Goal: Task Accomplishment & Management: Use online tool/utility

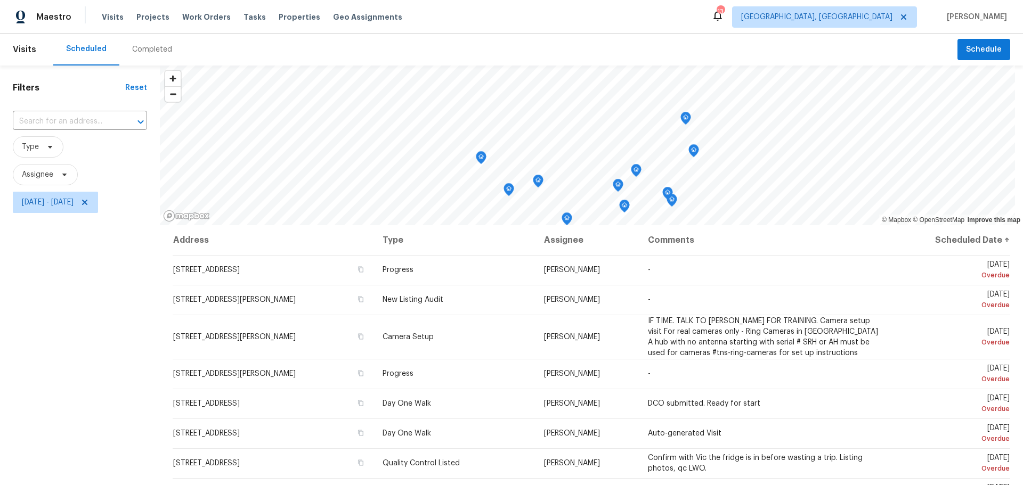
scroll to position [225, 0]
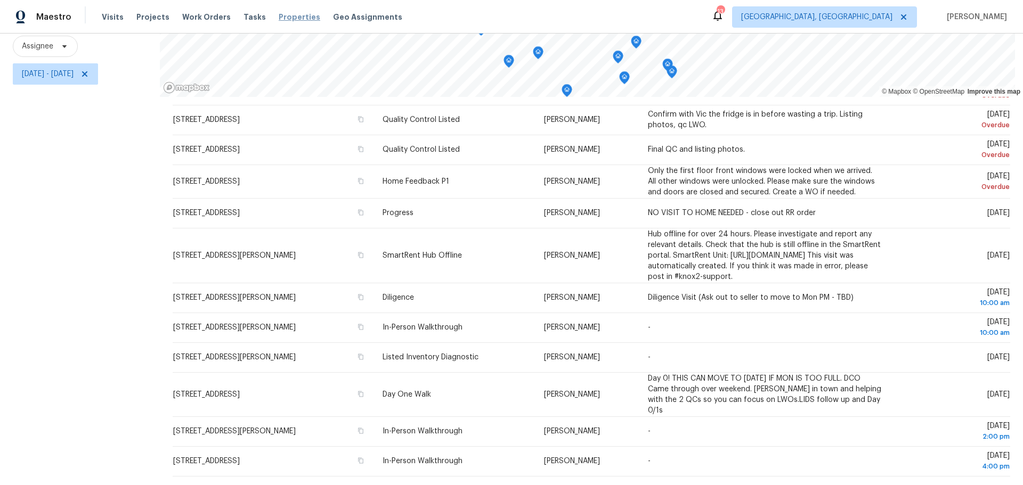
click at [284, 18] on span "Properties" at bounding box center [300, 17] width 42 height 11
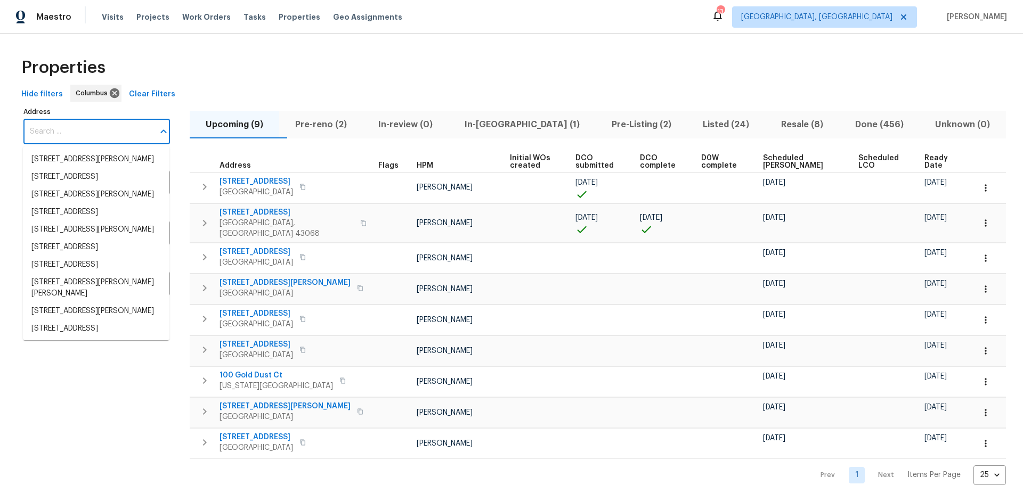
click at [75, 131] on input "Address" at bounding box center [88, 131] width 131 height 25
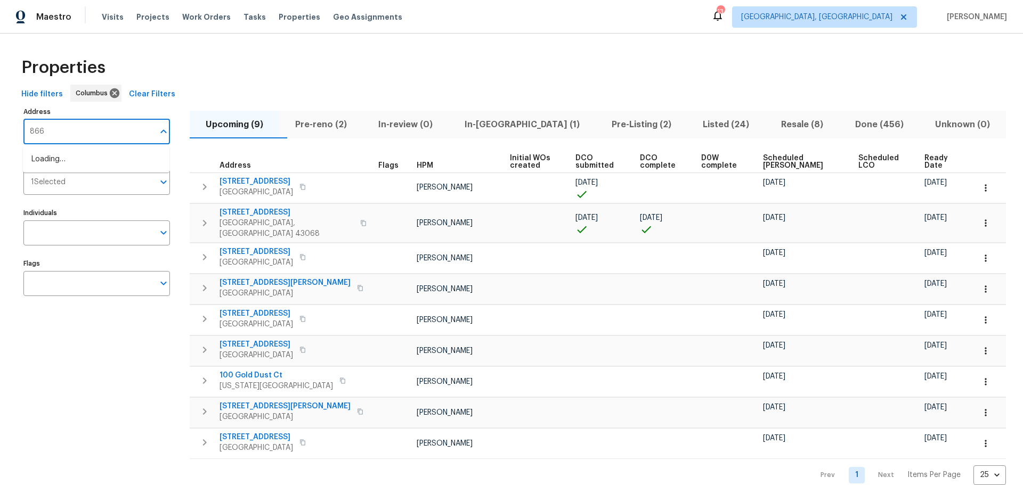
type input "8665"
click at [108, 167] on li "8665 Birch Brook Loop Pickerington OH 43147" at bounding box center [96, 160] width 147 height 18
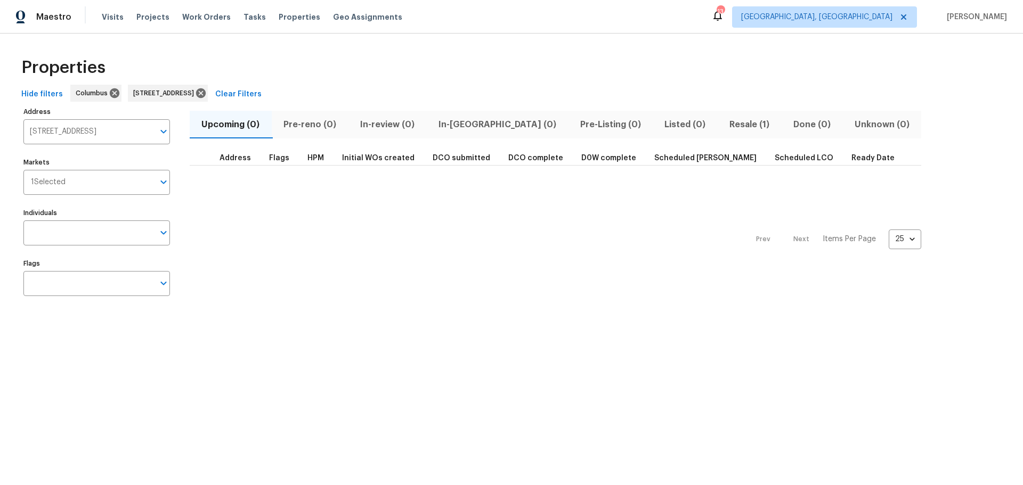
click at [724, 123] on span "Resale (1)" at bounding box center [749, 124] width 51 height 15
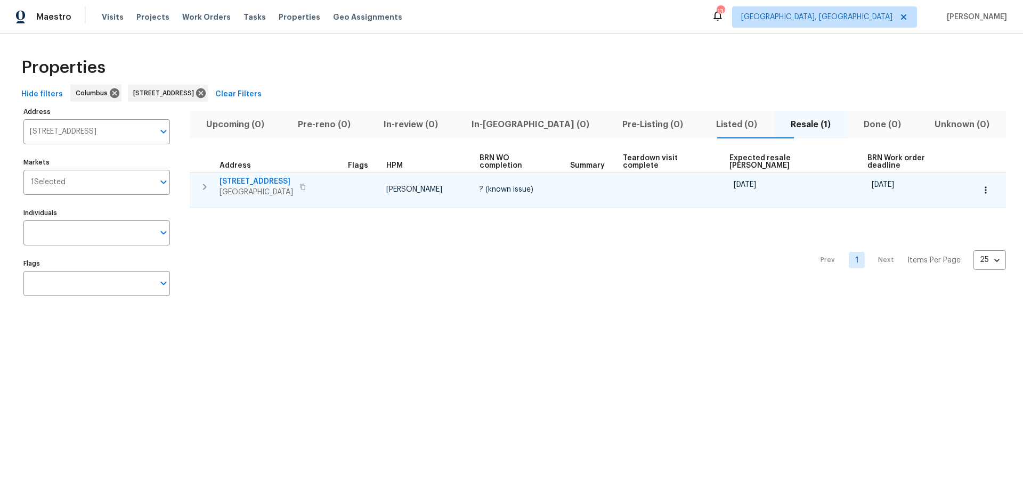
click at [279, 176] on span "[STREET_ADDRESS]" at bounding box center [256, 181] width 74 height 11
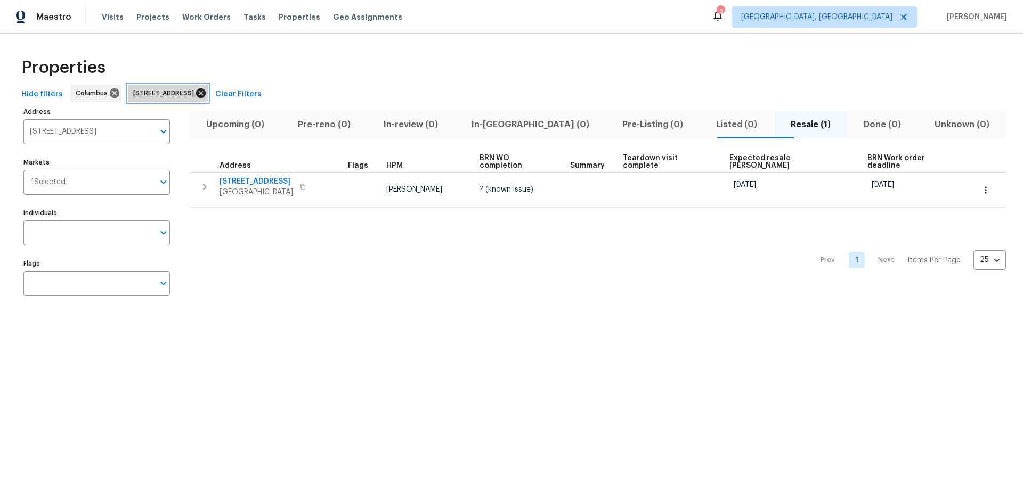
click at [206, 91] on icon at bounding box center [201, 93] width 10 height 10
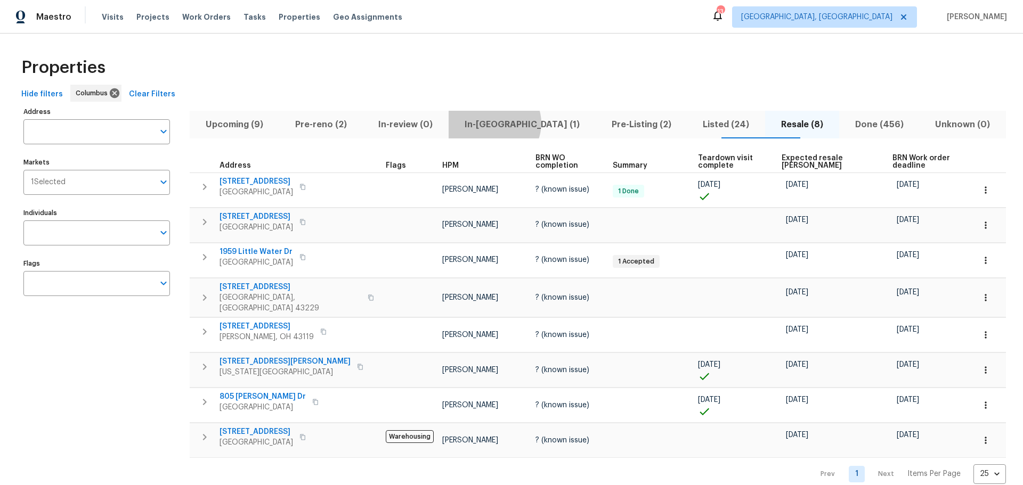
click at [515, 123] on span "In-reno (1)" at bounding box center [522, 124] width 134 height 15
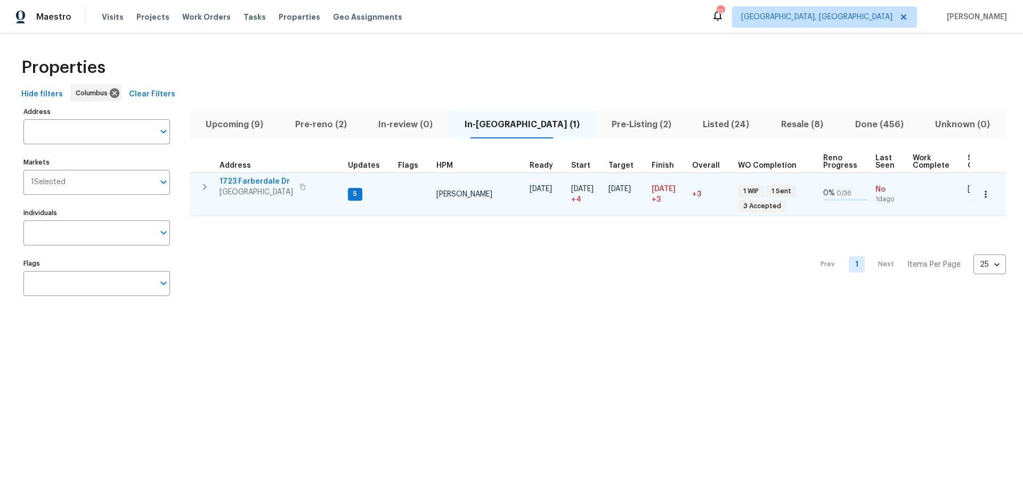
click at [201, 186] on icon "button" at bounding box center [204, 187] width 13 height 13
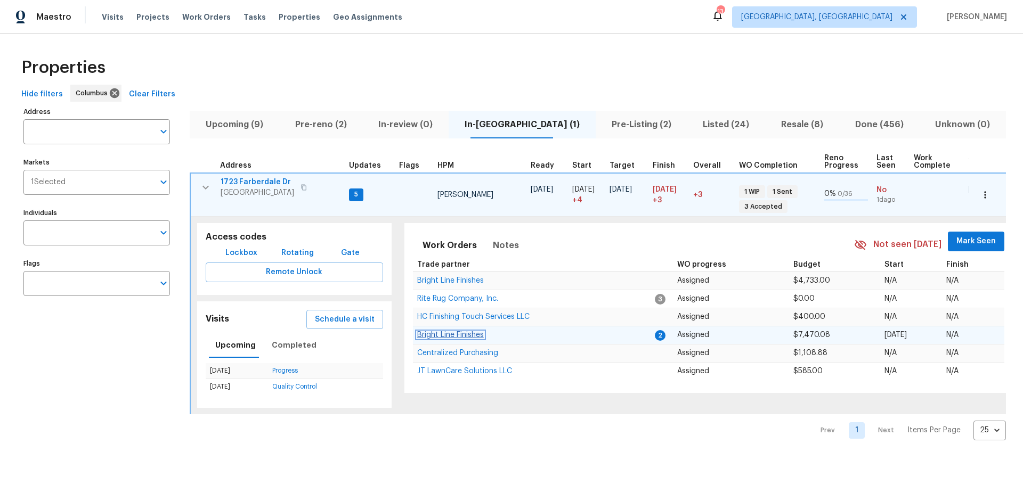
click at [465, 334] on span "Bright Line Finishes" at bounding box center [450, 334] width 67 height 7
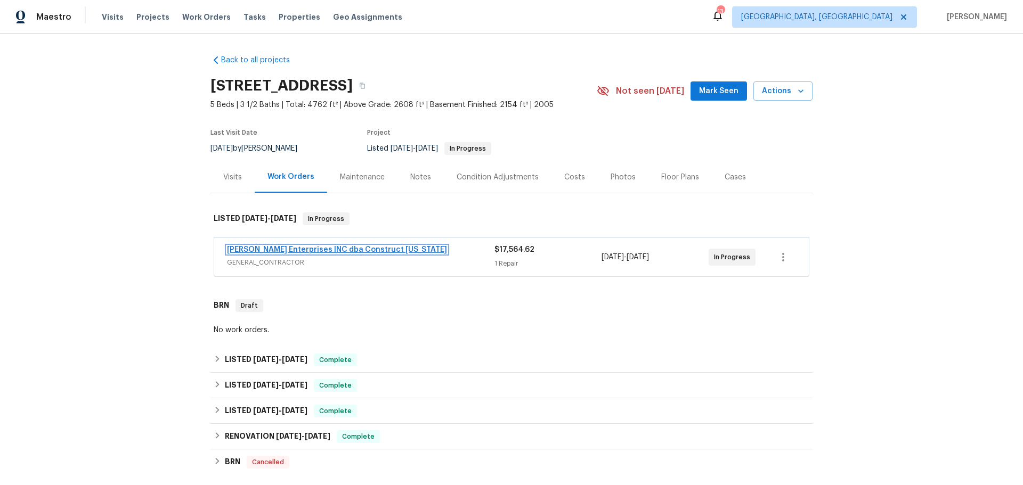
click at [334, 249] on link "Strick Enterprises INC dba Construct Ohio" at bounding box center [337, 249] width 220 height 7
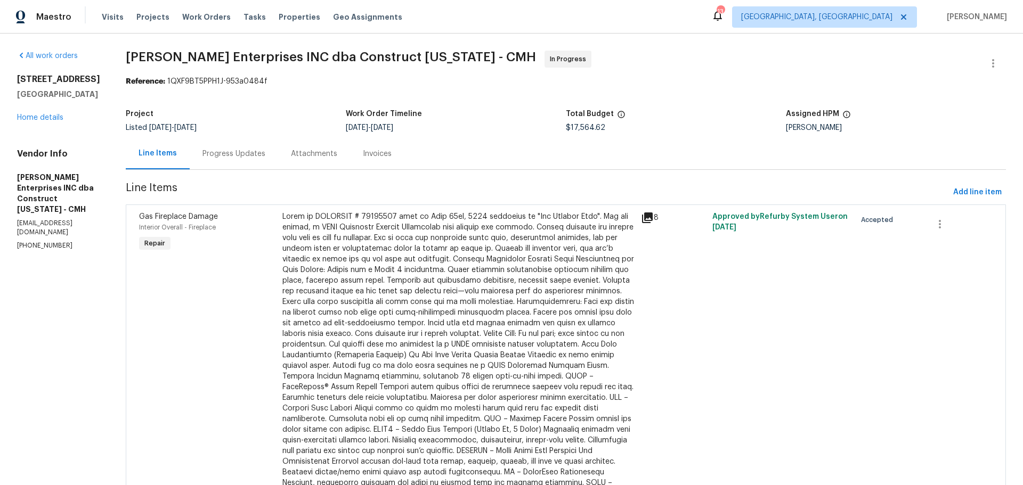
click at [232, 156] on div "Progress Updates" at bounding box center [233, 154] width 63 height 11
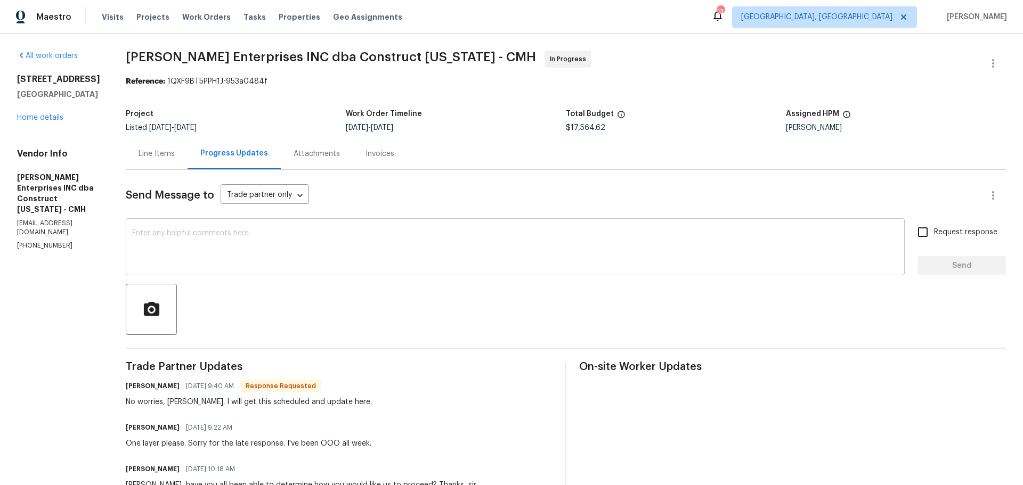
click at [400, 231] on textarea at bounding box center [515, 248] width 766 height 37
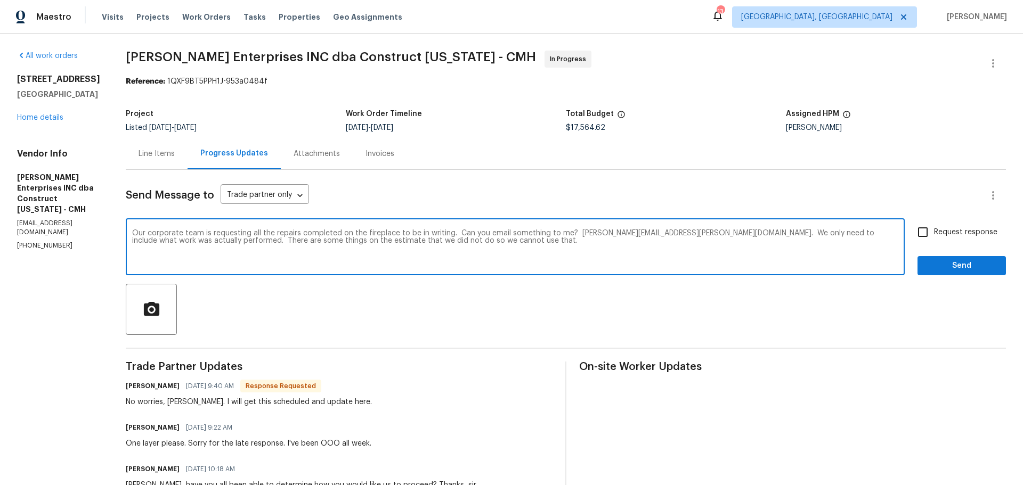
type textarea "Our corporate team is requesting all the repairs completed on the fireplace to …"
click at [934, 234] on span "Request response" at bounding box center [965, 232] width 63 height 11
click at [927, 234] on input "Request response" at bounding box center [923, 232] width 22 height 22
checkbox input "true"
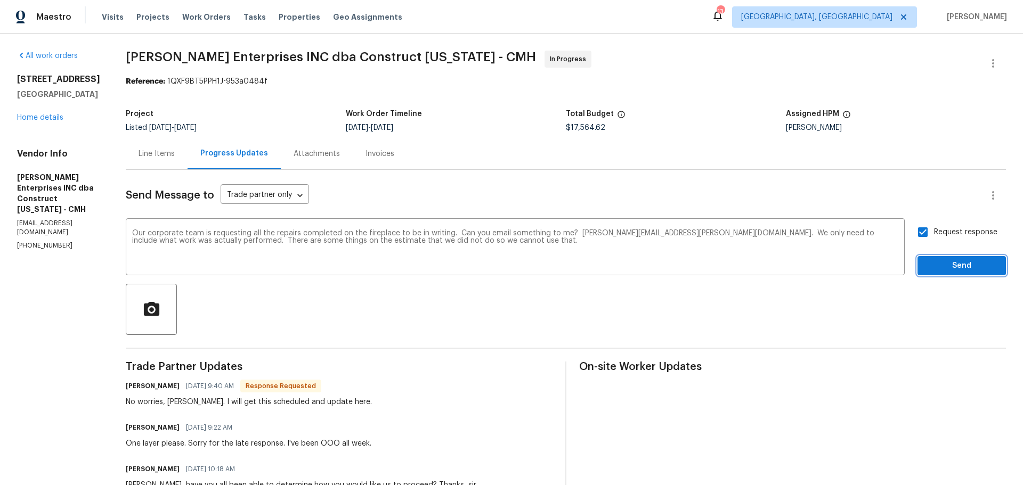
click at [934, 268] on span "Send" at bounding box center [961, 265] width 71 height 13
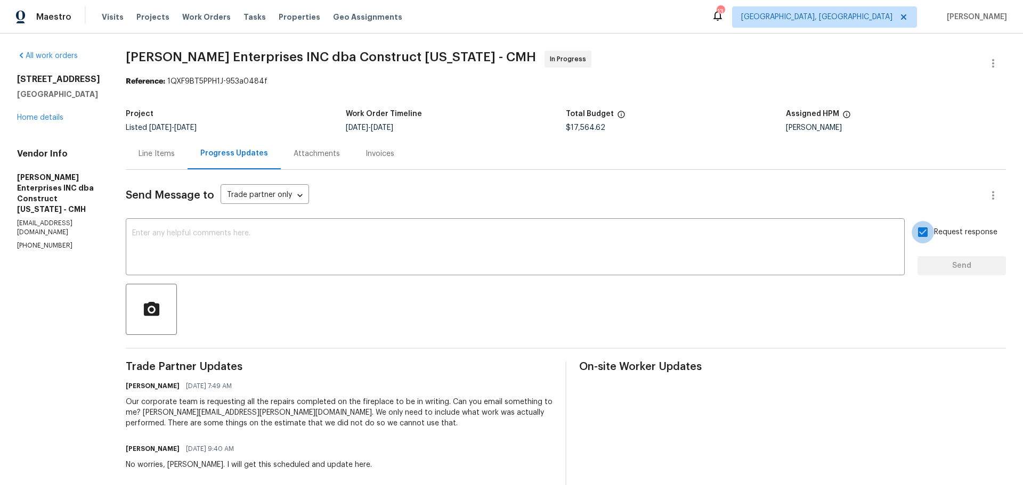
click at [914, 236] on input "Request response" at bounding box center [923, 232] width 22 height 22
checkbox input "false"
click at [699, 307] on div at bounding box center [566, 309] width 880 height 51
click at [42, 121] on link "Home details" at bounding box center [40, 117] width 46 height 7
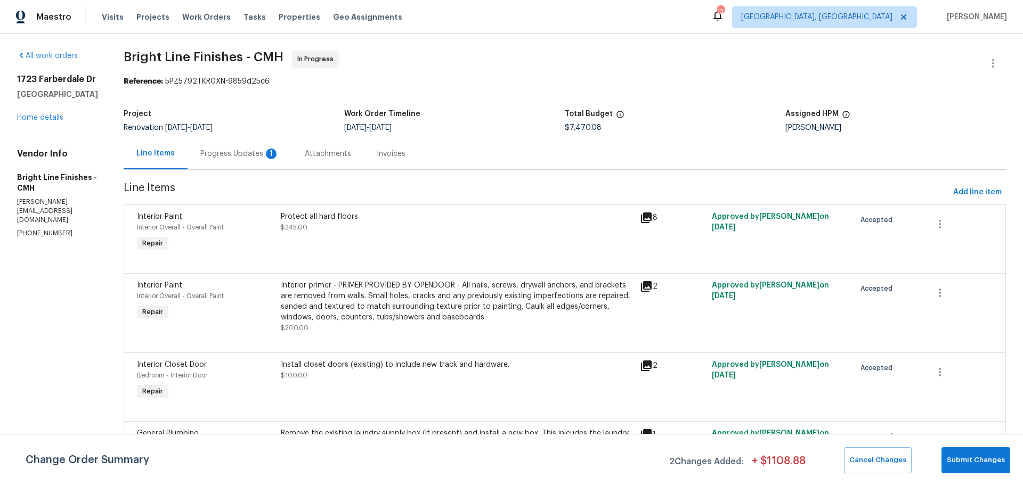
click at [232, 153] on div "Progress Updates 1" at bounding box center [239, 154] width 79 height 11
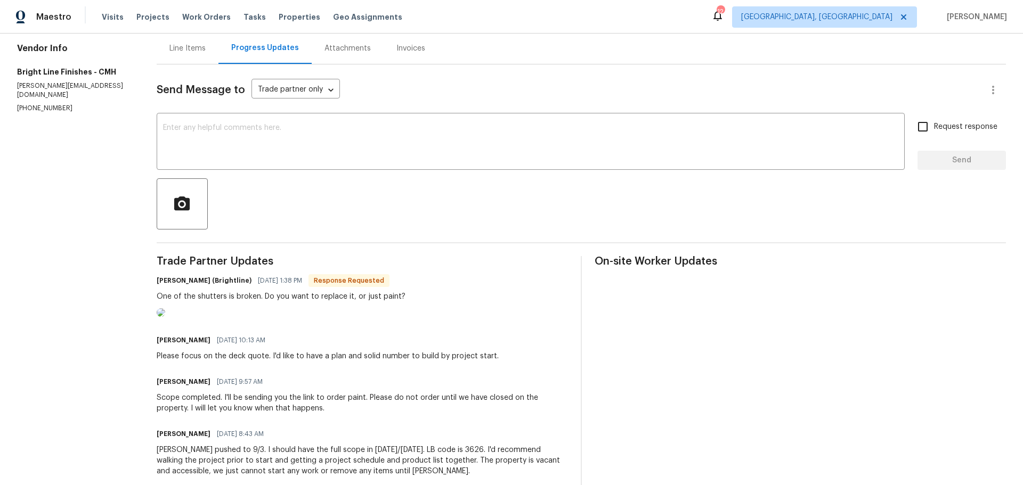
scroll to position [105, 0]
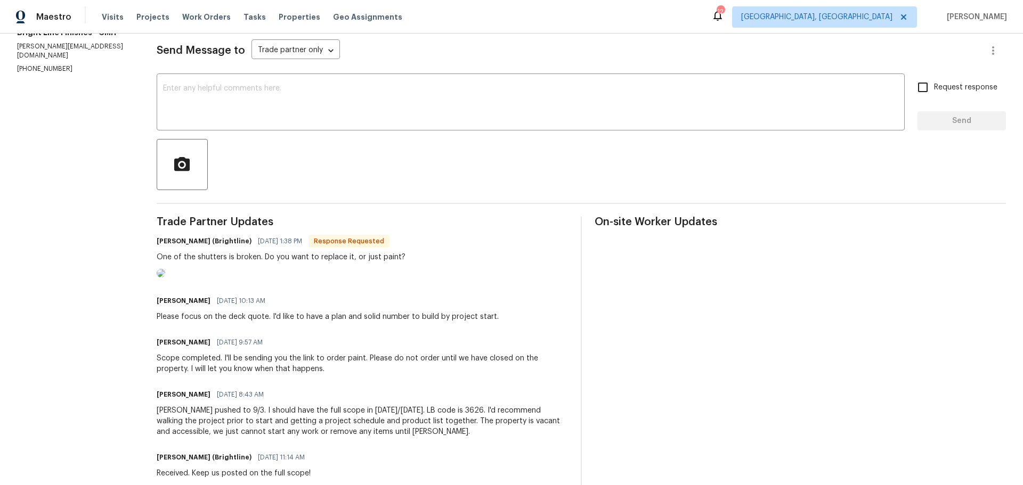
click at [165, 278] on img at bounding box center [161, 273] width 9 height 9
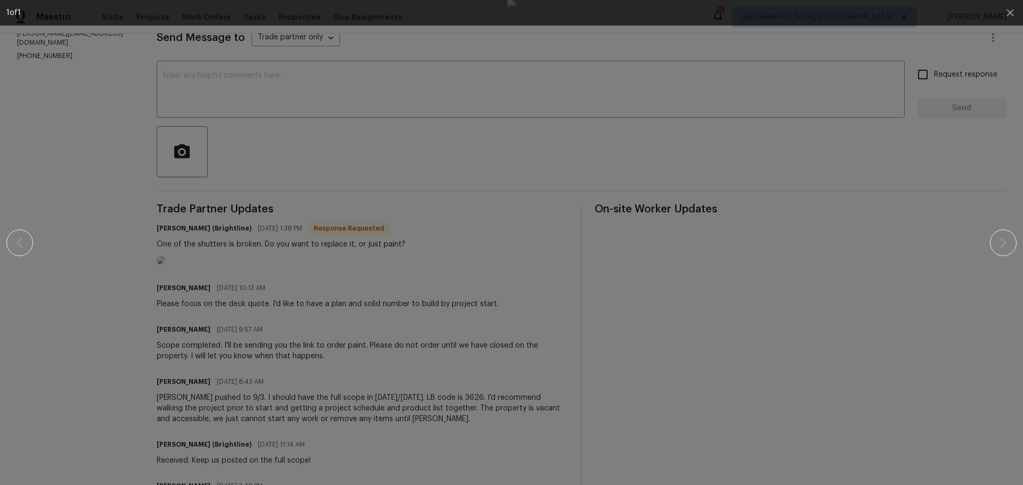
scroll to position [158, 0]
click at [1003, 12] on button "button" at bounding box center [1010, 13] width 26 height 26
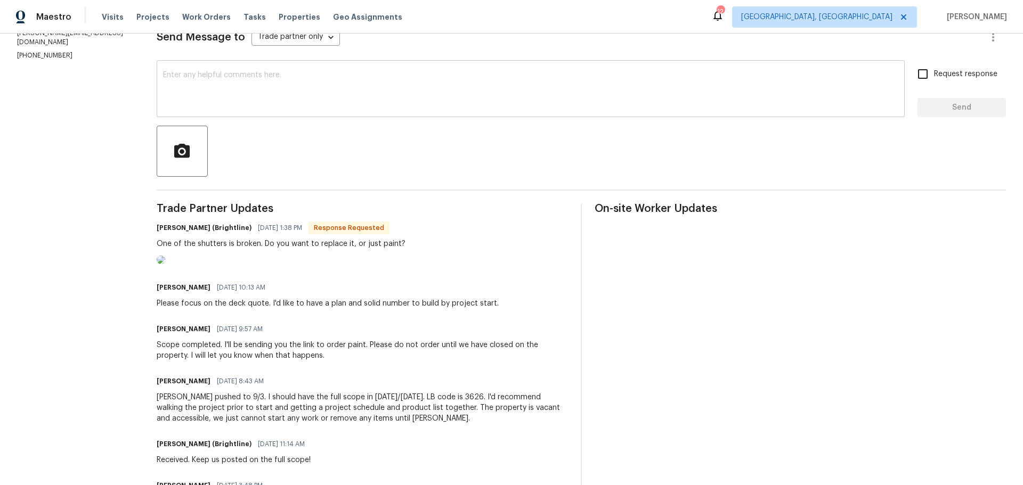
click at [292, 94] on textarea at bounding box center [530, 89] width 735 height 37
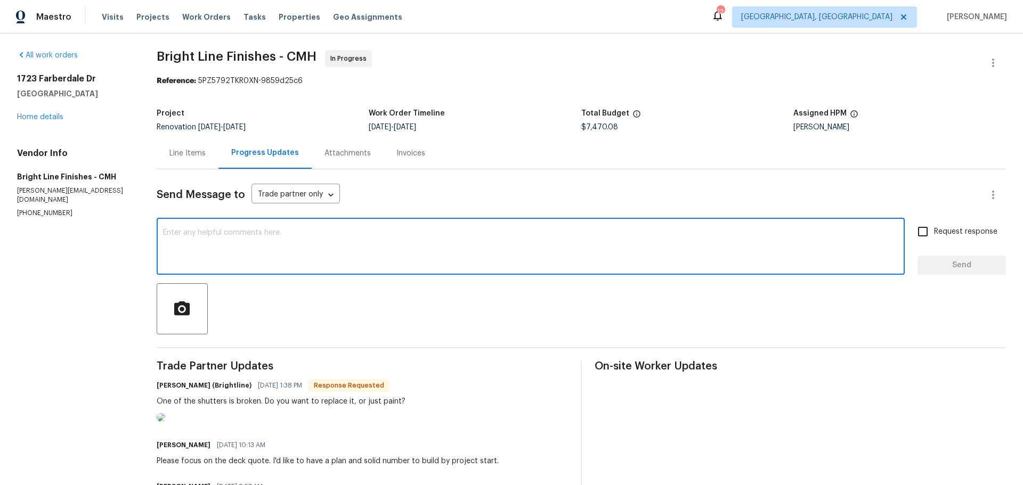
scroll to position [0, 0]
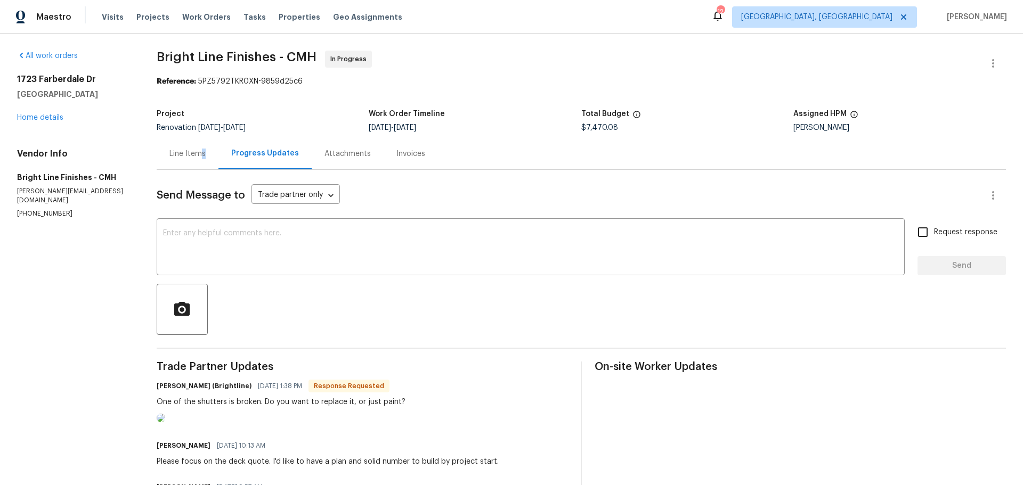
click at [209, 157] on div "Line Items" at bounding box center [188, 153] width 62 height 31
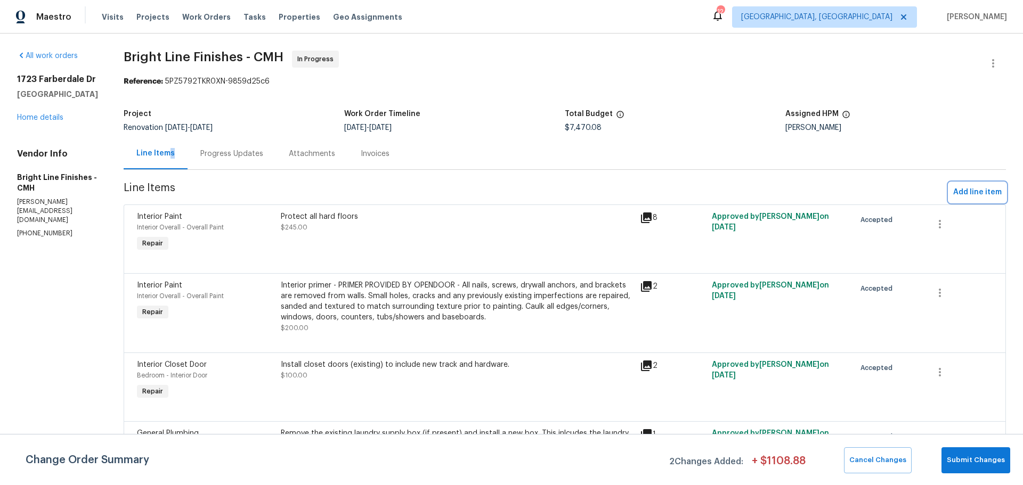
click at [969, 191] on span "Add line item" at bounding box center [977, 192] width 48 height 13
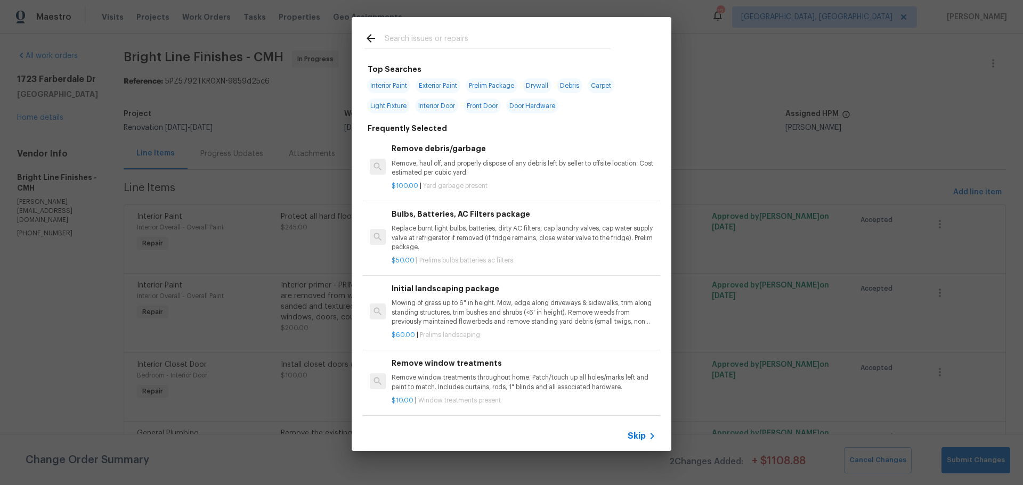
click at [476, 34] on input "text" at bounding box center [498, 40] width 226 height 16
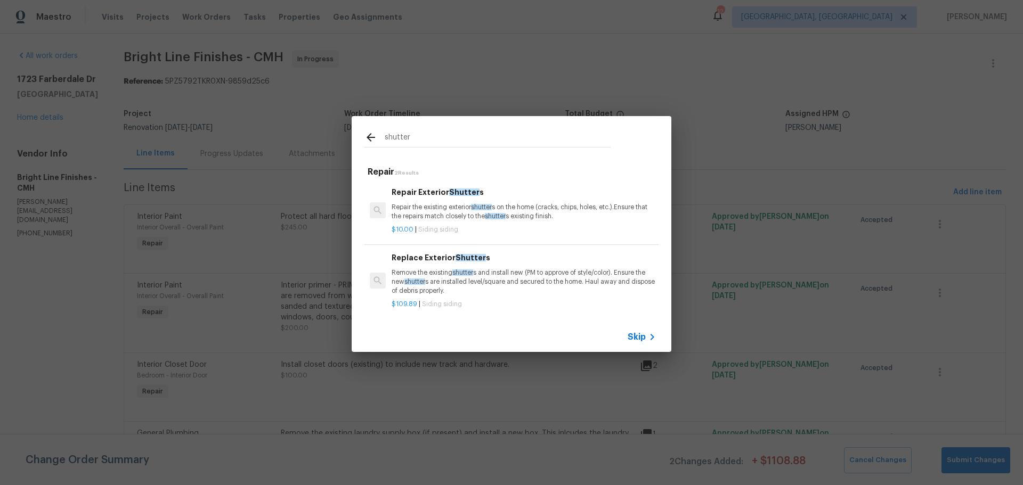
type input "shutter"
click at [507, 280] on p "Remove the existing shutter s and install new (PM to approve of style/color). E…" at bounding box center [524, 281] width 264 height 27
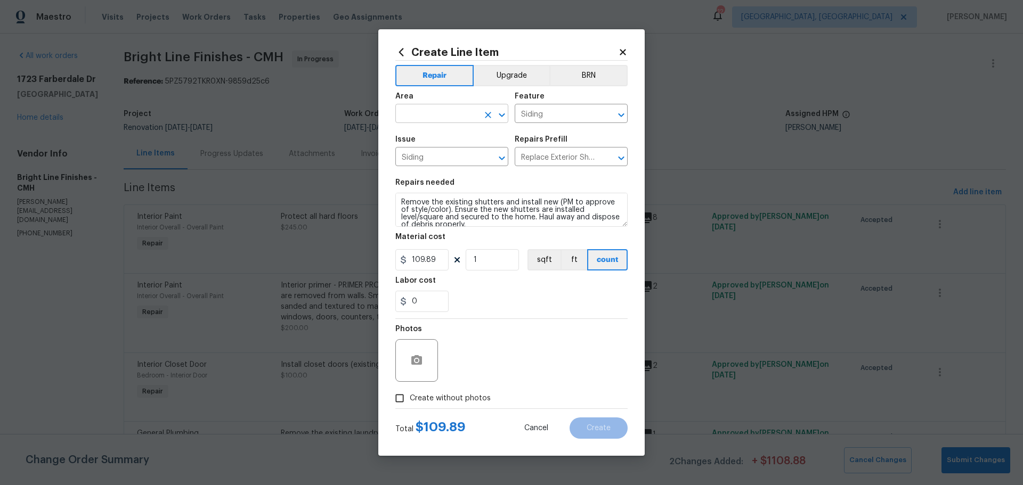
click at [450, 119] on input "text" at bounding box center [436, 115] width 83 height 17
click at [471, 153] on li "Exterior Overall" at bounding box center [451, 156] width 113 height 18
type input "Exterior Overall"
click at [481, 399] on span "Create without photos" at bounding box center [450, 398] width 81 height 11
click at [410, 399] on input "Create without photos" at bounding box center [399, 398] width 20 height 20
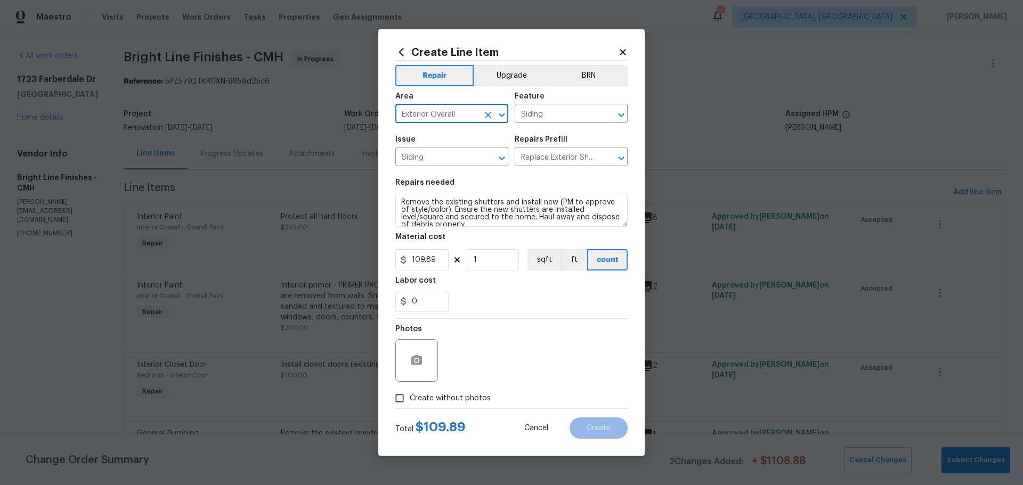
checkbox input "true"
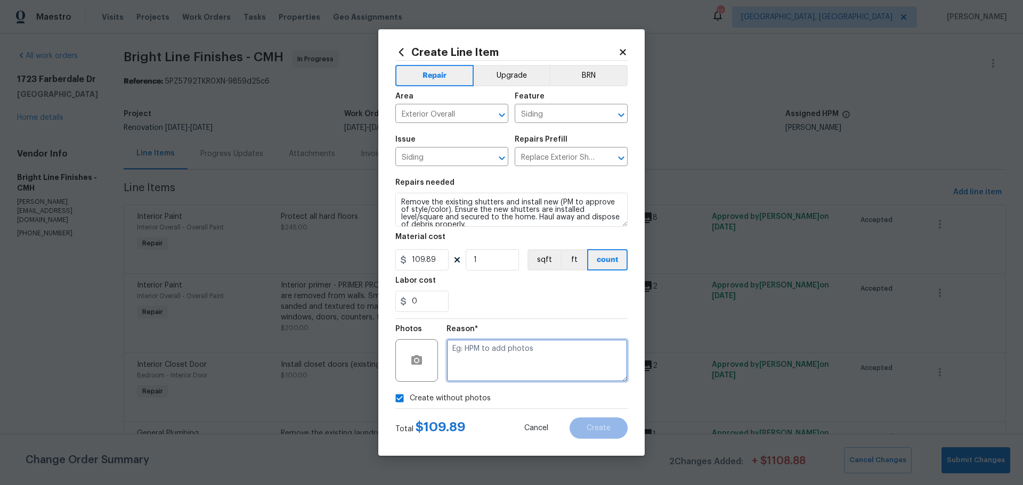
click at [528, 361] on textarea at bounding box center [536, 360] width 181 height 43
type textarea "HPM"
click at [526, 320] on div "Reason* HPM" at bounding box center [536, 353] width 181 height 69
click at [600, 432] on span "Create" at bounding box center [599, 429] width 24 height 8
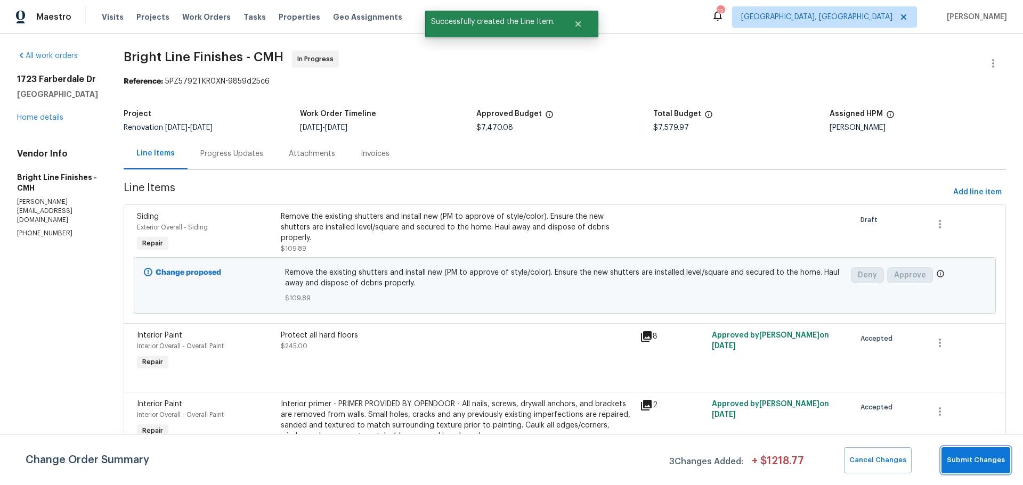
click at [956, 463] on span "Submit Changes" at bounding box center [976, 460] width 58 height 12
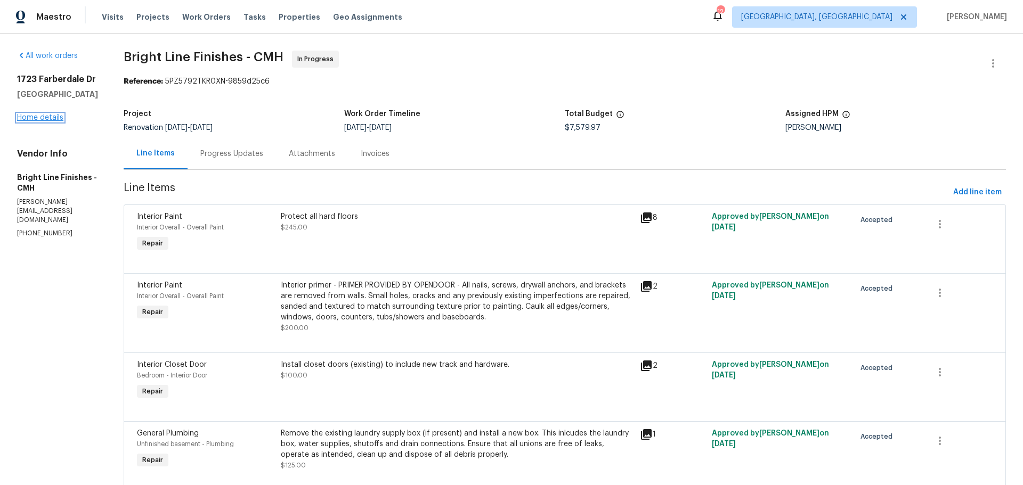
click at [57, 121] on link "Home details" at bounding box center [40, 117] width 46 height 7
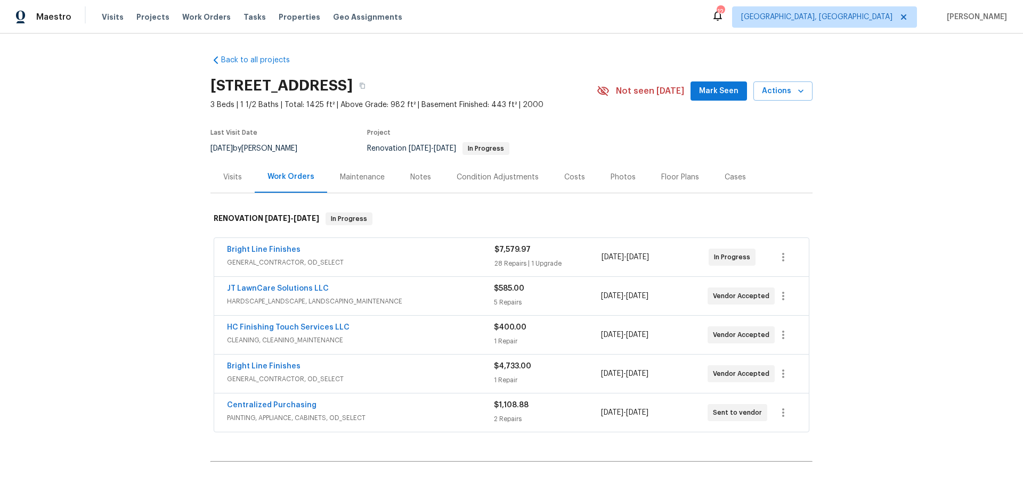
click at [552, 187] on div "Costs" at bounding box center [574, 176] width 46 height 31
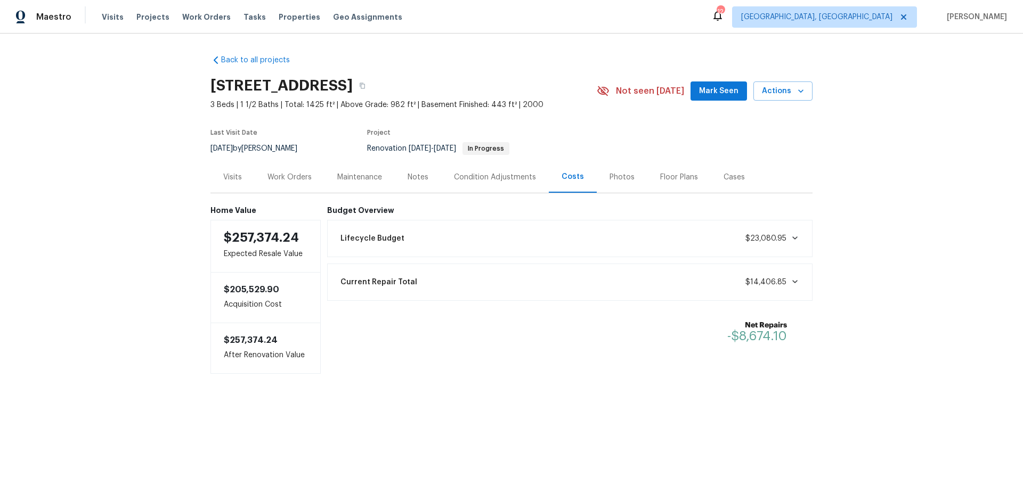
click at [296, 175] on div "Work Orders" at bounding box center [289, 177] width 44 height 11
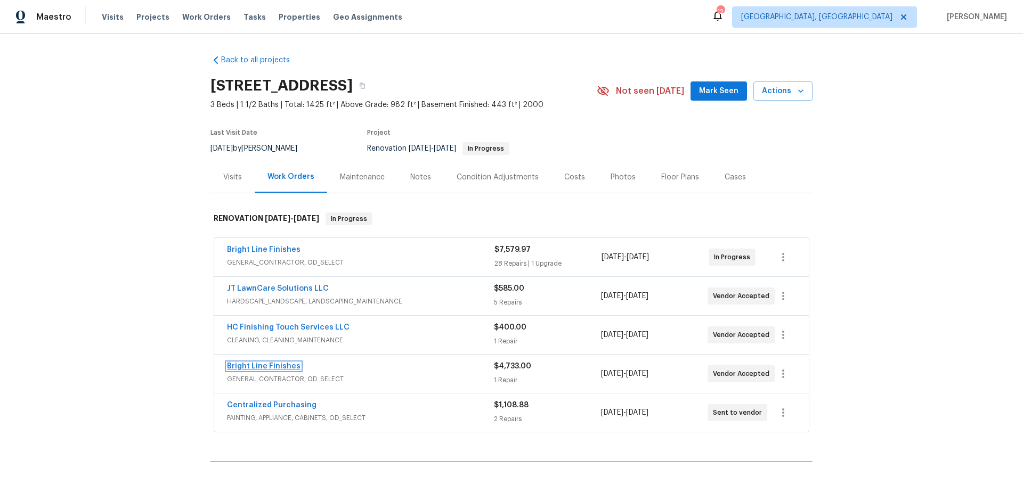
click at [276, 366] on link "Bright Line Finishes" at bounding box center [264, 366] width 74 height 7
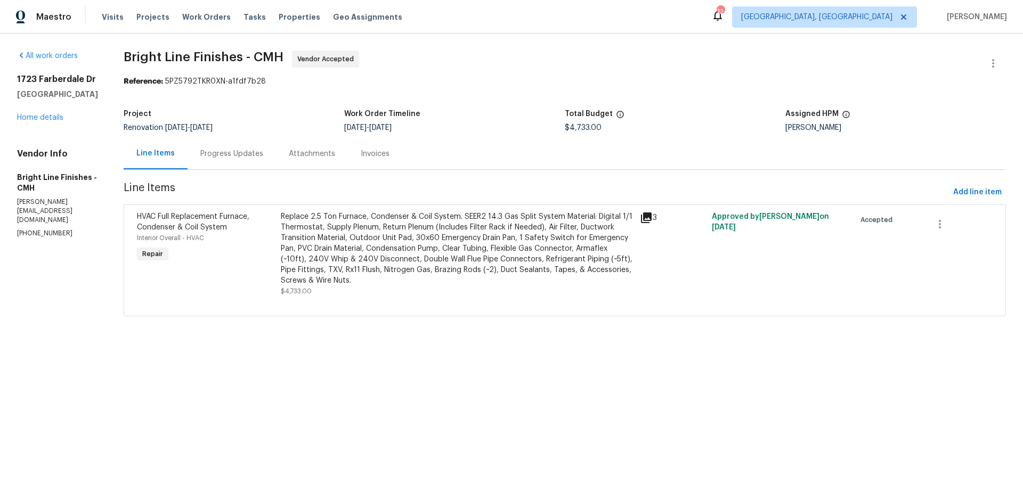
click at [233, 157] on div "Progress Updates" at bounding box center [231, 154] width 63 height 11
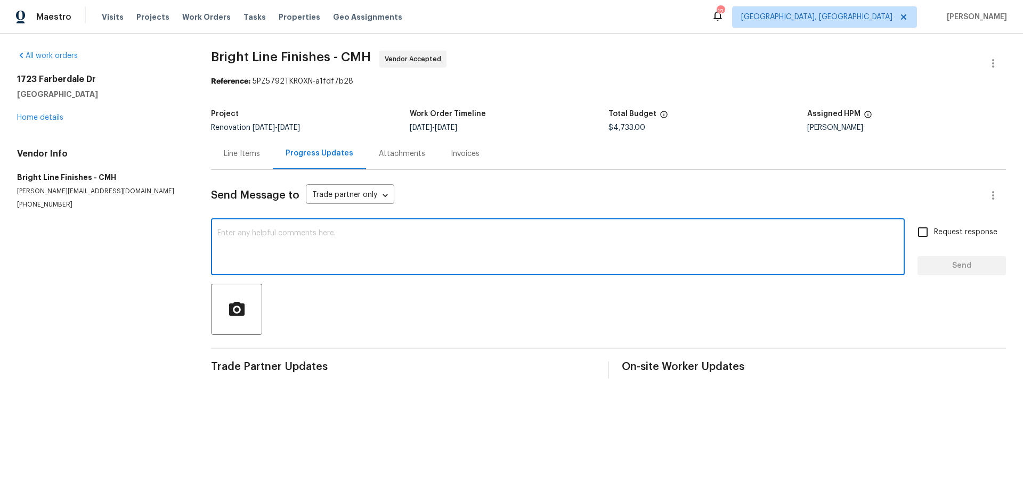
drag, startPoint x: 276, startPoint y: 239, endPoint x: 278, endPoint y: 267, distance: 28.3
click at [278, 267] on div "x ​" at bounding box center [558, 248] width 694 height 54
click at [52, 116] on link "Home details" at bounding box center [40, 117] width 46 height 7
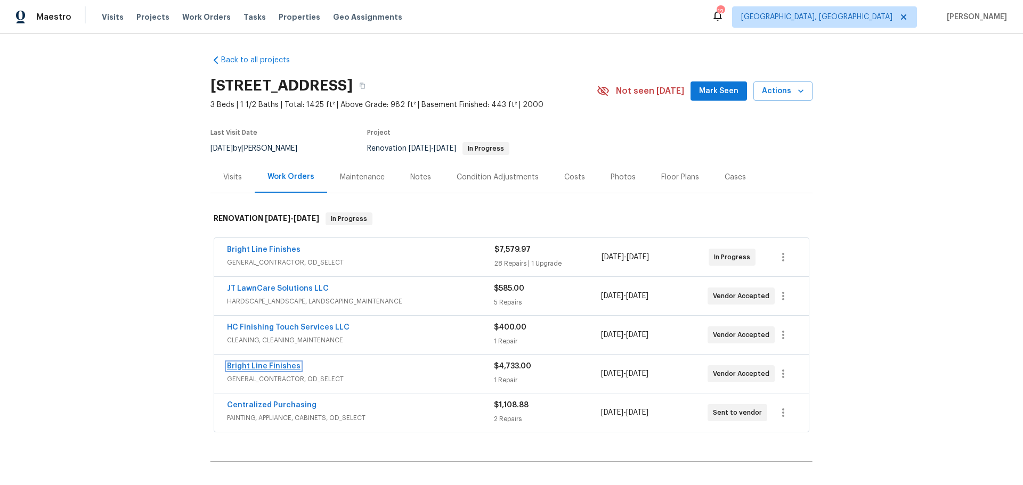
click at [273, 364] on link "Bright Line Finishes" at bounding box center [264, 366] width 74 height 7
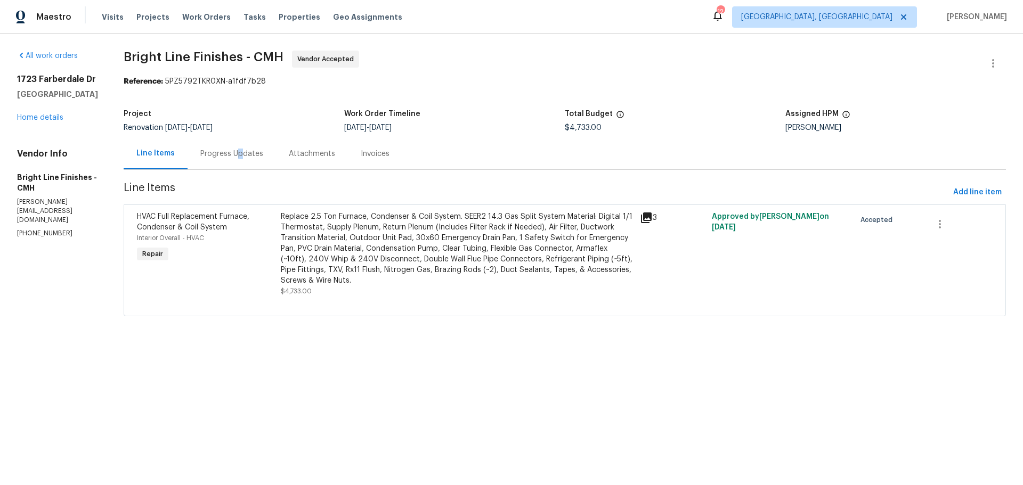
click at [234, 152] on div "Progress Updates" at bounding box center [231, 154] width 63 height 11
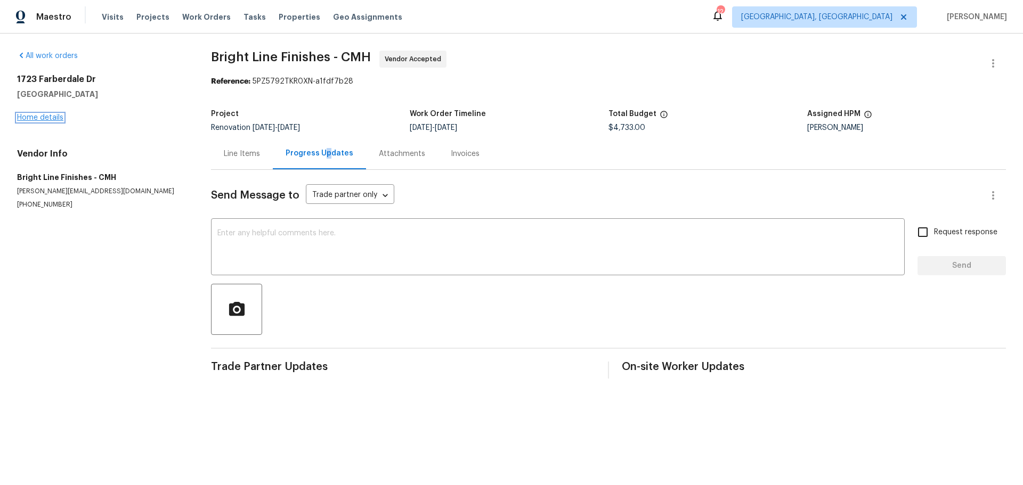
click at [48, 118] on link "Home details" at bounding box center [40, 117] width 46 height 7
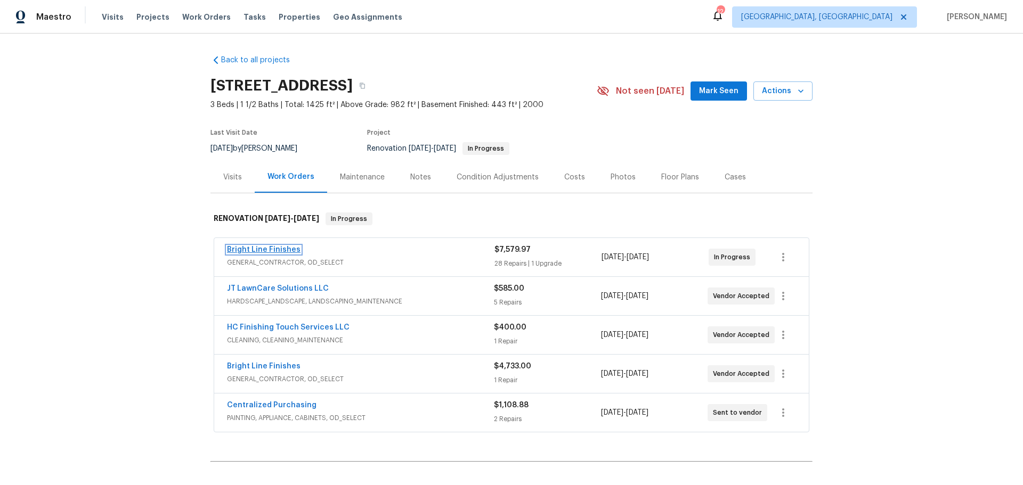
click at [249, 249] on link "Bright Line Finishes" at bounding box center [264, 249] width 74 height 7
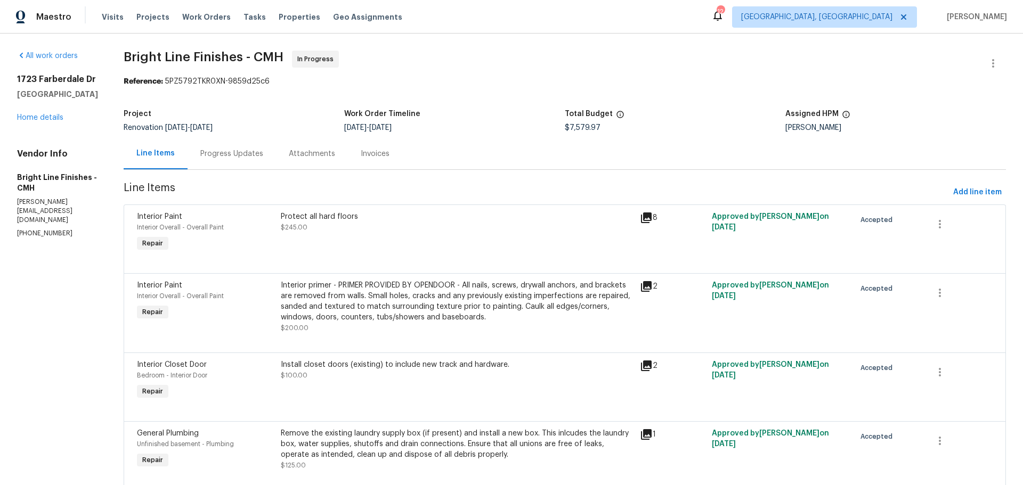
click at [243, 157] on div "Progress Updates" at bounding box center [231, 154] width 63 height 11
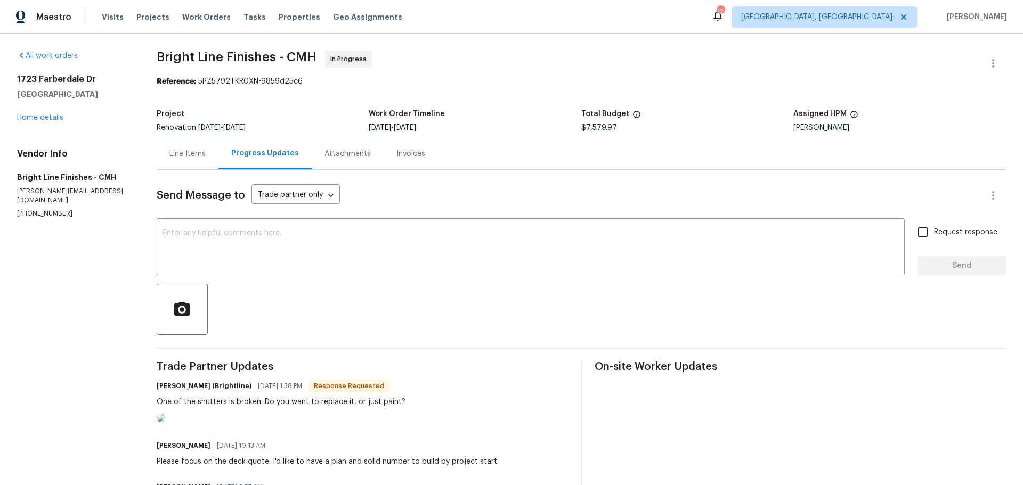
click at [254, 217] on div "Send Message to Trade partner only Trade partner only ​ x ​ Request response Se…" at bounding box center [581, 435] width 849 height 530
click at [255, 242] on textarea at bounding box center [530, 248] width 735 height 37
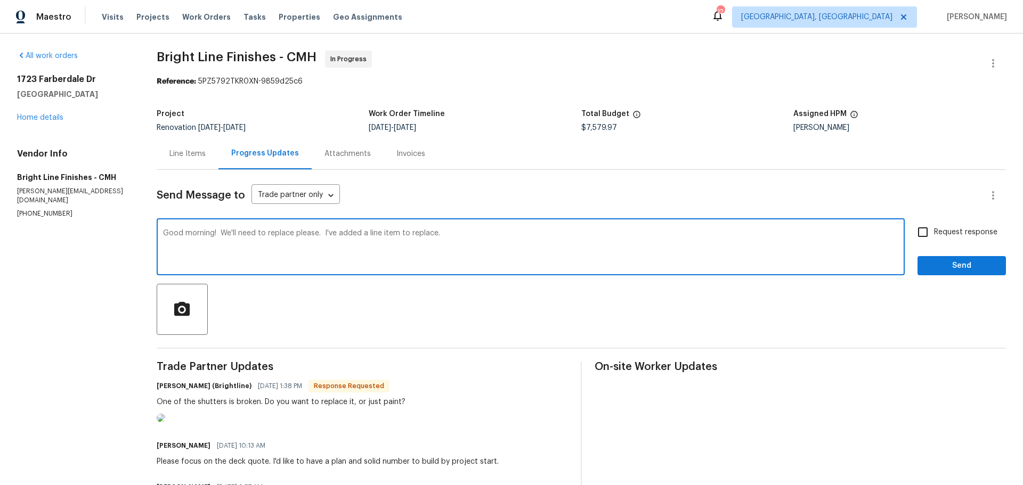
type textarea "Good morning! We'll need to replace please. I've added a line item to replace."
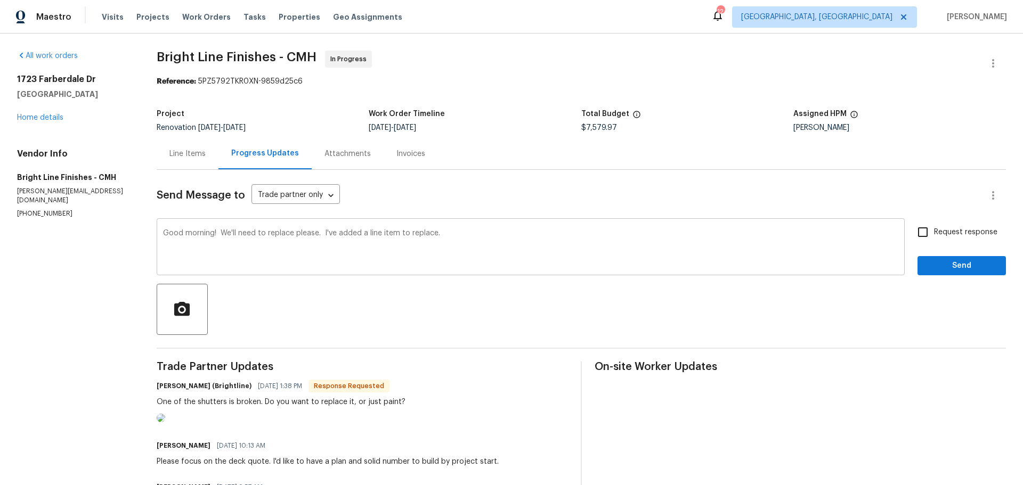
drag, startPoint x: 519, startPoint y: 227, endPoint x: 870, endPoint y: 239, distance: 350.8
click at [867, 240] on textarea "Good morning! We'll need to replace please. I've added a line item to replace." at bounding box center [530, 248] width 735 height 37
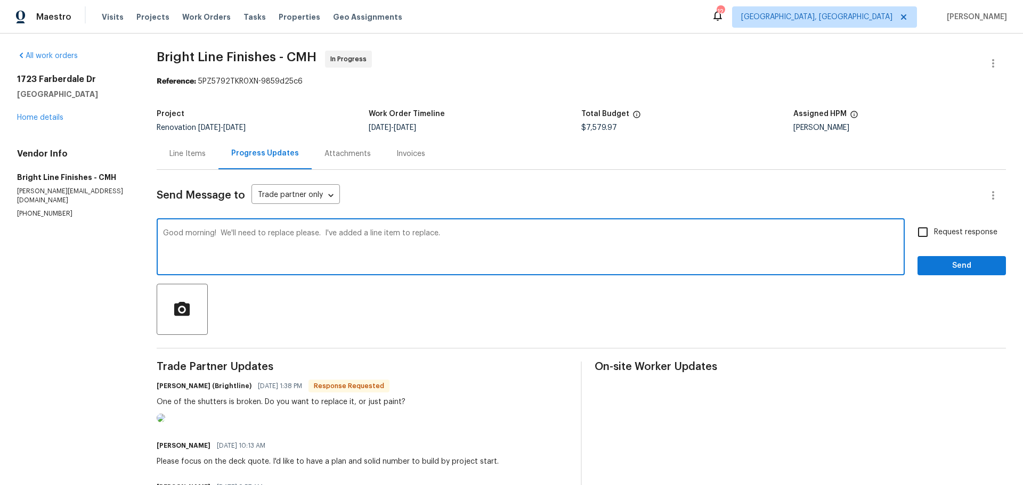
click at [914, 237] on input "Request response" at bounding box center [923, 232] width 22 height 22
checkbox input "true"
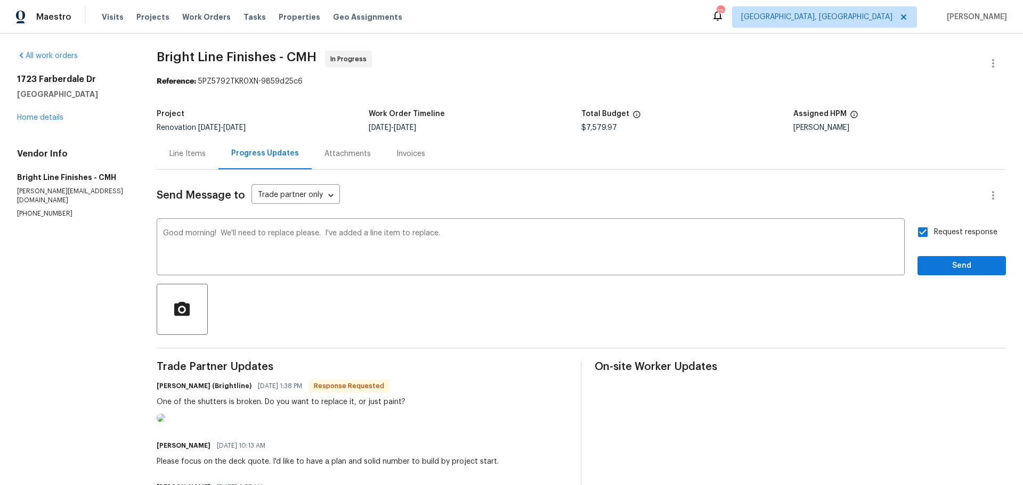
click at [921, 255] on div "Request response Send" at bounding box center [961, 248] width 88 height 54
click at [926, 265] on span "Send" at bounding box center [961, 265] width 71 height 13
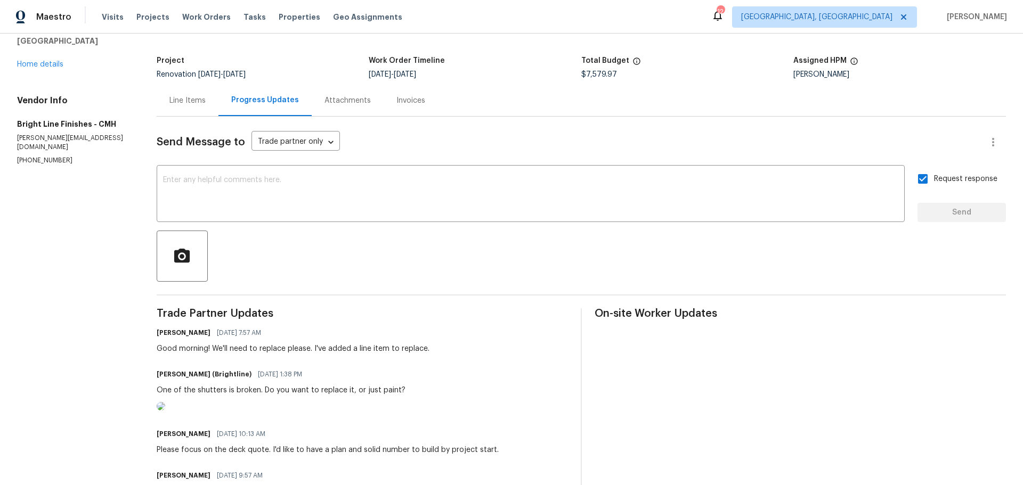
scroll to position [53, 0]
click at [51, 66] on link "Home details" at bounding box center [40, 64] width 46 height 7
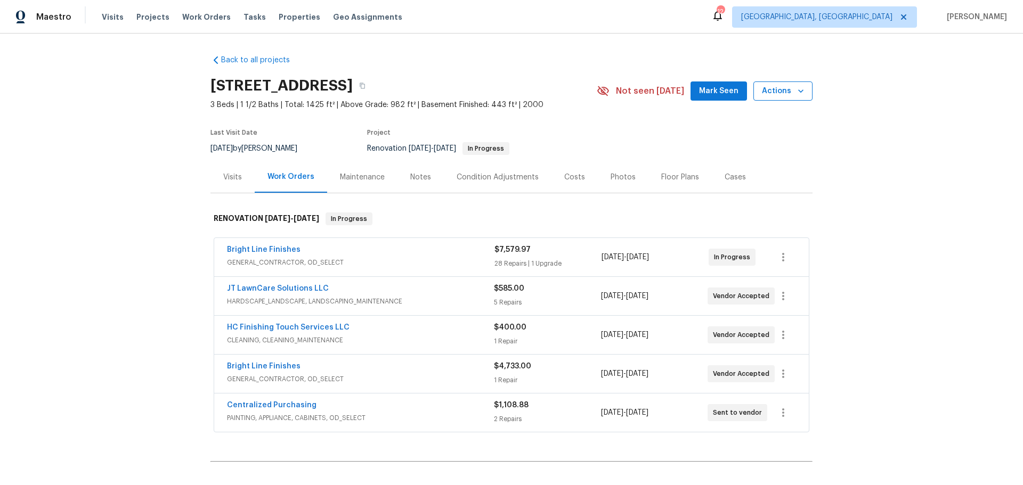
click at [789, 95] on span "Actions" at bounding box center [783, 91] width 42 height 13
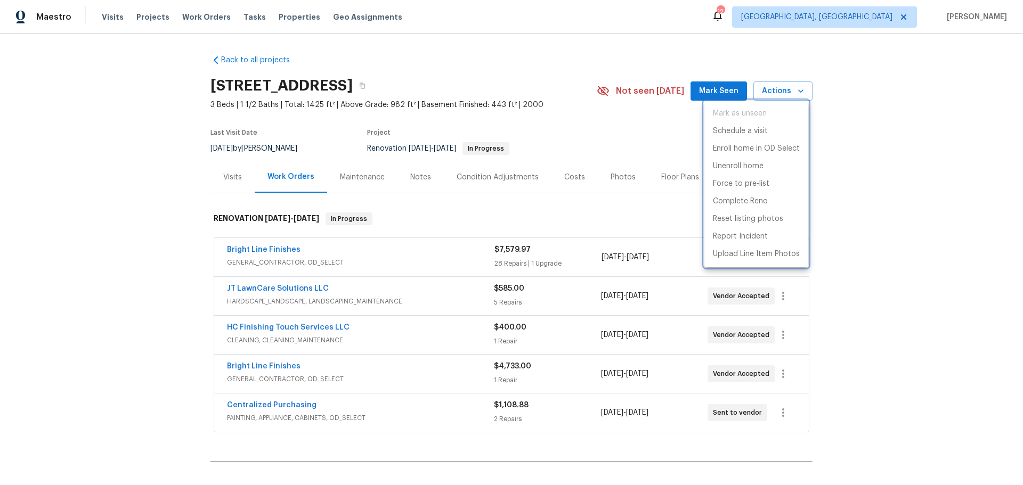
click at [891, 169] on div at bounding box center [511, 242] width 1023 height 485
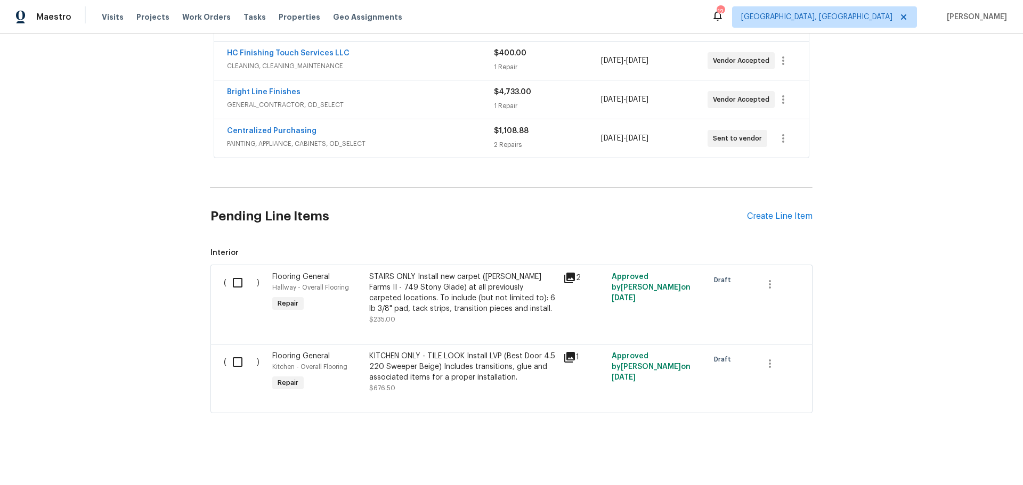
scroll to position [283, 0]
click at [763, 211] on div "Create Line Item" at bounding box center [780, 216] width 66 height 10
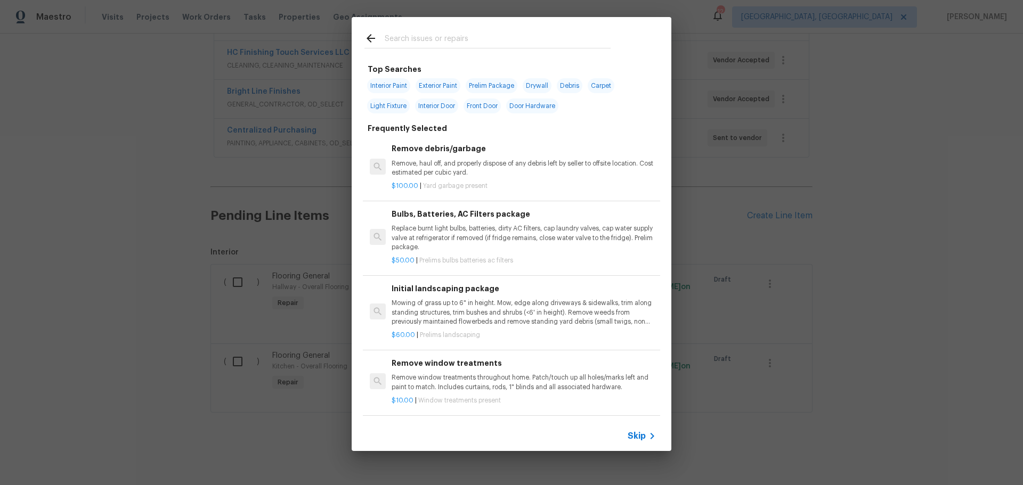
click at [455, 40] on input "text" at bounding box center [498, 40] width 226 height 16
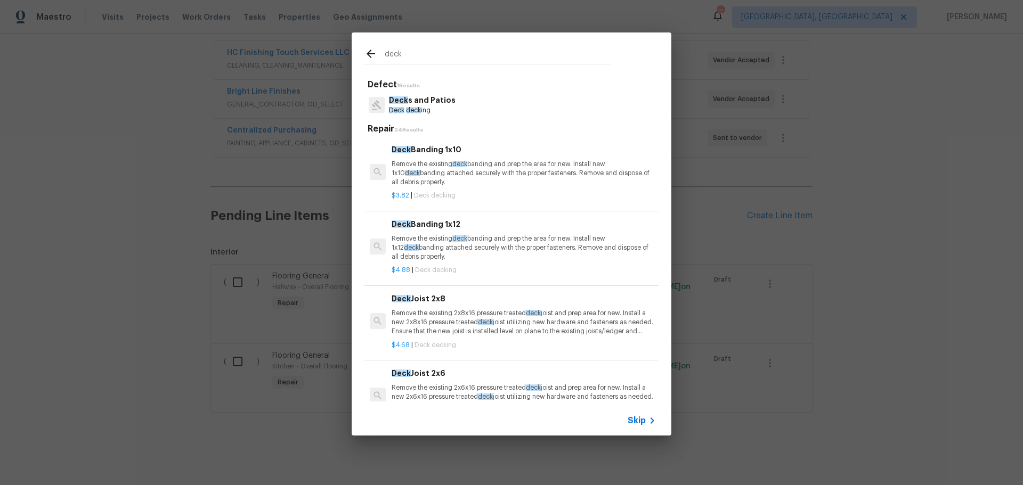
type input "deck"
click at [448, 106] on p "Deck s and Patios" at bounding box center [422, 100] width 67 height 11
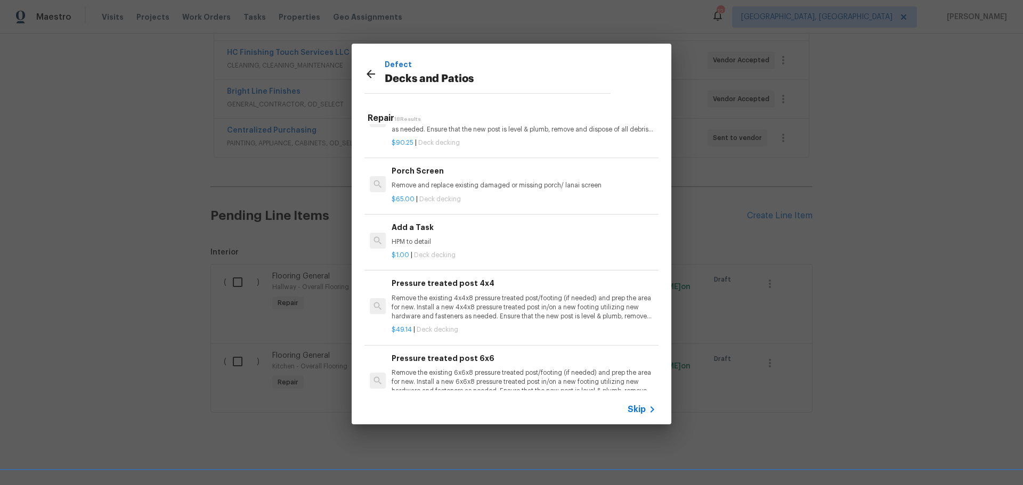
scroll to position [1012, 0]
click at [476, 245] on p "HPM to detail" at bounding box center [524, 241] width 264 height 9
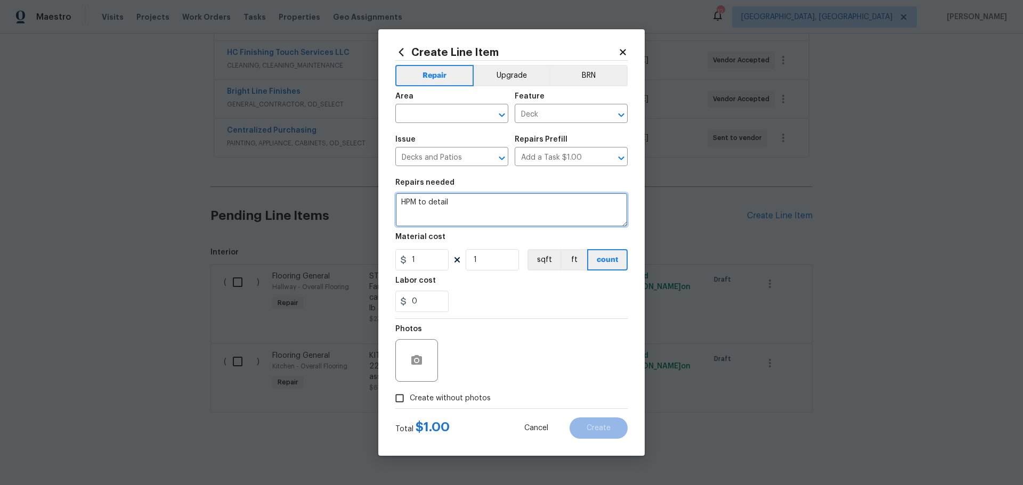
drag, startPoint x: 491, startPoint y: 214, endPoint x: 270, endPoint y: 188, distance: 223.1
click at [268, 190] on div "Create Line Item Repair Upgrade BRN Area ​ Feature Deck ​ Issue Decks and Patio…" at bounding box center [511, 242] width 1023 height 485
type textarea "Provide a quote for a 10 x 10 deck including stairs for the back sliding door."
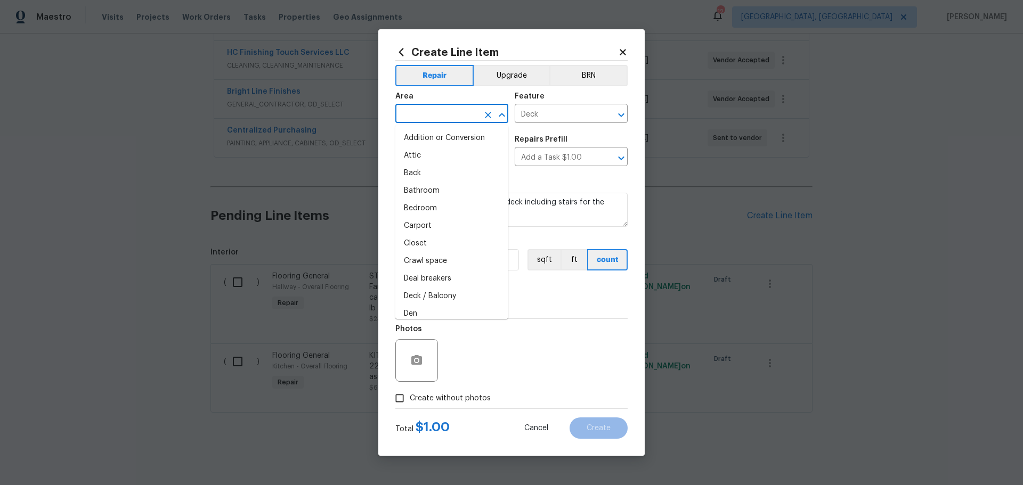
click at [441, 119] on input "text" at bounding box center [436, 115] width 83 height 17
click at [416, 174] on li "Back" at bounding box center [451, 174] width 113 height 18
type input "Back"
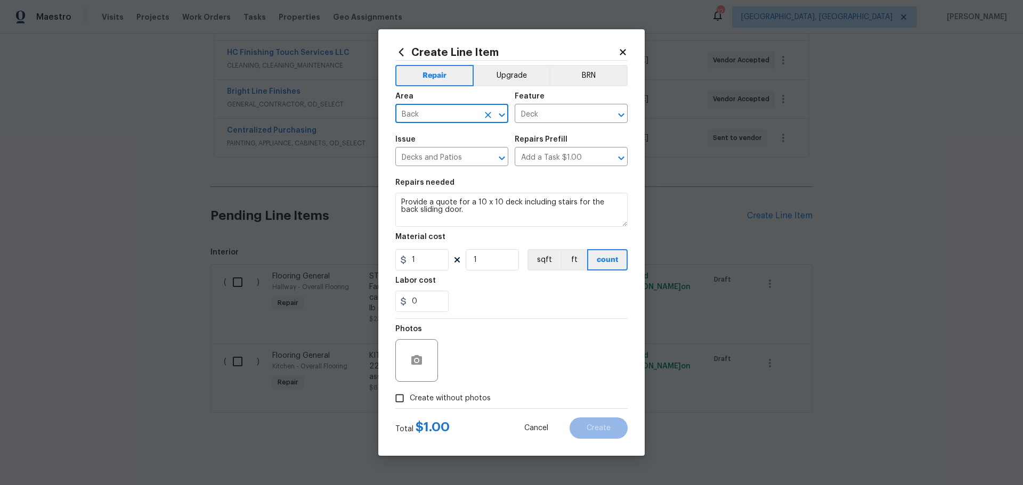
click at [523, 292] on div "0" at bounding box center [511, 301] width 232 height 21
drag, startPoint x: 504, startPoint y: 260, endPoint x: 446, endPoint y: 264, distance: 58.7
click at [446, 264] on div "1 1 sqft ft count" at bounding box center [511, 259] width 232 height 21
type input "75"
click at [571, 331] on div "Photos" at bounding box center [511, 353] width 232 height 69
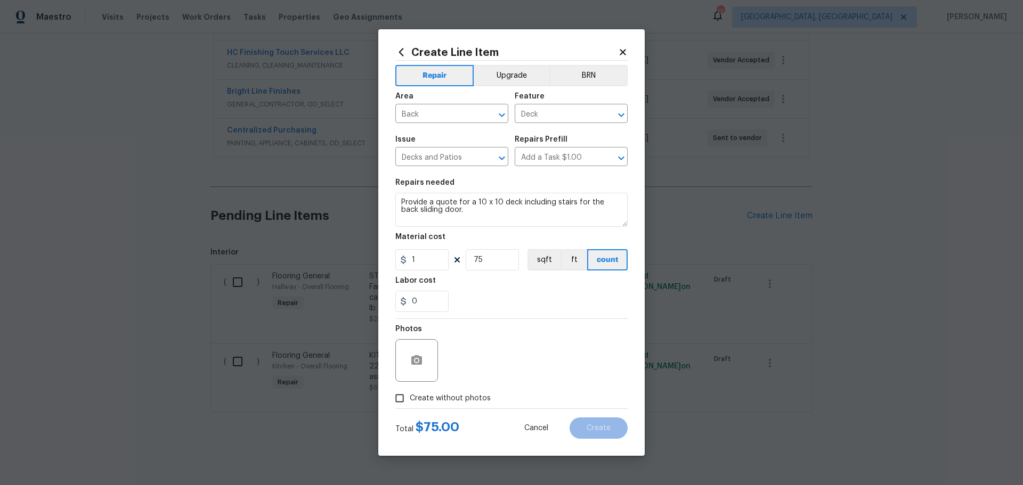
click at [441, 400] on span "Create without photos" at bounding box center [450, 398] width 81 height 11
click at [410, 400] on input "Create without photos" at bounding box center [399, 398] width 20 height 20
checkbox input "true"
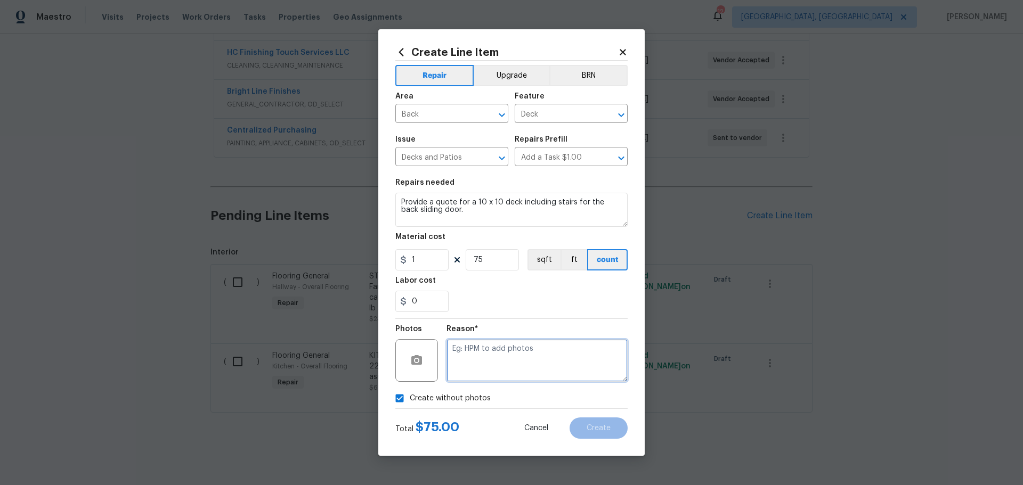
click at [495, 362] on textarea at bounding box center [536, 360] width 181 height 43
type textarea "HPM"
click at [592, 425] on span "Create" at bounding box center [599, 429] width 24 height 8
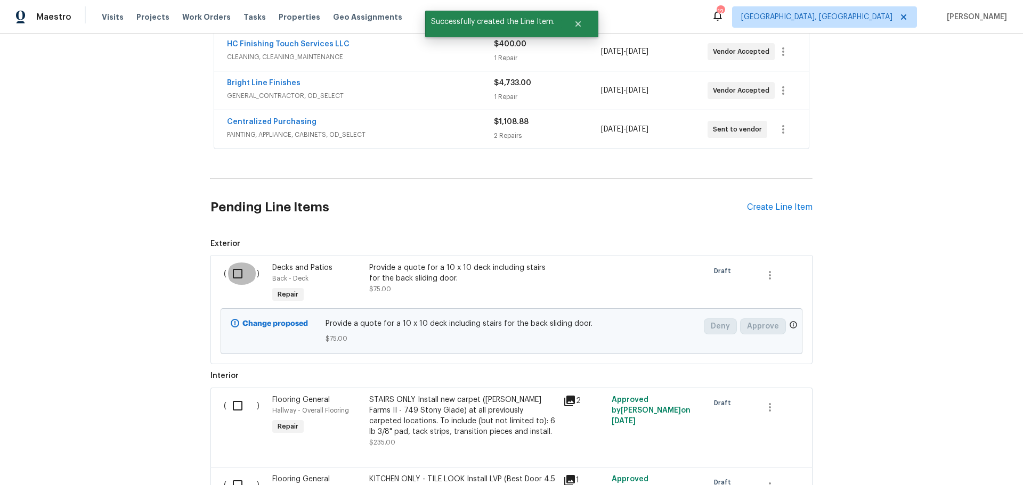
click at [238, 276] on input "checkbox" at bounding box center [241, 274] width 30 height 22
checkbox input "true"
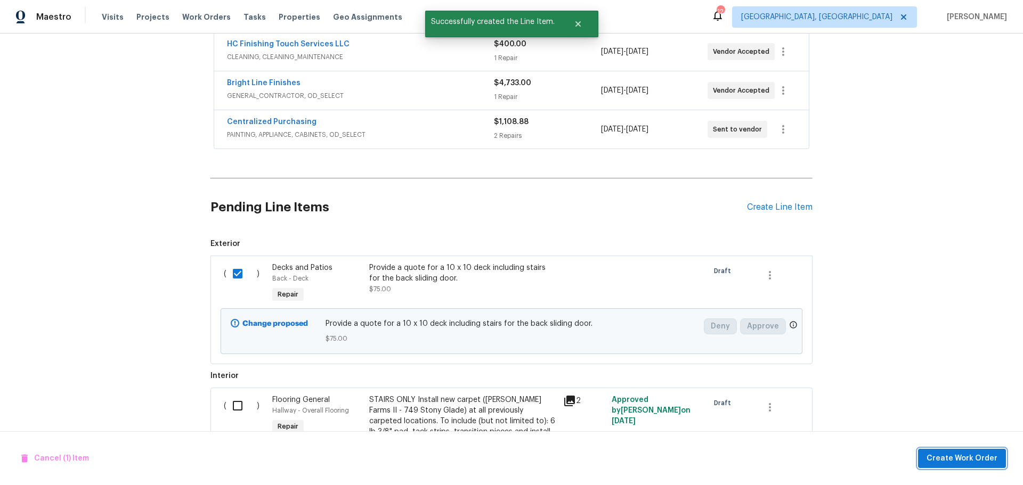
click at [987, 461] on span "Create Work Order" at bounding box center [961, 458] width 71 height 13
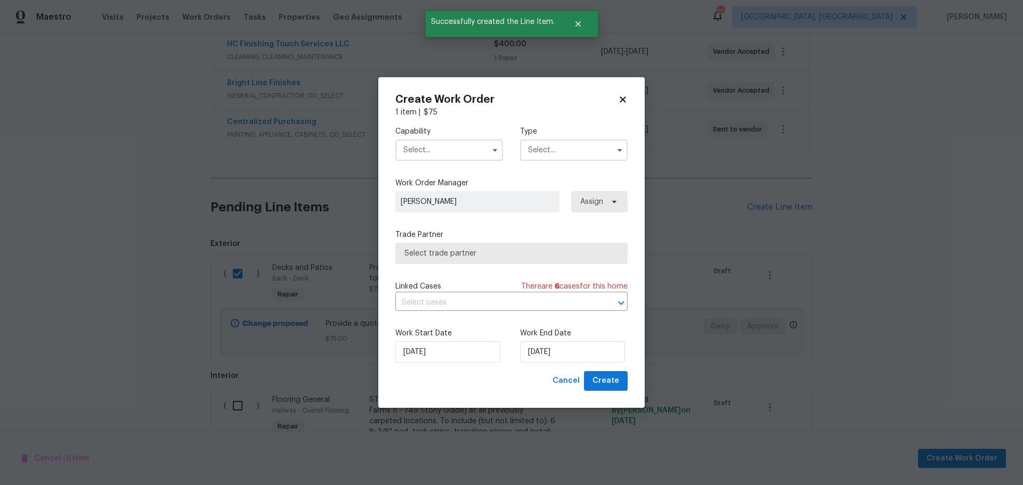
click at [425, 148] on input "text" at bounding box center [449, 150] width 108 height 21
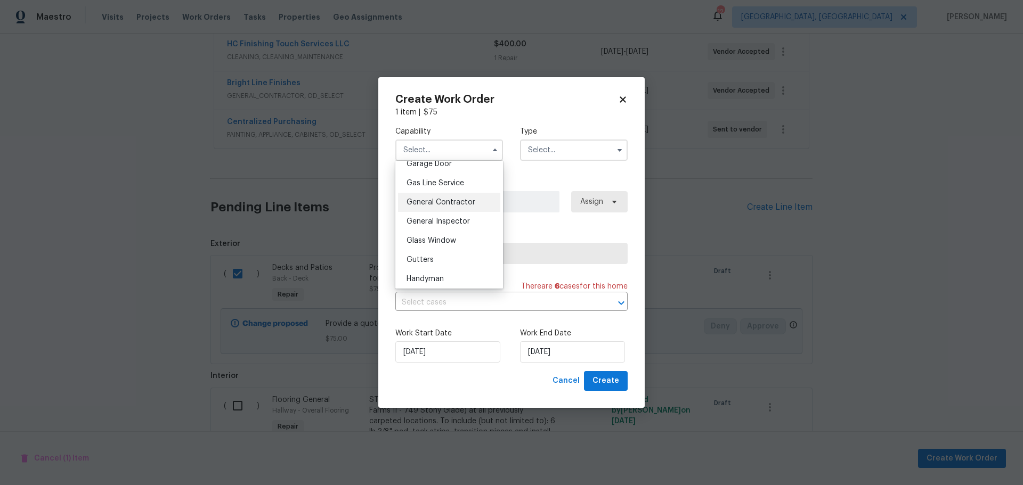
scroll to position [479, 0]
click at [449, 207] on span "General Contractor" at bounding box center [440, 202] width 69 height 7
type input "General Contractor"
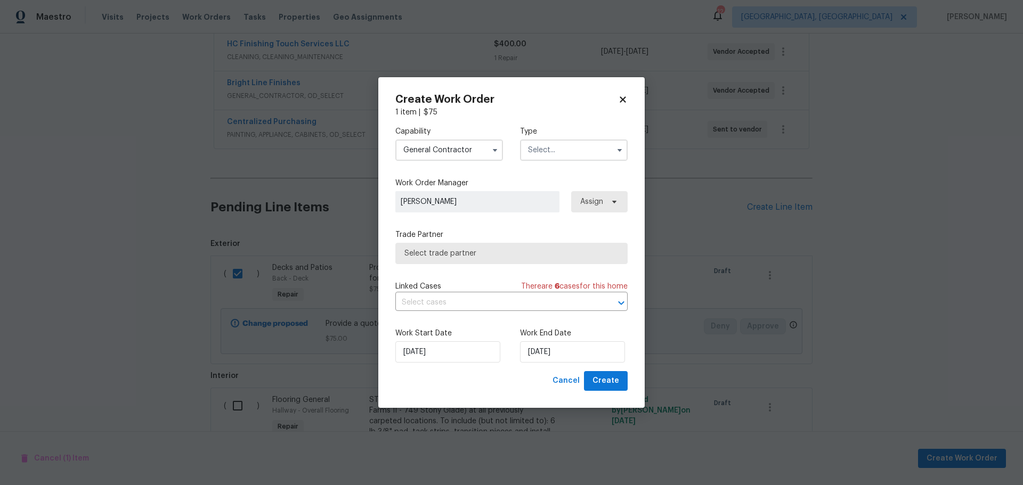
click at [564, 146] on input "text" at bounding box center [574, 150] width 108 height 21
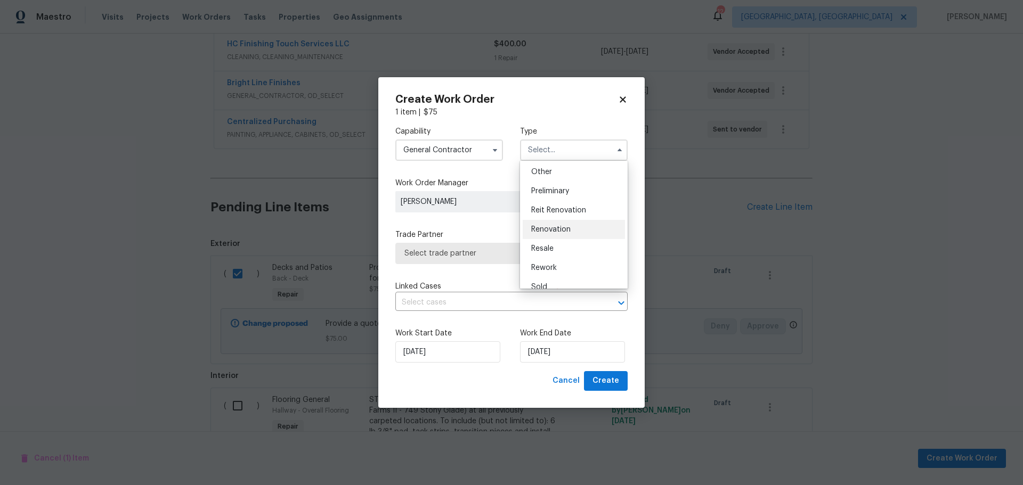
scroll to position [213, 0]
click at [561, 230] on span "Renovation" at bounding box center [550, 228] width 39 height 7
type input "Renovation"
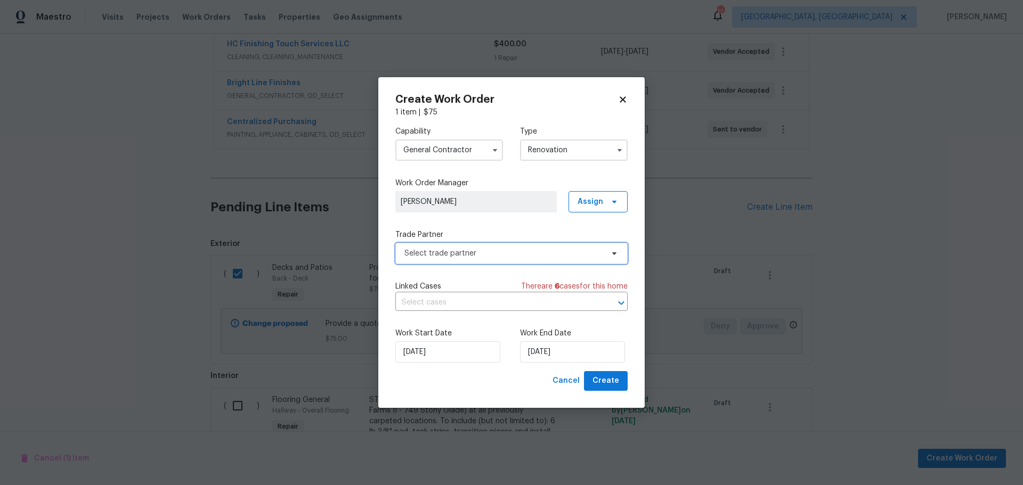
click at [490, 255] on span "Select trade partner" at bounding box center [503, 253] width 199 height 11
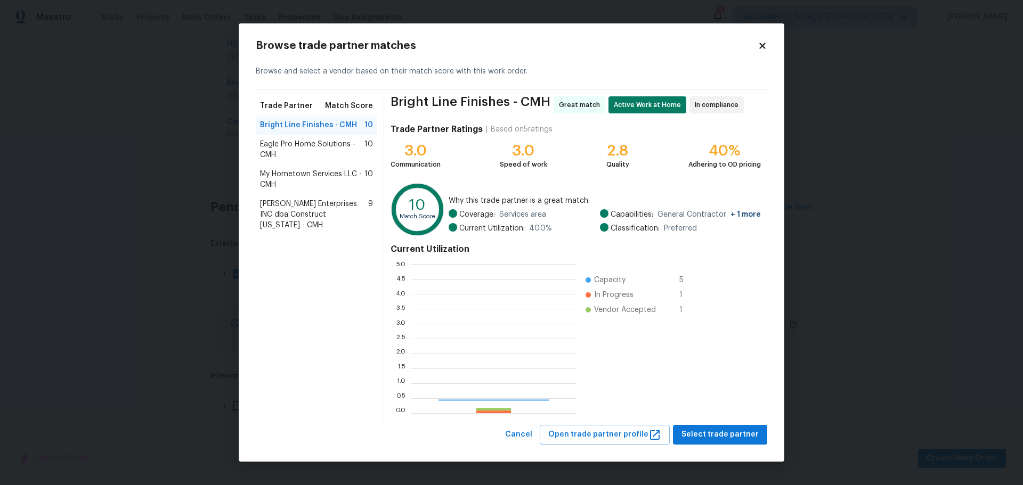
scroll to position [141, 158]
click at [330, 150] on span "Eagle Pro Home Solutions - CMH" at bounding box center [312, 149] width 104 height 21
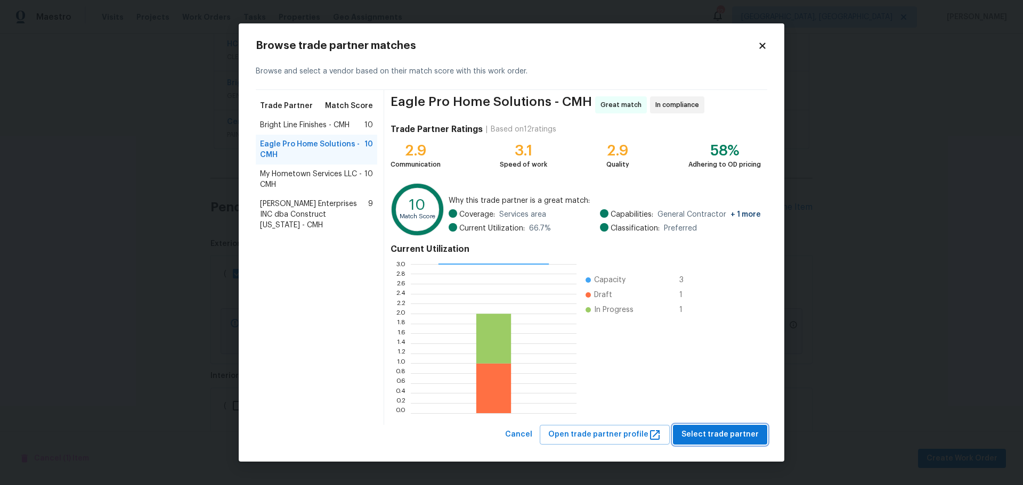
click at [720, 435] on span "Select trade partner" at bounding box center [719, 434] width 77 height 13
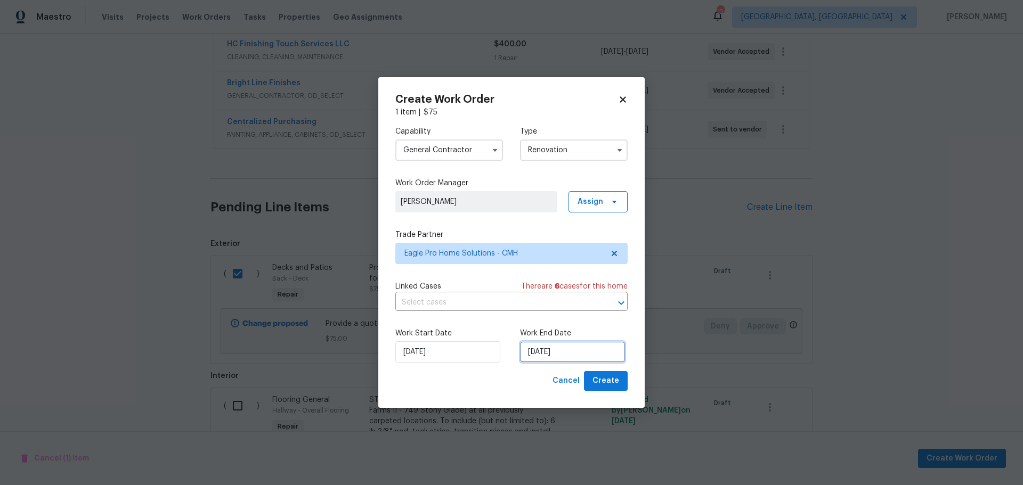
click at [573, 354] on input "[DATE]" at bounding box center [572, 351] width 105 height 21
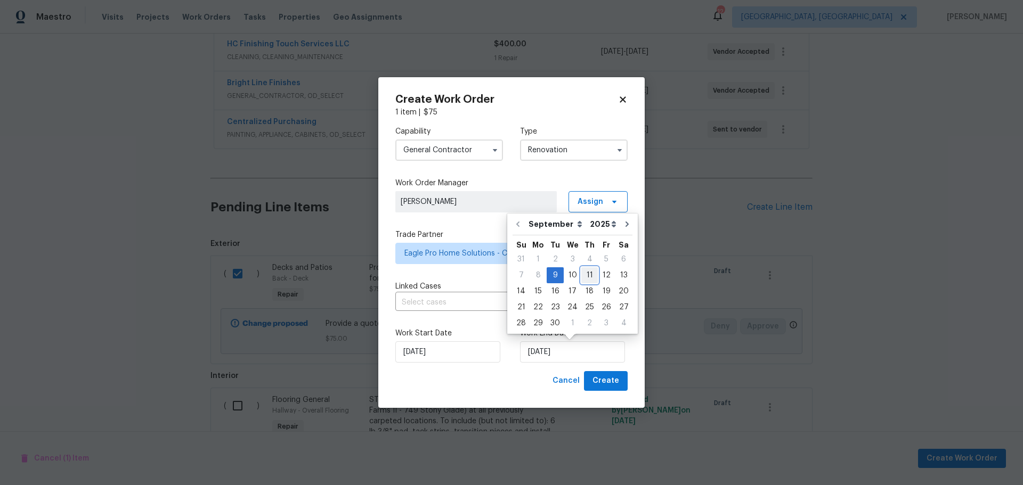
click at [583, 278] on div "11" at bounding box center [589, 275] width 17 height 15
type input "9/11/2025"
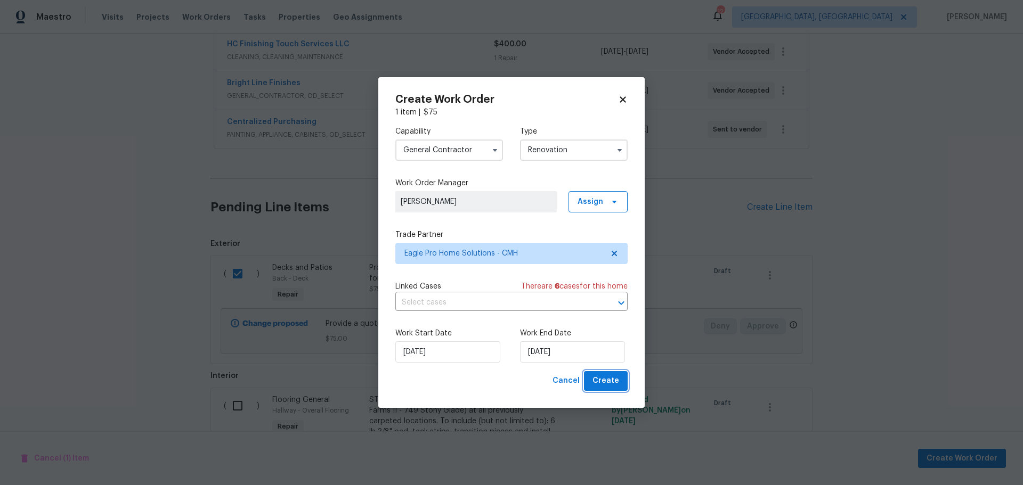
click at [608, 383] on span "Create" at bounding box center [605, 381] width 27 height 13
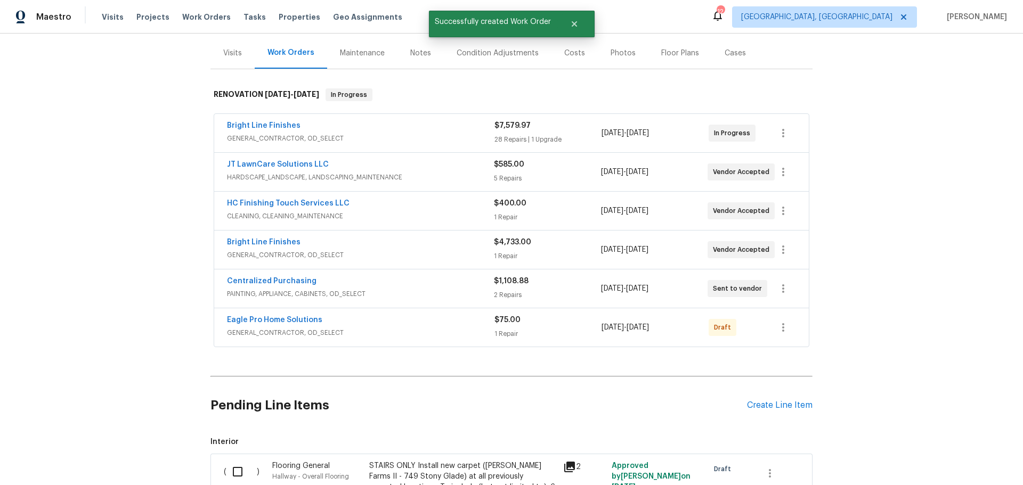
scroll to position [124, 0]
click at [783, 327] on icon "button" at bounding box center [783, 327] width 13 height 13
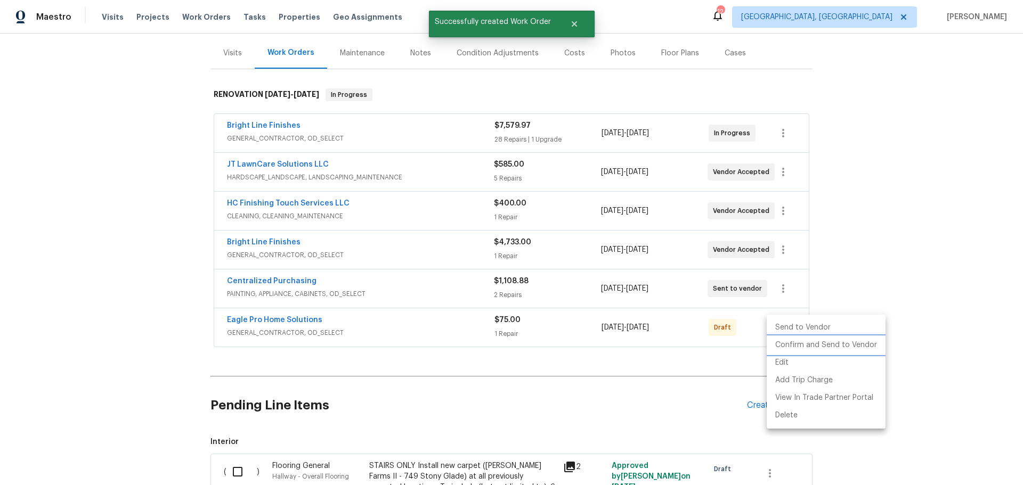
click at [788, 345] on li "Confirm and Send to Vendor" at bounding box center [826, 346] width 119 height 18
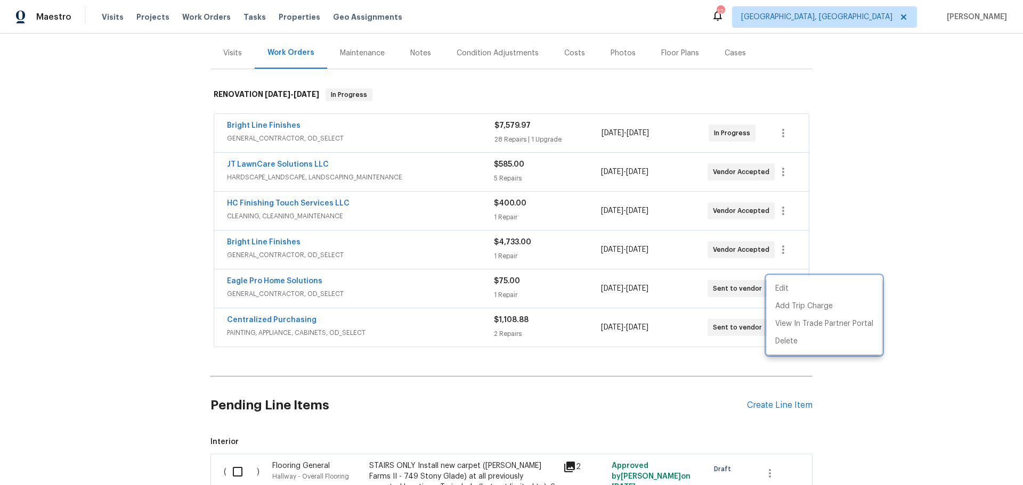
click at [912, 205] on div at bounding box center [511, 242] width 1023 height 485
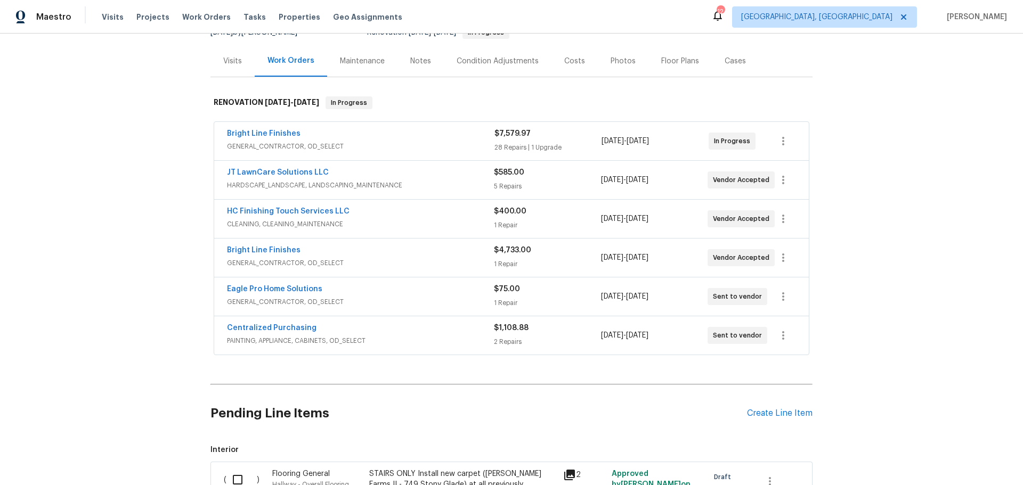
click at [1006, 189] on div "Back to all projects 1723 Farberdale Dr, Columbus, OH 43223 3 Beds | 1 1/2 Bath…" at bounding box center [511, 260] width 1023 height 452
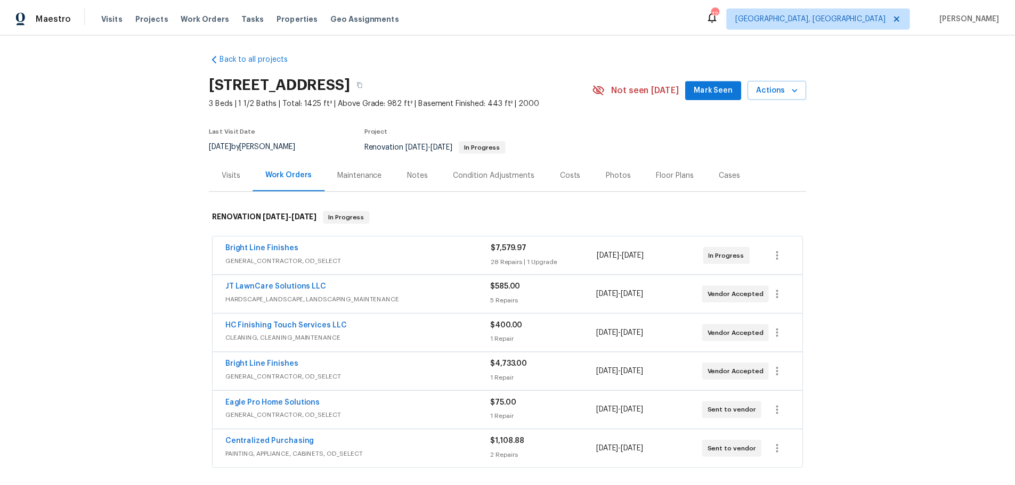
scroll to position [0, 0]
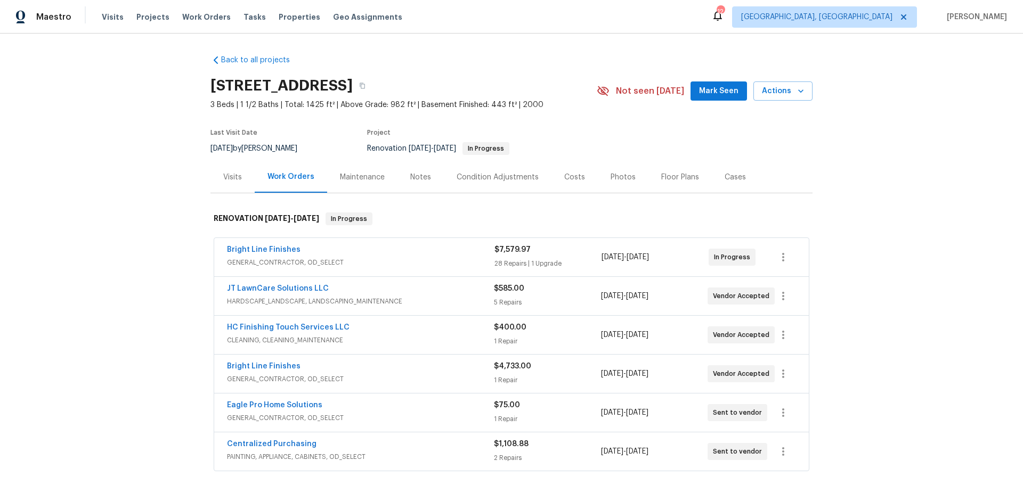
click at [410, 181] on div "Notes" at bounding box center [420, 177] width 21 height 11
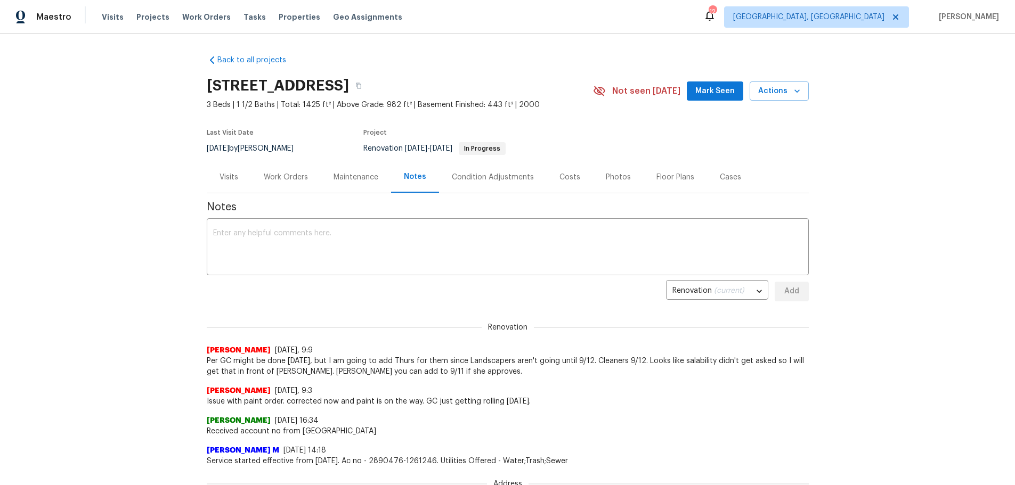
click at [278, 181] on div "Work Orders" at bounding box center [286, 177] width 44 height 11
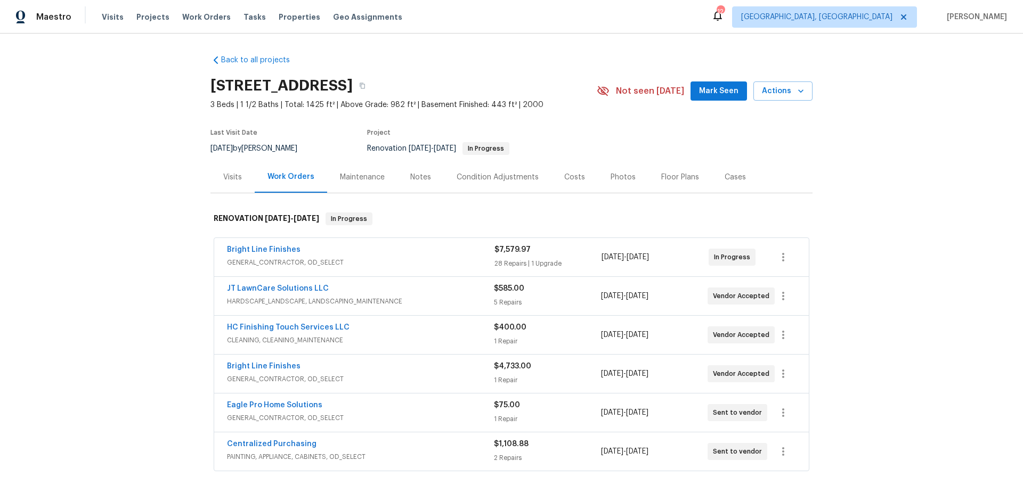
click at [413, 180] on div "Notes" at bounding box center [420, 177] width 21 height 11
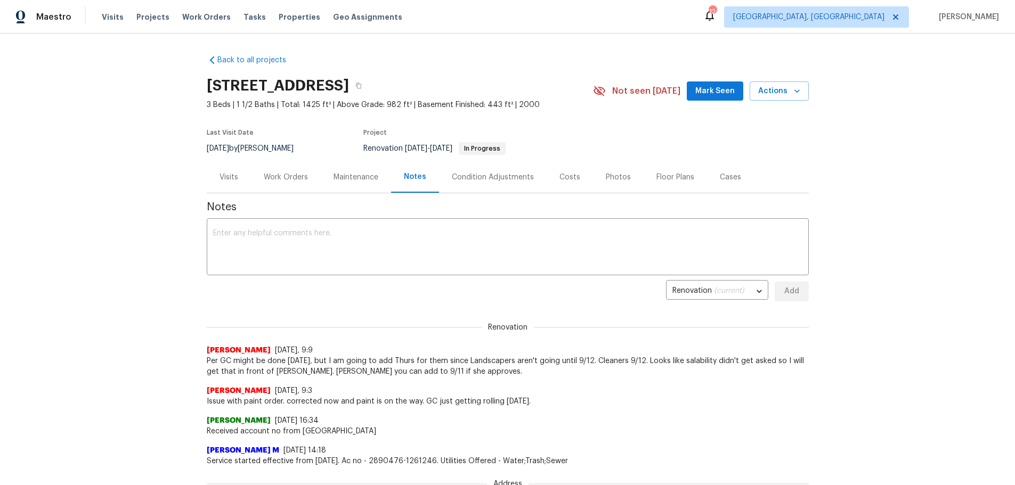
click at [471, 202] on span "Notes" at bounding box center [508, 207] width 602 height 11
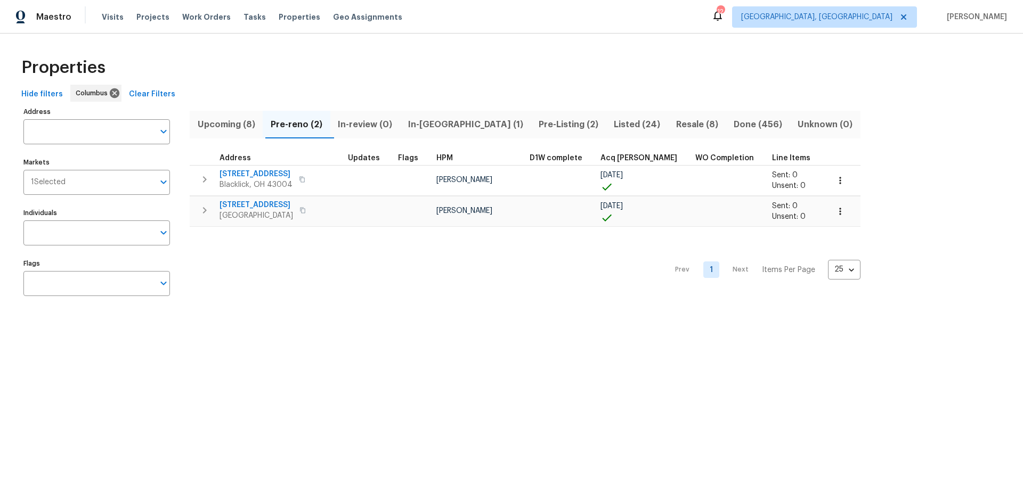
click at [417, 126] on span "In-reno (1)" at bounding box center [465, 124] width 118 height 15
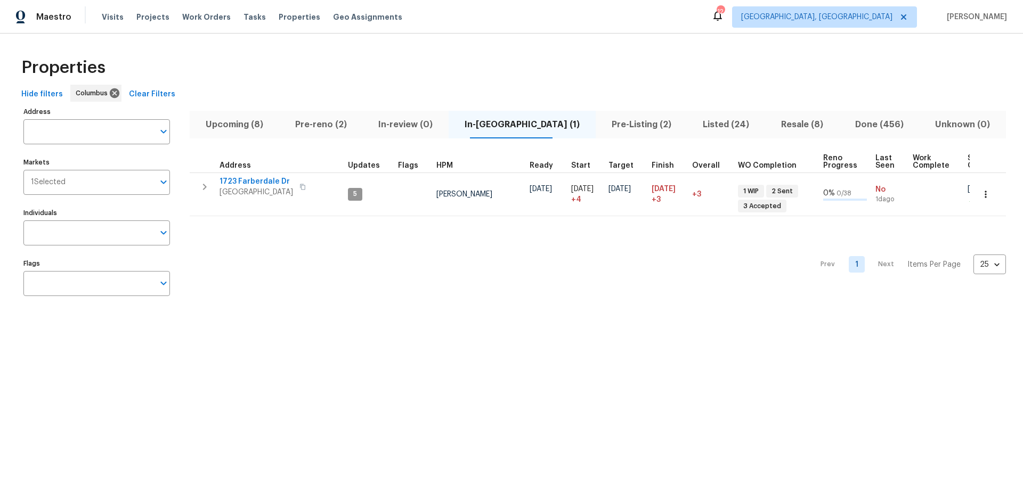
click at [335, 127] on span "Pre-reno (2)" at bounding box center [321, 124] width 71 height 15
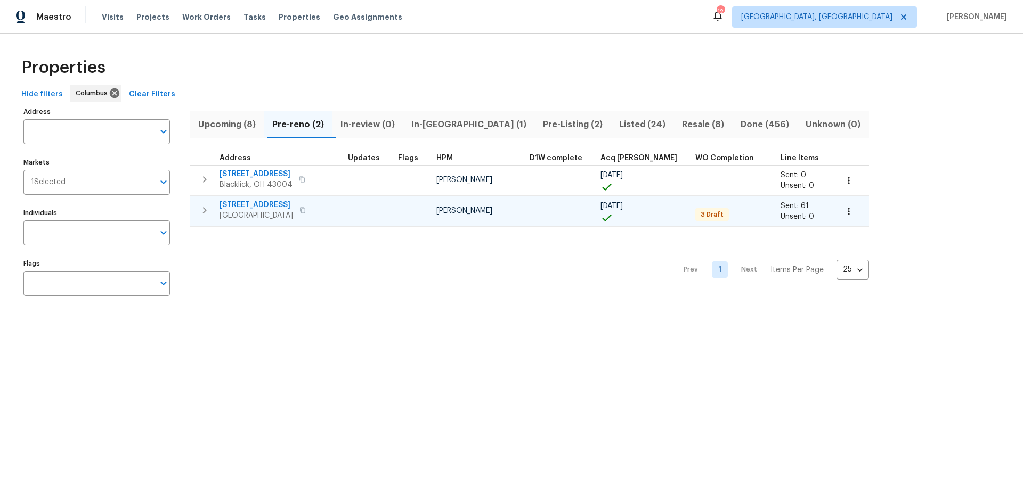
click at [251, 205] on span "4296 Oakwind Dr" at bounding box center [256, 205] width 74 height 11
click at [110, 15] on span "Visits" at bounding box center [113, 17] width 22 height 11
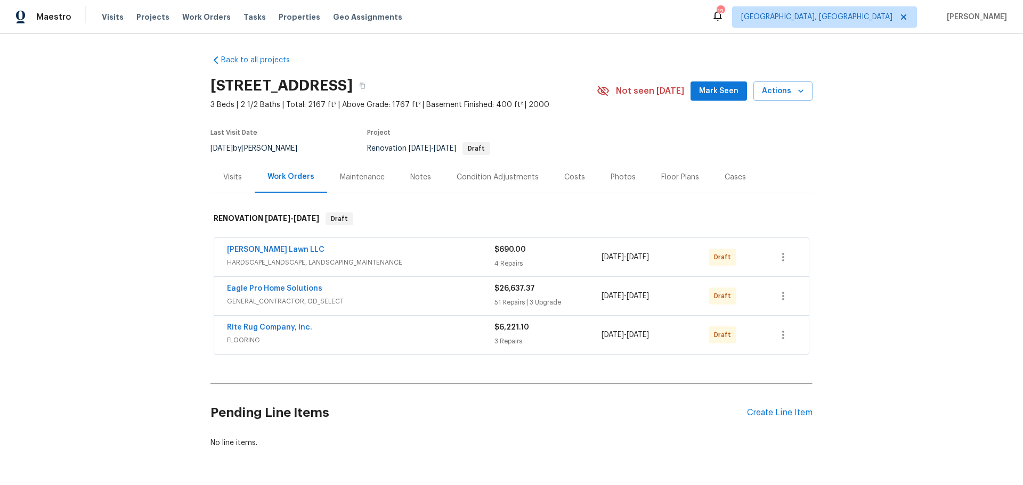
click at [514, 435] on h2 "Pending Line Items" at bounding box center [478, 413] width 536 height 50
click at [725, 90] on span "Mark Seen" at bounding box center [718, 91] width 39 height 13
drag, startPoint x: 681, startPoint y: 108, endPoint x: 678, endPoint y: 113, distance: 5.8
click at [681, 109] on div "[STREET_ADDRESS] 3 Beds | 2 1/2 Baths | Total: 2167 ft² | Above Grade: 1767 ft²…" at bounding box center [511, 91] width 602 height 38
click at [504, 34] on div "Back to all projects [STREET_ADDRESS] 3 Beds | 2 1/2 Baths | Total: 2167 ft² | …" at bounding box center [511, 260] width 1023 height 452
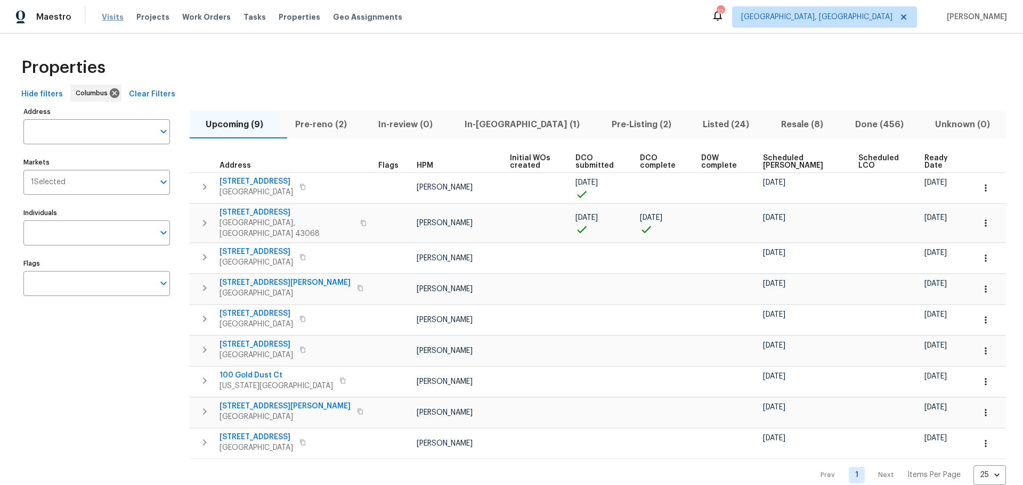
click at [111, 16] on span "Visits" at bounding box center [113, 17] width 22 height 11
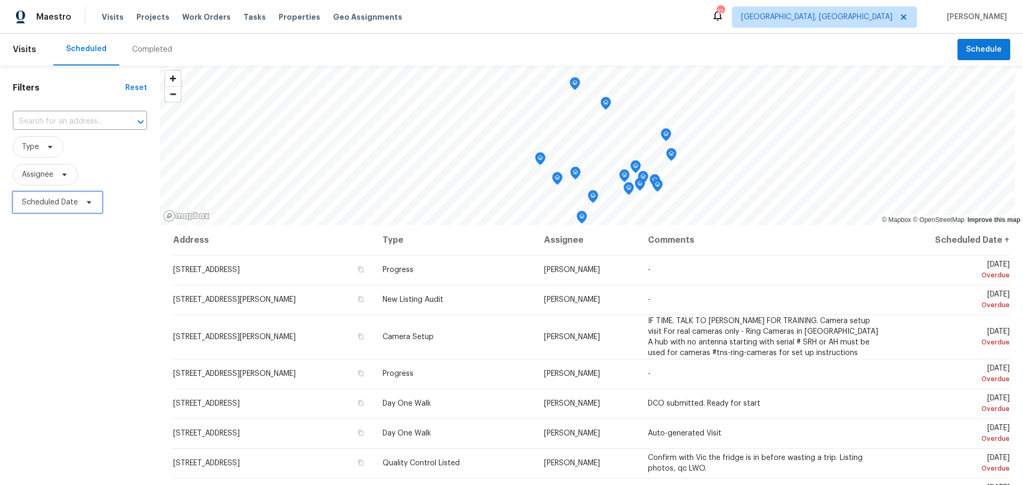
click at [86, 205] on icon at bounding box center [89, 202] width 9 height 9
click at [75, 241] on input "text" at bounding box center [71, 238] width 105 height 21
select select "8"
select select "2025"
select select "9"
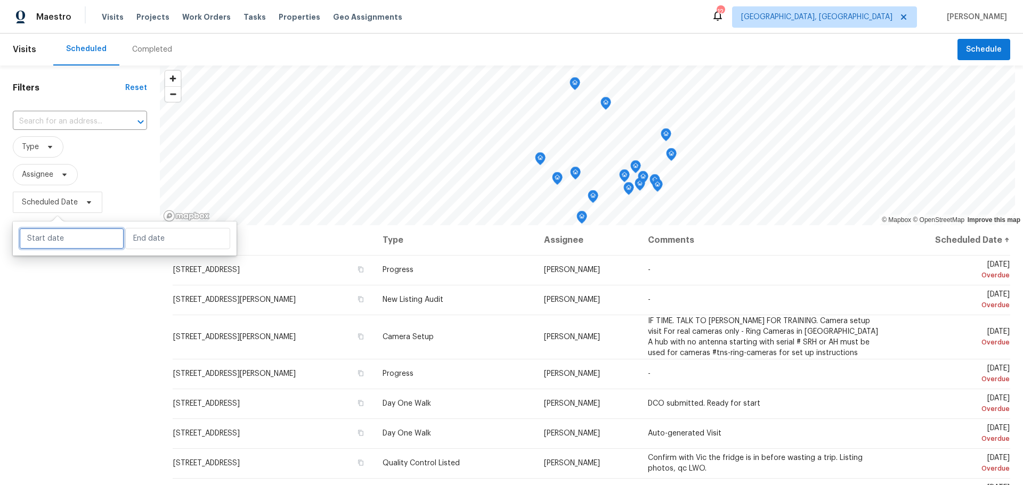
select select "2025"
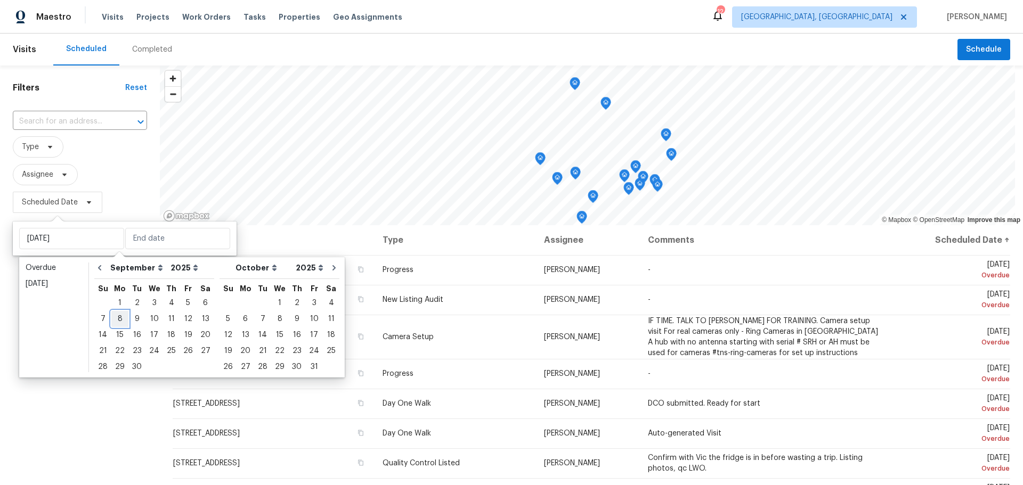
click at [123, 320] on div "8" at bounding box center [119, 319] width 17 height 15
type input "Mon, Sep 08"
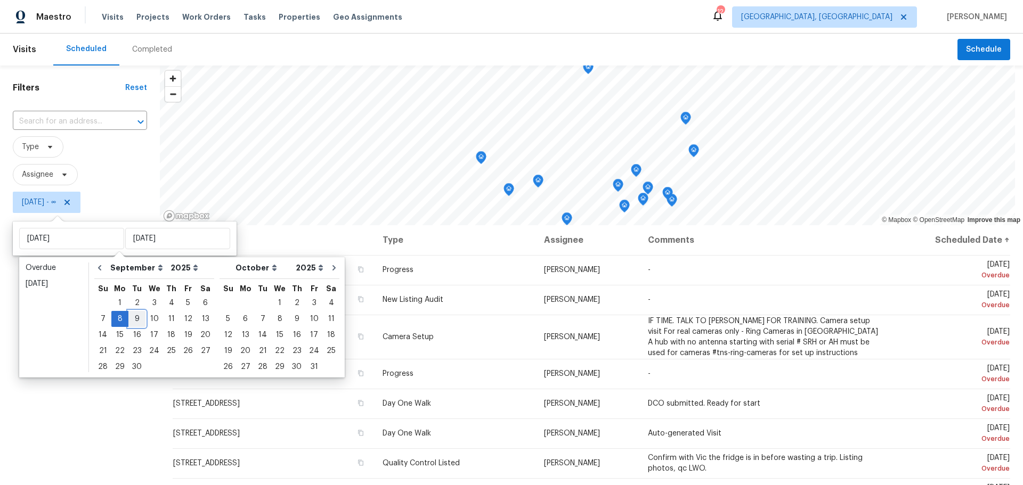
click at [133, 321] on div "9" at bounding box center [136, 319] width 17 height 15
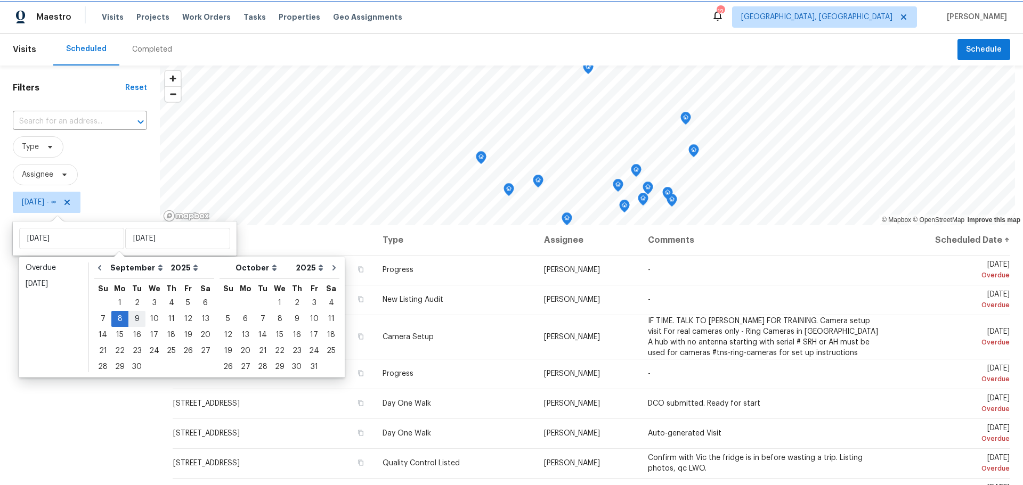
type input "Tue, Sep 09"
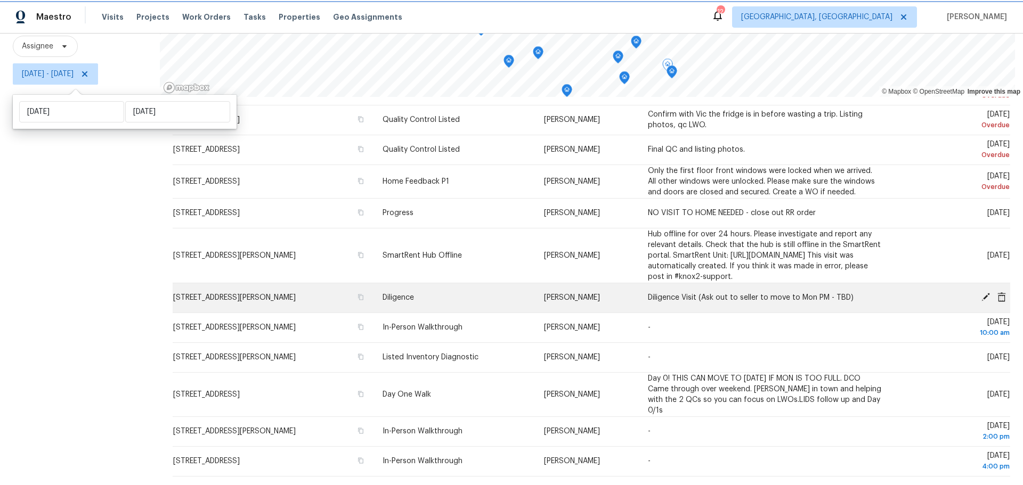
scroll to position [136, 0]
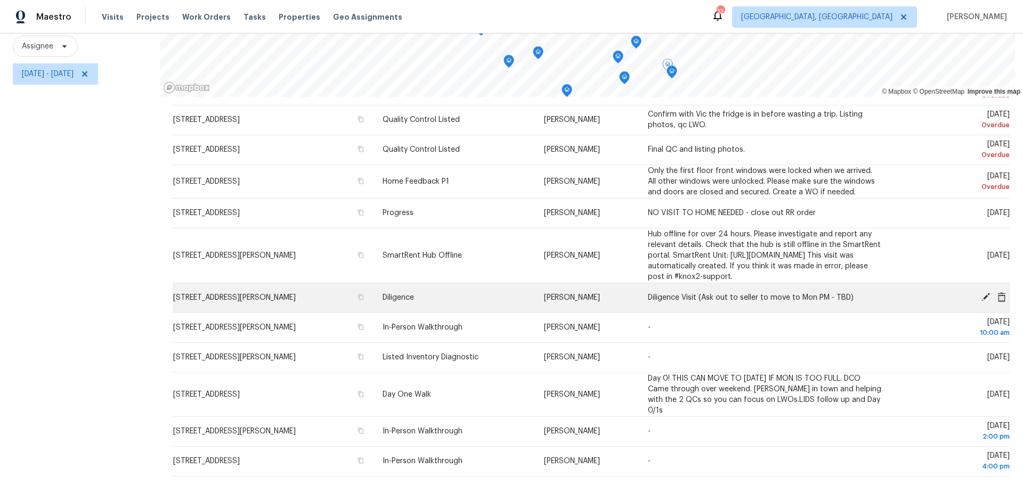
click at [981, 293] on icon at bounding box center [985, 297] width 9 height 9
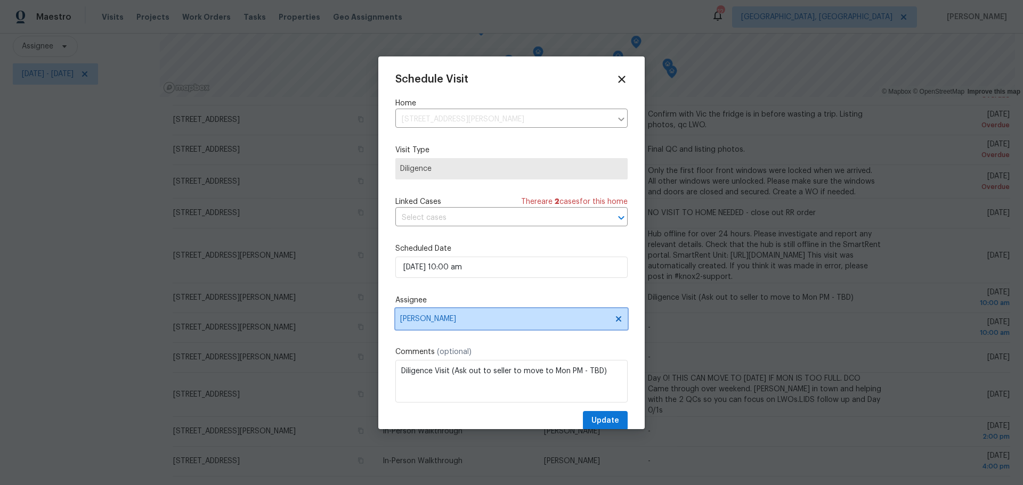
click at [616, 321] on icon at bounding box center [618, 318] width 5 height 5
click at [569, 320] on span "Assignee" at bounding box center [504, 319] width 209 height 9
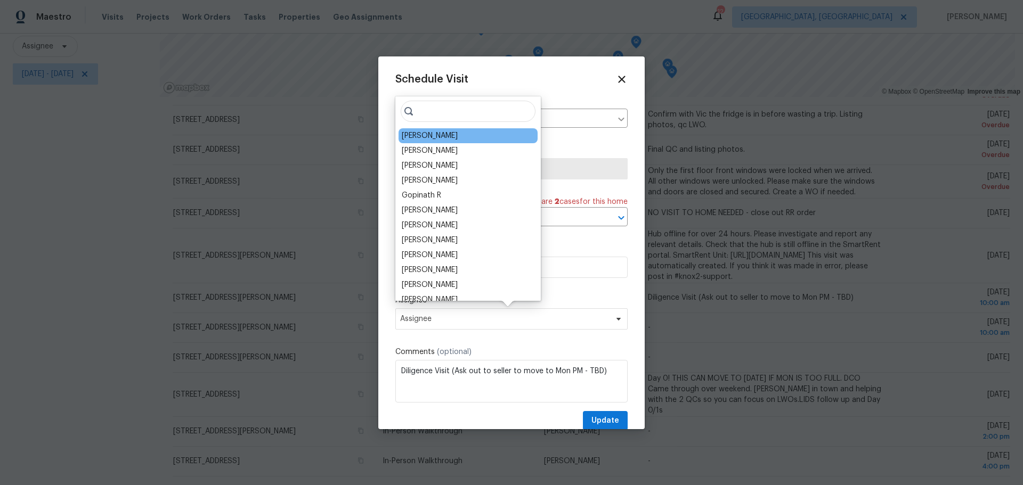
click at [455, 141] on div "[PERSON_NAME]" at bounding box center [467, 135] width 139 height 15
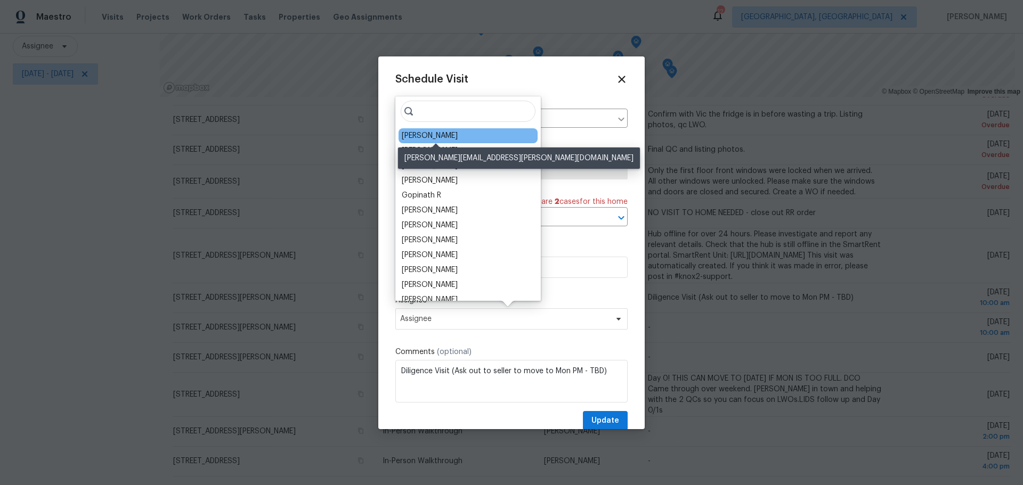
click at [443, 135] on div "[PERSON_NAME]" at bounding box center [430, 136] width 56 height 11
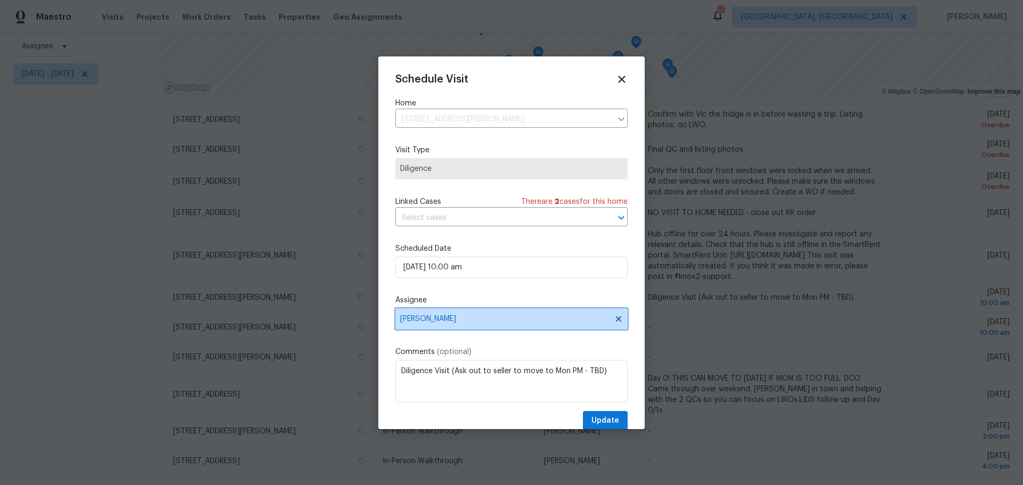
click at [614, 317] on icon at bounding box center [618, 319] width 9 height 9
click at [585, 322] on span "Assignee" at bounding box center [504, 319] width 209 height 9
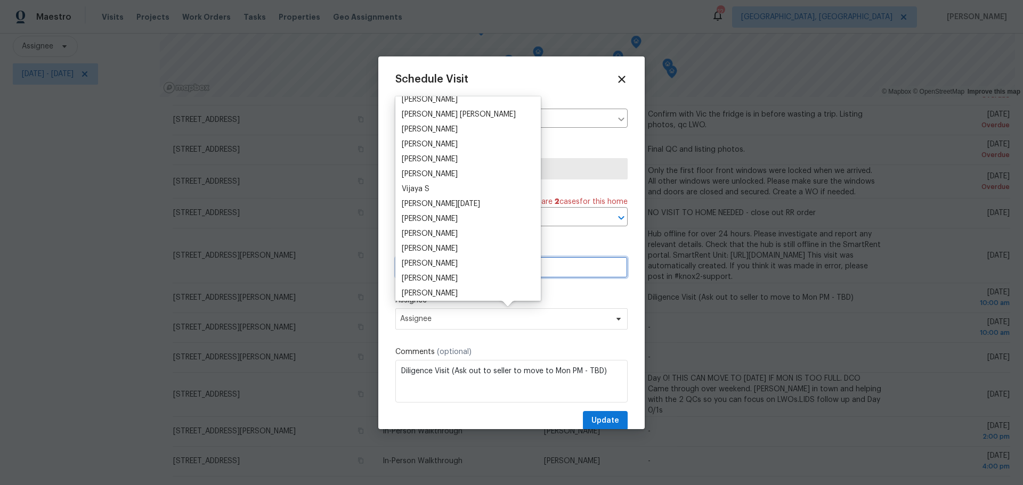
click at [539, 257] on input "09/09/2025 10:00 am" at bounding box center [511, 267] width 232 height 21
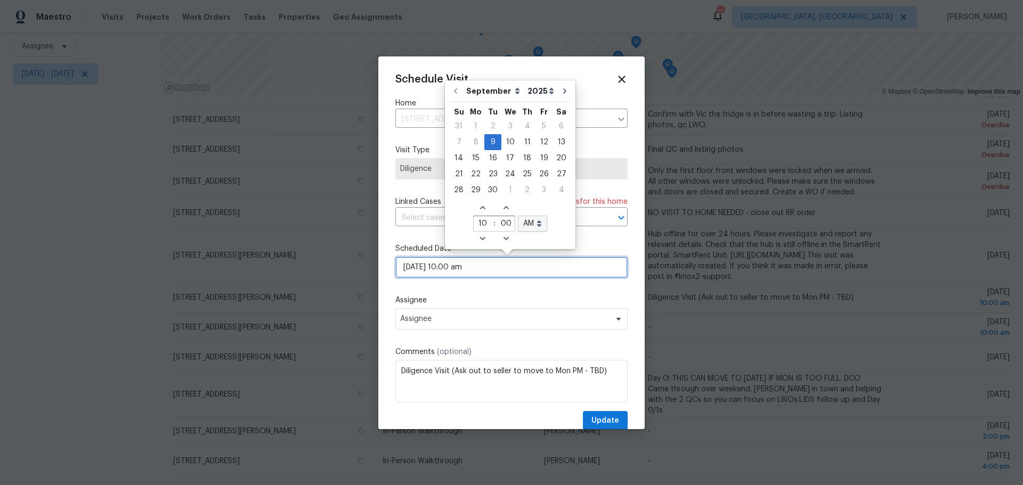
scroll to position [0, 0]
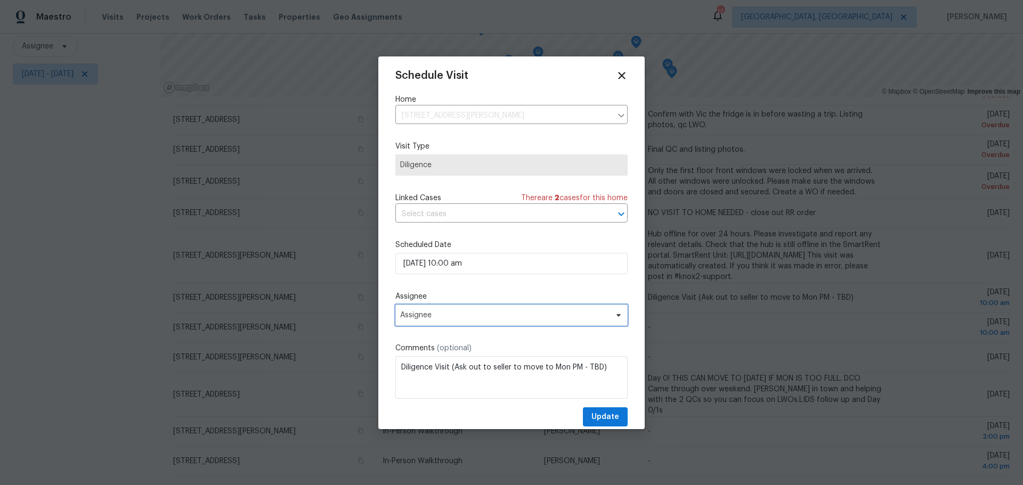
click at [493, 315] on span "Assignee" at bounding box center [504, 315] width 209 height 9
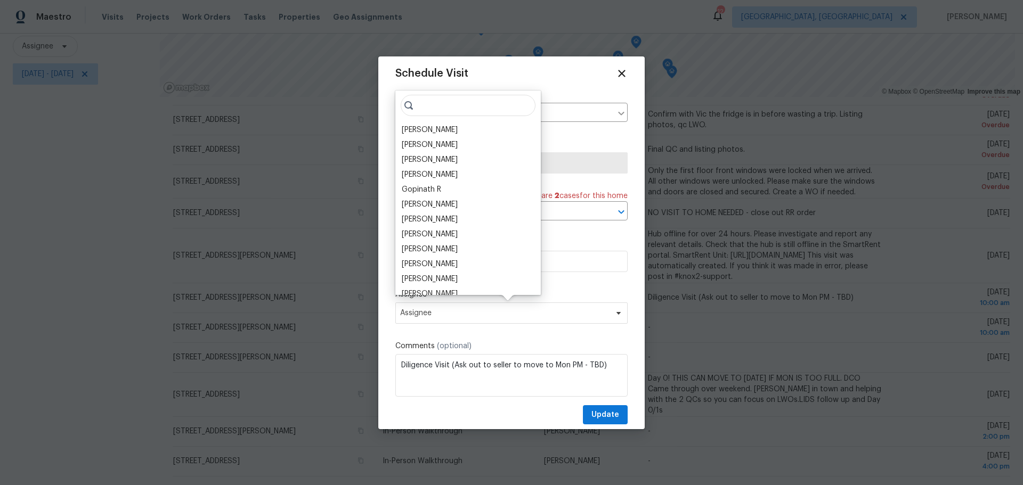
scroll to position [6, 0]
click at [431, 109] on input "search" at bounding box center [468, 104] width 135 height 21
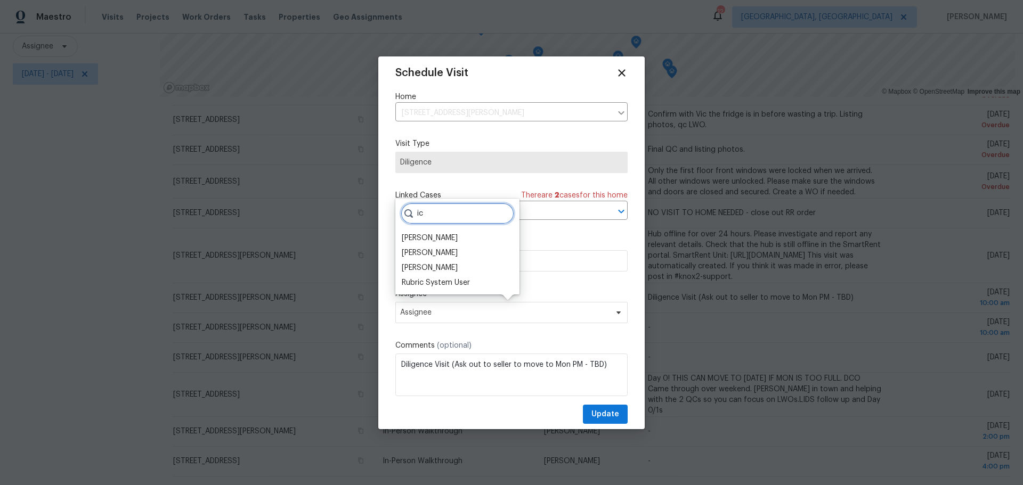
type input "i"
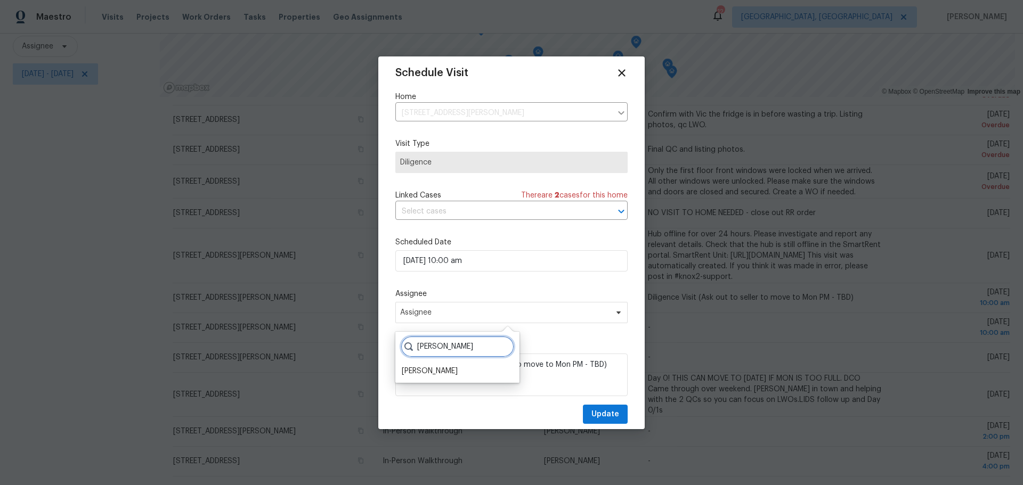
type input "michael"
click at [597, 294] on label "Assignee" at bounding box center [511, 294] width 232 height 11
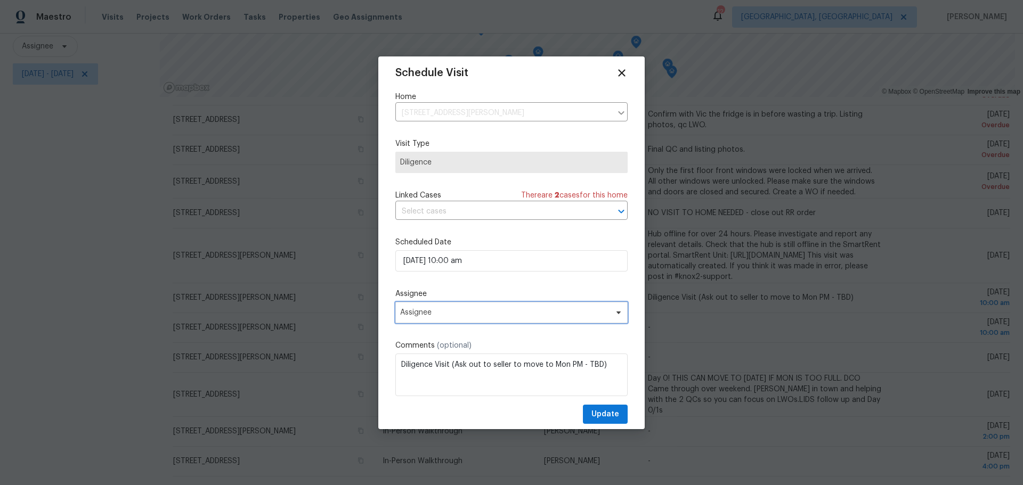
click at [473, 309] on span "Assignee" at bounding box center [504, 312] width 209 height 9
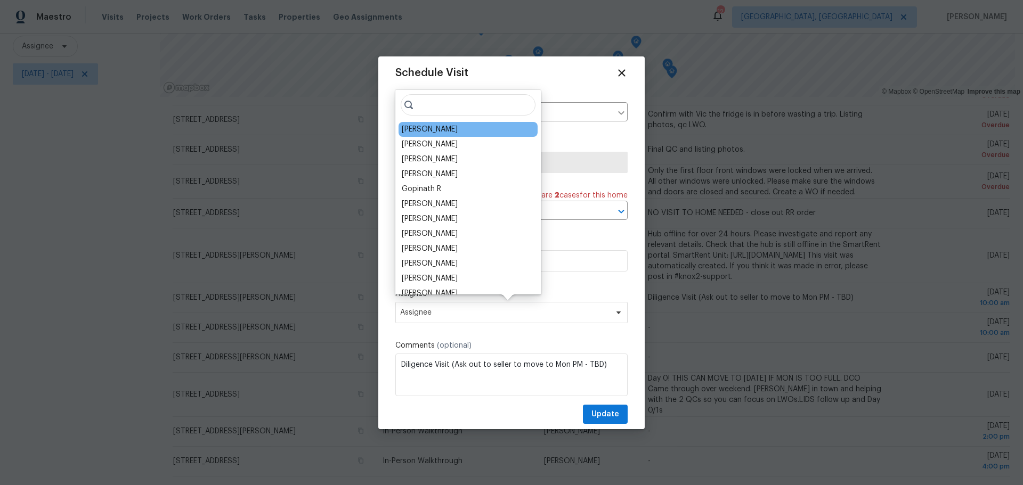
click at [454, 135] on div "[PERSON_NAME]" at bounding box center [467, 129] width 139 height 15
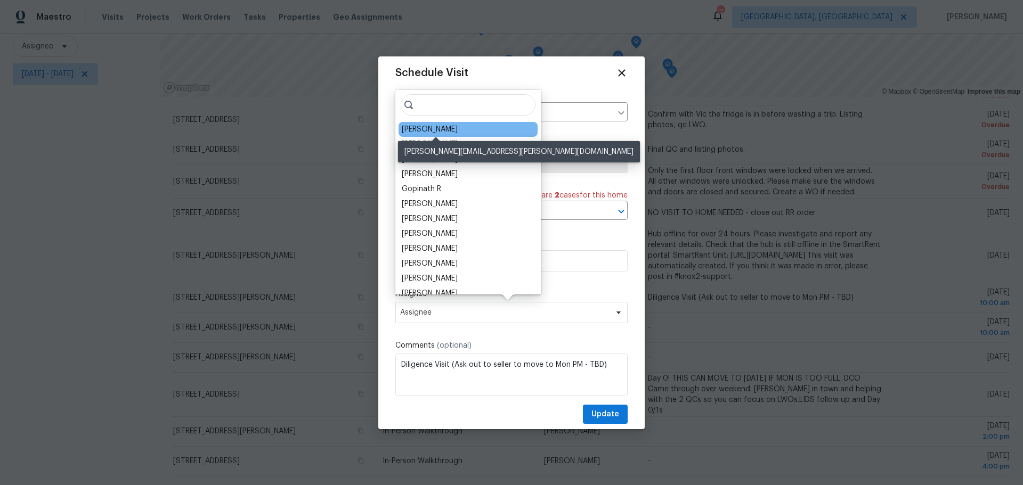
click at [445, 132] on div "[PERSON_NAME]" at bounding box center [430, 129] width 56 height 11
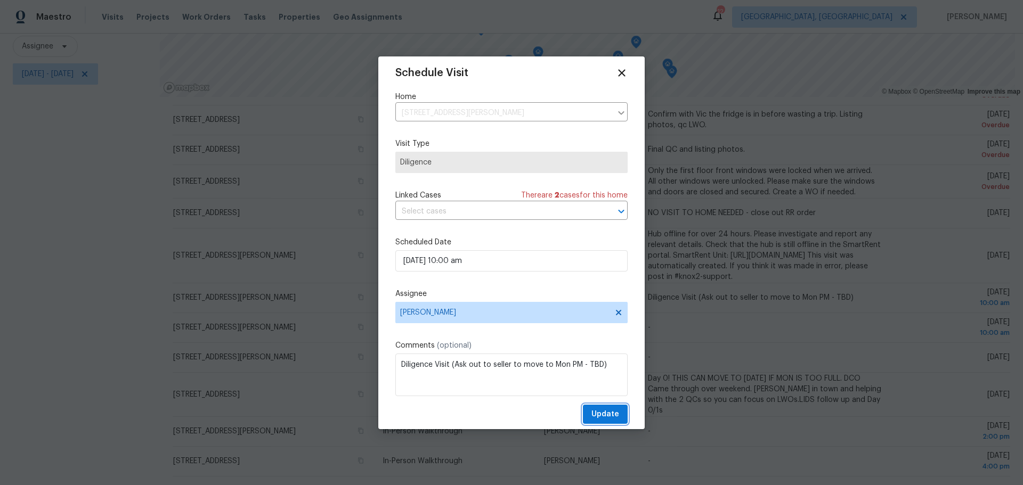
click at [594, 413] on span "Update" at bounding box center [605, 414] width 28 height 13
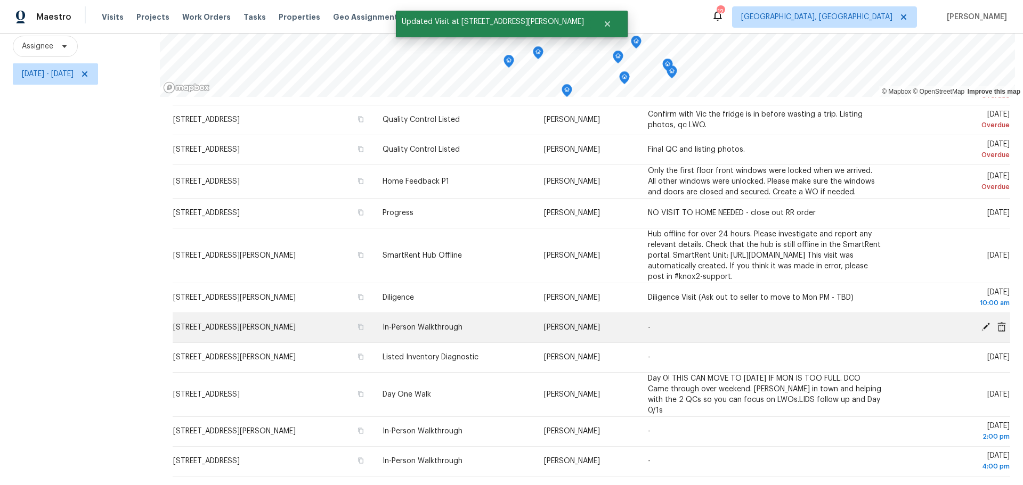
click at [981, 322] on icon at bounding box center [986, 327] width 10 height 10
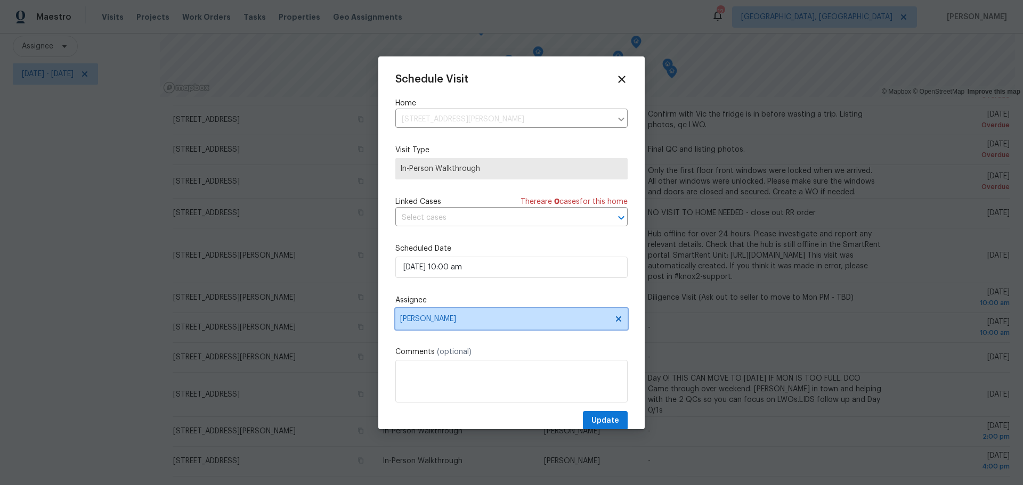
click at [549, 328] on span "[PERSON_NAME]" at bounding box center [511, 318] width 232 height 21
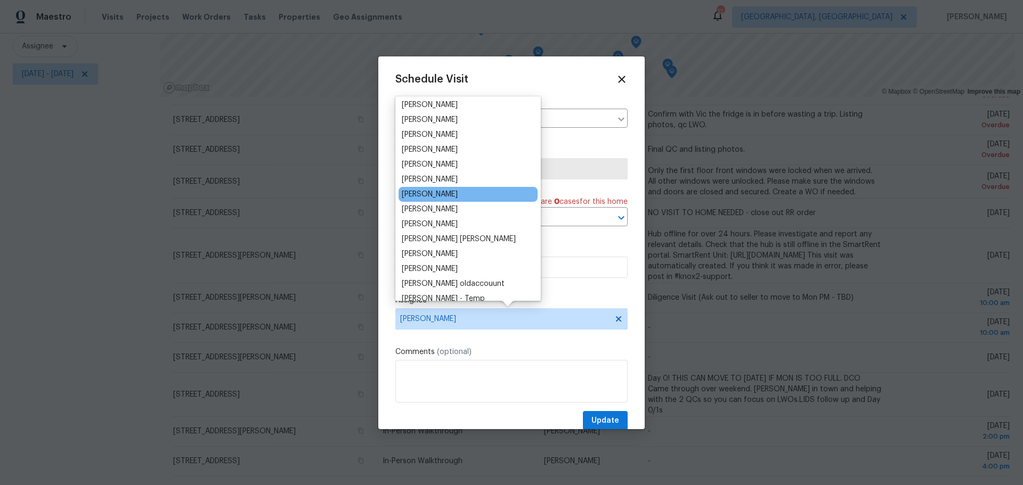
scroll to position [106, 0]
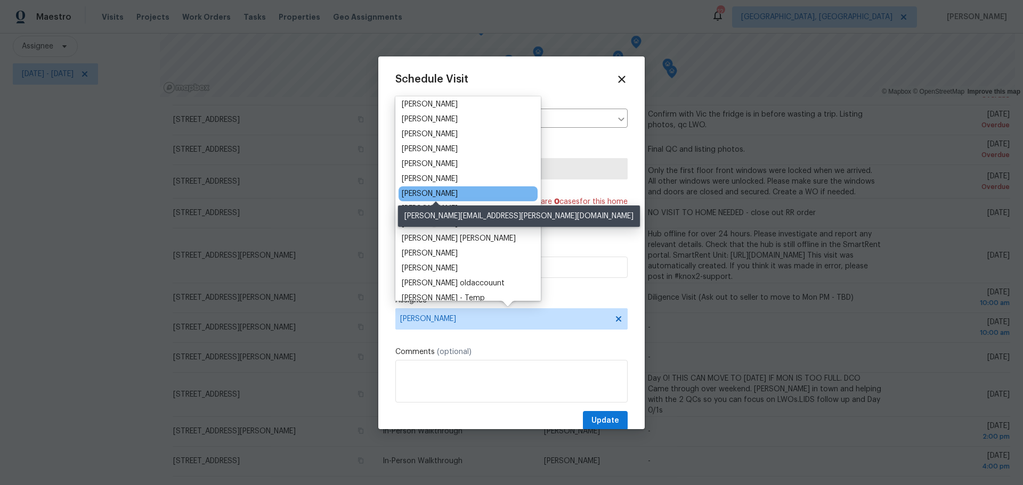
click at [458, 197] on div "[PERSON_NAME]" at bounding box center [430, 194] width 56 height 11
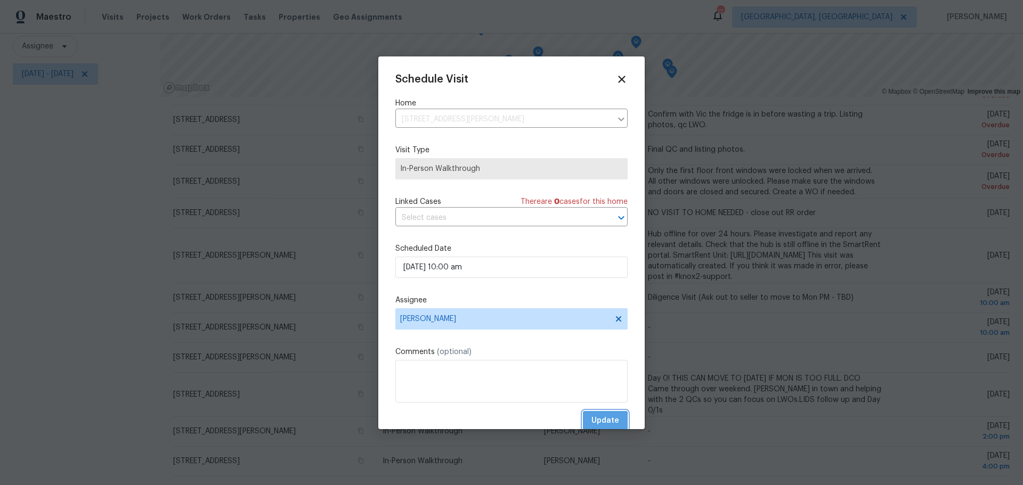
click at [591, 422] on span "Update" at bounding box center [605, 420] width 28 height 13
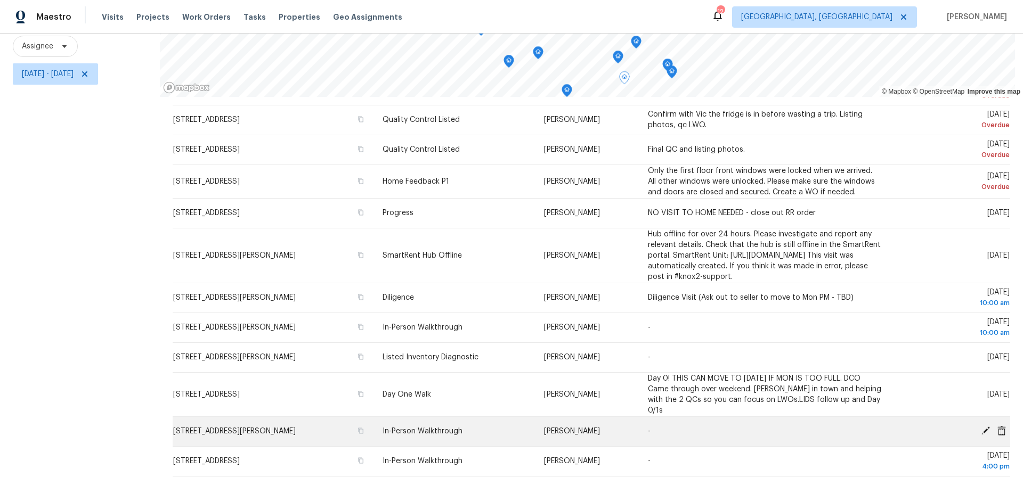
click at [981, 427] on icon at bounding box center [985, 431] width 9 height 9
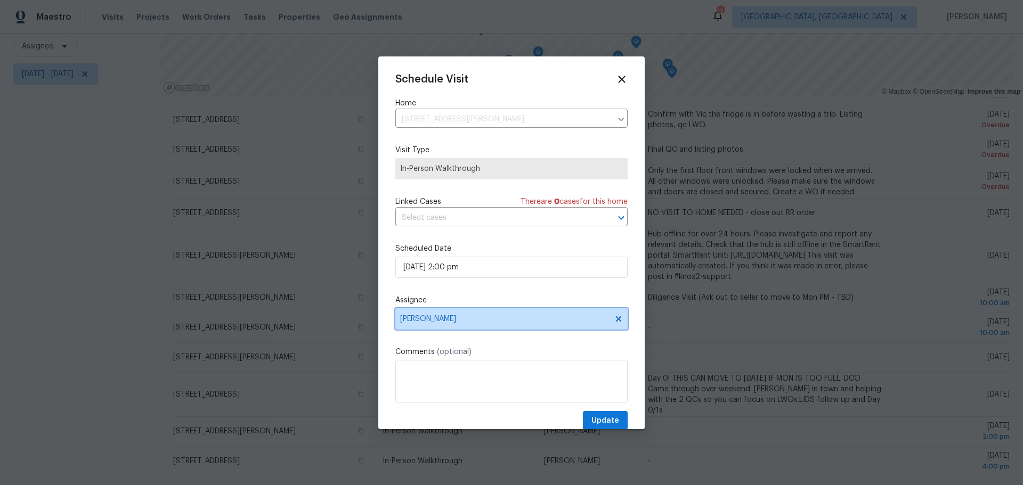
click at [614, 320] on icon at bounding box center [618, 319] width 9 height 9
click at [570, 325] on span "Assignee" at bounding box center [511, 318] width 232 height 21
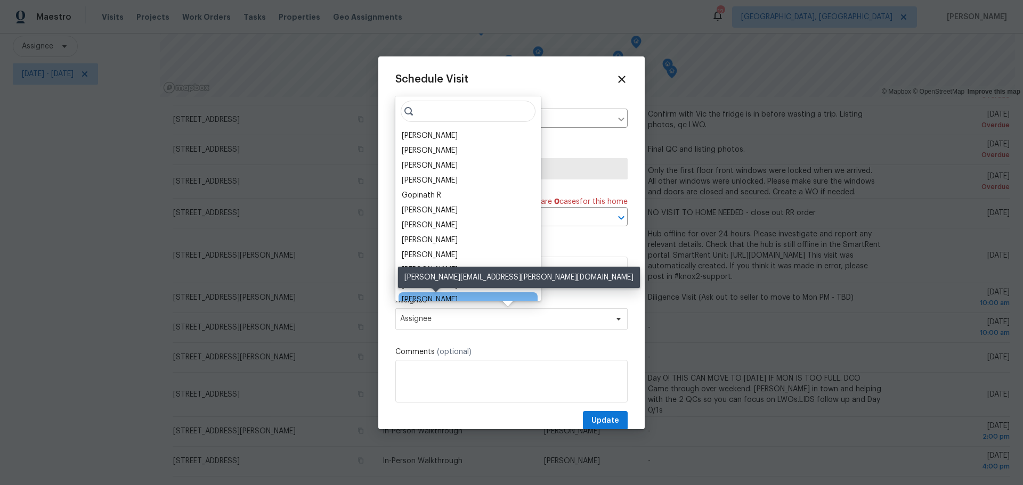
click at [449, 299] on div "[PERSON_NAME]" at bounding box center [430, 300] width 56 height 11
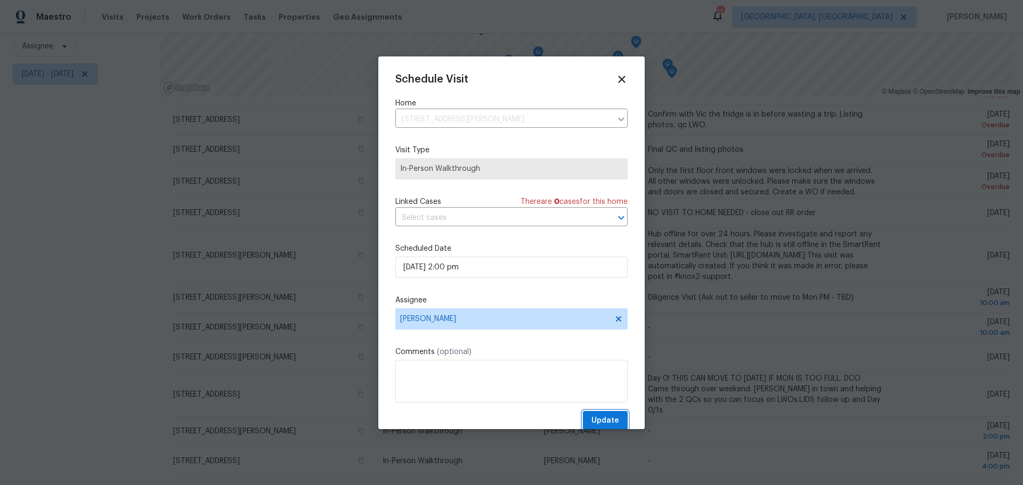
click at [591, 422] on span "Update" at bounding box center [605, 420] width 28 height 13
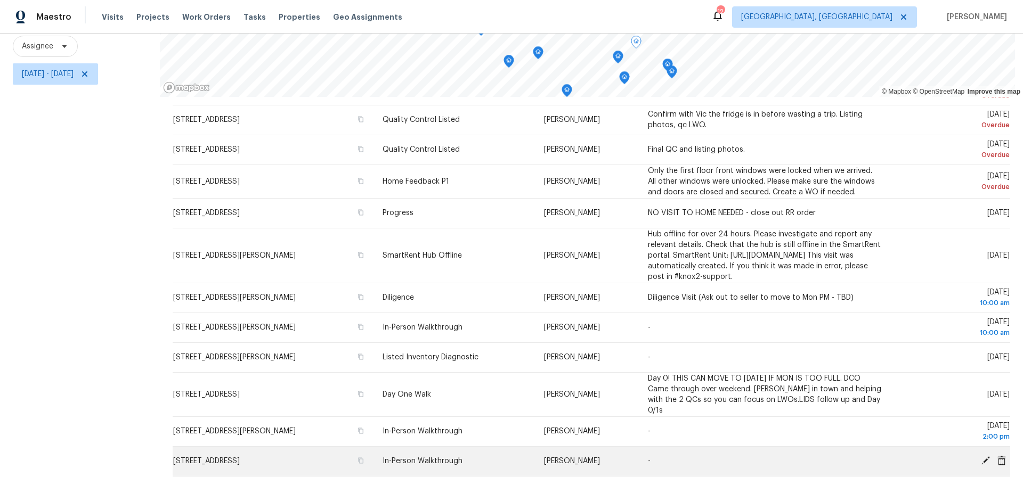
click at [981, 457] on icon at bounding box center [985, 461] width 9 height 9
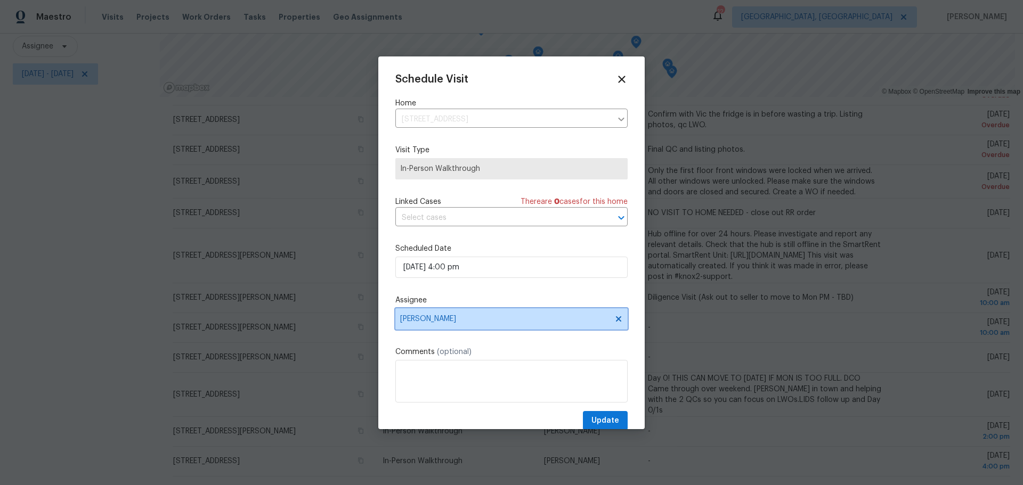
click at [520, 324] on span "[PERSON_NAME]" at bounding box center [511, 318] width 232 height 21
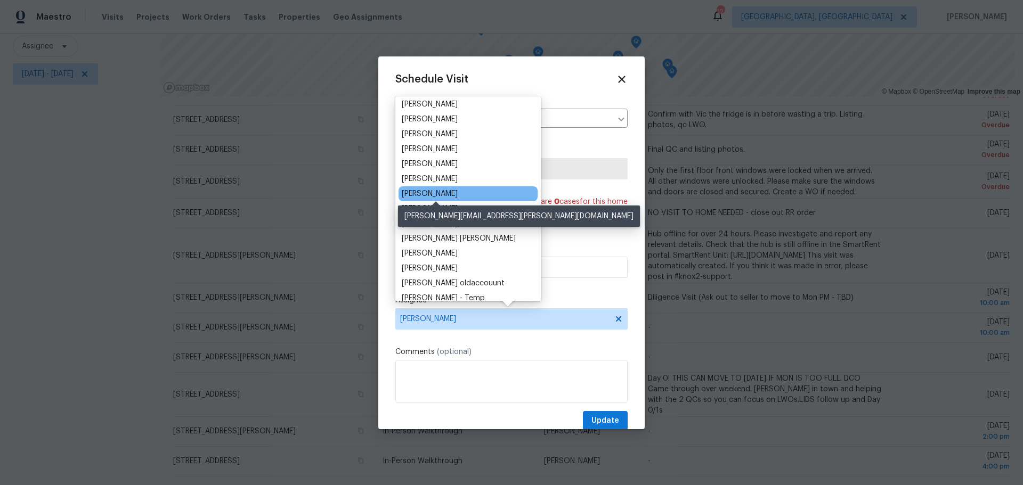
click at [458, 196] on div "[PERSON_NAME]" at bounding box center [430, 194] width 56 height 11
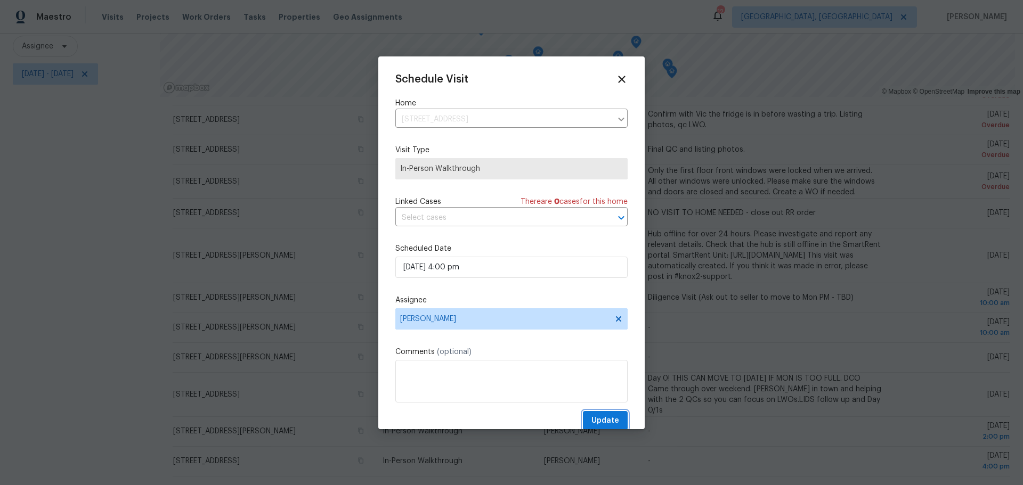
click at [599, 418] on span "Update" at bounding box center [605, 420] width 28 height 13
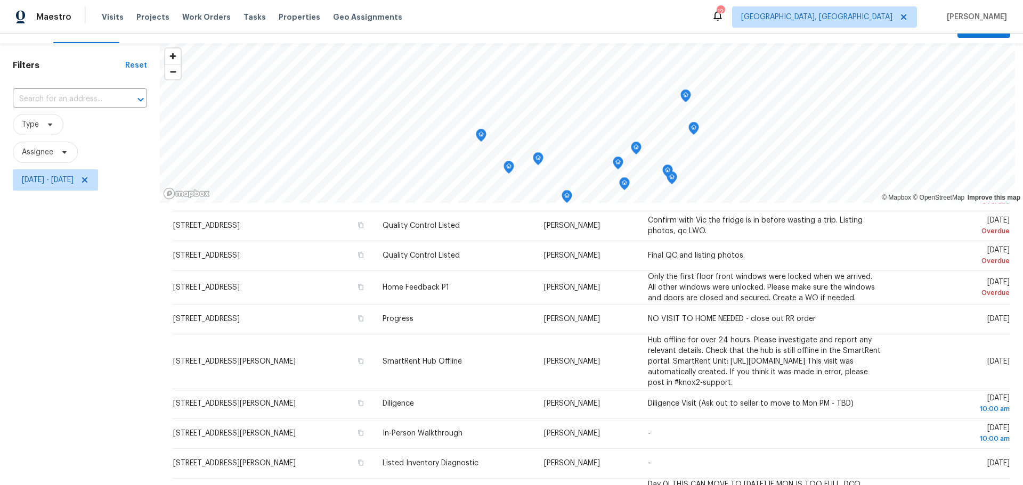
scroll to position [0, 0]
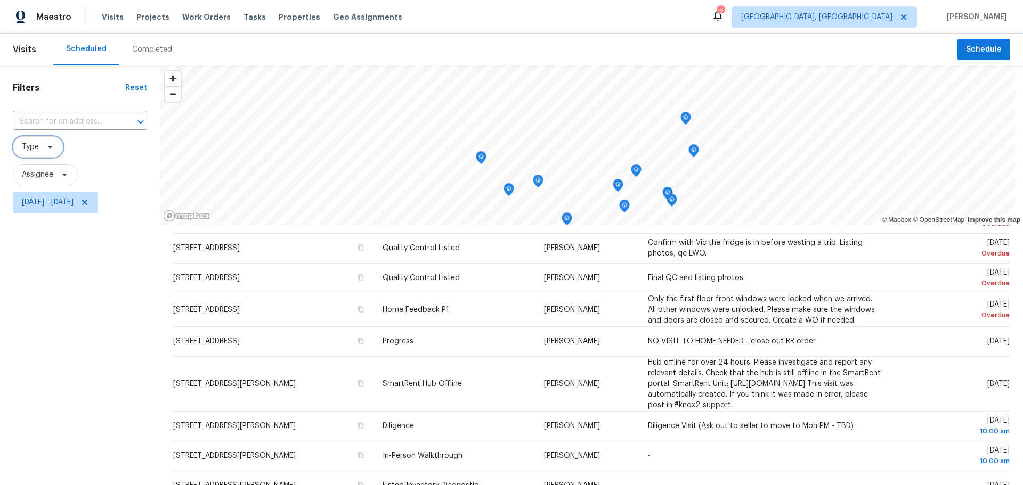
click at [45, 149] on span at bounding box center [49, 147] width 12 height 9
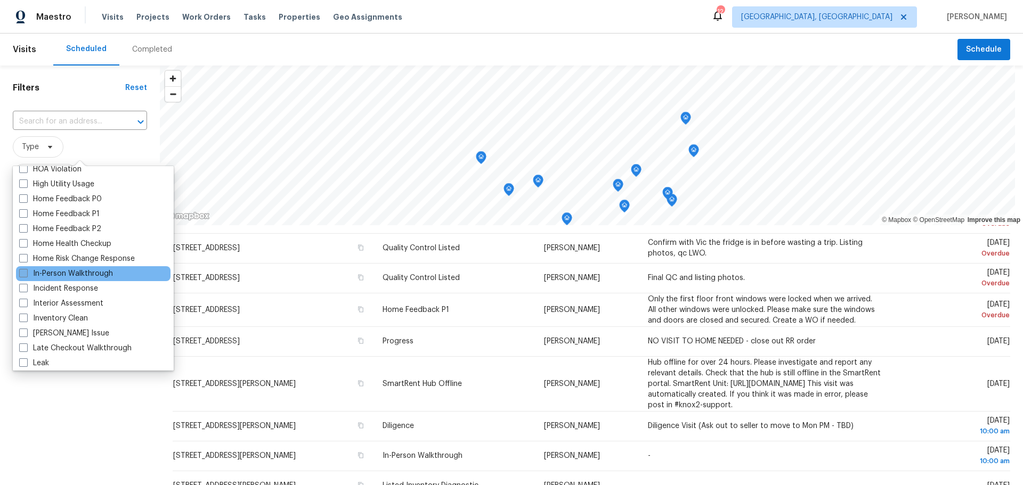
scroll to position [320, 0]
click at [76, 273] on label "In-Person Walkthrough" at bounding box center [66, 273] width 94 height 11
click at [26, 273] on input "In-Person Walkthrough" at bounding box center [22, 271] width 7 height 7
checkbox input "true"
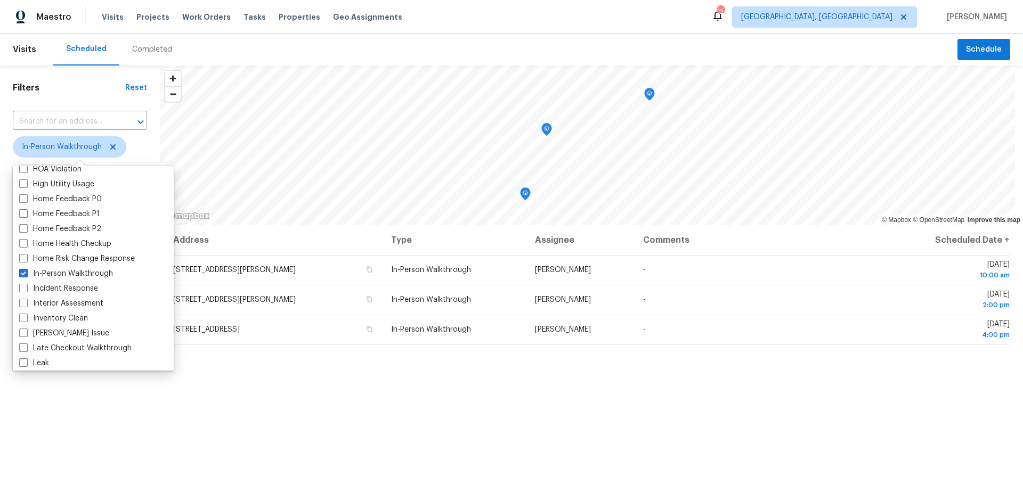
click at [487, 397] on div "Address Type Assignee Comments Scheduled Date ↑ 8536 Kingsley Dr, Reynoldsburg,…" at bounding box center [591, 419] width 863 height 388
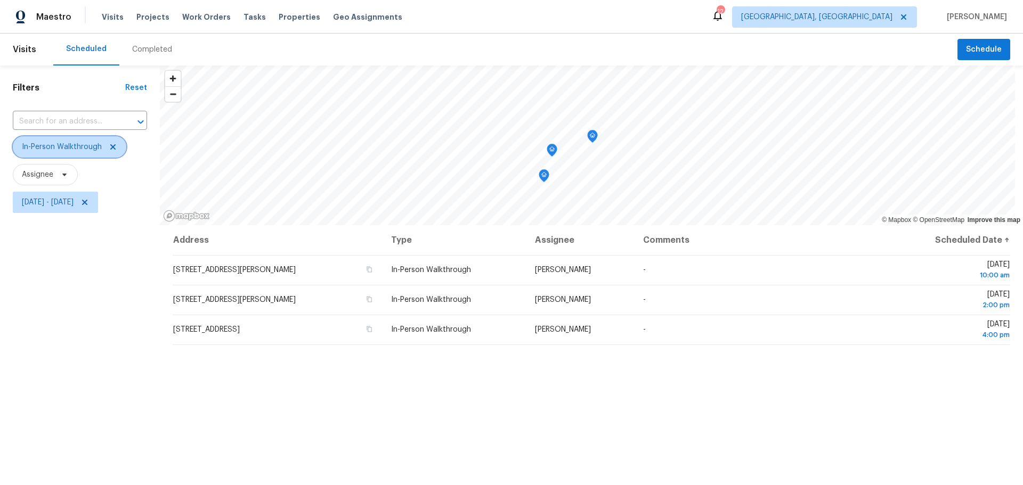
click at [111, 147] on icon at bounding box center [112, 146] width 5 height 5
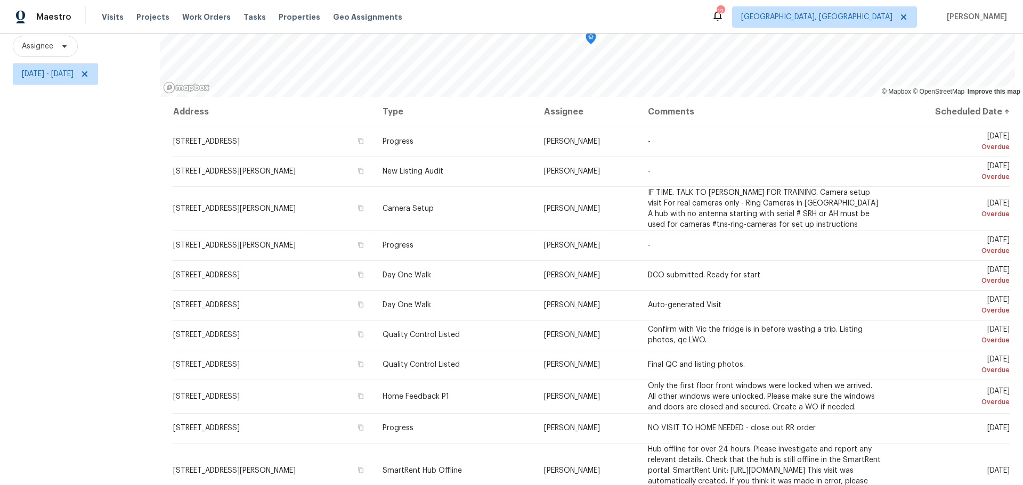
click at [101, 249] on div "Filters Reset ​ Type Assignee Mon, Sep 08 - Tue, Sep 09" at bounding box center [80, 211] width 160 height 548
click at [112, 185] on div "Filters Reset ​ Type Assignee Mon, Sep 08 - Tue, Sep 09" at bounding box center [80, 211] width 160 height 548
click at [127, 158] on div "Filters Reset ​ Type Assignee Mon, Sep 08 - Tue, Sep 09" at bounding box center [80, 211] width 160 height 548
click at [58, 154] on div "Filters Reset ​ Type Assignee Mon, Sep 08 - Tue, Sep 09" at bounding box center [80, 211] width 160 height 548
click at [71, 146] on div "Filters Reset ​ Type Assignee Mon, Sep 08 - Tue, Sep 09" at bounding box center [80, 211] width 160 height 548
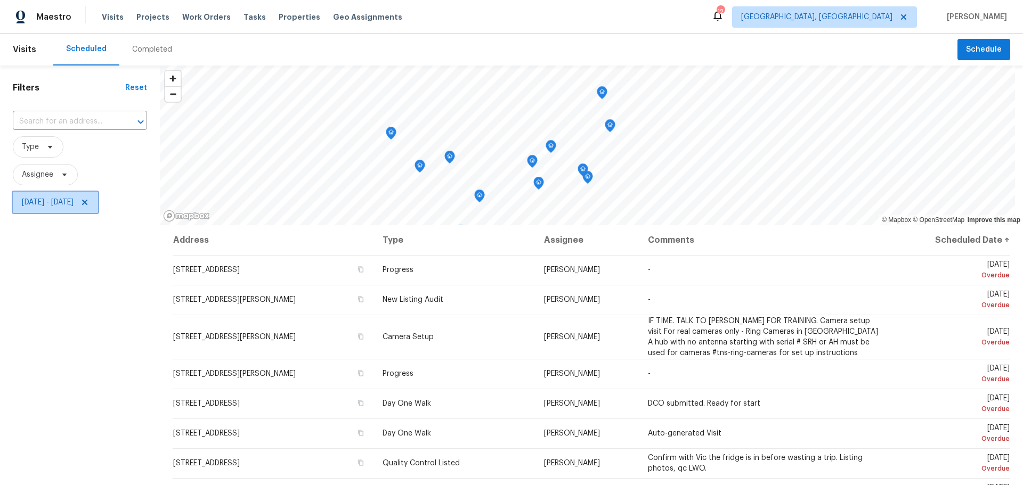
click at [70, 207] on span "Mon, Sep 08 - Tue, Sep 09" at bounding box center [48, 202] width 52 height 11
select select "8"
select select "2025"
select select "9"
select select "2025"
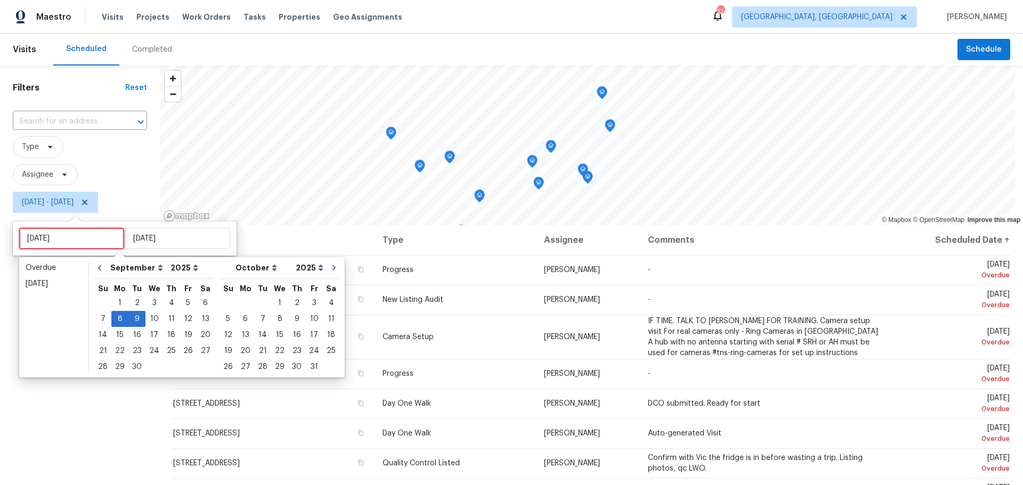
click at [76, 239] on input "Mon, Sep 08" at bounding box center [71, 238] width 105 height 21
type input "Sun, Sep 07"
type input "Mon, Sep 15"
type input "Tue, Sep 09"
click at [137, 319] on div "9" at bounding box center [136, 319] width 17 height 15
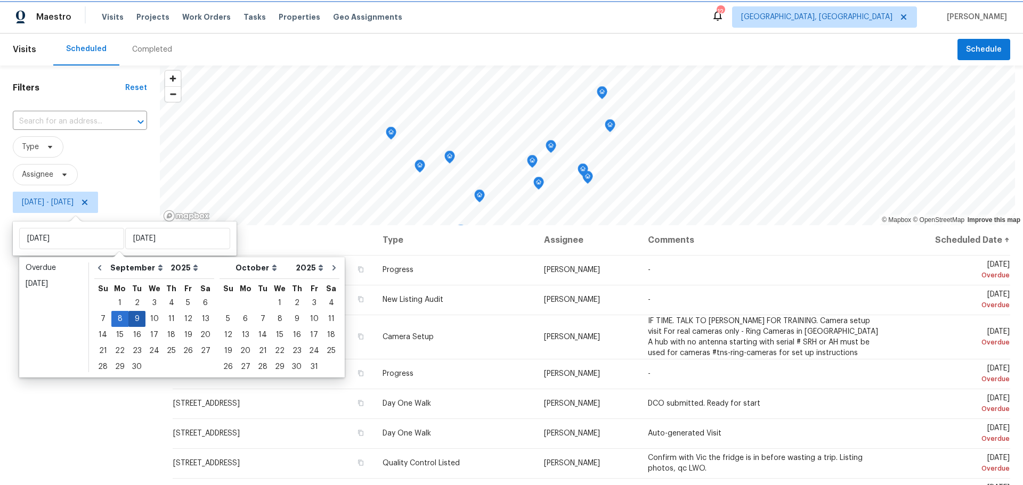
type input "Tue, Sep 09"
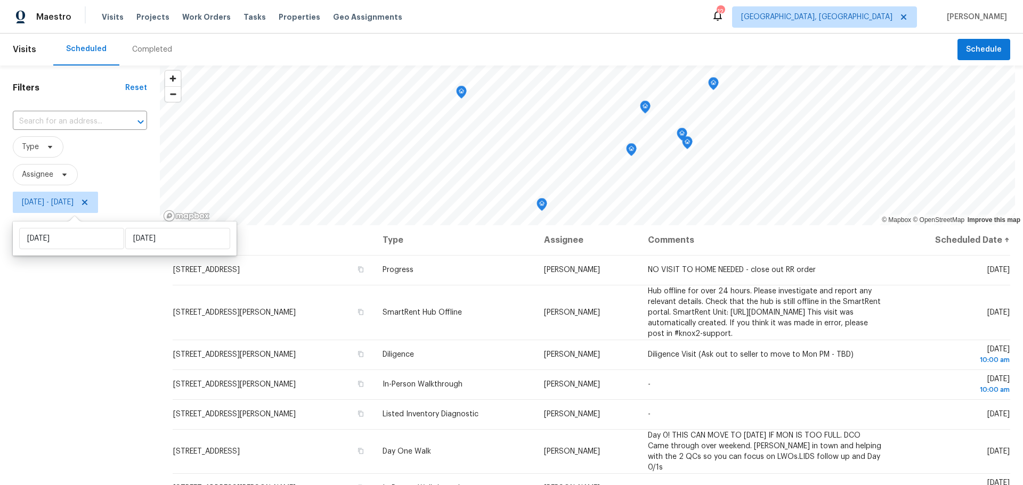
click at [104, 374] on div "Filters Reset ​ Type Assignee Tue, Sep 09 - Tue, Sep 09" at bounding box center [80, 340] width 160 height 548
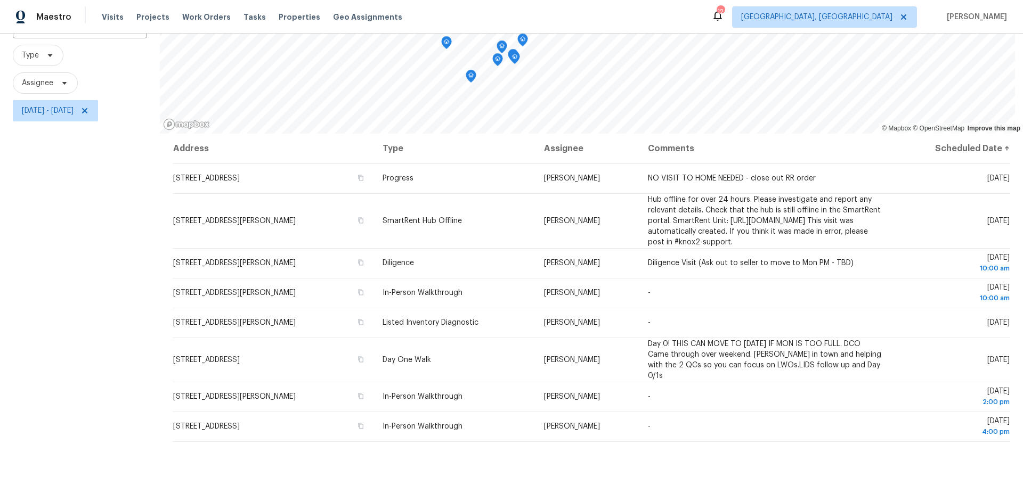
scroll to position [92, 0]
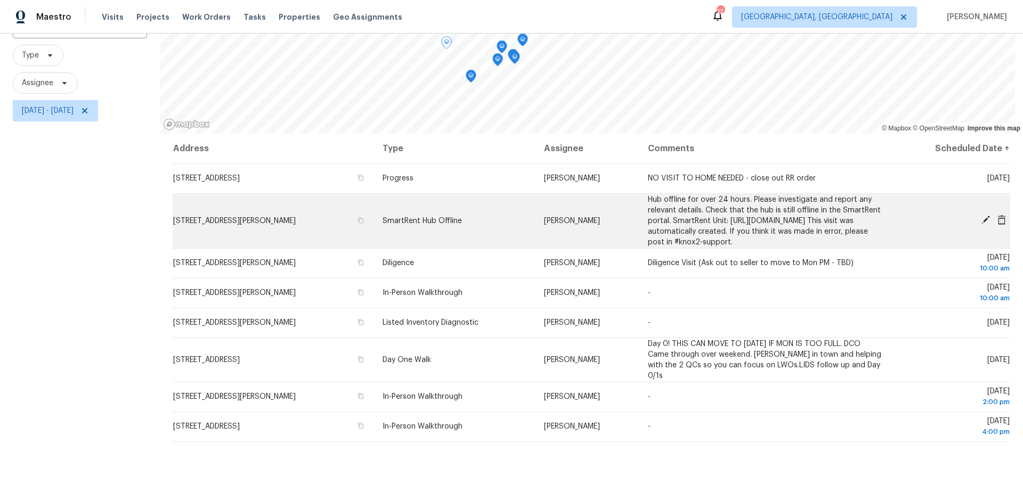
click at [981, 224] on icon at bounding box center [985, 220] width 9 height 9
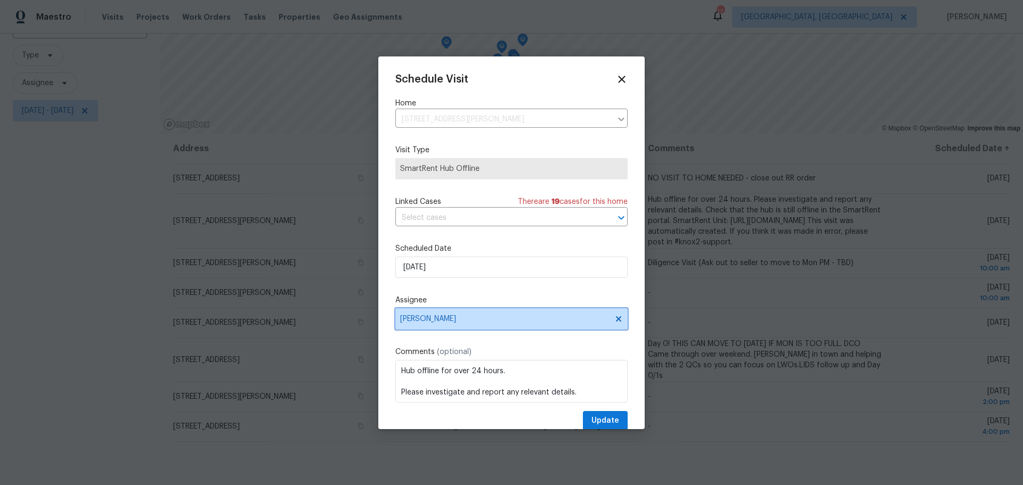
drag, startPoint x: 615, startPoint y: 318, endPoint x: 608, endPoint y: 319, distance: 6.9
click at [614, 318] on span "[PERSON_NAME]" at bounding box center [511, 318] width 232 height 21
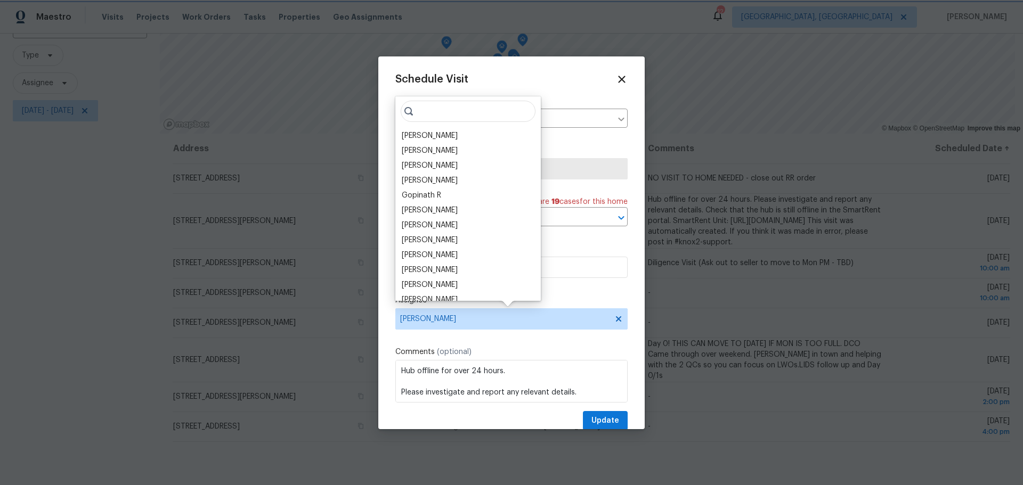
click at [518, 327] on span "[PERSON_NAME]" at bounding box center [511, 318] width 232 height 21
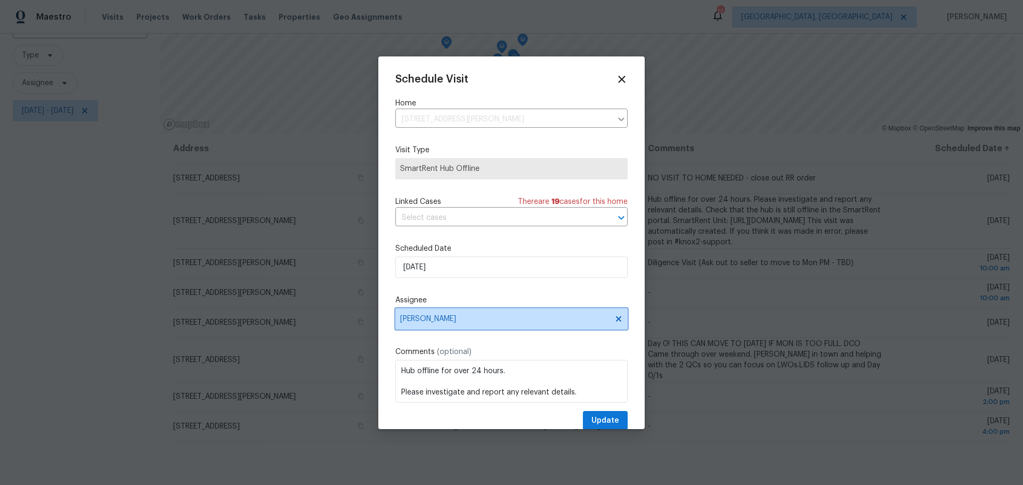
click at [519, 326] on span "[PERSON_NAME]" at bounding box center [511, 318] width 232 height 21
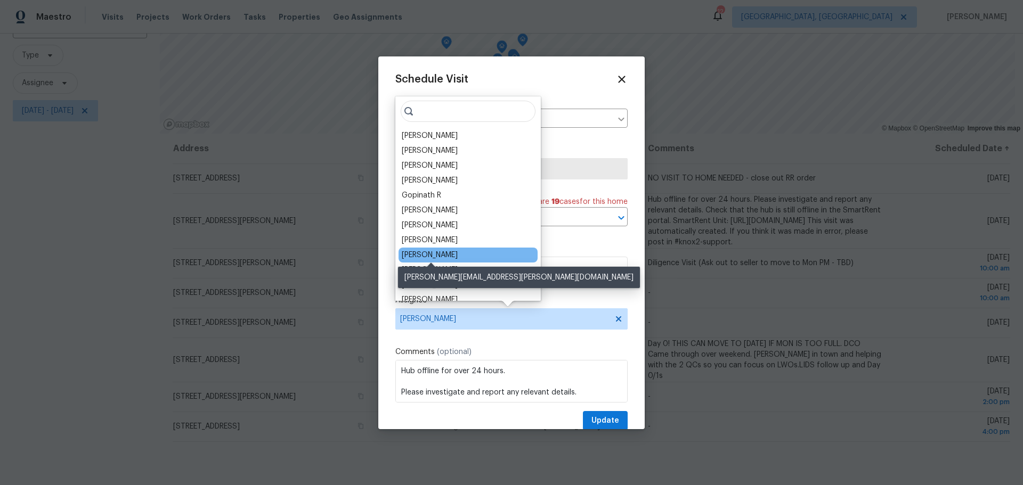
click at [448, 258] on div "Dennis Neuhardt" at bounding box center [430, 255] width 56 height 11
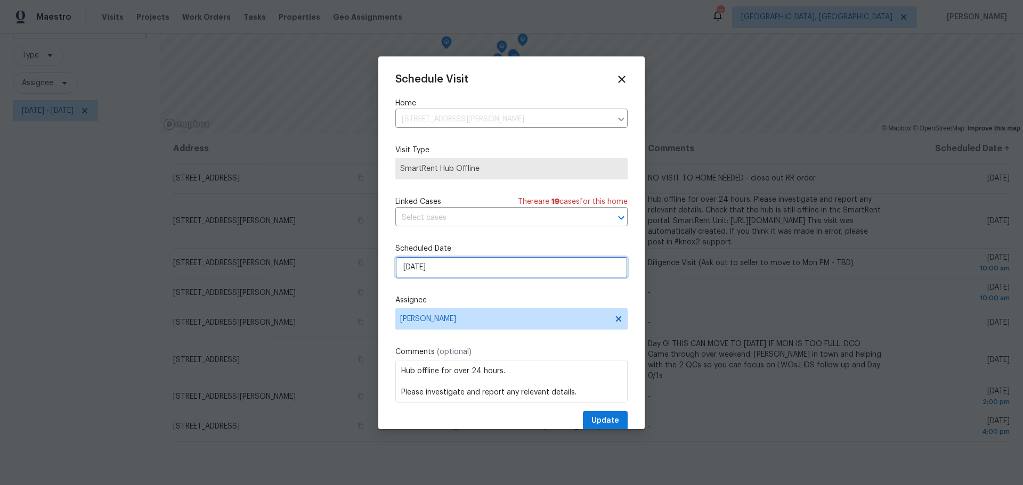
click at [473, 271] on input "9/9/2025" at bounding box center [511, 267] width 232 height 21
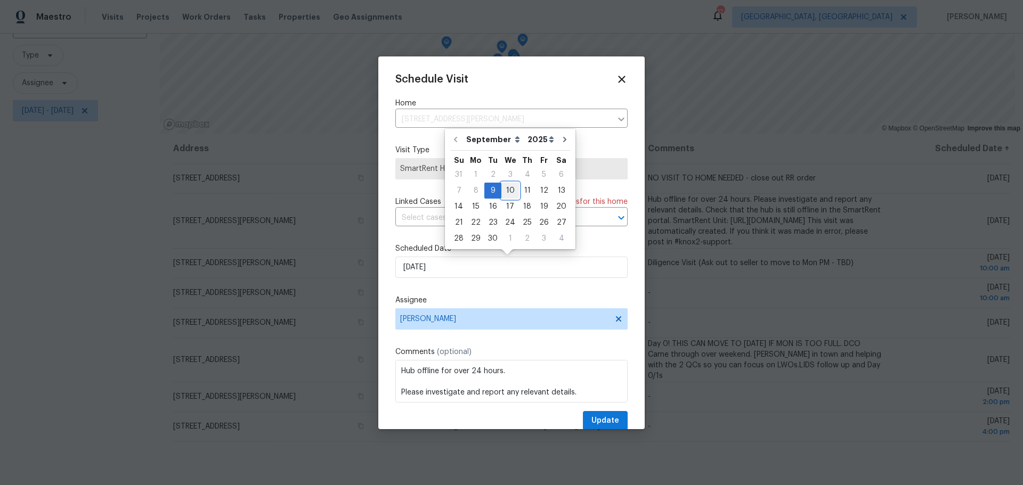
click at [512, 193] on div "10" at bounding box center [510, 190] width 18 height 15
type input "9/10/2025"
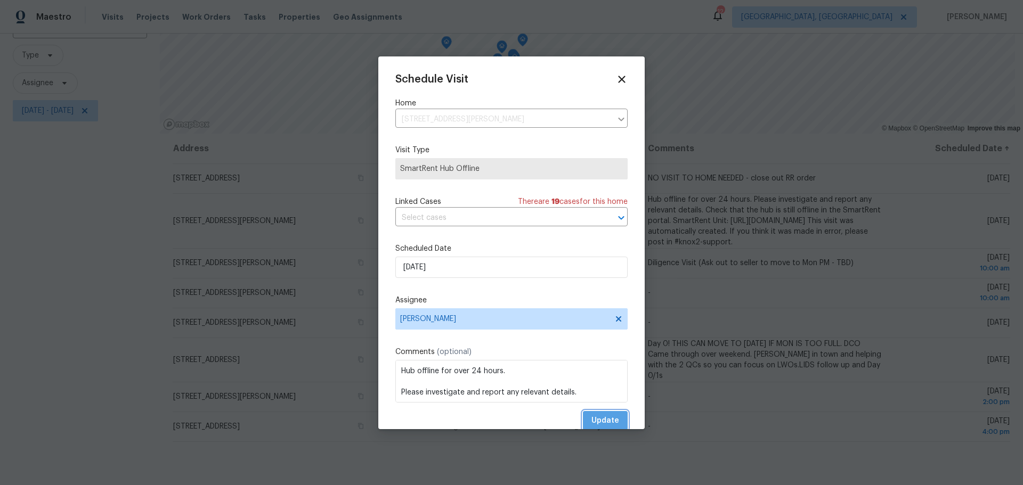
click at [593, 420] on span "Update" at bounding box center [605, 420] width 28 height 13
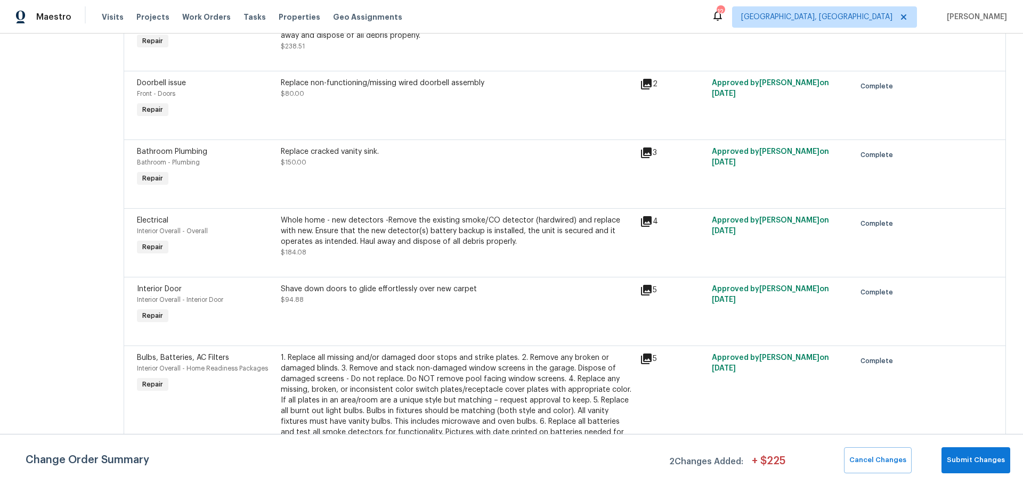
click at [286, 7] on div "Visits Projects Work Orders Tasks Properties Geo Assignments" at bounding box center [258, 16] width 313 height 21
click at [281, 12] on span "Properties" at bounding box center [300, 17] width 42 height 11
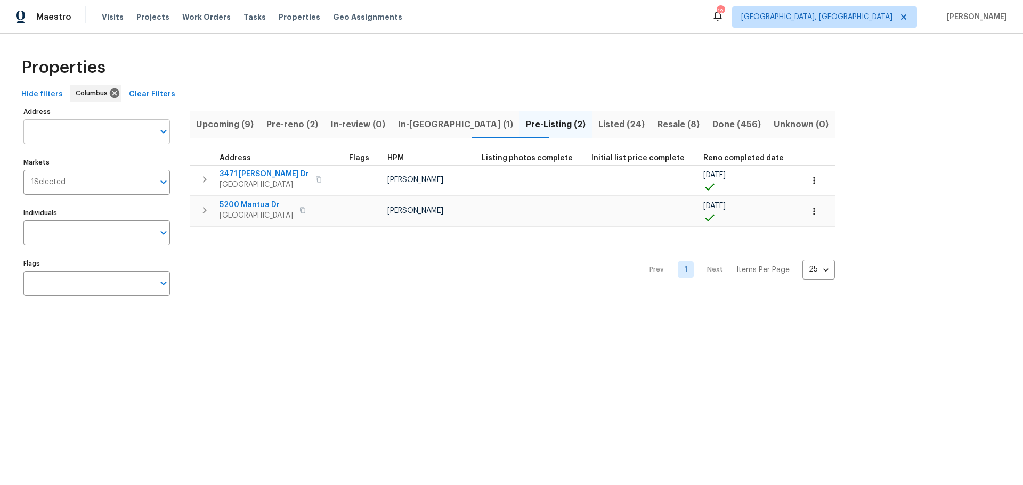
click at [78, 134] on input "Address" at bounding box center [88, 131] width 131 height 25
click at [351, 64] on div "Properties" at bounding box center [511, 68] width 989 height 34
click at [234, 127] on span "Upcoming (9)" at bounding box center [225, 124] width 58 height 15
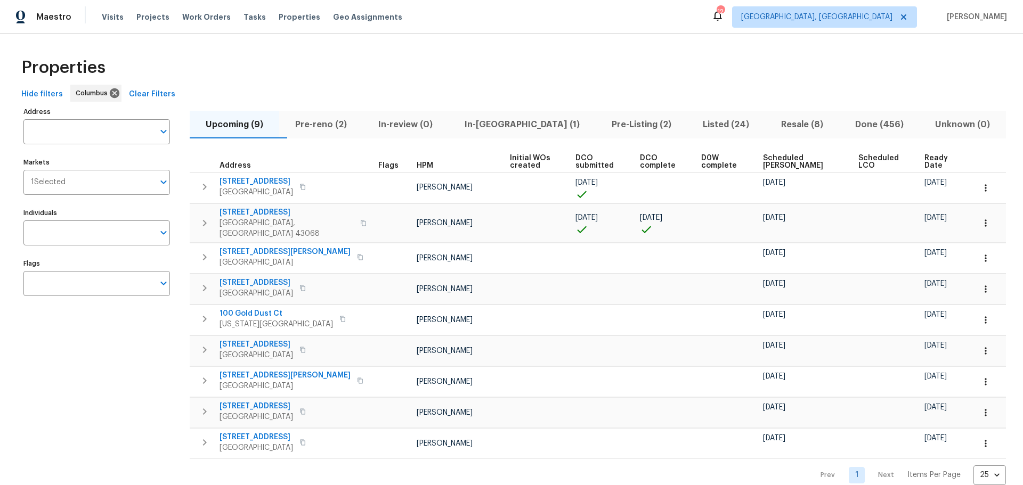
click at [924, 159] on span "Ready Date" at bounding box center [939, 161] width 31 height 15
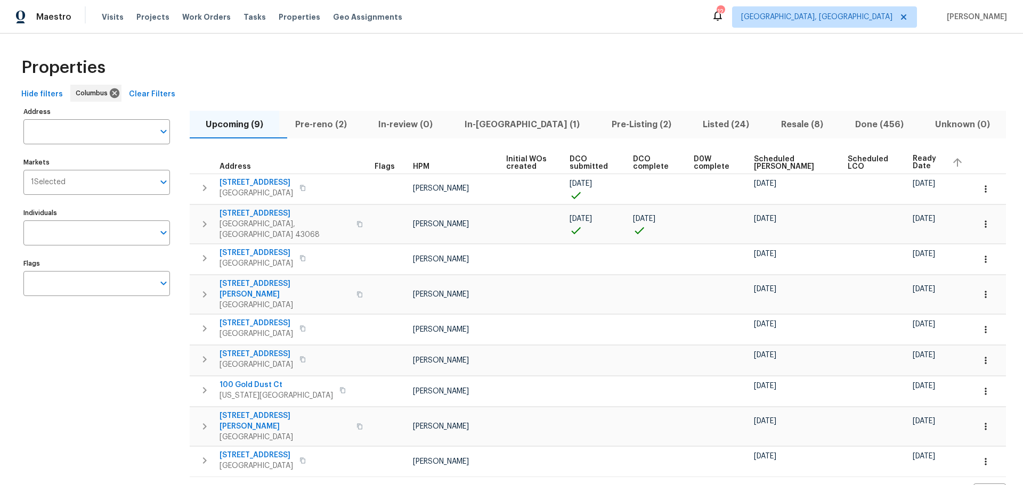
click at [321, 125] on span "Pre-reno (2)" at bounding box center [321, 124] width 71 height 15
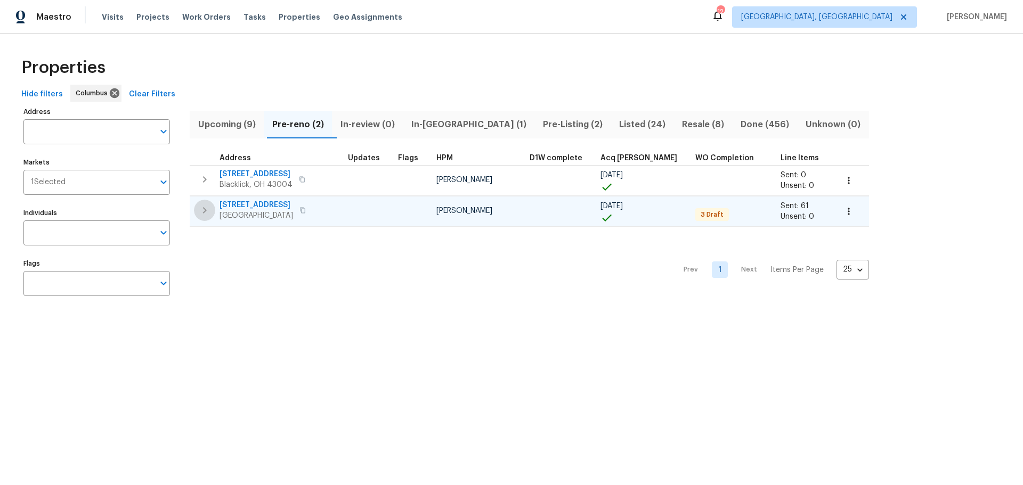
click at [198, 208] on icon "button" at bounding box center [204, 210] width 13 height 13
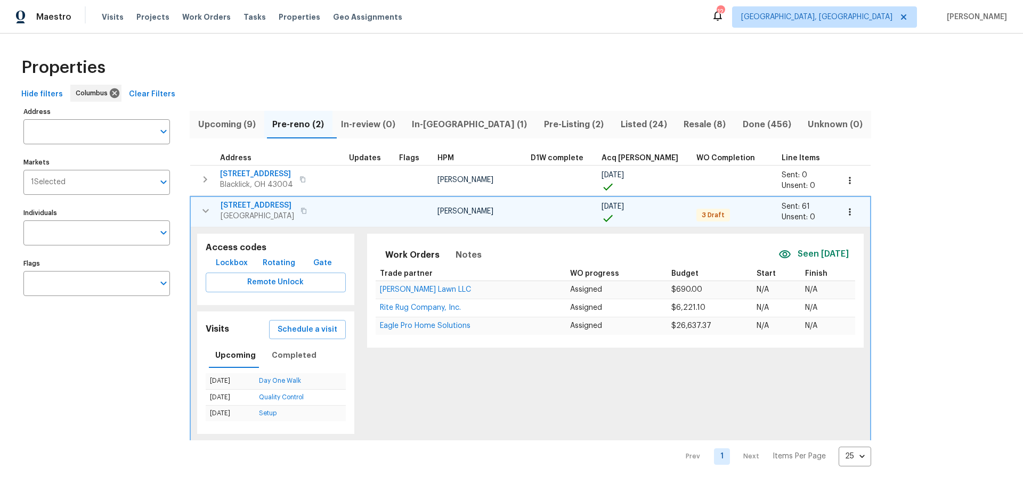
click at [227, 202] on span "[STREET_ADDRESS]" at bounding box center [258, 205] width 74 height 11
click at [268, 71] on div "Properties" at bounding box center [511, 68] width 989 height 34
click at [197, 212] on button "button" at bounding box center [205, 210] width 21 height 21
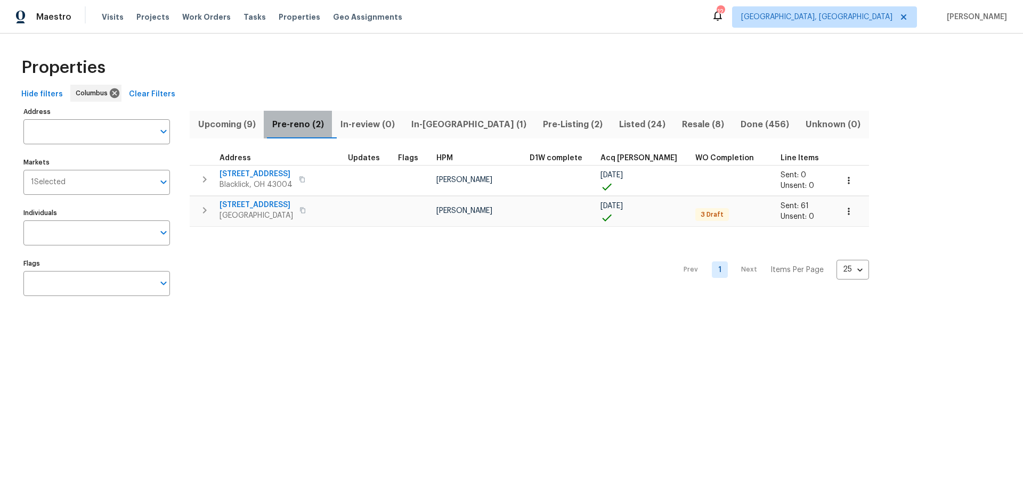
click at [309, 127] on span "Pre-reno (2)" at bounding box center [297, 124] width 55 height 15
click at [365, 125] on span "In-review (0)" at bounding box center [367, 124] width 58 height 15
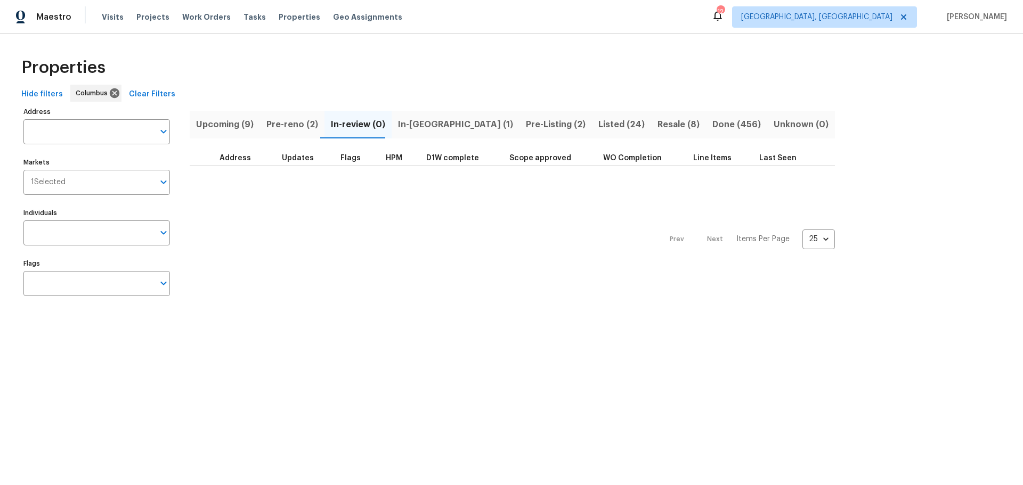
click at [405, 125] on span "In-[GEOGRAPHIC_DATA] (1)" at bounding box center [455, 124] width 115 height 15
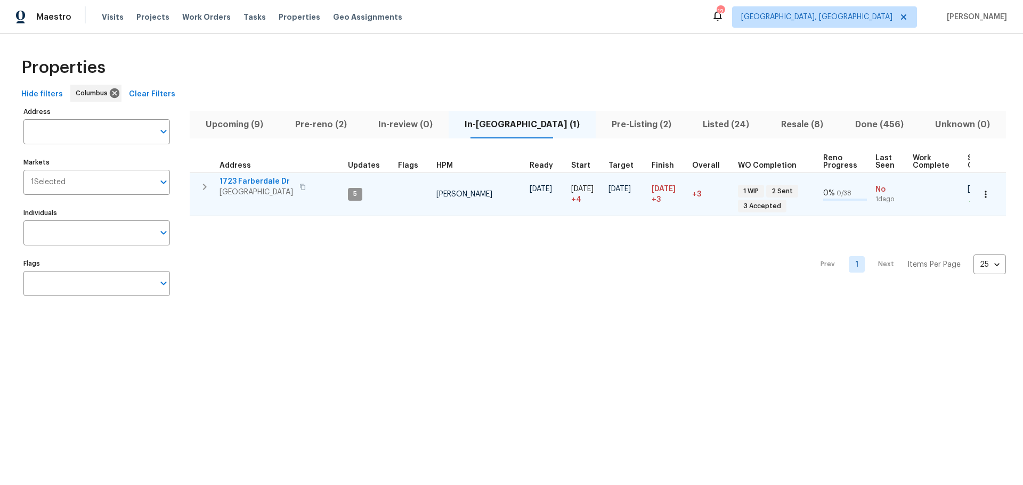
click at [206, 190] on icon "button" at bounding box center [204, 187] width 13 height 13
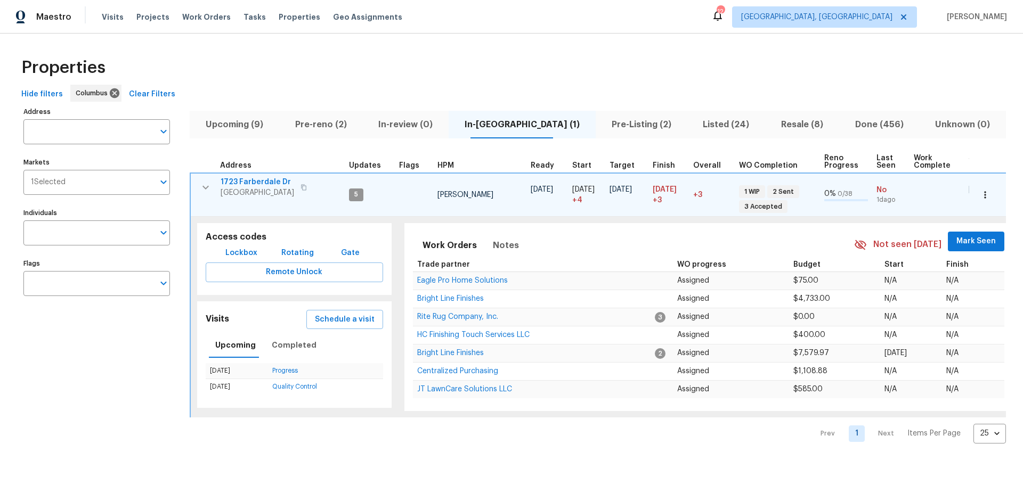
click at [268, 184] on span "1723 Farberdale Dr" at bounding box center [258, 182] width 74 height 11
click at [626, 189] on span "[DATE]" at bounding box center [620, 189] width 22 height 7
click at [206, 188] on icon "button" at bounding box center [205, 187] width 6 height 4
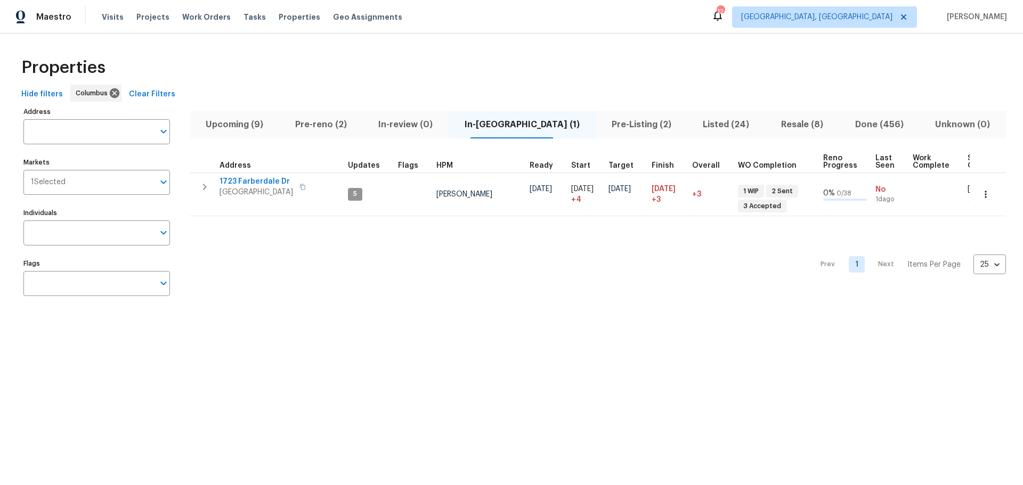
click at [206, 188] on icon "button" at bounding box center [204, 187] width 13 height 13
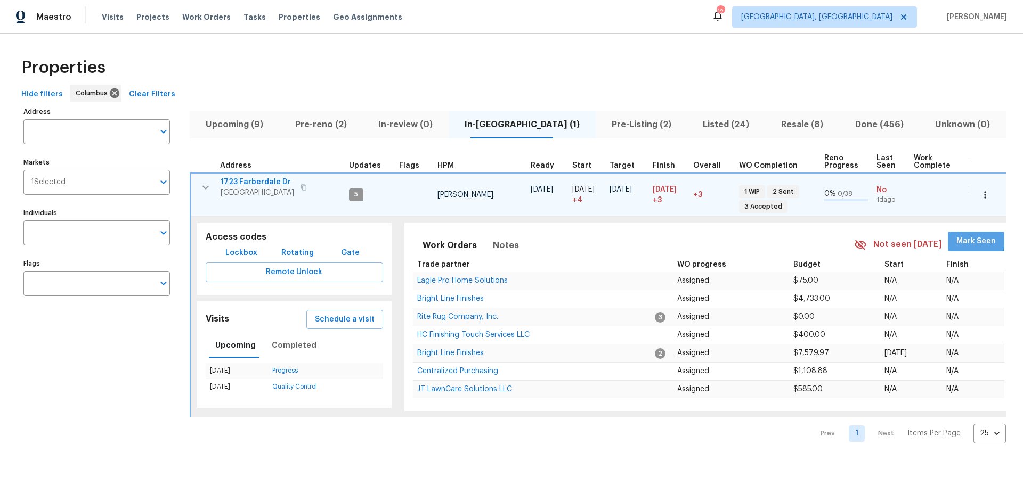
click at [956, 238] on span "Mark Seen" at bounding box center [975, 241] width 39 height 13
click at [448, 314] on span "Rite Rug Company, Inc." at bounding box center [457, 315] width 81 height 7
click at [204, 187] on icon "button" at bounding box center [205, 187] width 6 height 4
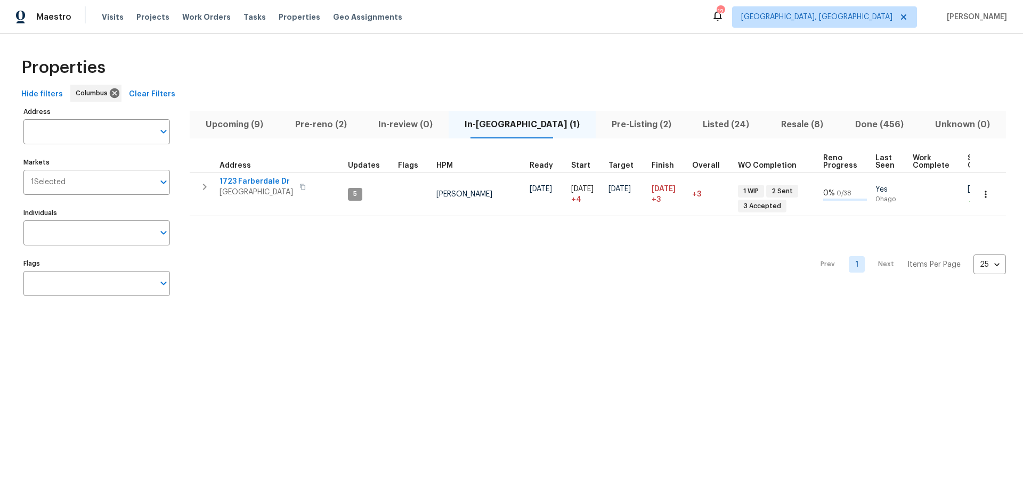
click at [611, 119] on span "Pre-Listing (2)" at bounding box center [641, 124] width 79 height 15
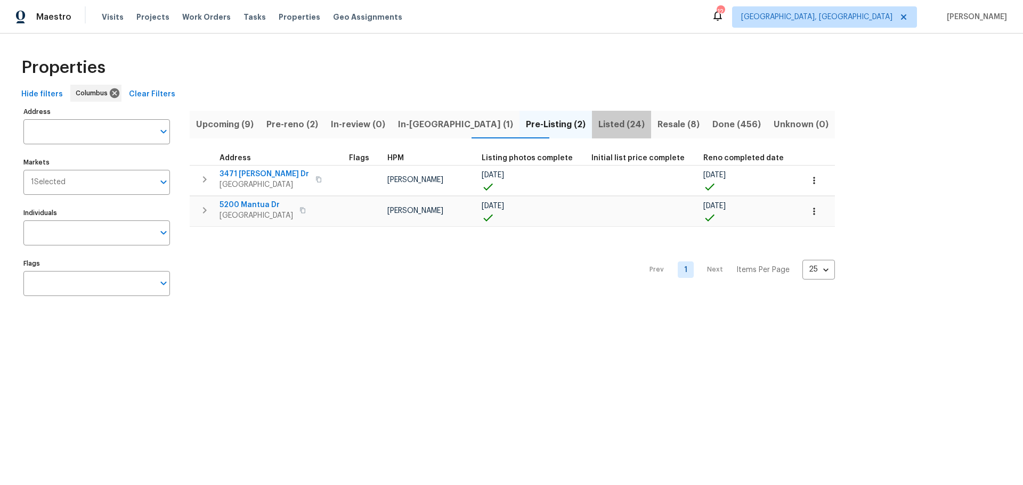
click at [598, 119] on span "Listed (24)" at bounding box center [621, 124] width 46 height 15
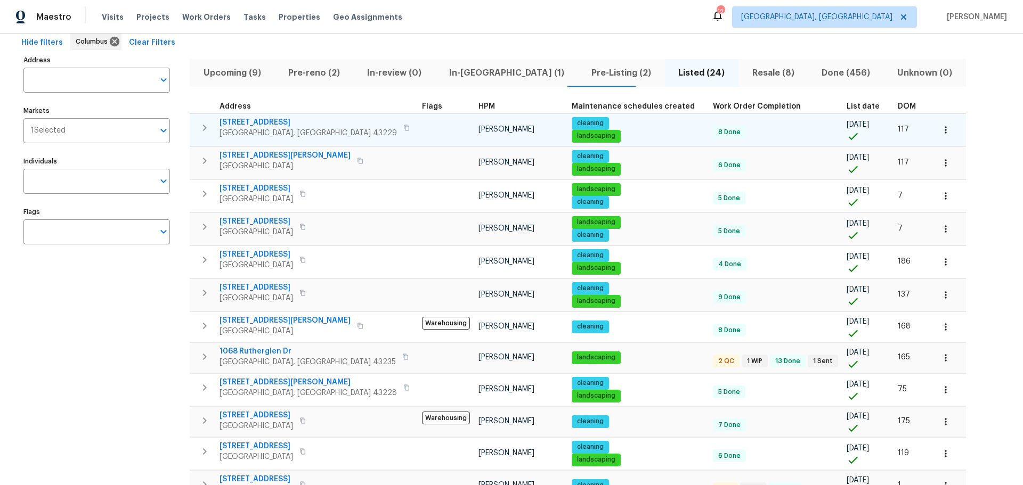
scroll to position [51, 0]
click at [202, 126] on icon "button" at bounding box center [204, 128] width 13 height 13
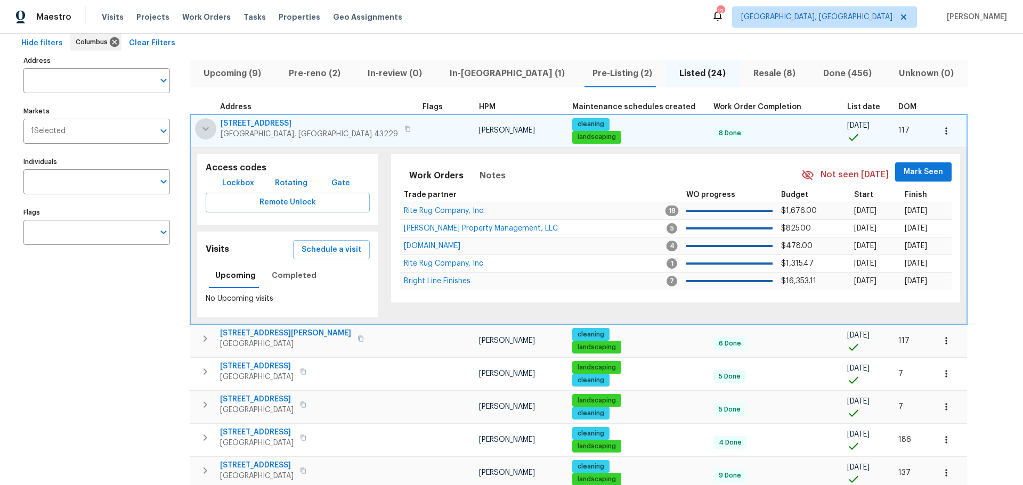
click at [206, 125] on icon "button" at bounding box center [205, 129] width 13 height 13
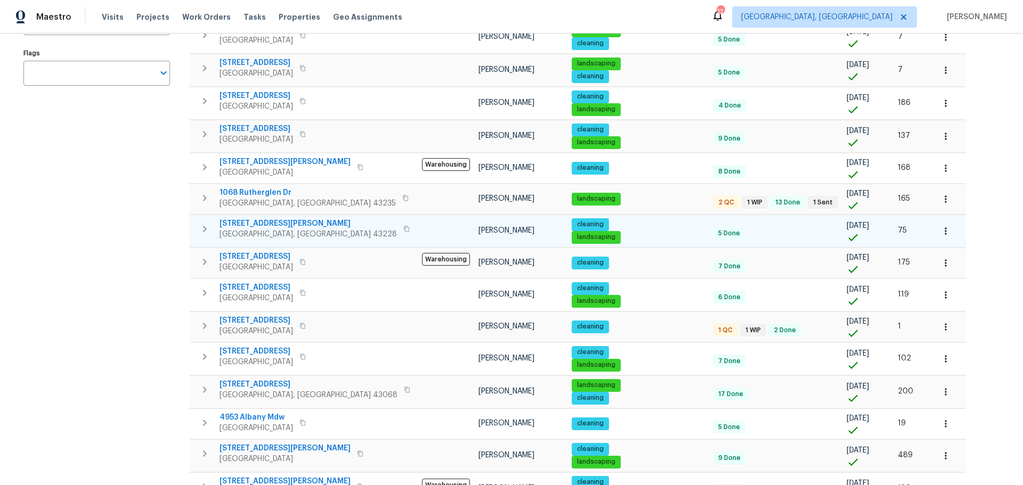
scroll to position [211, 0]
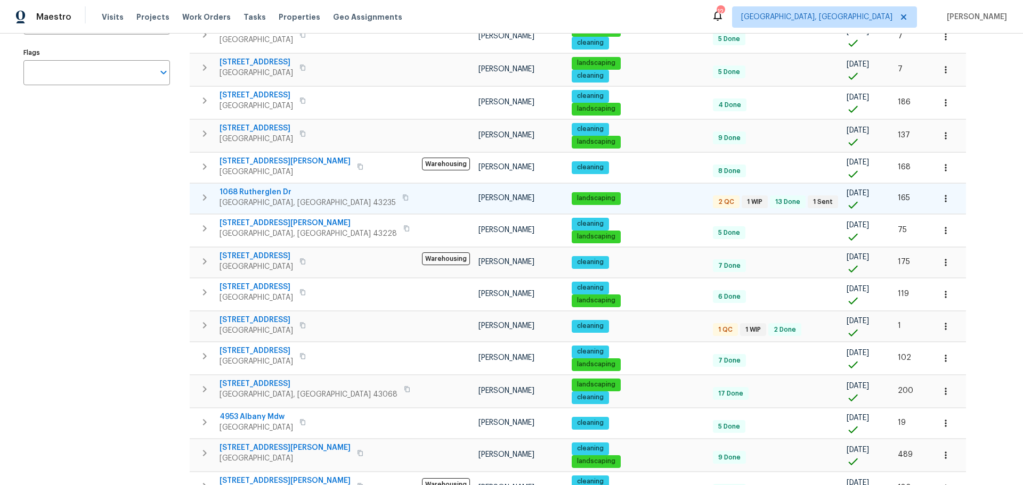
click at [208, 196] on icon "button" at bounding box center [204, 197] width 13 height 13
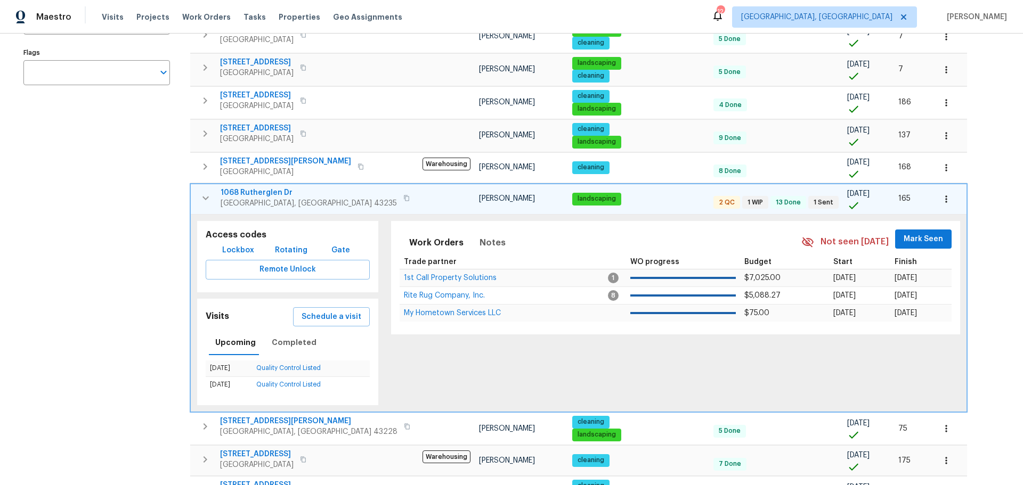
click at [231, 191] on span "1068 Rutherglen Dr" at bounding box center [309, 193] width 176 height 11
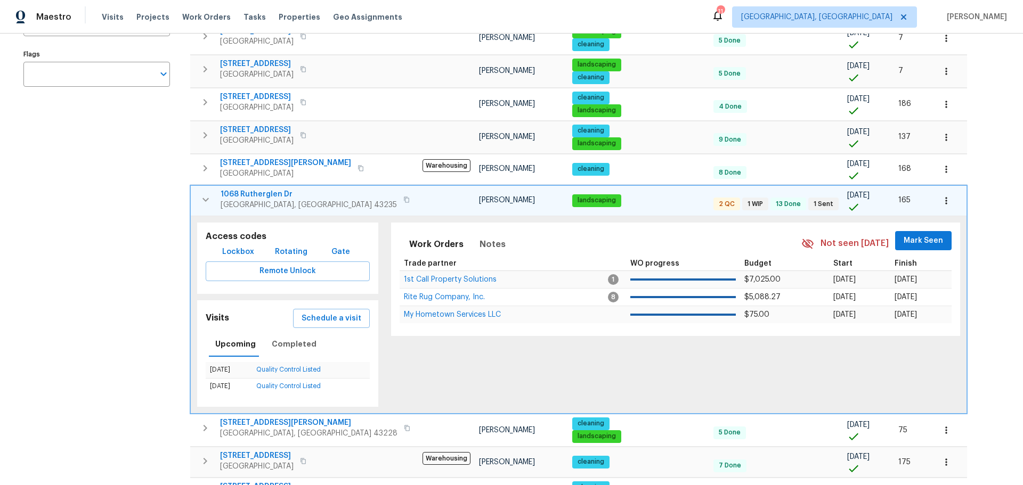
scroll to position [210, 0]
click at [206, 203] on icon "button" at bounding box center [205, 199] width 13 height 13
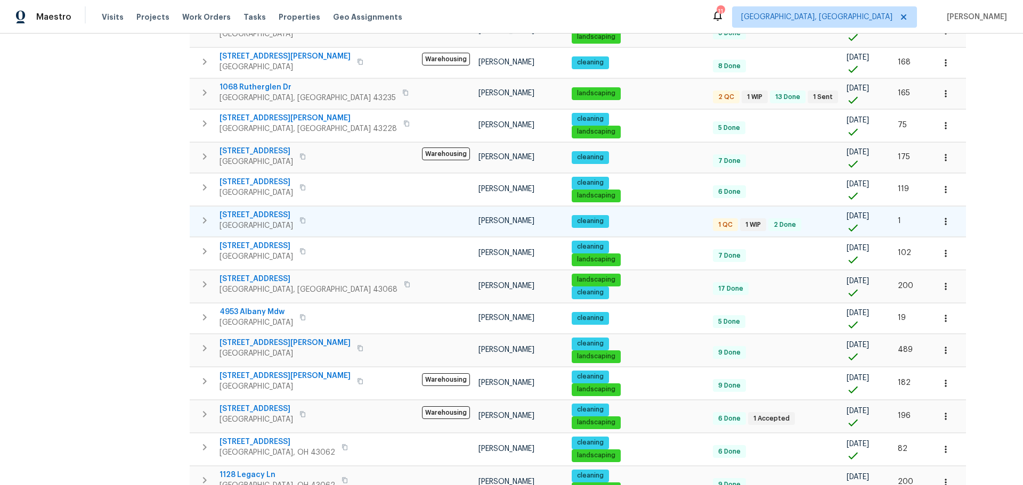
scroll to position [316, 0]
click at [279, 214] on span "[STREET_ADDRESS]" at bounding box center [256, 214] width 74 height 11
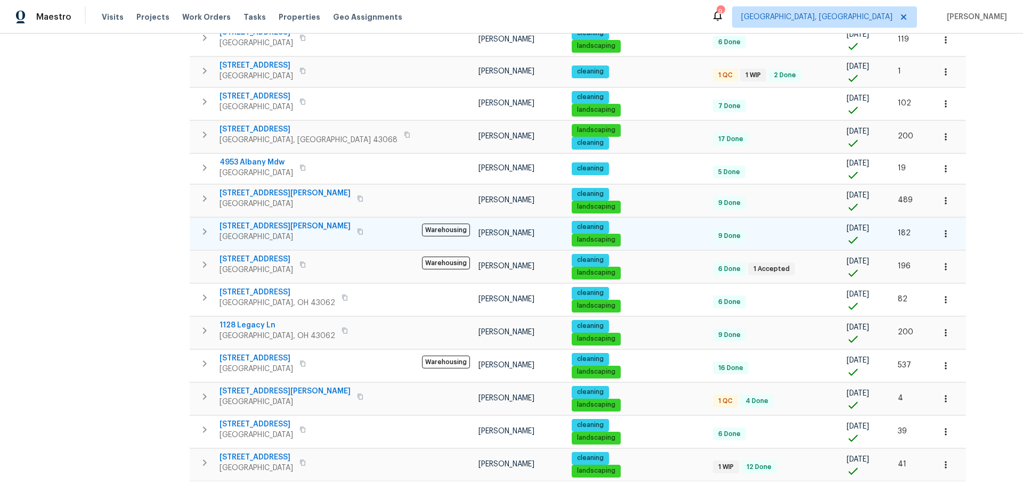
scroll to position [512, 0]
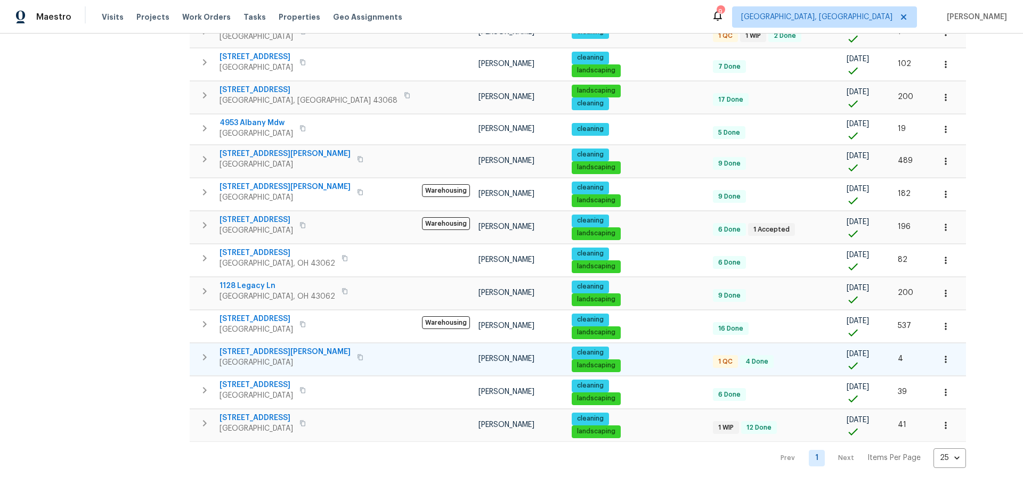
click at [251, 347] on span "[STREET_ADDRESS][PERSON_NAME]" at bounding box center [284, 352] width 131 height 11
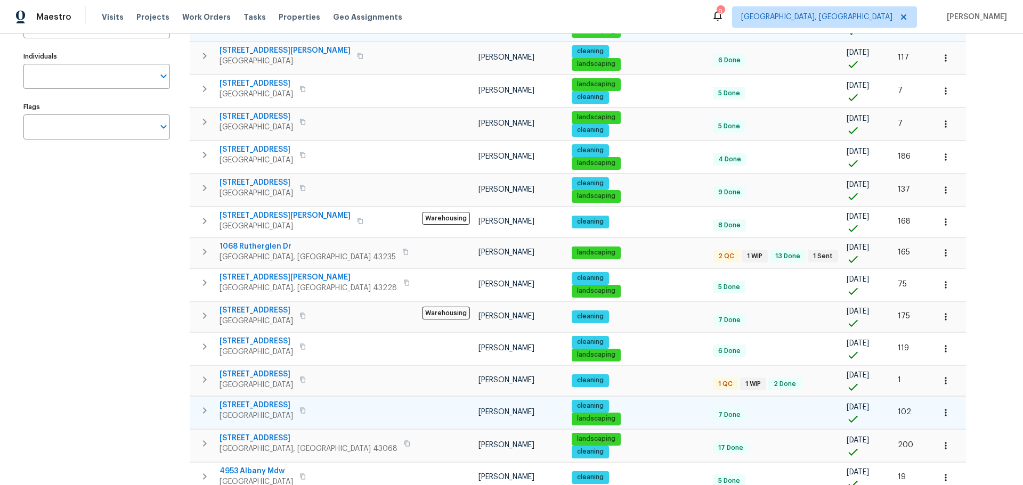
scroll to position [0, 0]
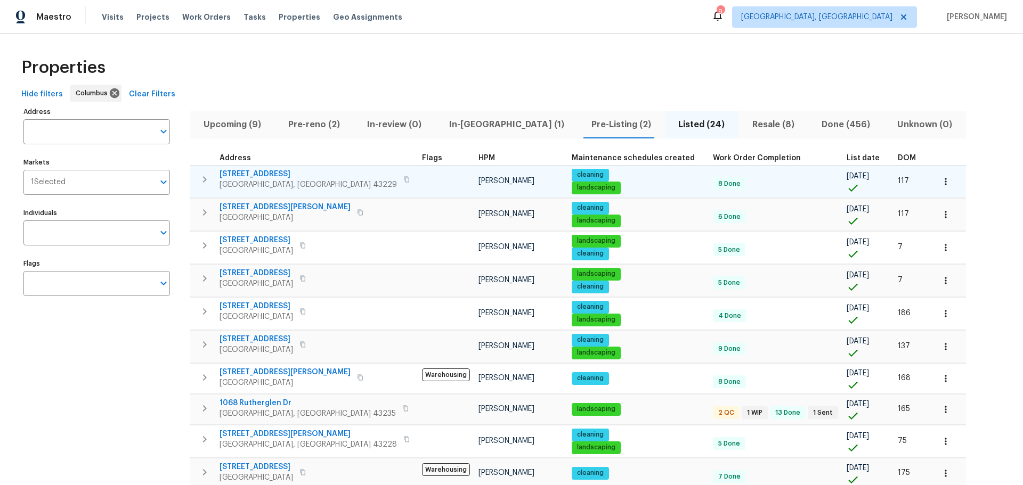
click at [745, 125] on span "Resale (8)" at bounding box center [773, 124] width 56 height 15
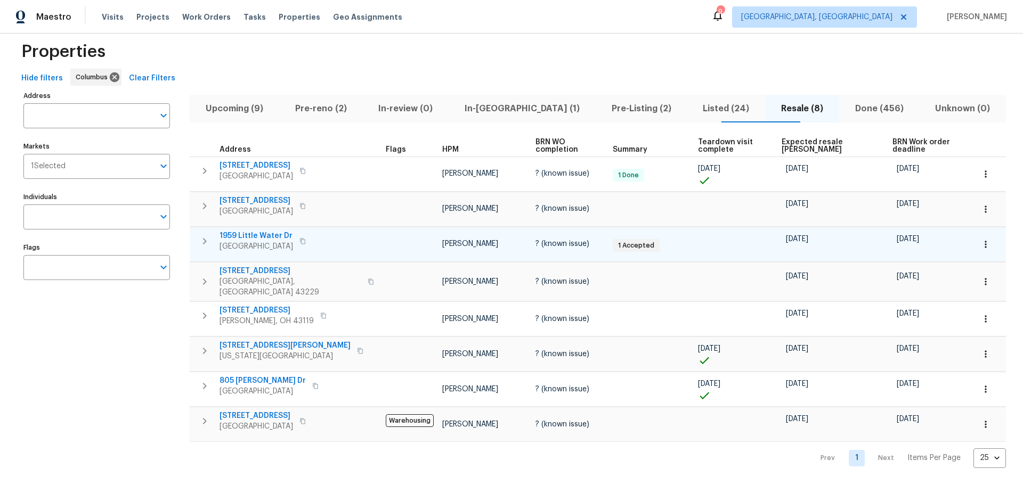
scroll to position [19, 0]
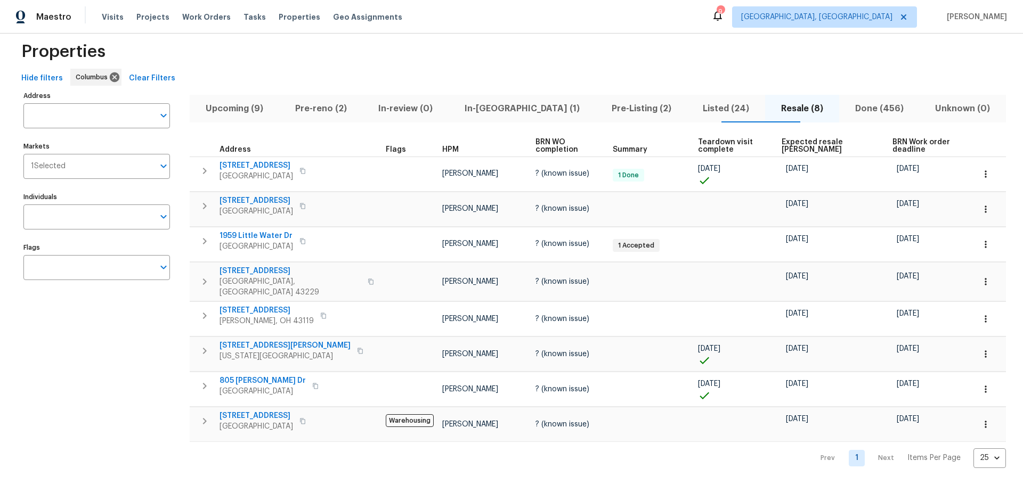
click at [283, 75] on div "Hide filters Columbus Clear Filters" at bounding box center [511, 79] width 989 height 20
click at [893, 139] on span "BRN Work order deadline" at bounding box center [923, 146] width 63 height 15
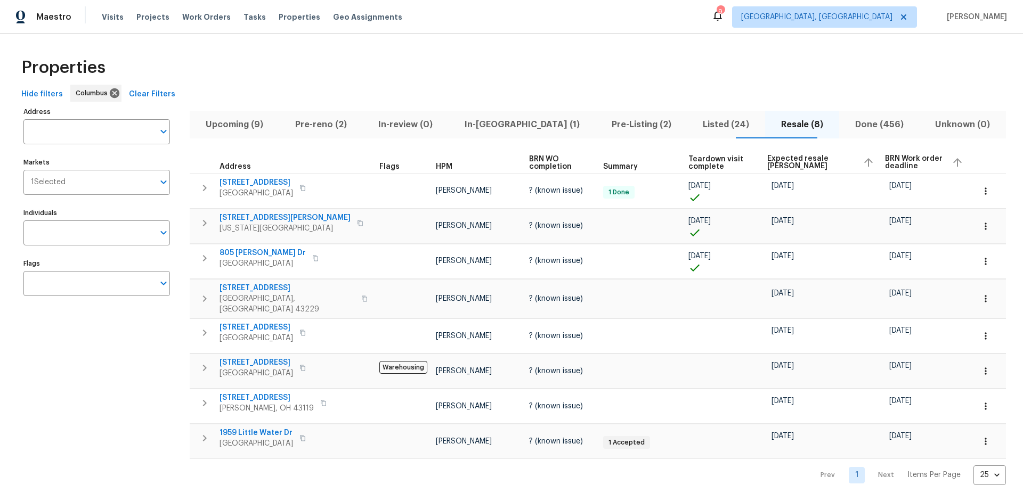
click at [616, 140] on div "Upcoming (9) Pre-reno (2) In-review (0) In-reno (1) Pre-Listing (2) Listed (24)…" at bounding box center [598, 294] width 816 height 381
click at [860, 123] on span "Done (456)" at bounding box center [879, 124] width 68 height 15
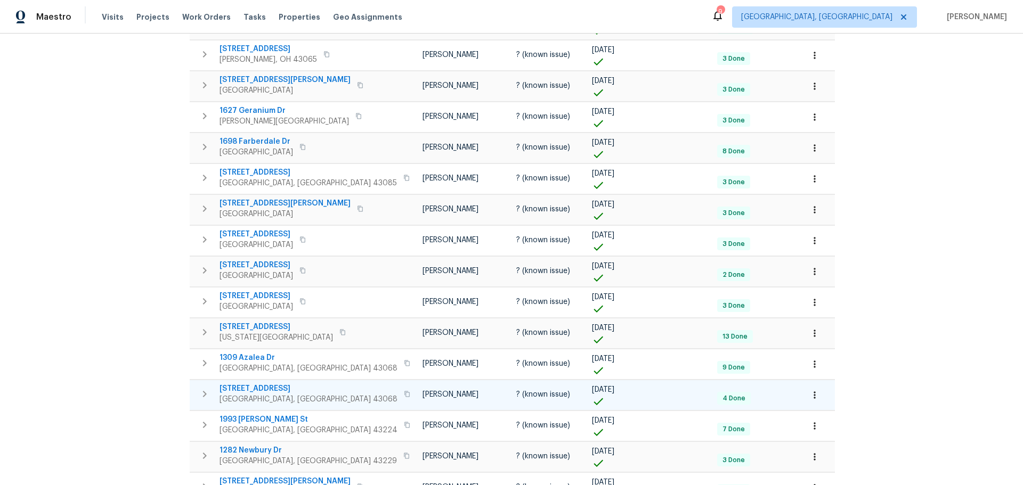
scroll to position [503, 0]
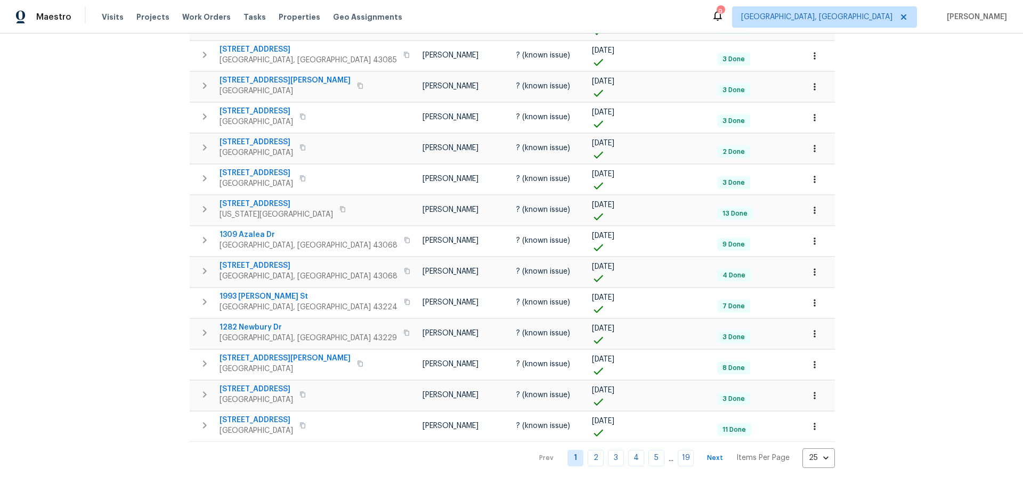
click at [678, 452] on link "19" at bounding box center [686, 458] width 16 height 17
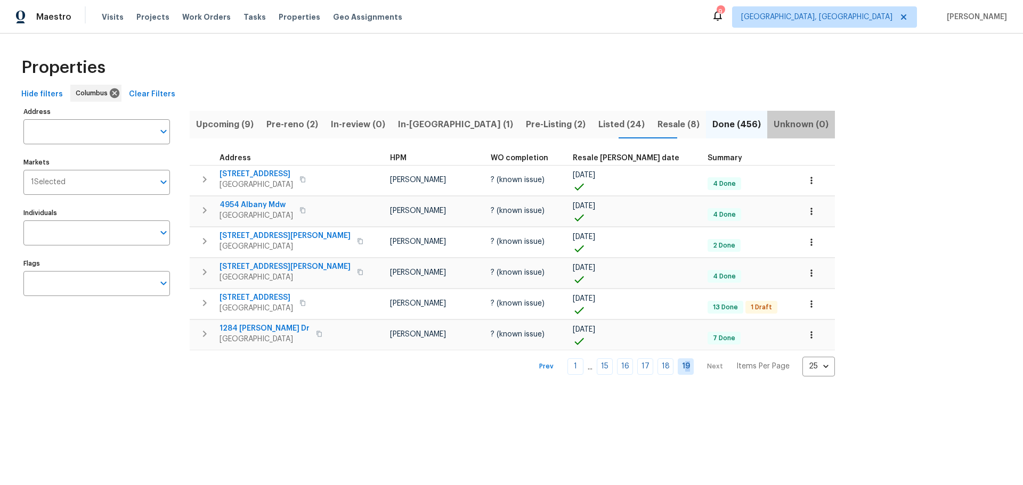
click at [774, 124] on span "Unknown (0)" at bounding box center [801, 124] width 55 height 15
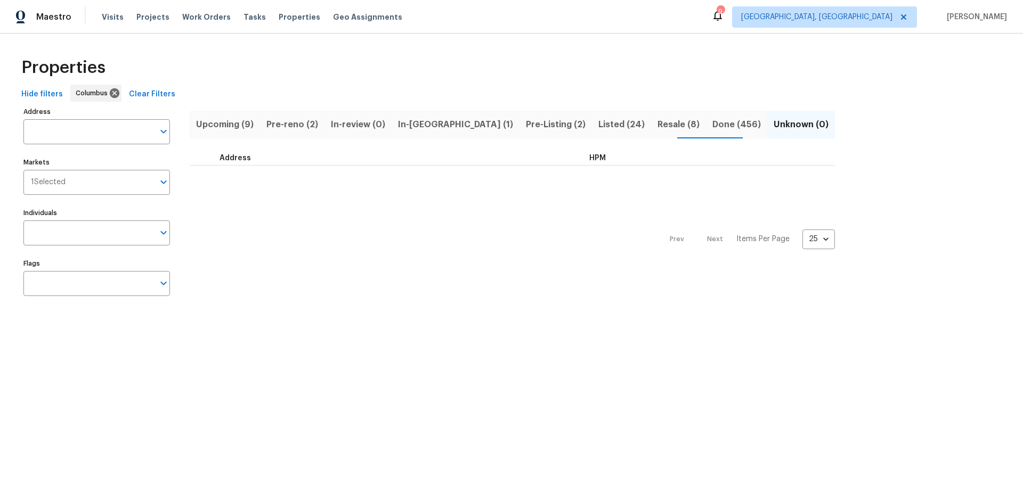
click at [204, 59] on div "Properties" at bounding box center [511, 68] width 989 height 34
click at [901, 15] on icon at bounding box center [903, 16] width 5 height 5
click at [285, 132] on button "Pre-reno (2)" at bounding box center [292, 125] width 64 height 28
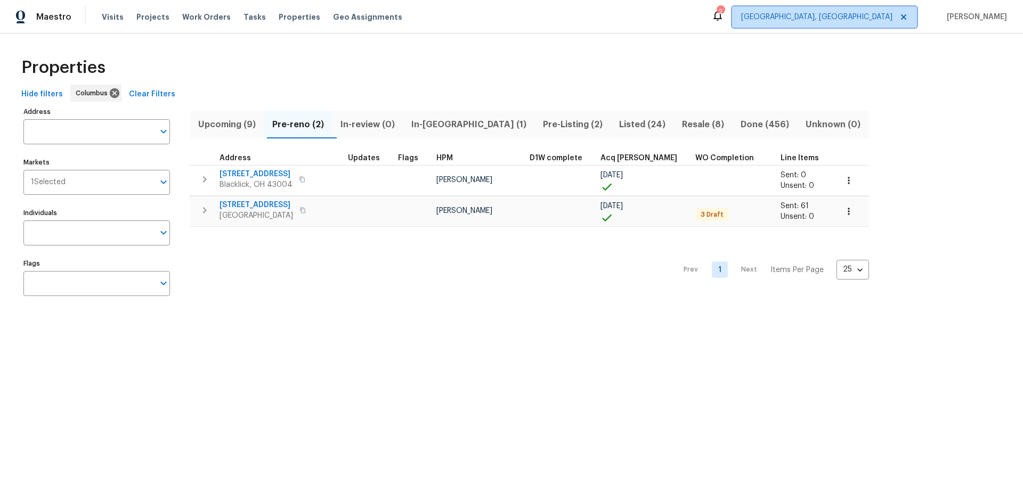
click at [870, 19] on span "[GEOGRAPHIC_DATA], [GEOGRAPHIC_DATA]" at bounding box center [816, 17] width 151 height 11
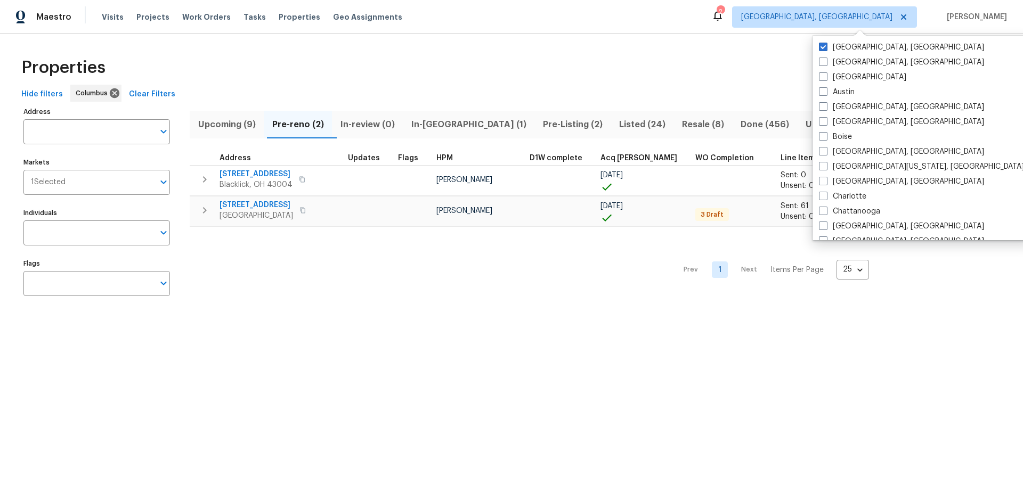
click at [398, 83] on div "Properties Hide filters Columbus Clear Filters Address Address Markets 1 Select…" at bounding box center [511, 179] width 1023 height 290
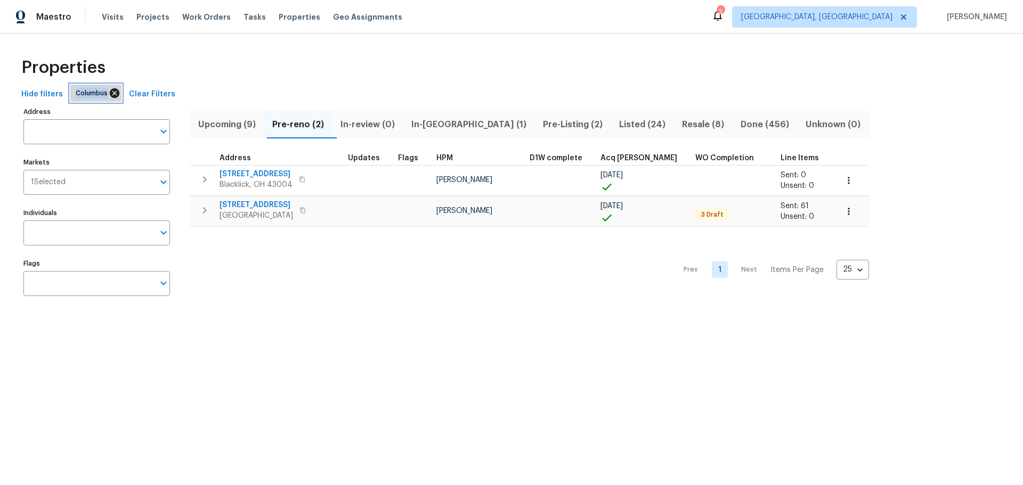
click at [110, 92] on icon at bounding box center [115, 93] width 10 height 10
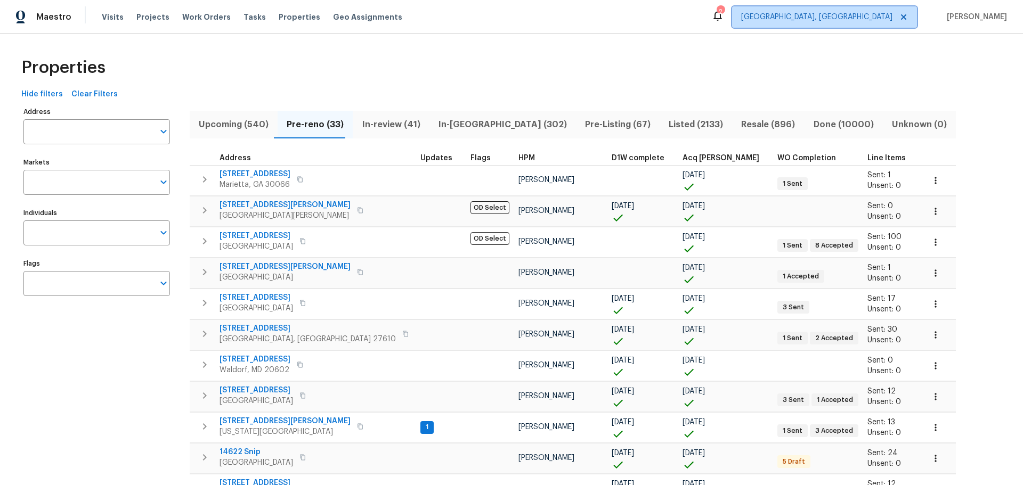
click at [901, 15] on icon at bounding box center [903, 16] width 5 height 5
click at [875, 21] on span "Albuquerque, NM" at bounding box center [816, 17] width 151 height 11
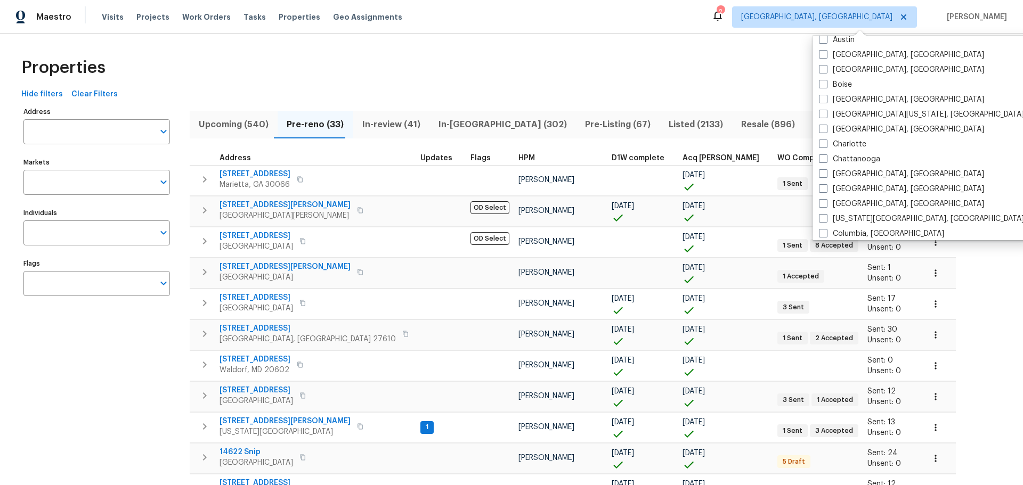
scroll to position [53, 0]
click at [941, 95] on div "Hide filters Clear Filters" at bounding box center [511, 95] width 989 height 20
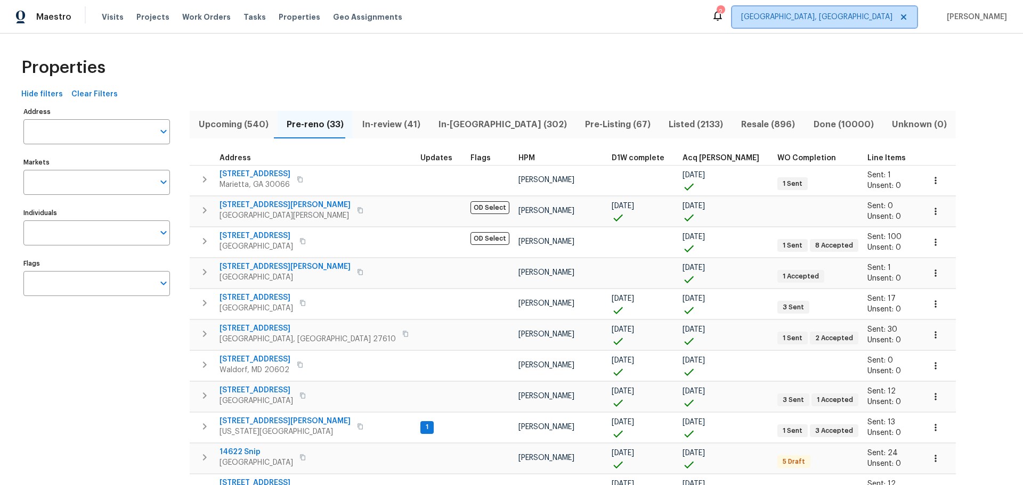
click at [883, 15] on span "Albuquerque, NM" at bounding box center [824, 16] width 185 height 21
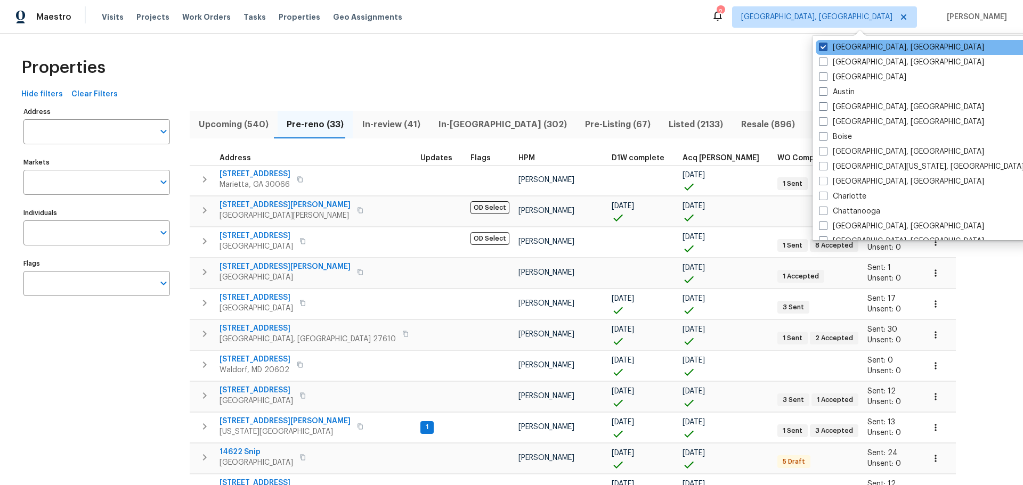
click at [822, 47] on span at bounding box center [823, 47] width 9 height 9
click at [822, 47] on input "Albuquerque, NM" at bounding box center [822, 45] width 7 height 7
checkbox input "true"
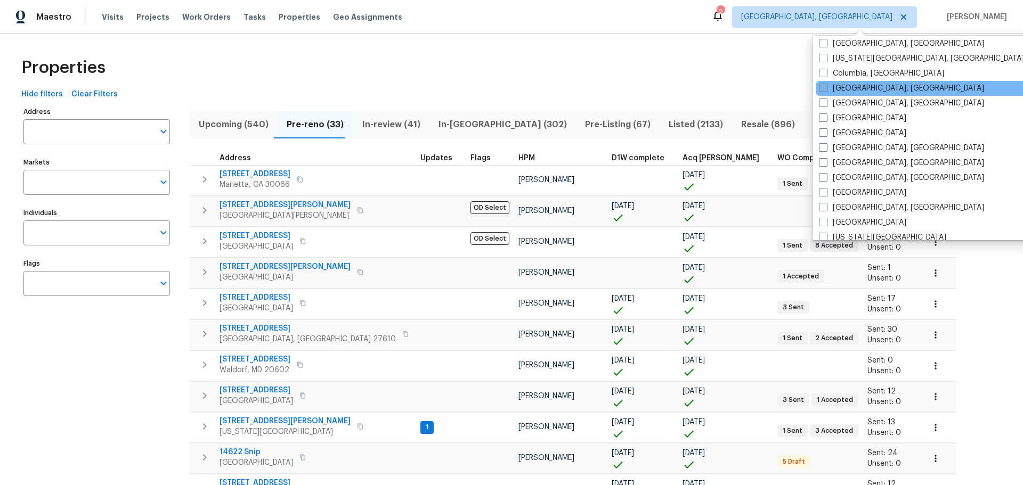
click at [820, 86] on span at bounding box center [823, 88] width 9 height 9
click at [820, 86] on input "[GEOGRAPHIC_DATA], [GEOGRAPHIC_DATA]" at bounding box center [822, 86] width 7 height 7
checkbox input "true"
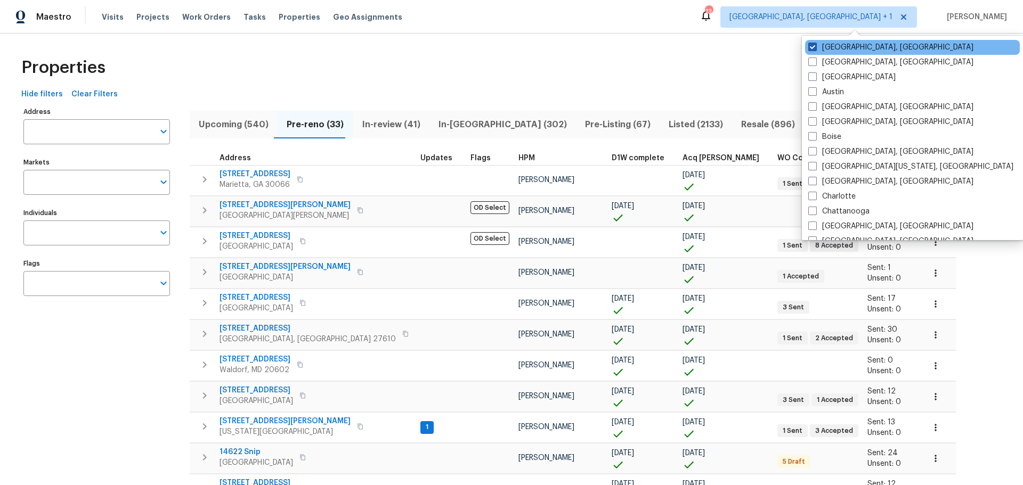
click at [811, 49] on span at bounding box center [812, 47] width 9 height 9
click at [811, 49] on input "Albuquerque, NM" at bounding box center [811, 45] width 7 height 7
checkbox input "false"
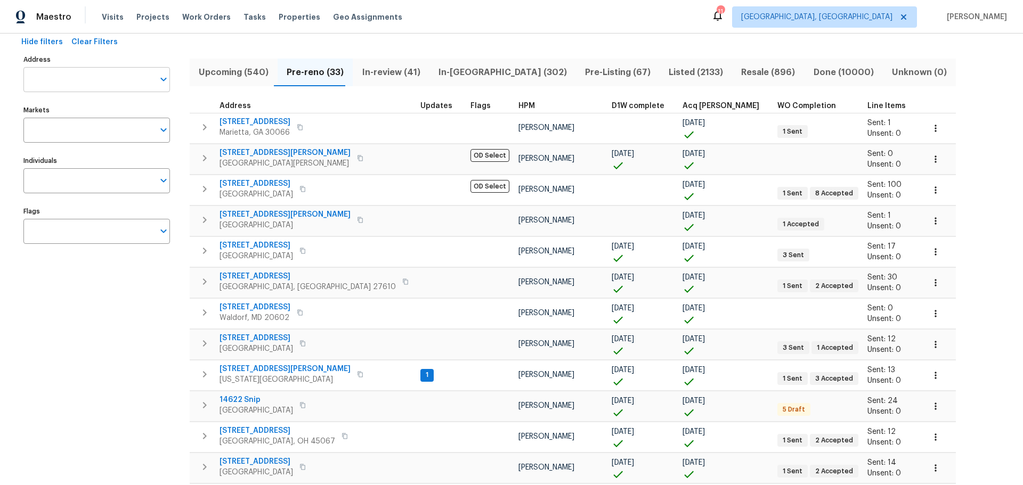
scroll to position [53, 0]
click at [61, 125] on input "Markets" at bounding box center [88, 129] width 131 height 25
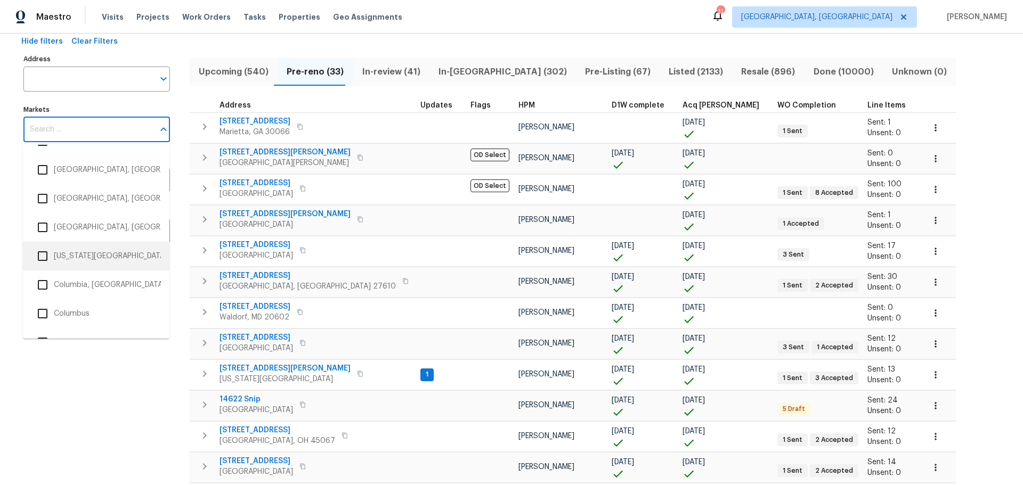
scroll to position [426, 0]
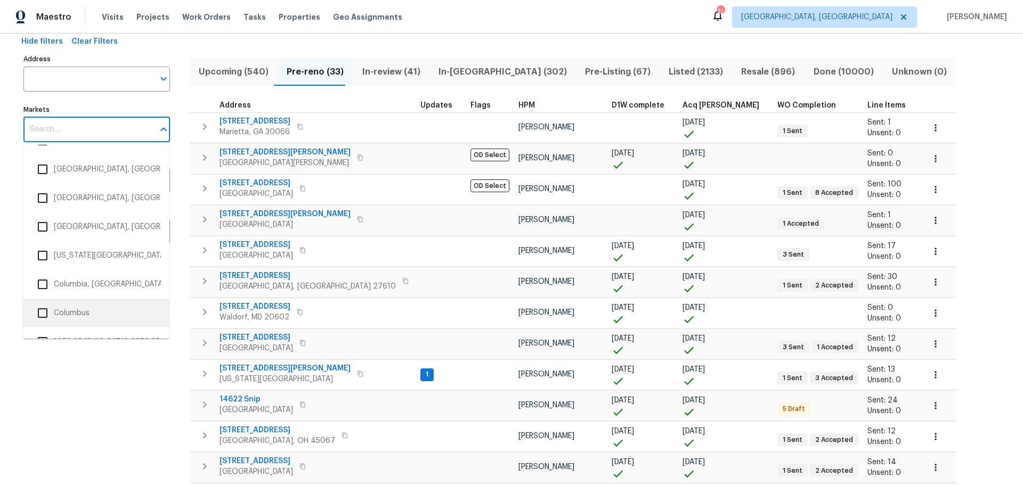
click at [66, 305] on li "Columbus" at bounding box center [95, 313] width 129 height 22
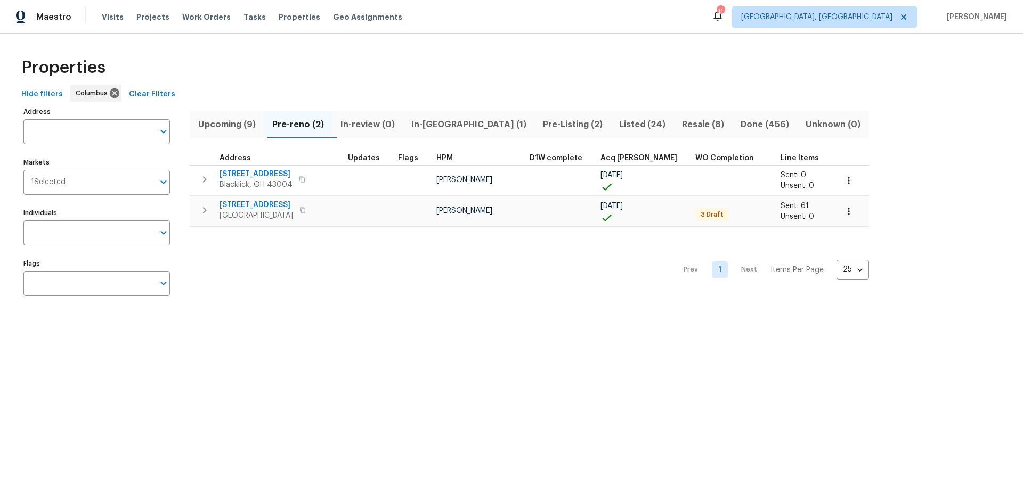
click at [393, 324] on html "Maestro Visits Projects Work Orders Tasks Properties Geo Assignments 11 Columbu…" at bounding box center [511, 162] width 1023 height 324
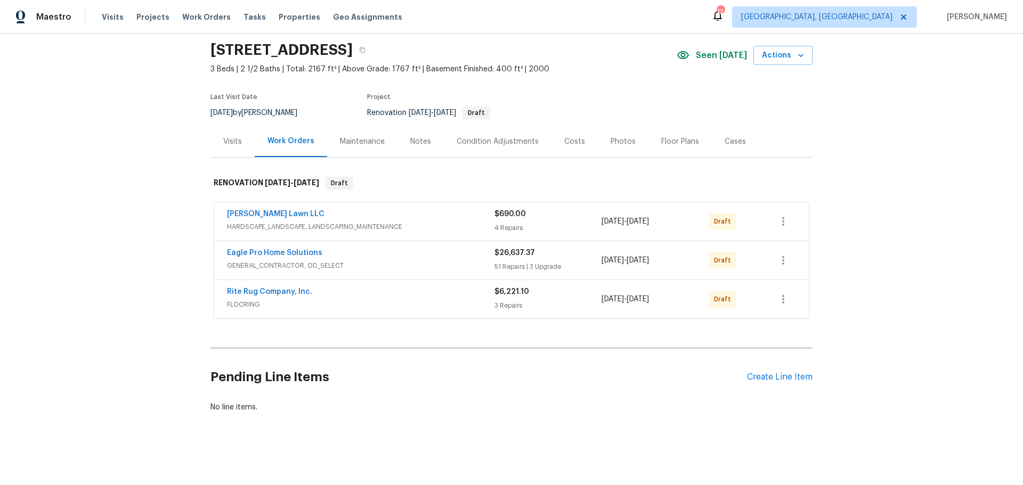
scroll to position [44, 0]
click at [289, 249] on link "Eagle Pro Home Solutions" at bounding box center [274, 252] width 95 height 7
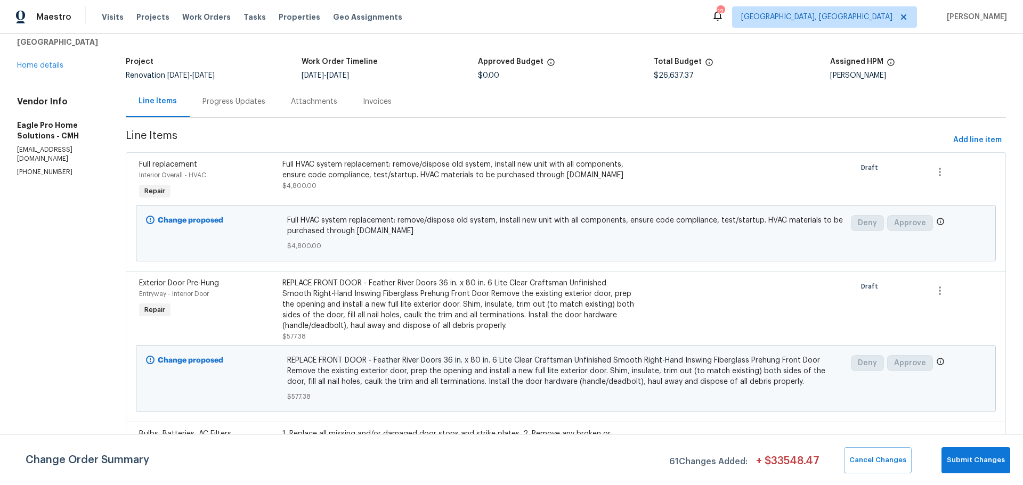
scroll to position [53, 0]
click at [410, 171] on div "Full HVAC system replacement: remove/dispose old system, install new unit with …" at bounding box center [458, 169] width 352 height 21
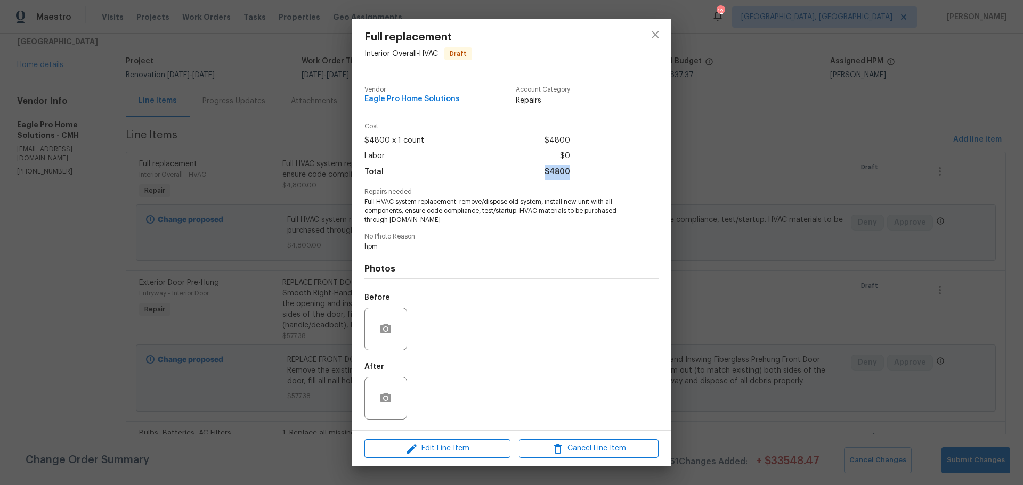
drag, startPoint x: 567, startPoint y: 173, endPoint x: 465, endPoint y: 170, distance: 102.9
click at [465, 170] on div "Total $4800" at bounding box center [467, 172] width 206 height 15
click at [658, 43] on button "close" at bounding box center [655, 35] width 26 height 26
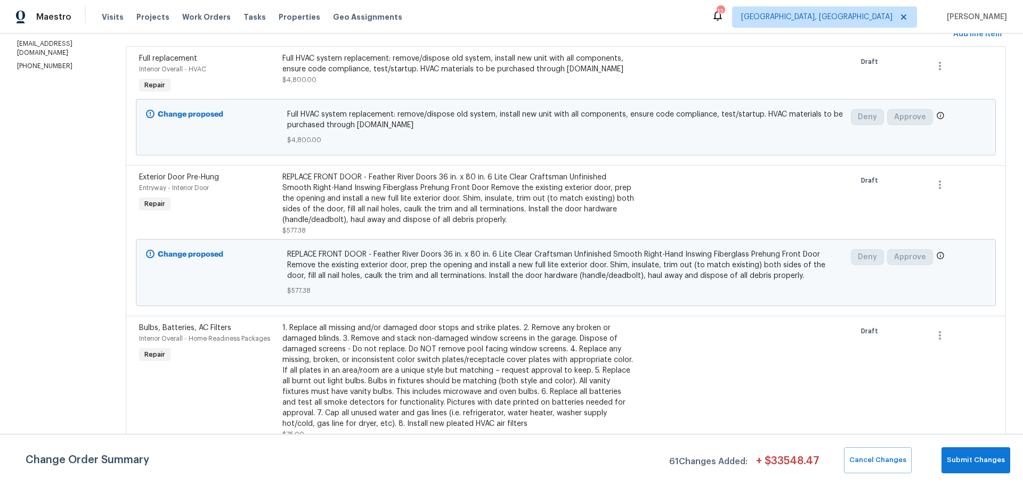
scroll to position [159, 0]
click at [390, 74] on div "Full HVAC system replacement: remove/dispose old system, install new unit with …" at bounding box center [458, 63] width 352 height 21
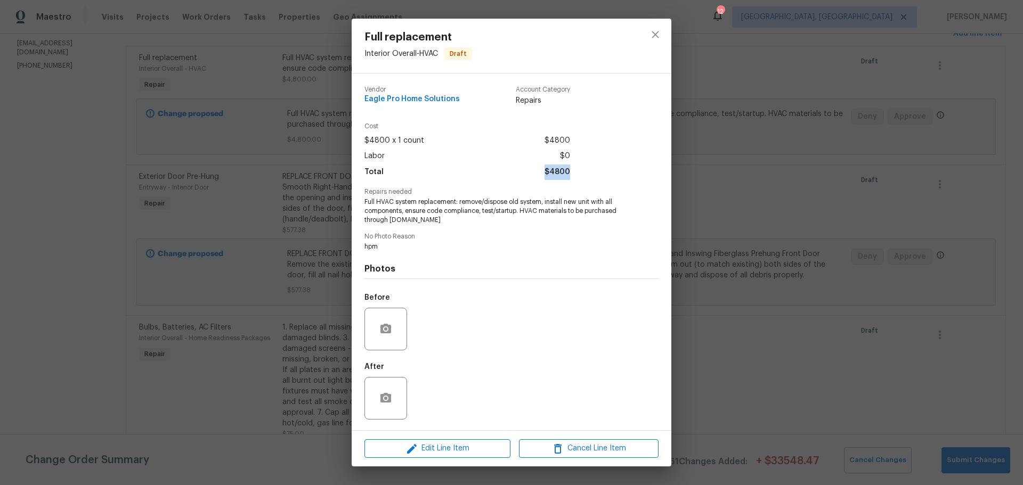
drag, startPoint x: 573, startPoint y: 175, endPoint x: 543, endPoint y: 177, distance: 30.4
click at [543, 177] on div "Cost $4800 x 1 count $4800 Labor $0 Total $4800" at bounding box center [511, 156] width 294 height 66
click at [652, 37] on icon "close" at bounding box center [655, 34] width 13 height 13
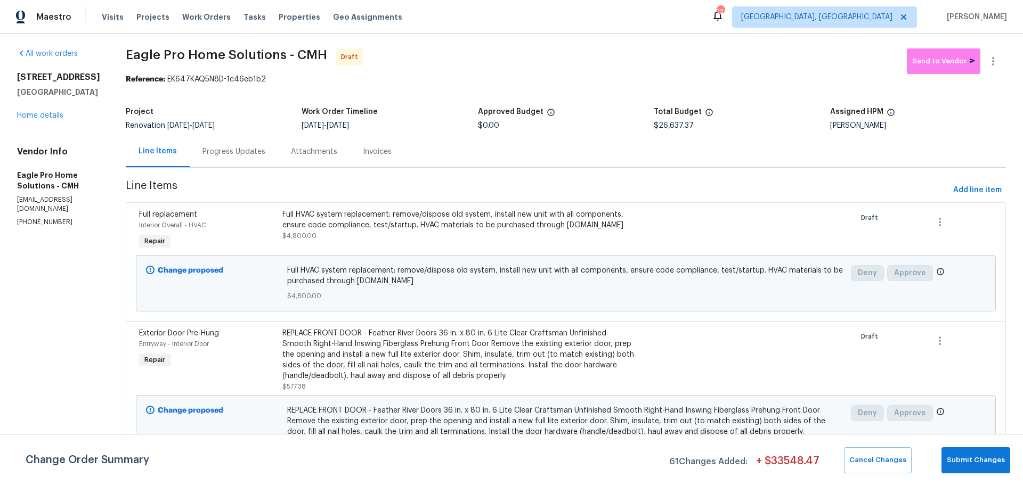
scroll to position [1, 0]
click at [478, 232] on div "Full HVAC system replacement: remove/dispose old system, install new unit with …" at bounding box center [458, 220] width 352 height 21
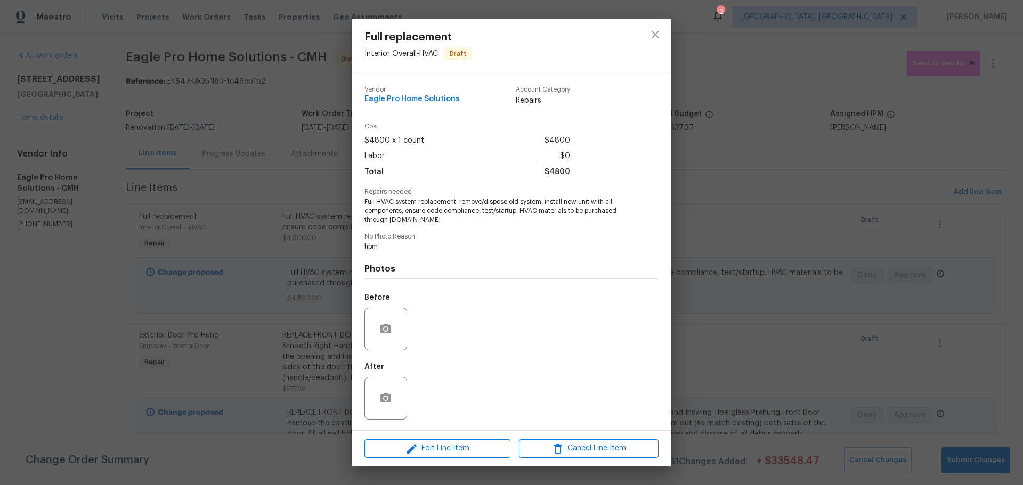
scroll to position [0, 0]
drag, startPoint x: 577, startPoint y: 175, endPoint x: 528, endPoint y: 174, distance: 49.0
click at [528, 174] on div "Cost $4800 x 1 count $4800 Labor $0 Total $4800" at bounding box center [511, 156] width 294 height 66
click at [559, 176] on span "$4800" at bounding box center [557, 172] width 26 height 15
click at [659, 40] on icon "close" at bounding box center [655, 34] width 13 height 13
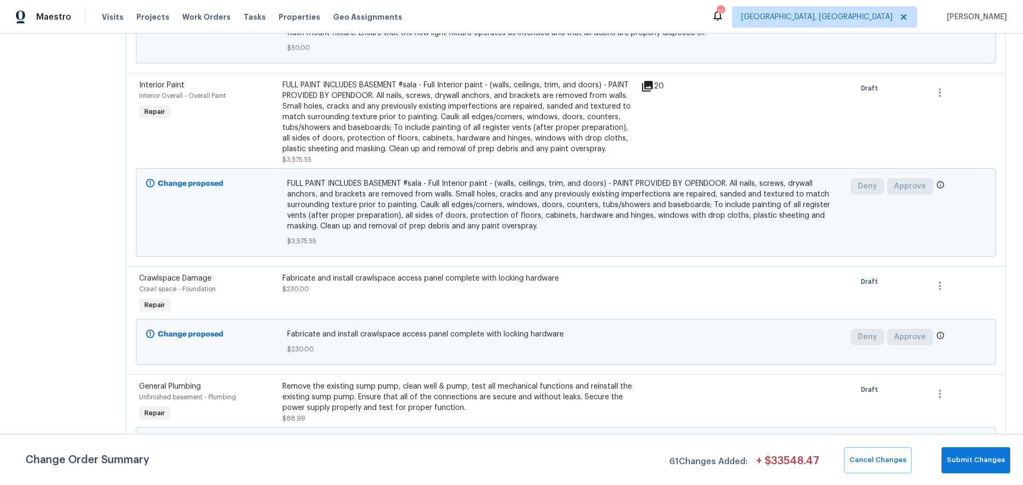
click at [444, 142] on div "FULL PAINT INCLUDES BASEMENT #sala - Full Interior paint - (walls, ceilings, tr…" at bounding box center [458, 117] width 352 height 75
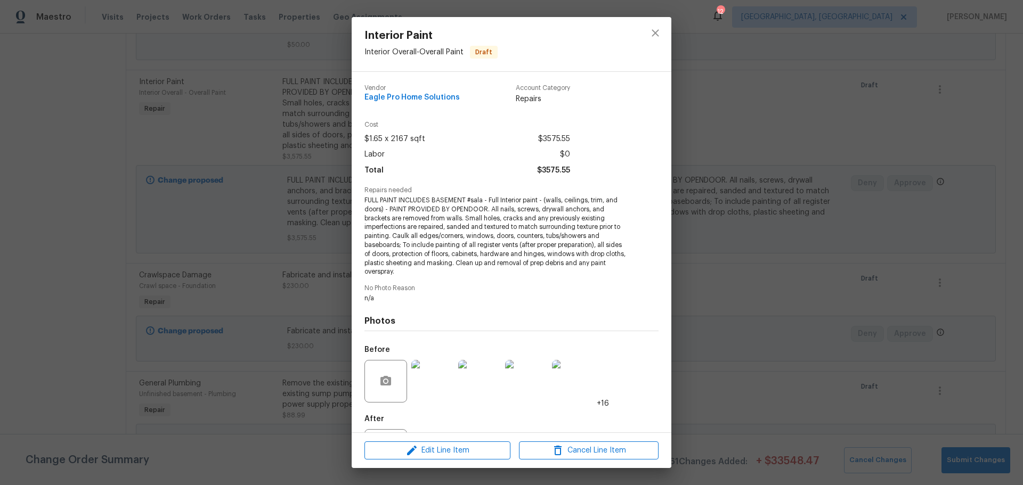
scroll to position [1224, 0]
click at [426, 380] on img at bounding box center [432, 381] width 43 height 43
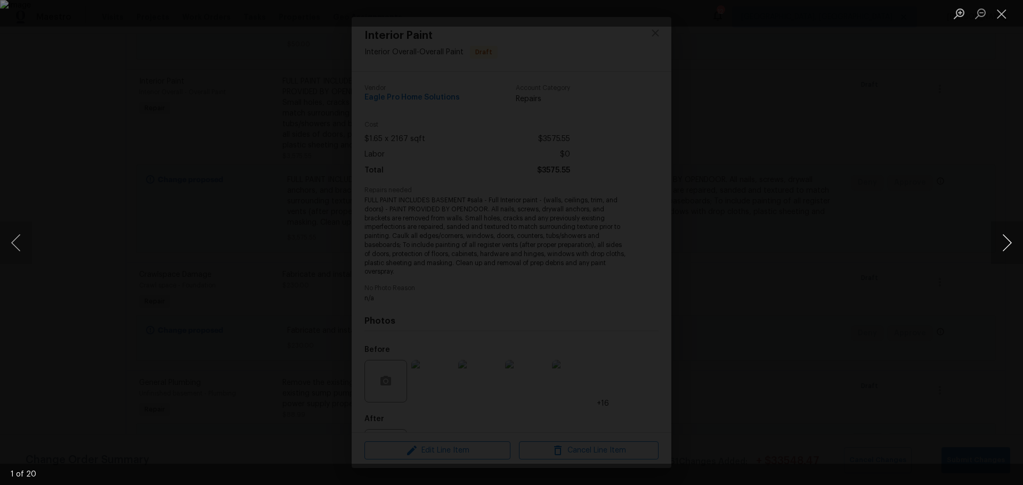
click at [1002, 247] on button "Next image" at bounding box center [1007, 243] width 32 height 43
click at [1008, 246] on button "Next image" at bounding box center [1007, 243] width 32 height 43
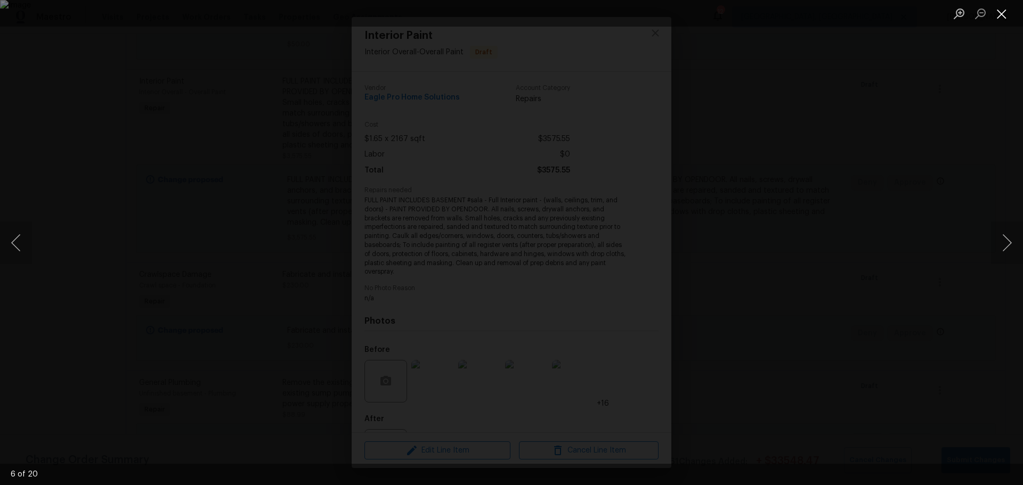
click at [1003, 11] on button "Close lightbox" at bounding box center [1001, 13] width 21 height 19
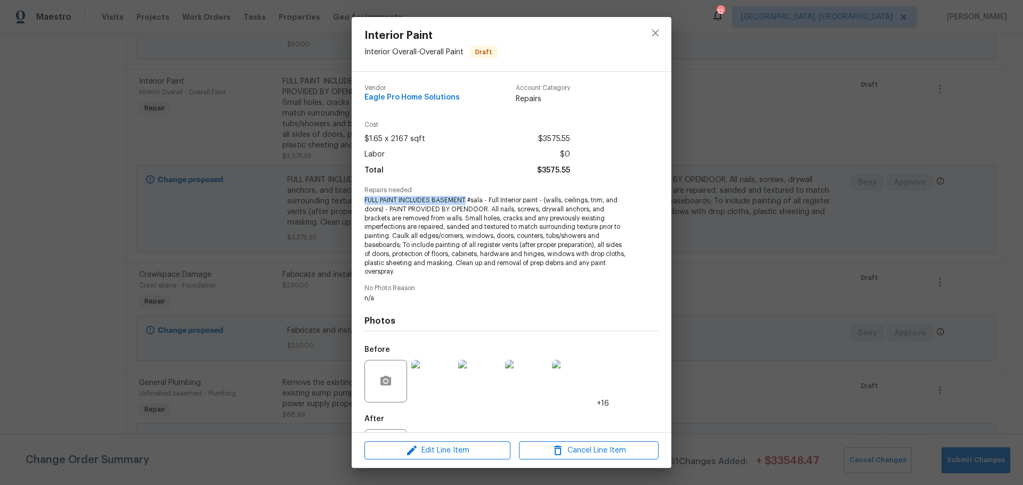
drag, startPoint x: 466, startPoint y: 201, endPoint x: 360, endPoint y: 198, distance: 106.1
click at [360, 198] on div "Vendor Eagle Pro Home Solutions Account Category Repairs Cost $1.65 x 2167 sqft…" at bounding box center [512, 252] width 320 height 361
click at [655, 32] on icon "close" at bounding box center [655, 32] width 7 height 7
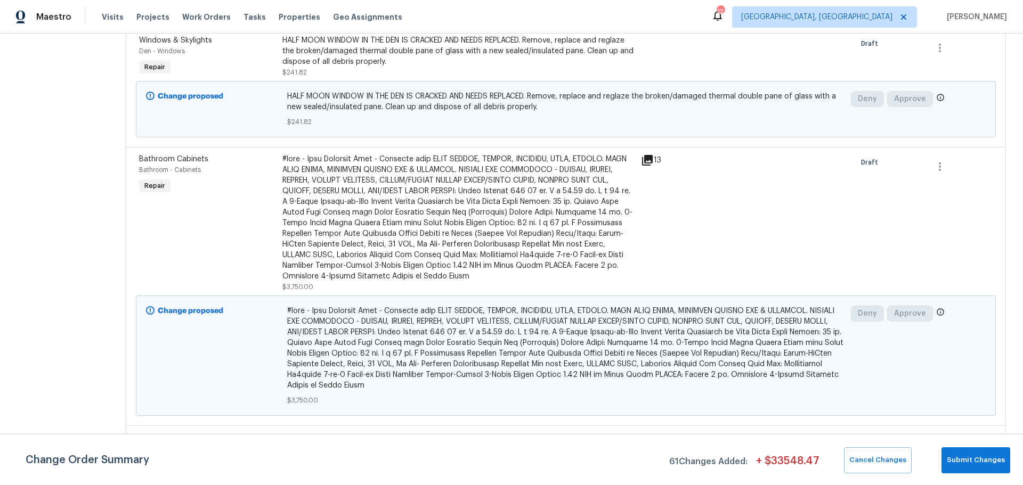
scroll to position [2129, 0]
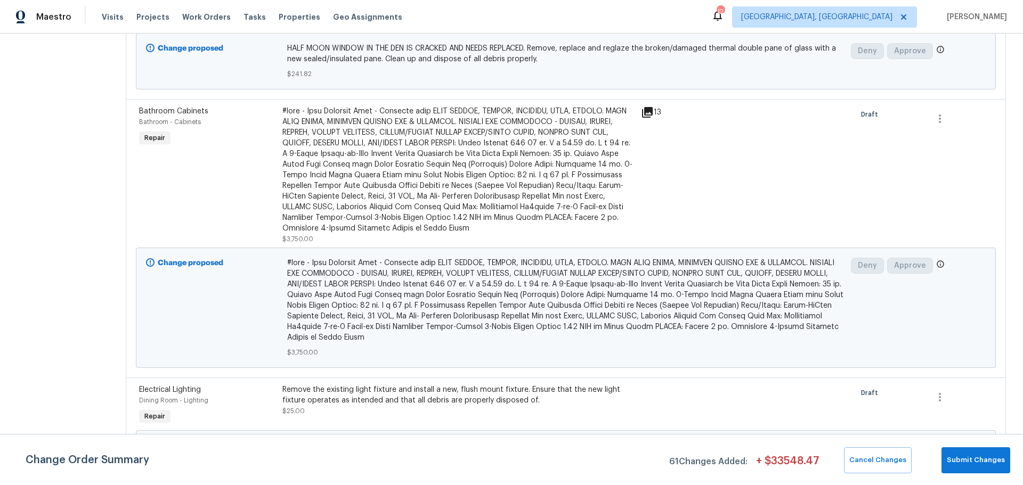
click at [416, 188] on div at bounding box center [458, 170] width 352 height 128
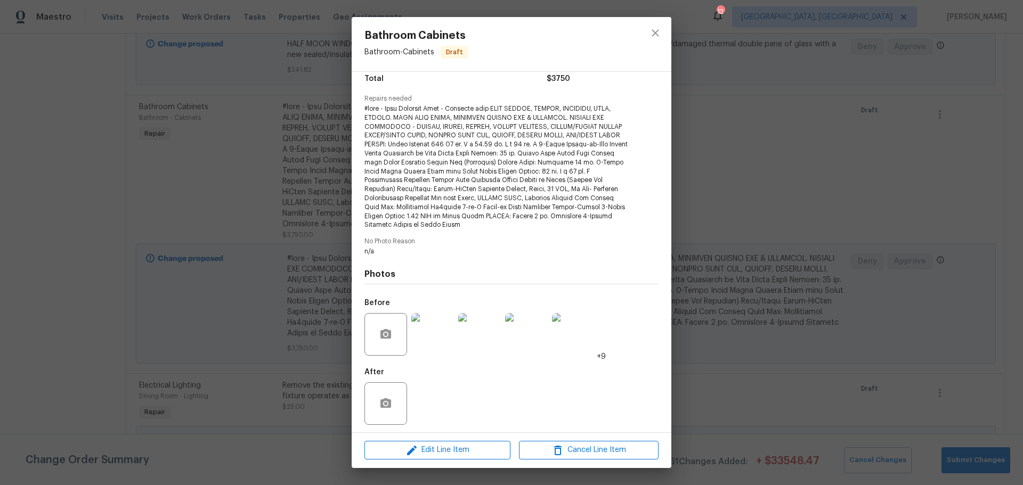
scroll to position [95, 0]
click at [440, 321] on img at bounding box center [432, 331] width 43 height 43
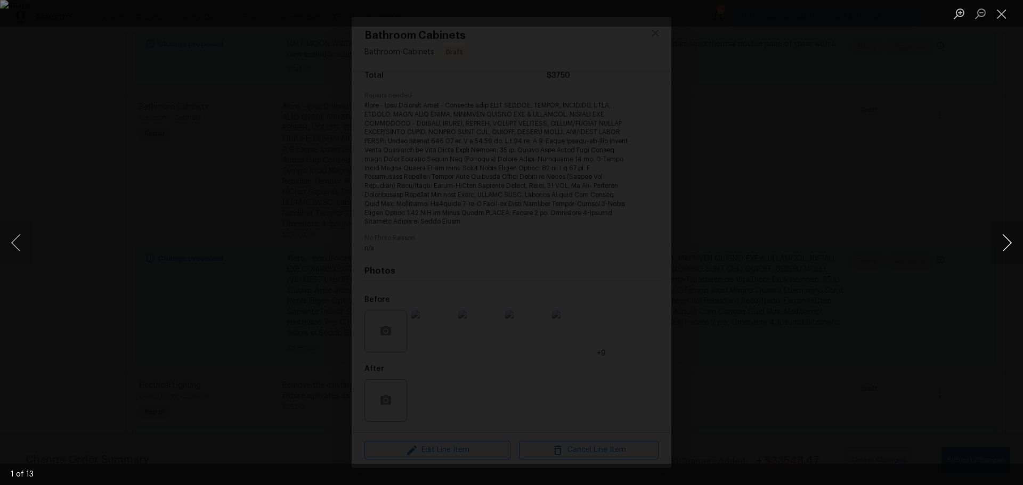
click at [1003, 244] on button "Next image" at bounding box center [1007, 243] width 32 height 43
click at [1002, 244] on button "Next image" at bounding box center [1007, 243] width 32 height 43
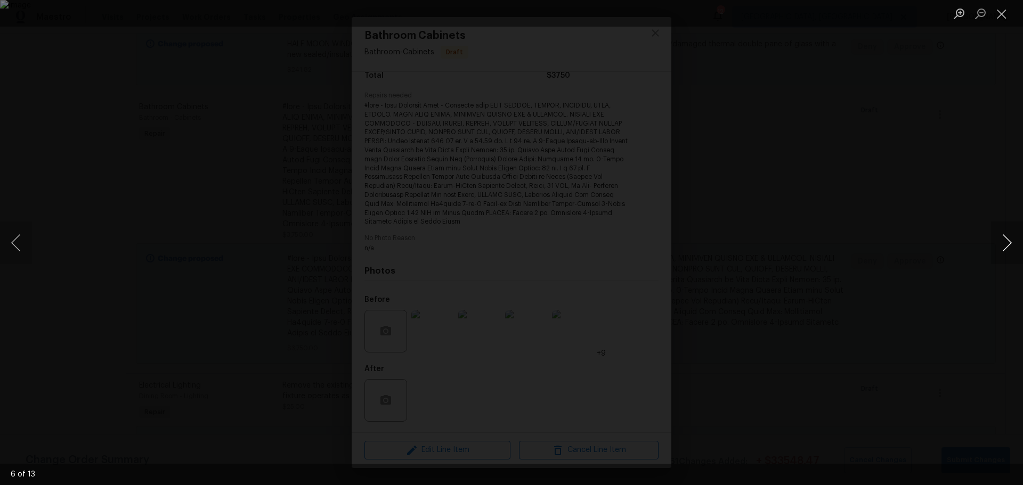
click at [1001, 244] on button "Next image" at bounding box center [1007, 243] width 32 height 43
click at [1000, 244] on button "Next image" at bounding box center [1007, 243] width 32 height 43
click at [999, 243] on button "Next image" at bounding box center [1007, 243] width 32 height 43
click at [1000, 10] on button "Close lightbox" at bounding box center [1001, 13] width 21 height 19
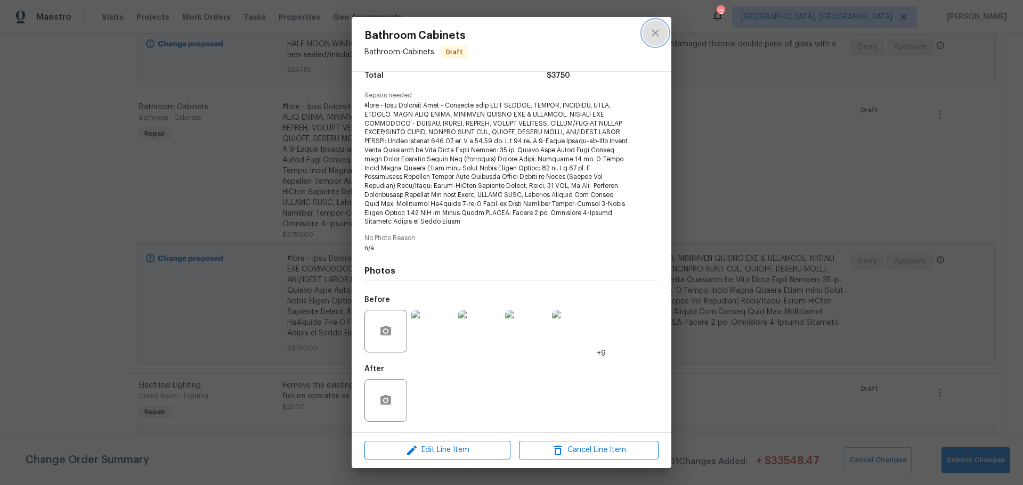
click at [657, 34] on icon "close" at bounding box center [655, 33] width 13 height 13
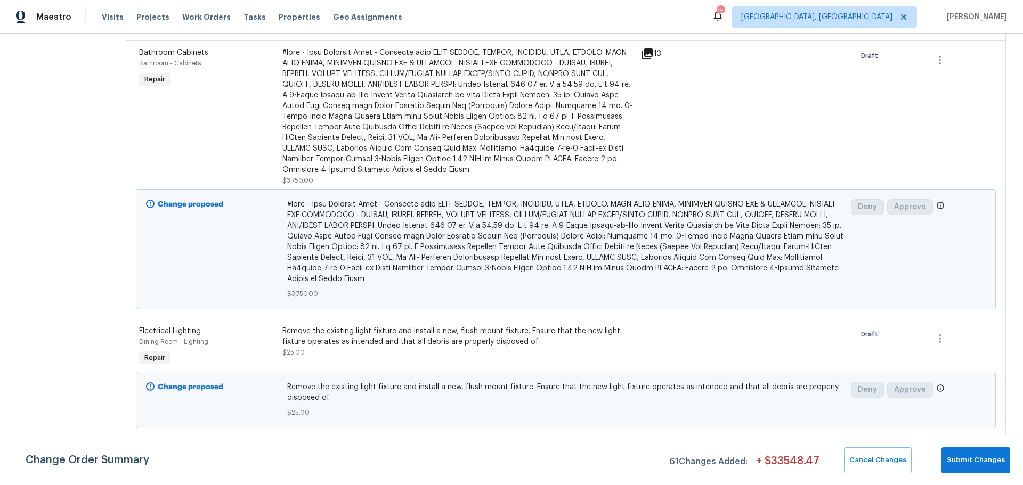
click at [417, 143] on div at bounding box center [458, 111] width 352 height 128
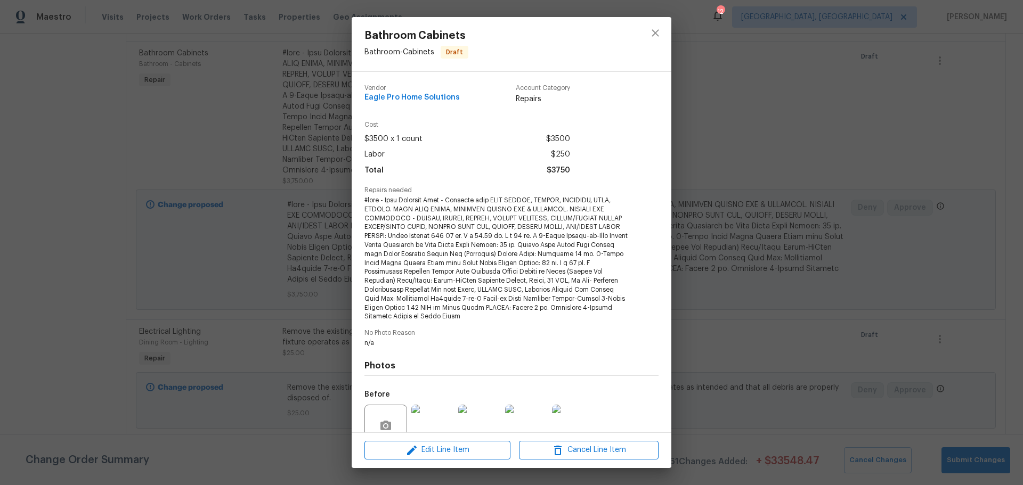
scroll to position [2234, 0]
drag, startPoint x: 380, startPoint y: 200, endPoint x: 352, endPoint y: 201, distance: 28.3
click at [352, 201] on div "Vendor Eagle Pro Home Solutions Account Category Repairs Cost $3500 x 1 count $…" at bounding box center [512, 252] width 320 height 361
click at [557, 190] on span "Repairs needed" at bounding box center [511, 190] width 294 height 7
drag, startPoint x: 566, startPoint y: 140, endPoint x: 539, endPoint y: 147, distance: 28.0
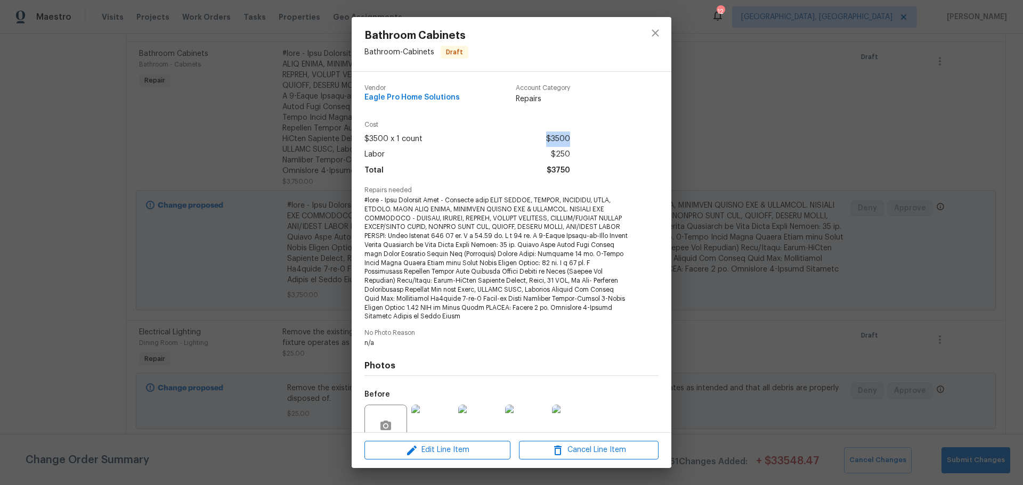
click at [539, 147] on div "Cost $3500 x 1 count $3500 Labor $250 Total $3750" at bounding box center [511, 154] width 294 height 66
click at [537, 284] on span at bounding box center [496, 258] width 265 height 125
drag, startPoint x: 564, startPoint y: 141, endPoint x: 534, endPoint y: 144, distance: 29.5
click at [534, 144] on div "$3500 x 1 count $3500" at bounding box center [467, 139] width 206 height 15
click at [572, 175] on div "Cost $3500 x 1 count $3500 Labor $250 Total $3750" at bounding box center [511, 154] width 294 height 66
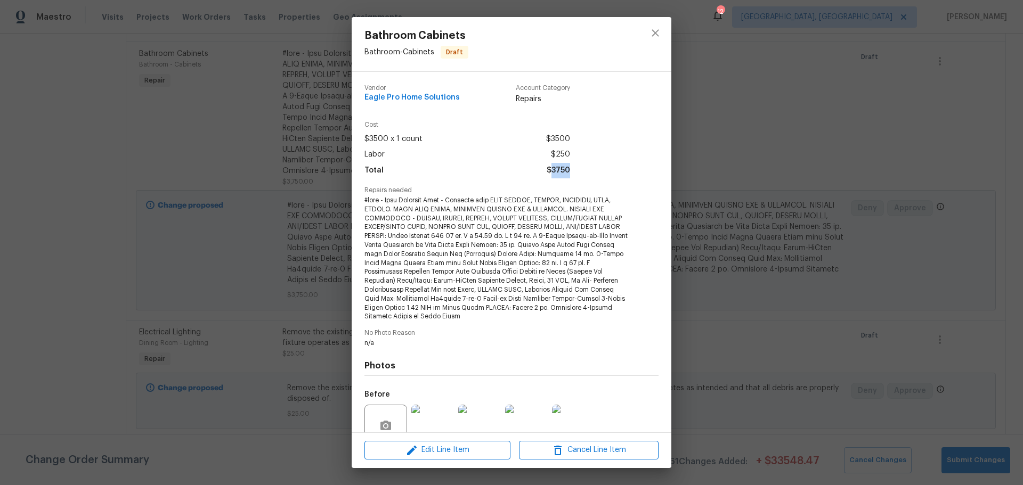
drag, startPoint x: 572, startPoint y: 175, endPoint x: 548, endPoint y: 173, distance: 24.6
click at [548, 173] on div "Cost $3500 x 1 count $3500 Labor $250 Total $3750" at bounding box center [511, 154] width 294 height 66
click at [655, 33] on icon "close" at bounding box center [655, 32] width 7 height 7
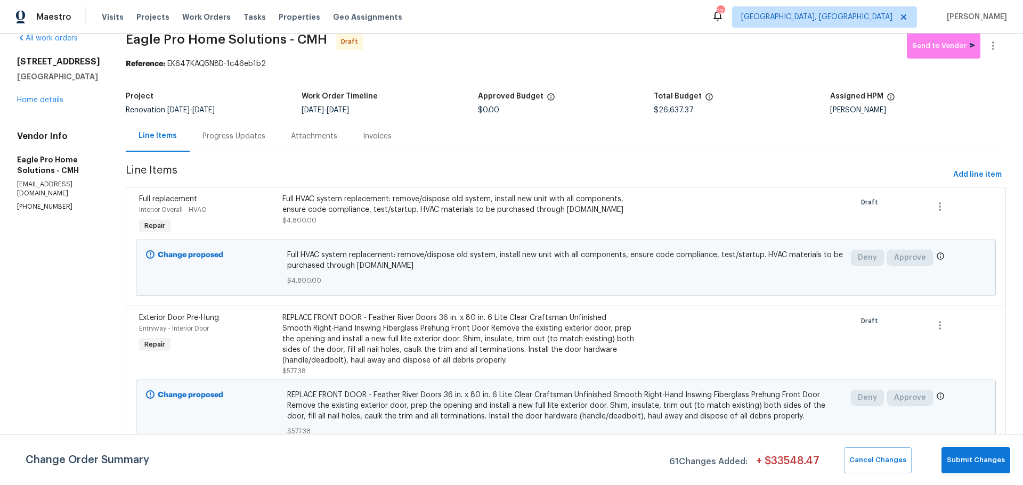
scroll to position [0, 0]
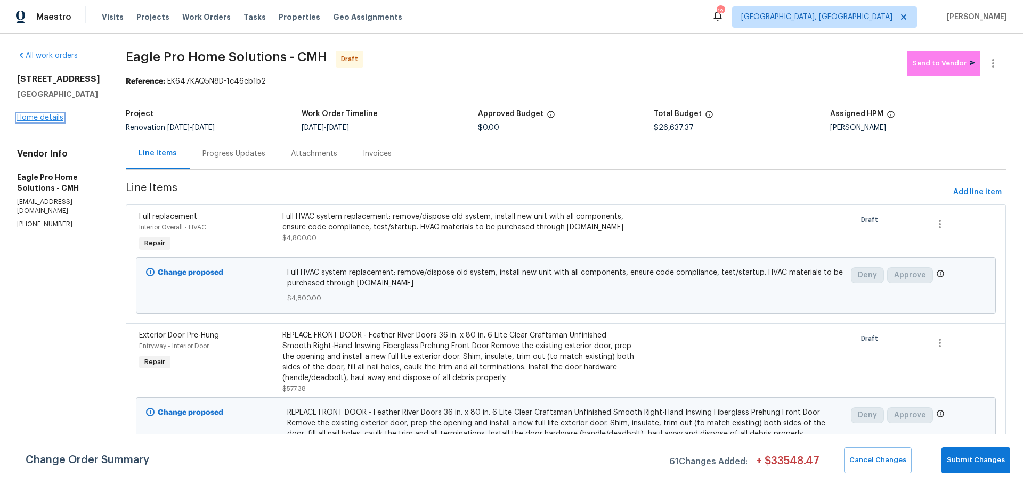
click at [51, 120] on link "Home details" at bounding box center [40, 117] width 46 height 7
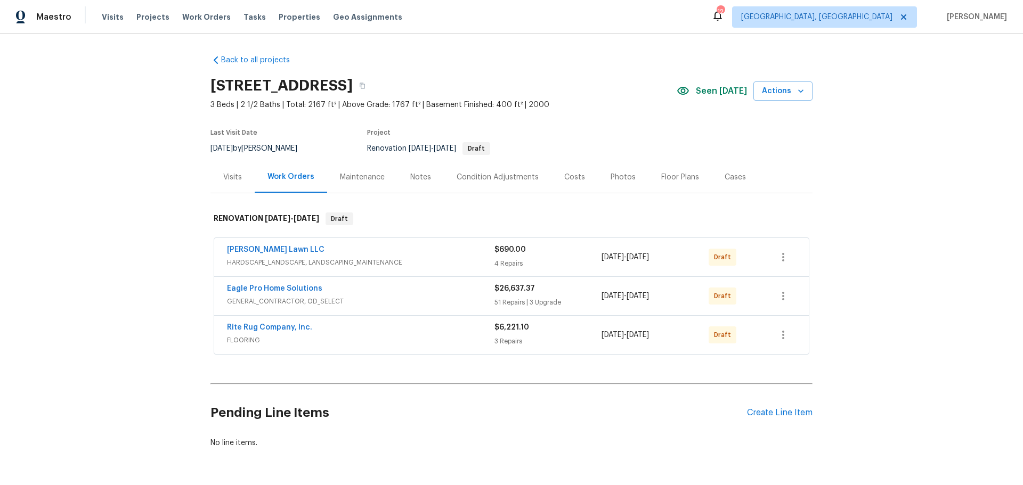
click at [514, 178] on div "Condition Adjustments" at bounding box center [498, 177] width 82 height 11
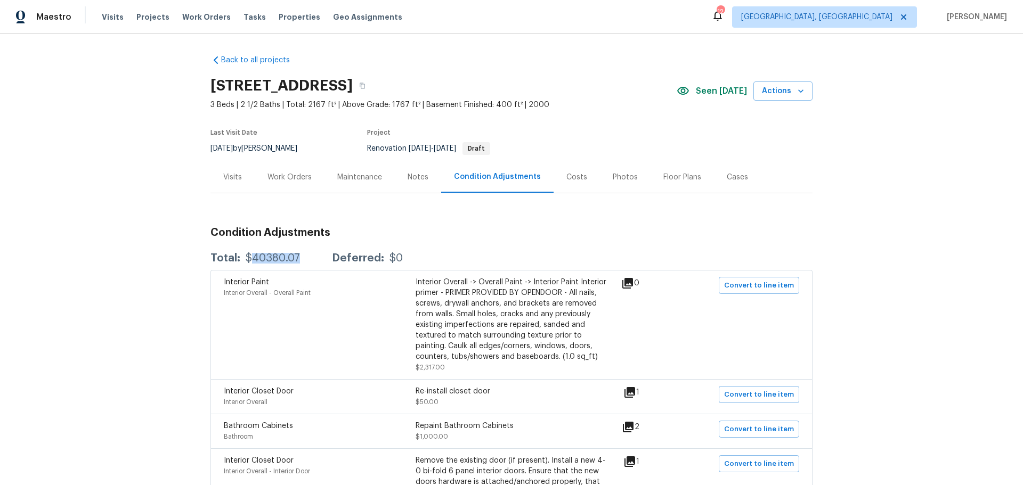
drag, startPoint x: 305, startPoint y: 258, endPoint x: 245, endPoint y: 262, distance: 60.3
click at [245, 262] on div "Total: $40380.07 Deferred: $0" at bounding box center [306, 258] width 192 height 11
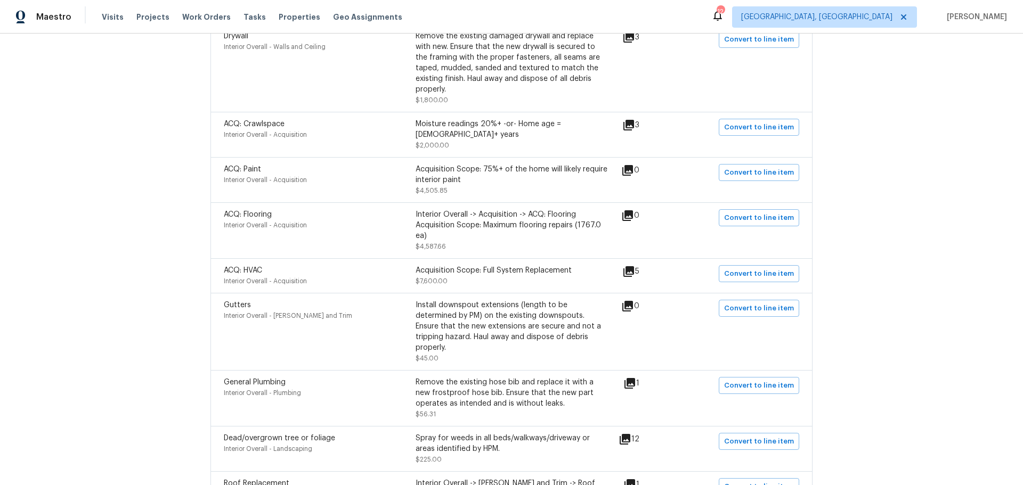
scroll to position [582, 0]
click at [465, 265] on div "Acquisition Scope: Full System Replacement $7,600.00" at bounding box center [512, 275] width 192 height 21
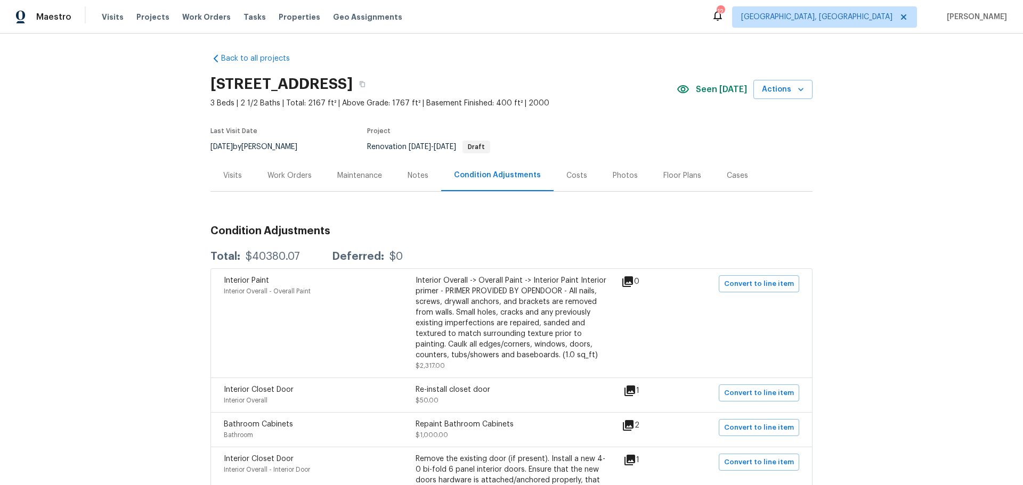
scroll to position [0, 0]
click at [245, 180] on div "Visits" at bounding box center [232, 176] width 44 height 31
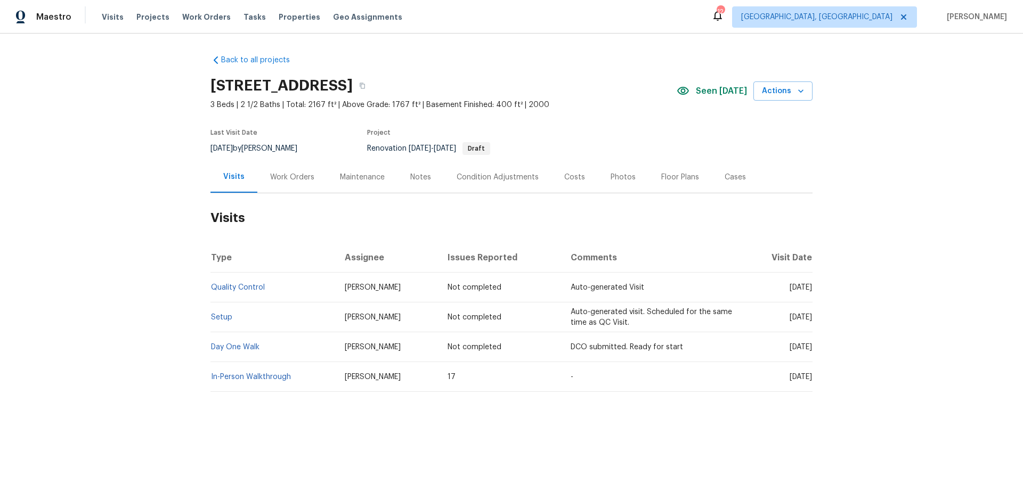
click at [305, 184] on div "Work Orders" at bounding box center [292, 176] width 70 height 31
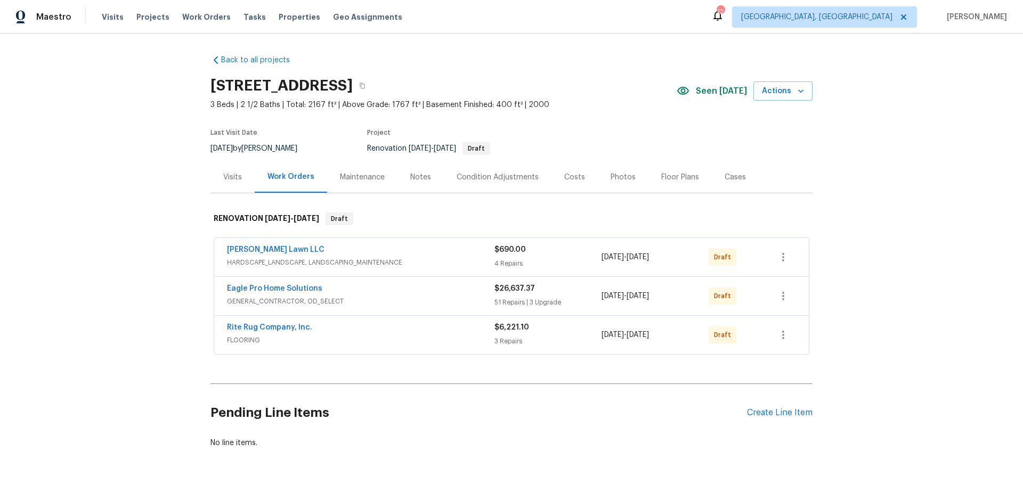
click at [498, 181] on div "Condition Adjustments" at bounding box center [498, 177] width 82 height 11
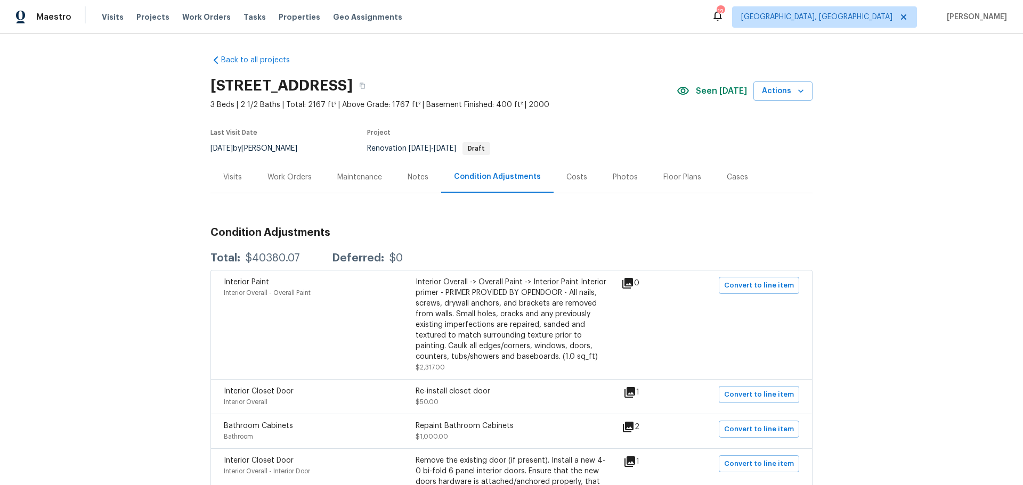
click at [228, 178] on div "Visits" at bounding box center [232, 177] width 19 height 11
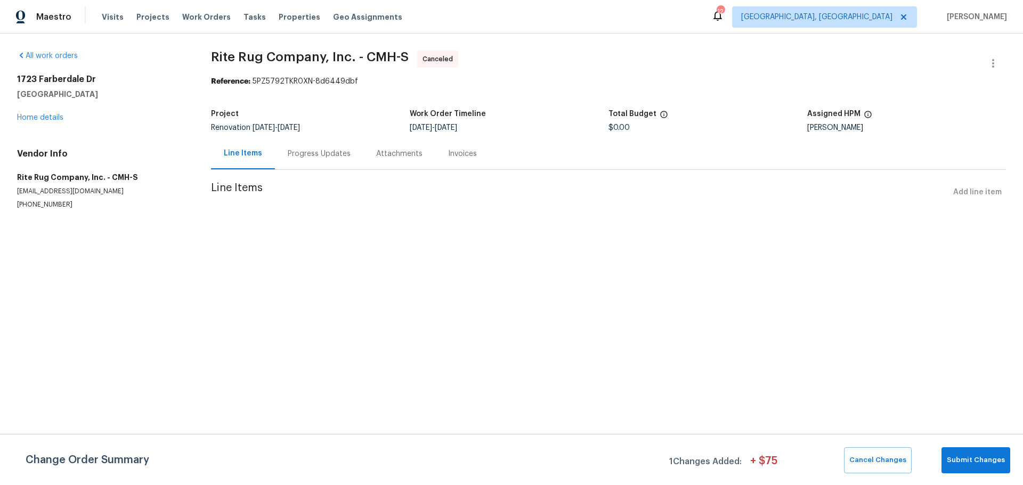
click at [322, 158] on div "Progress Updates" at bounding box center [319, 154] width 63 height 11
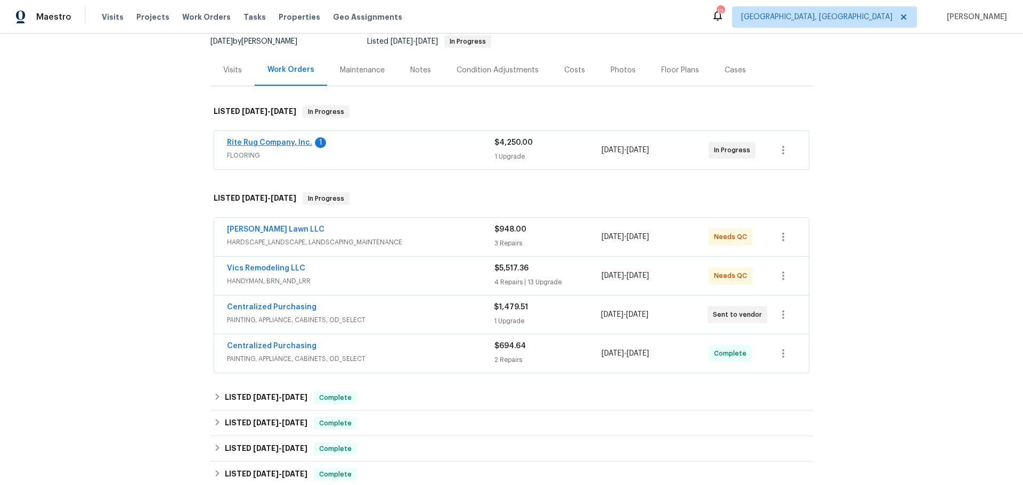
scroll to position [107, 0]
click at [289, 141] on link "Rite Rug Company, Inc." at bounding box center [269, 142] width 85 height 7
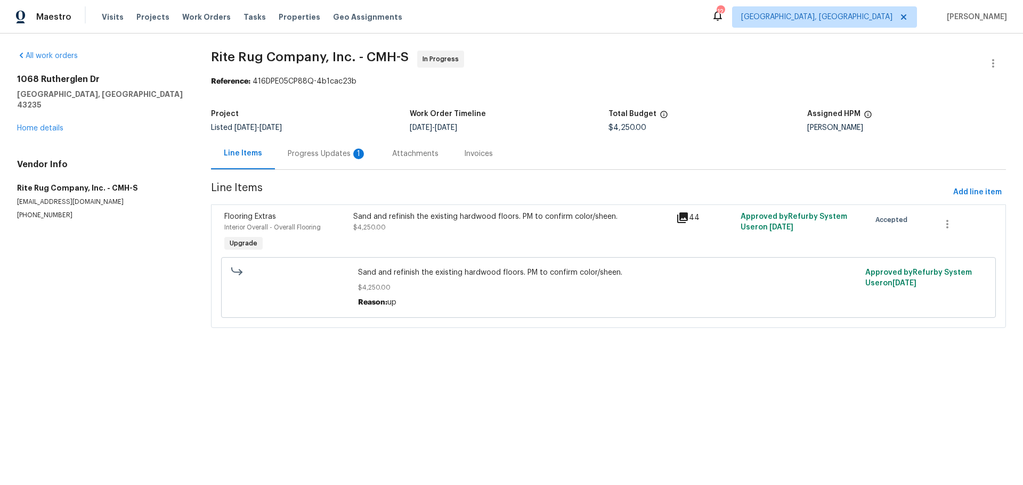
click at [306, 151] on div "Progress Updates 1" at bounding box center [327, 154] width 79 height 11
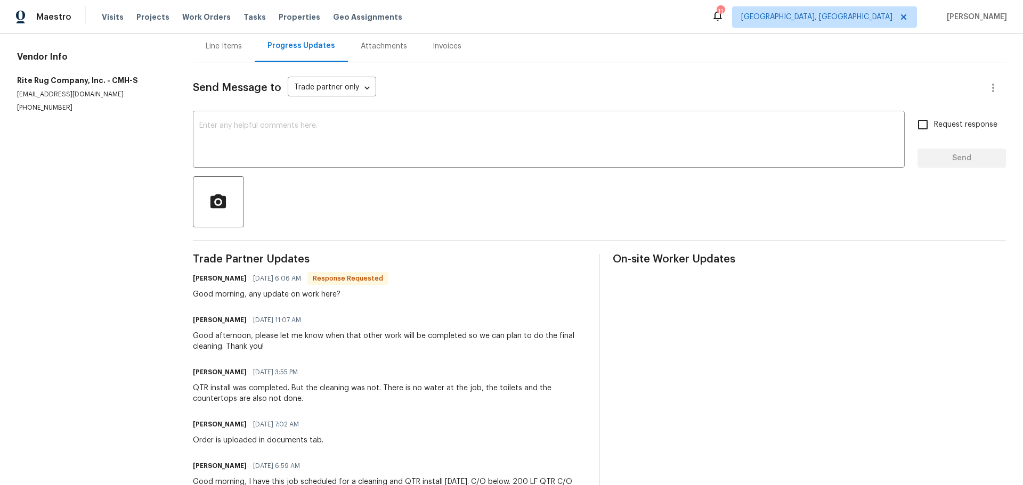
scroll to position [107, 0]
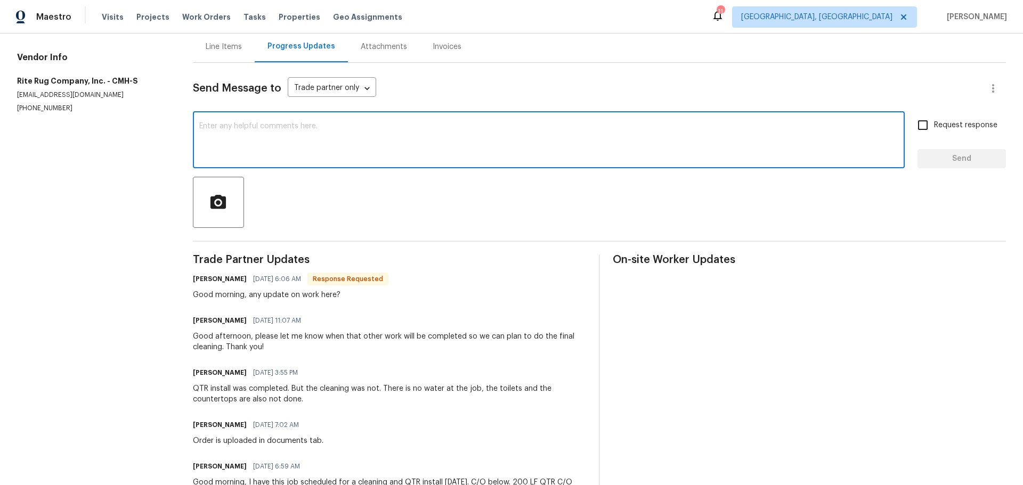
click at [297, 135] on textarea at bounding box center [548, 141] width 699 height 37
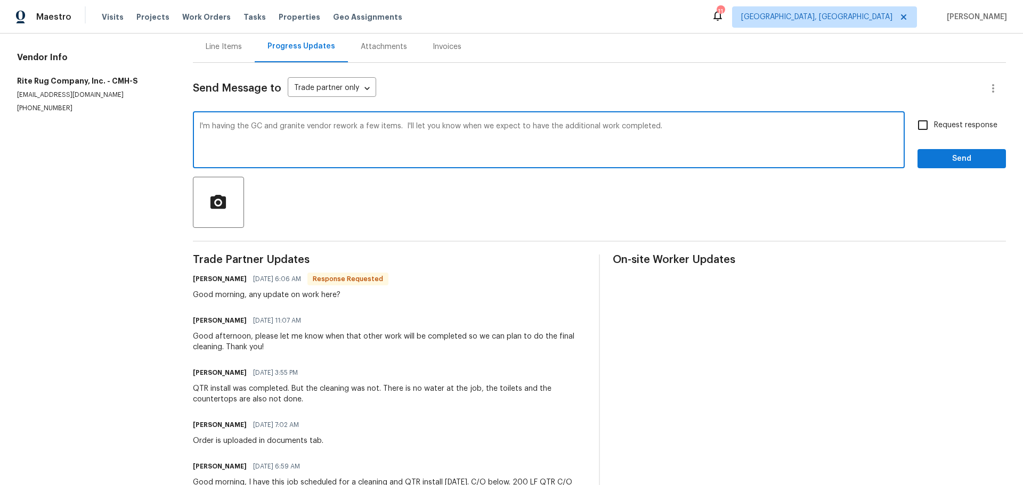
type textarea "I'm having the GC and granite vendor rework a few items. I'll let you know when…"
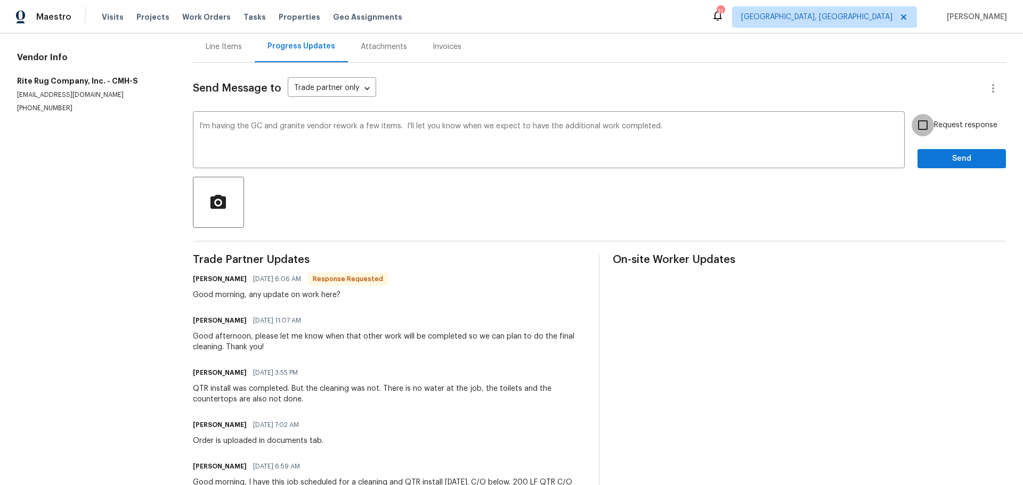
click at [913, 127] on input "Request response" at bounding box center [923, 125] width 22 height 22
checkbox input "true"
click at [969, 154] on span "Send" at bounding box center [961, 158] width 71 height 13
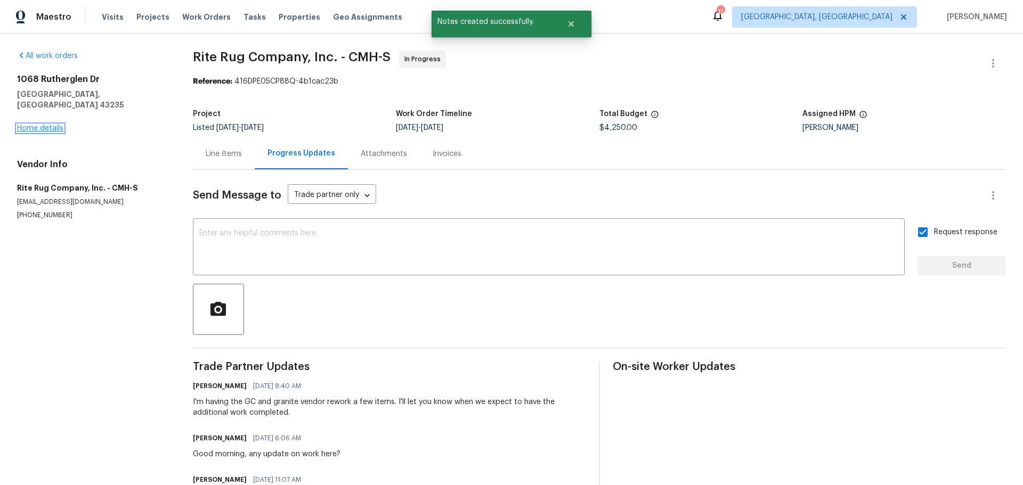
click at [37, 125] on link "Home details" at bounding box center [40, 128] width 46 height 7
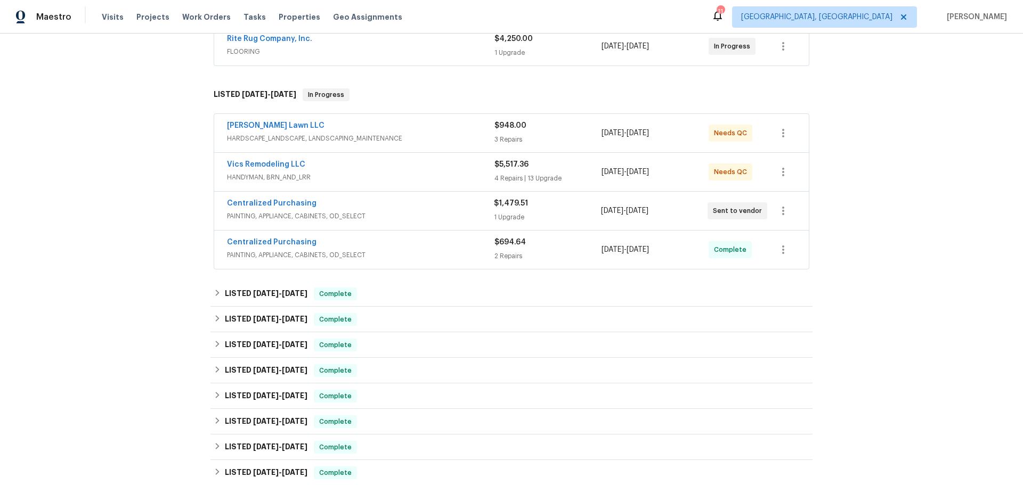
scroll to position [211, 0]
click at [210, 289] on div "LISTED 8/21/25 - 9/2/25 Complete" at bounding box center [511, 294] width 602 height 26
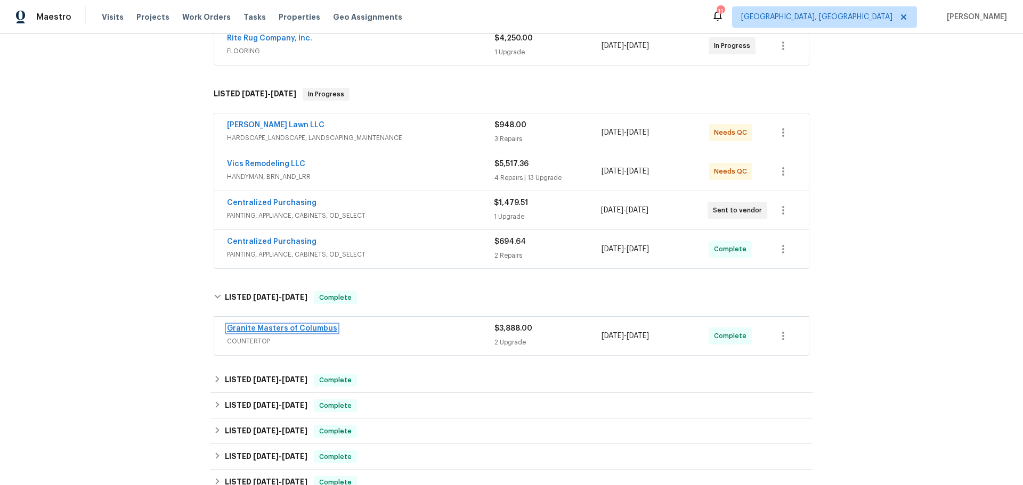
click at [307, 328] on link "Granite Masters of Columbus" at bounding box center [282, 328] width 110 height 7
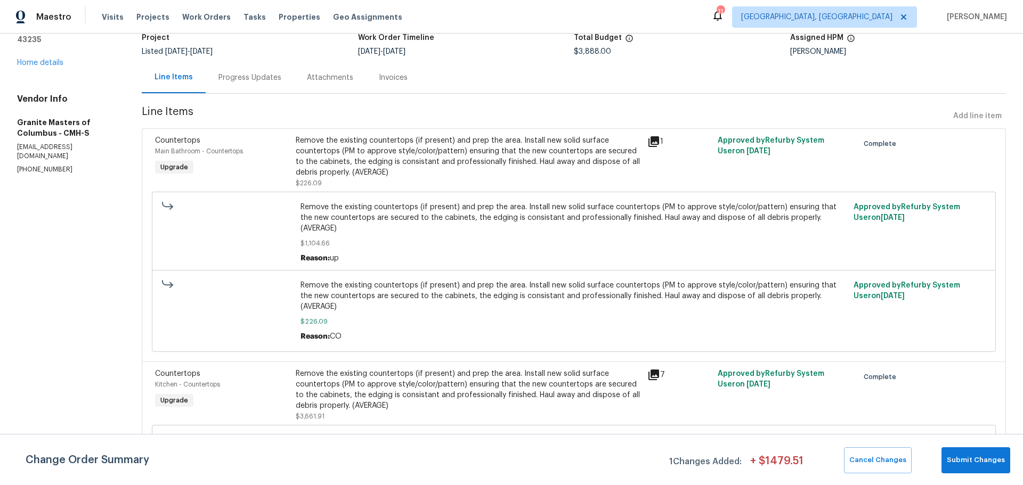
scroll to position [77, 0]
click at [249, 72] on div "Progress Updates" at bounding box center [249, 77] width 63 height 11
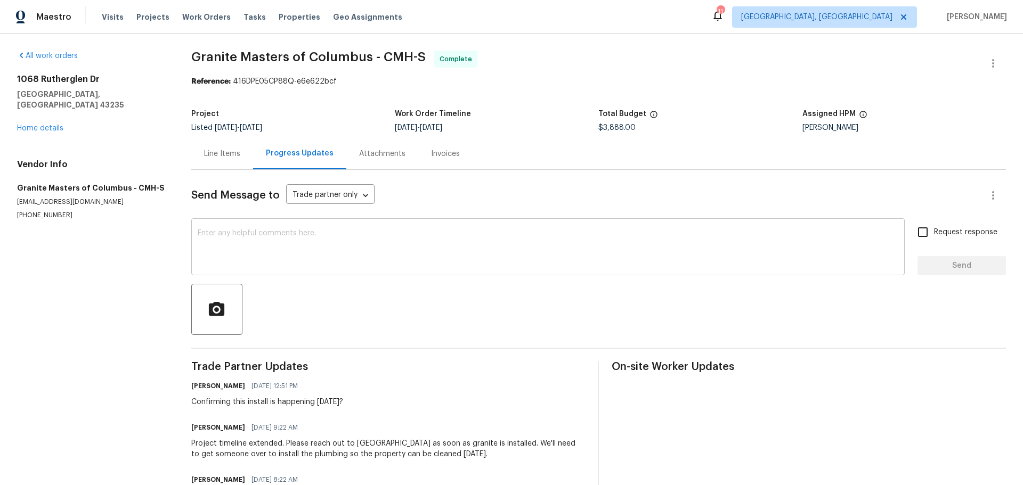
click at [303, 259] on textarea at bounding box center [548, 248] width 701 height 37
click at [227, 163] on div "Line Items" at bounding box center [222, 153] width 62 height 31
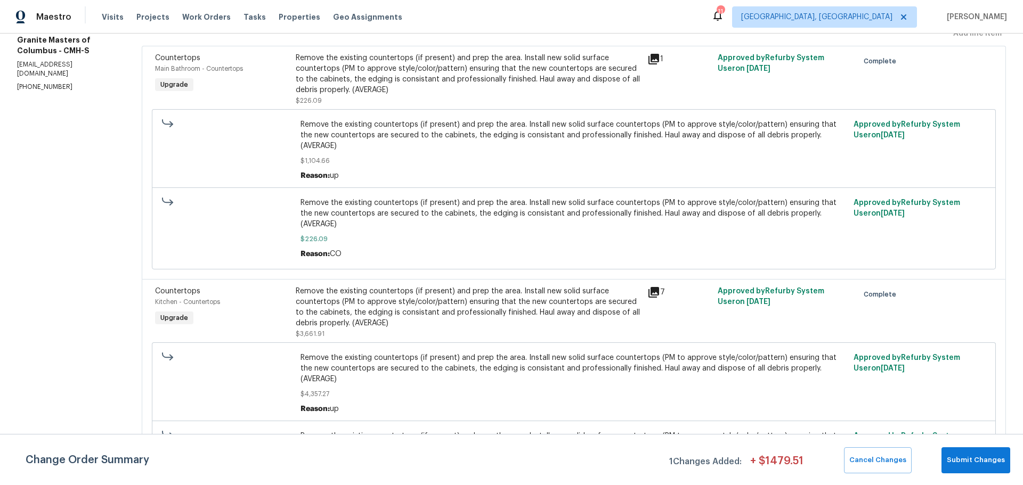
scroll to position [159, 0]
click at [652, 58] on icon at bounding box center [653, 58] width 11 height 11
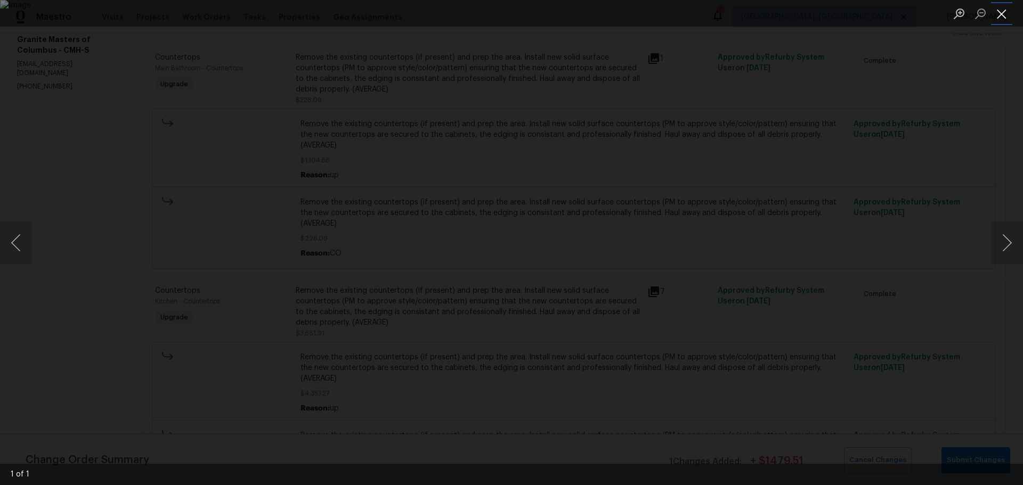
click at [1006, 17] on button "Close lightbox" at bounding box center [1001, 13] width 21 height 19
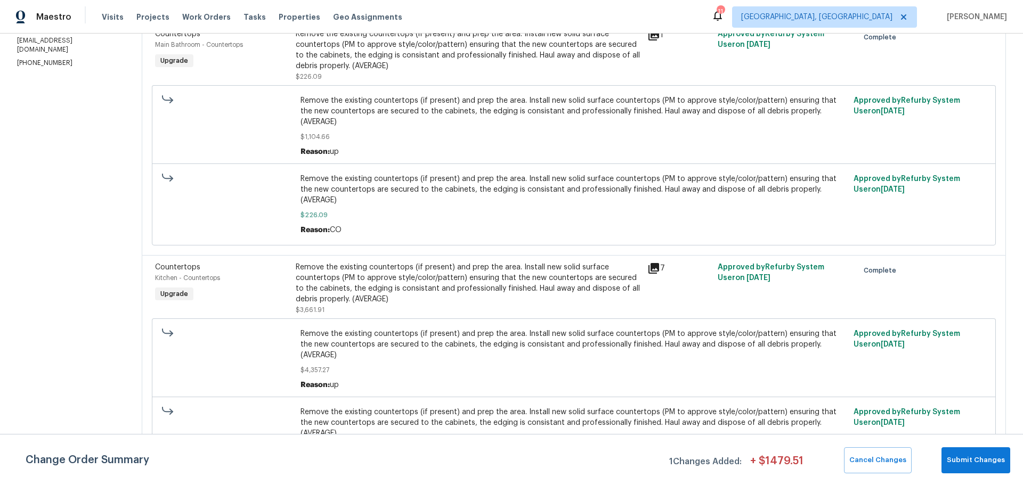
scroll to position [183, 0]
click at [649, 258] on div "7" at bounding box center [679, 288] width 70 height 60
click at [650, 262] on icon at bounding box center [653, 268] width 13 height 13
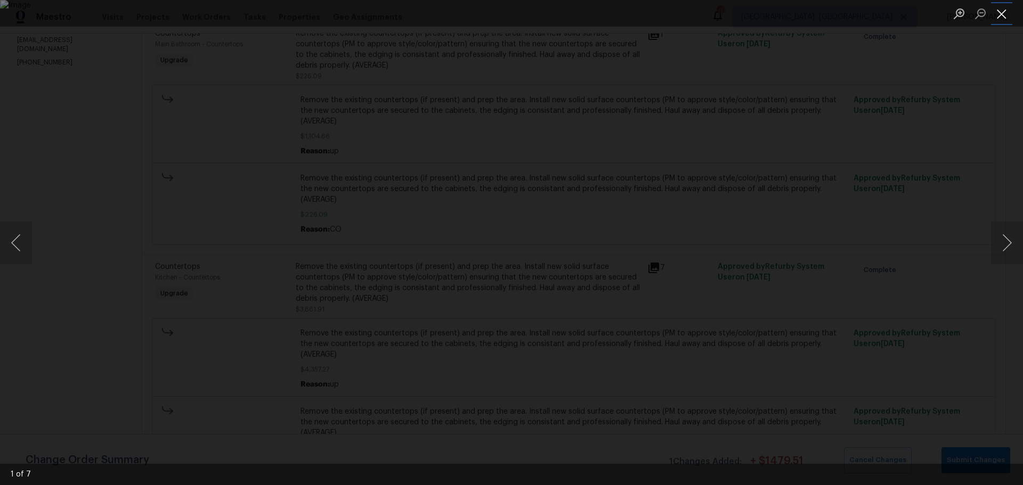
click at [1007, 19] on button "Close lightbox" at bounding box center [1001, 13] width 21 height 19
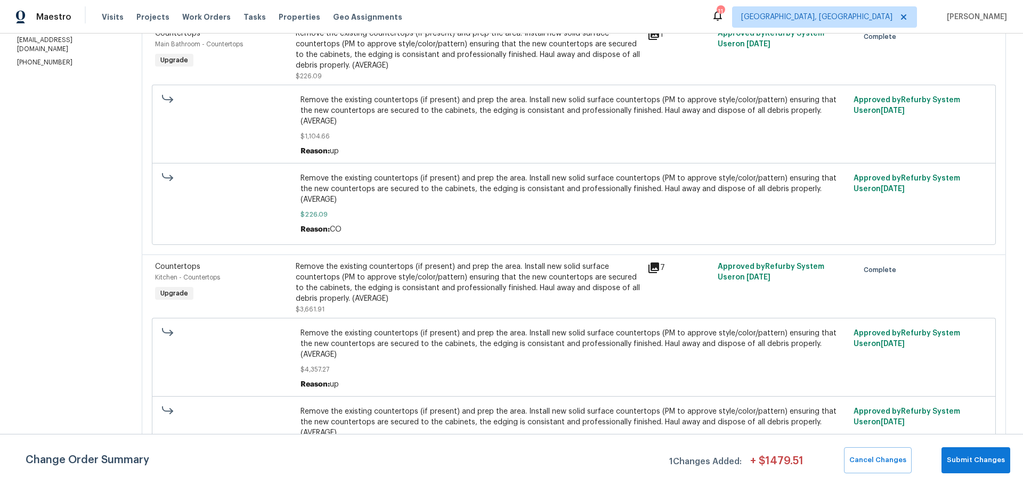
click at [656, 262] on div "7" at bounding box center [679, 268] width 64 height 13
click at [651, 263] on icon at bounding box center [653, 268] width 11 height 11
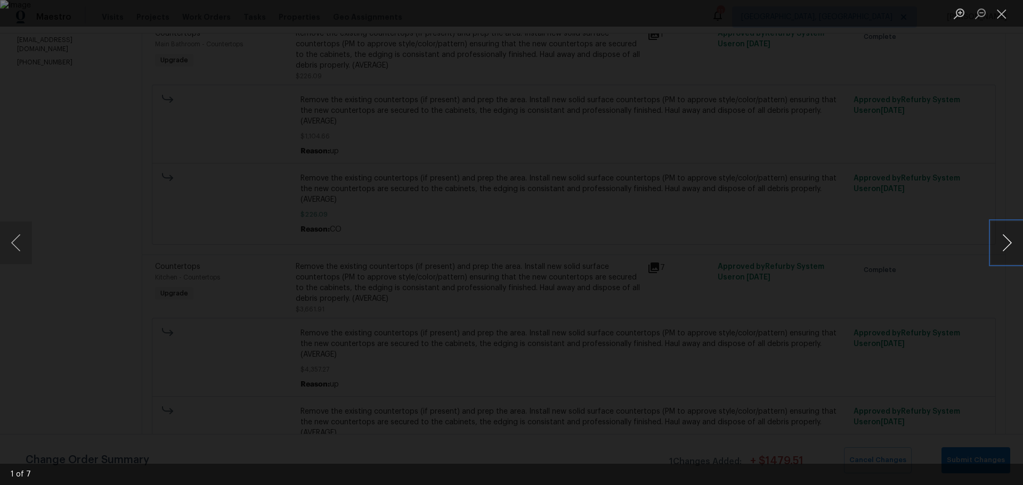
click at [1002, 245] on button "Next image" at bounding box center [1007, 243] width 32 height 43
click at [16, 247] on button "Previous image" at bounding box center [16, 243] width 32 height 43
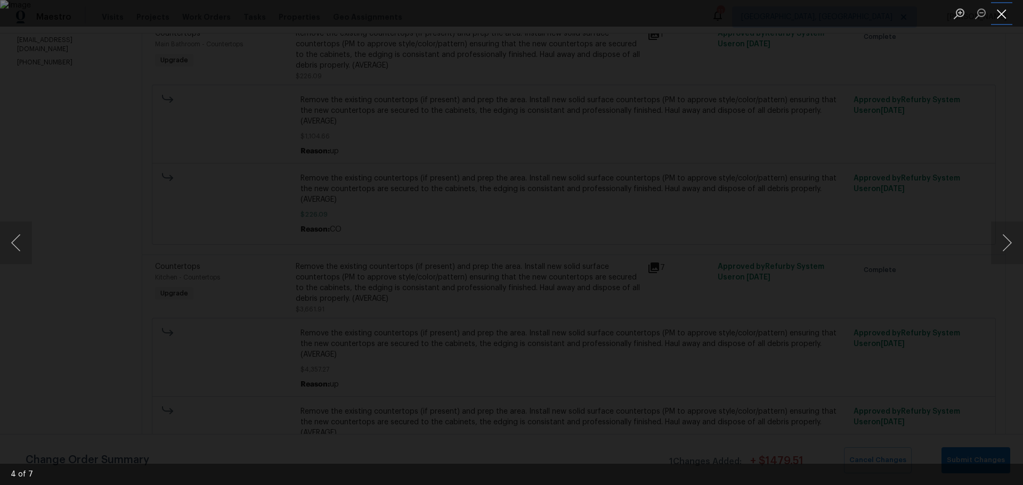
click at [1004, 14] on button "Close lightbox" at bounding box center [1001, 13] width 21 height 19
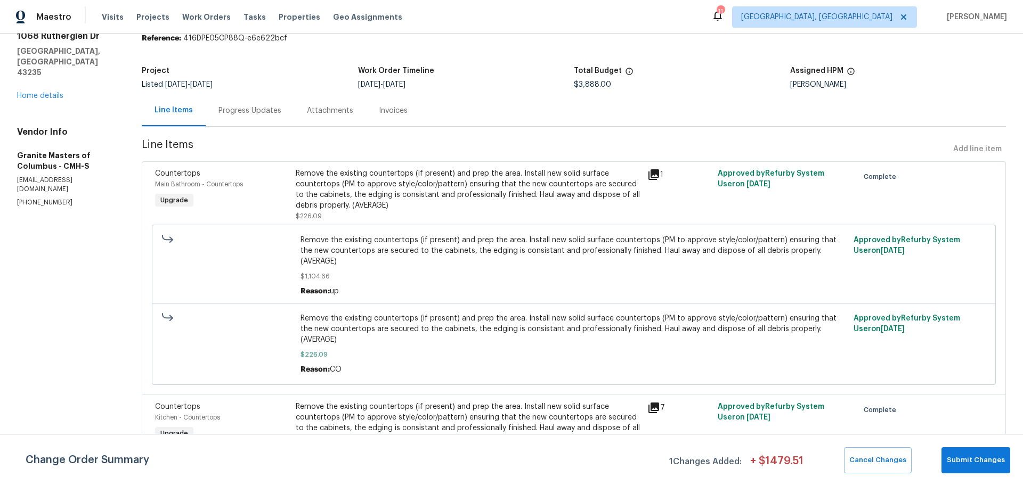
scroll to position [0, 0]
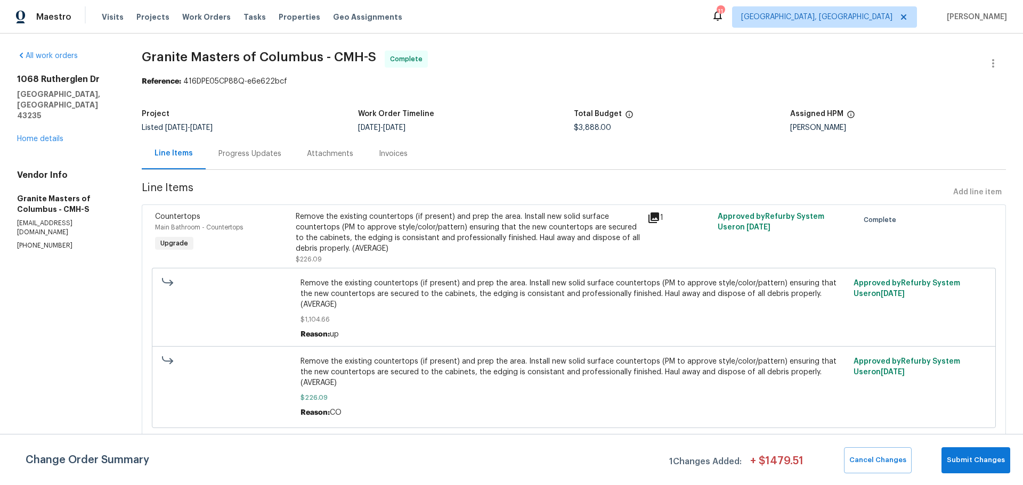
click at [248, 156] on div "Progress Updates" at bounding box center [249, 154] width 63 height 11
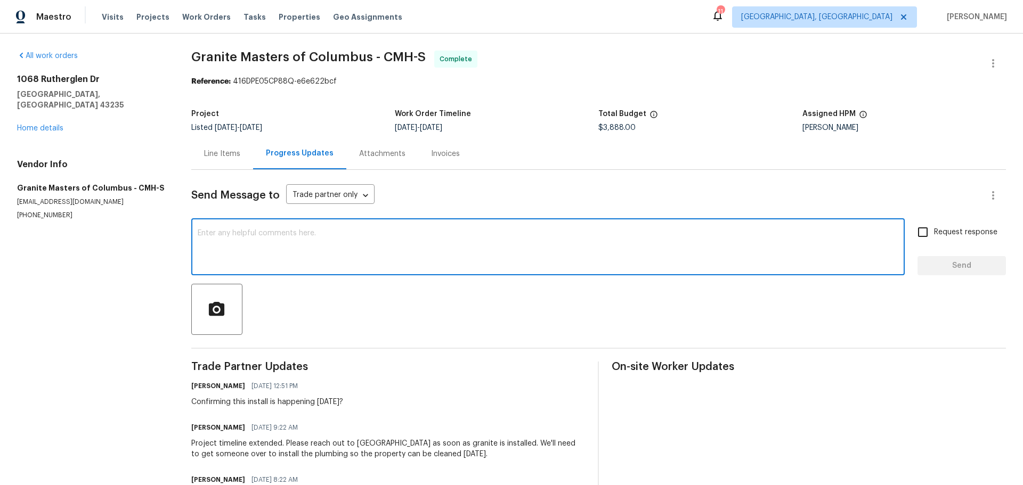
click at [377, 251] on textarea at bounding box center [548, 248] width 701 height 37
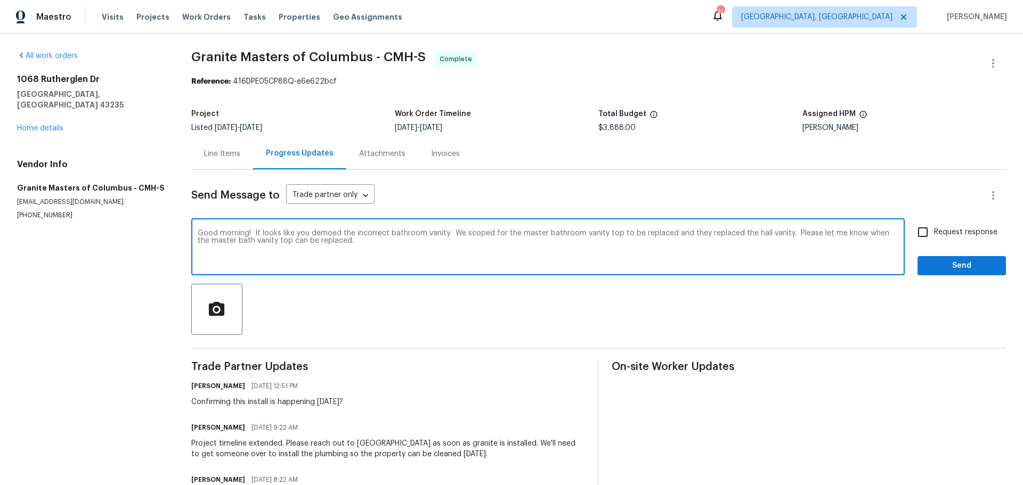
type textarea "Good morning! It looks like you demoed the incorrect bathroom vanity. We scoped…"
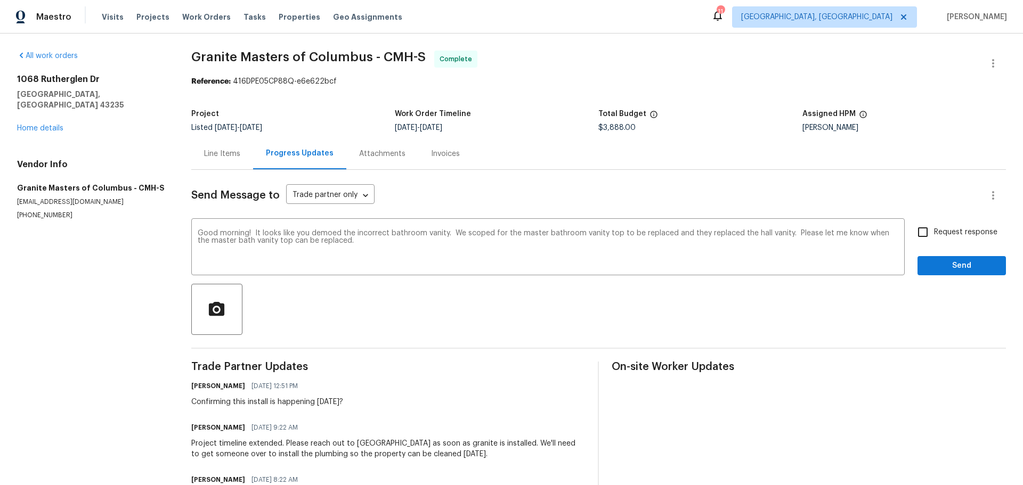
click at [949, 239] on label "Request response" at bounding box center [955, 232] width 86 height 22
click at [934, 239] on input "Request response" at bounding box center [923, 232] width 22 height 22
checkbox input "true"
click at [941, 263] on span "Send" at bounding box center [961, 265] width 71 height 13
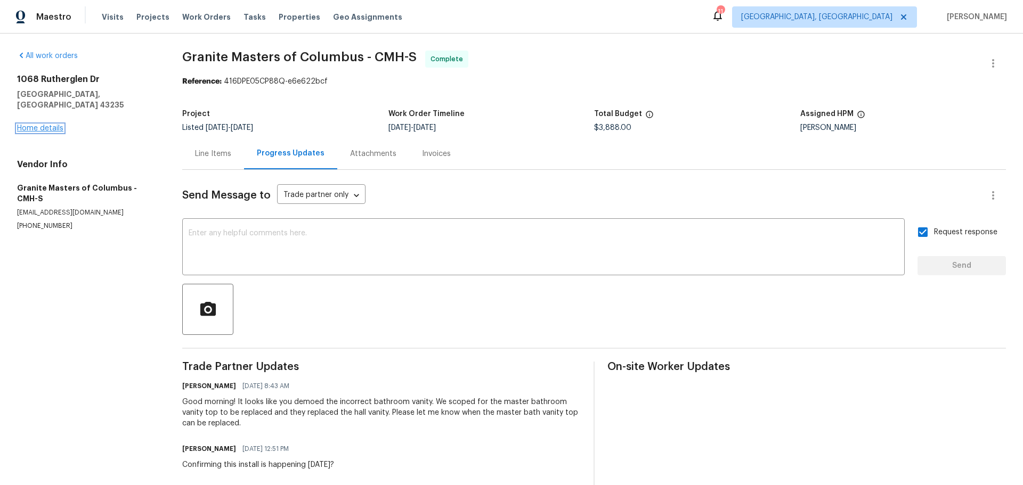
click at [51, 125] on link "Home details" at bounding box center [40, 128] width 46 height 7
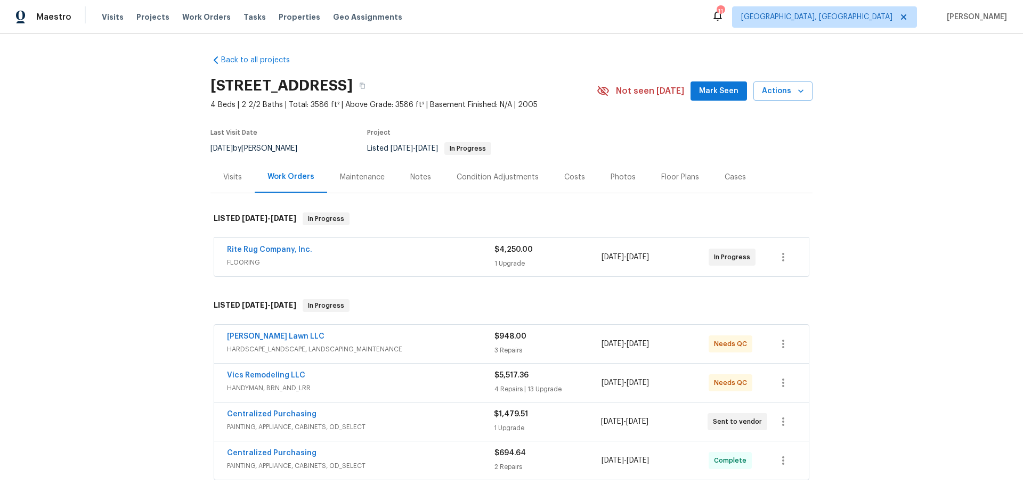
click at [893, 227] on div "Back to all projects 1068 Rutherglen Dr, Columbus, OH 43235 4 Beds | 2 2/2 Bath…" at bounding box center [511, 260] width 1023 height 452
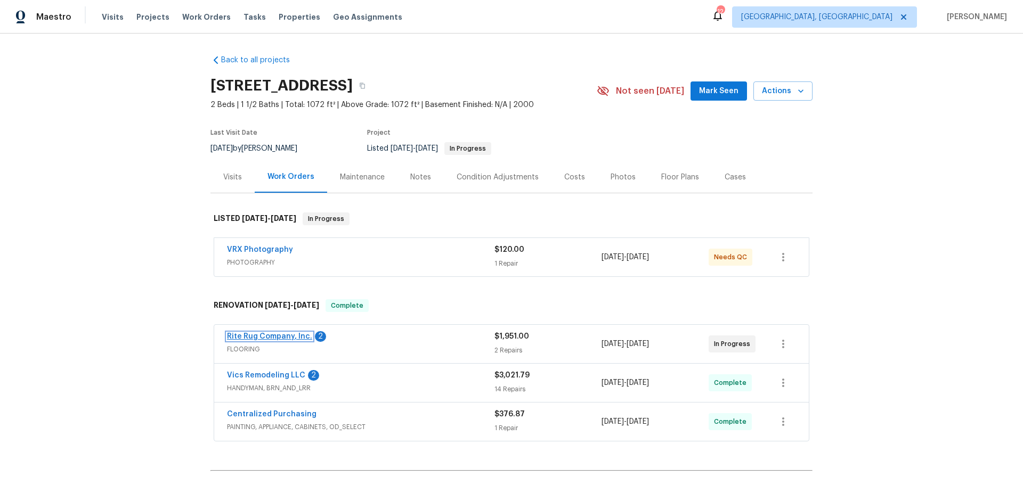
click at [285, 339] on link "Rite Rug Company, Inc." at bounding box center [269, 336] width 85 height 7
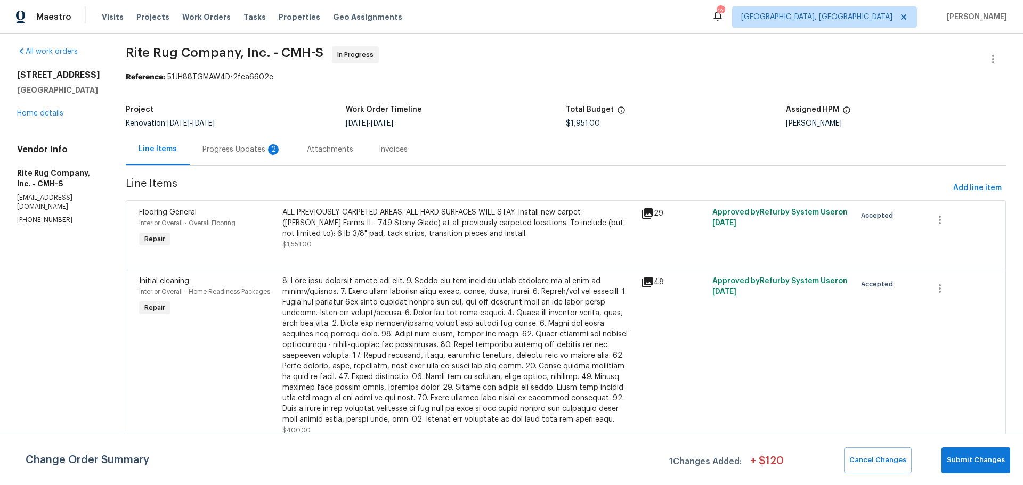
scroll to position [13, 0]
click at [235, 144] on div "Progress Updates 2" at bounding box center [241, 149] width 79 height 11
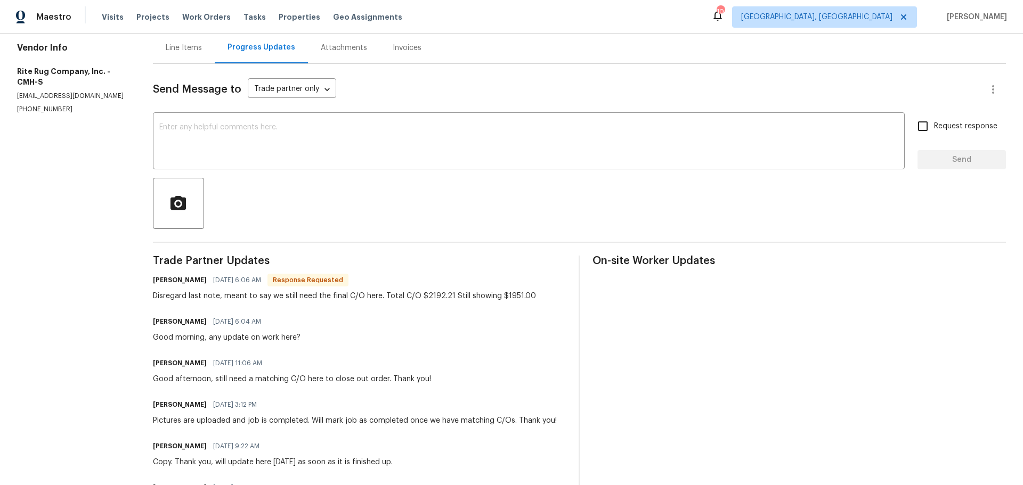
scroll to position [107, 0]
click at [560, 85] on div "Send Message to Trade partner only Trade partner only ​" at bounding box center [566, 89] width 827 height 26
click at [186, 48] on div "Line Items" at bounding box center [184, 47] width 36 height 11
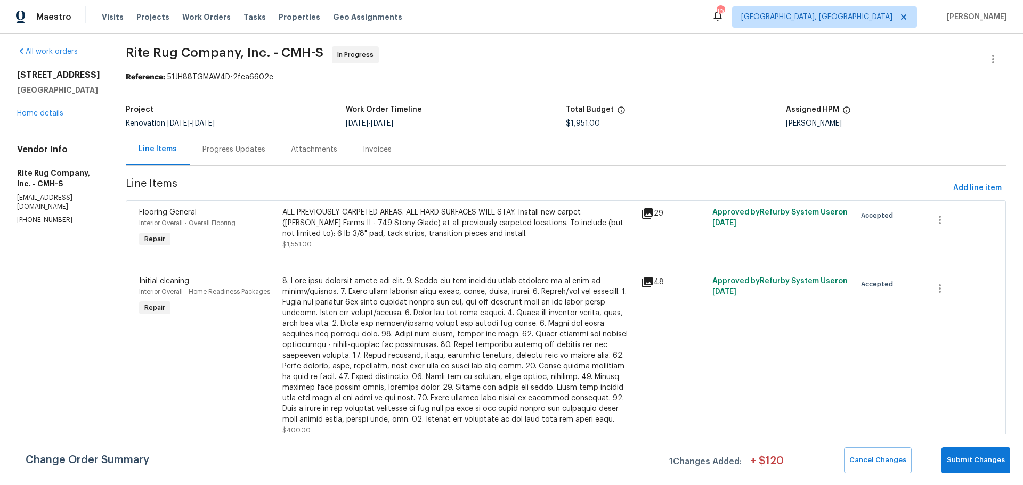
scroll to position [13, 0]
click at [656, 159] on section "Rite Rug Company, Inc. - CMH-S In Progress Reference: 51JH88TGMAW4D-2fea6602e P…" at bounding box center [566, 257] width 880 height 422
click at [387, 232] on div "ALL PREVIOUSLY CARPETED AREAS. ALL HARD SURFACES WILL STAY. Install new carpet …" at bounding box center [458, 228] width 352 height 43
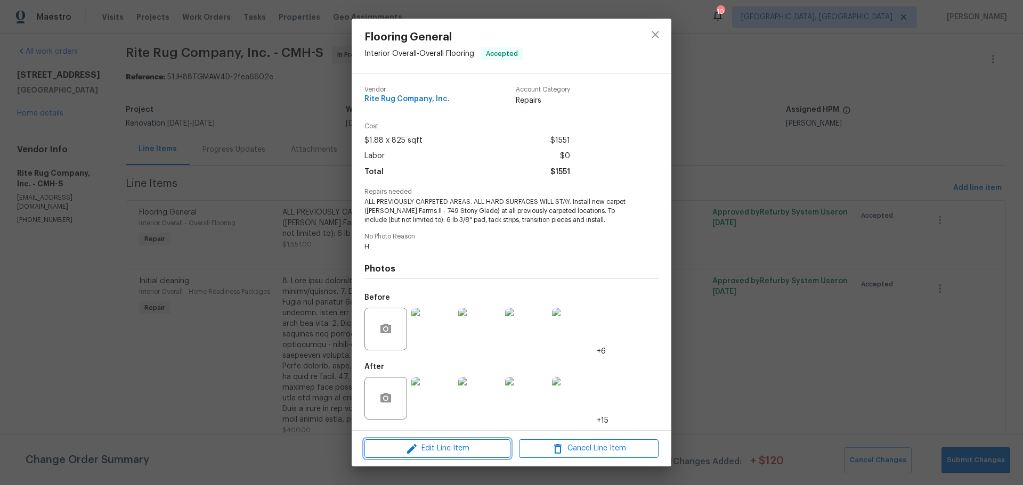
click at [444, 449] on span "Edit Line Item" at bounding box center [438, 448] width 140 height 13
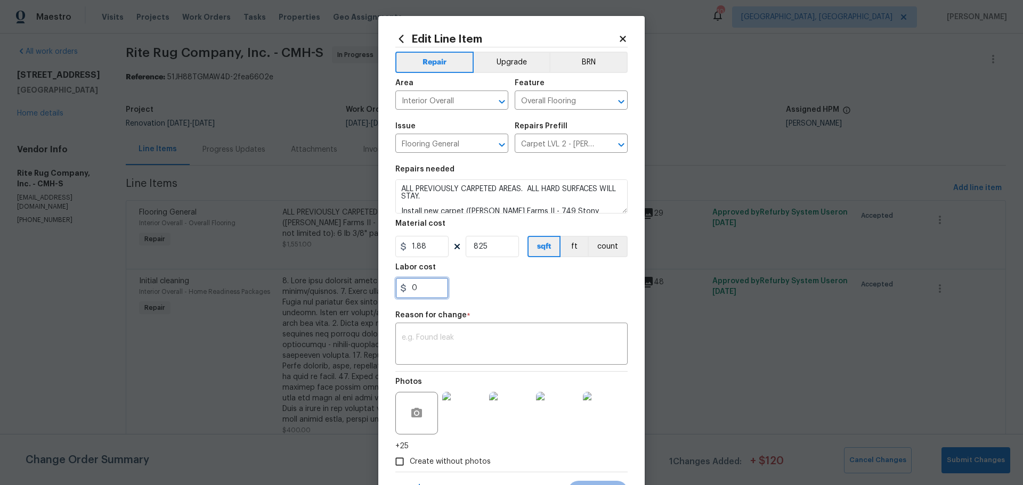
drag, startPoint x: 424, startPoint y: 292, endPoint x: 303, endPoint y: 292, distance: 120.4
click at [307, 292] on div "Edit Line Item Repair Upgrade BRN Area Interior Overall ​ Feature Overall Floor…" at bounding box center [511, 242] width 1023 height 485
type input "241.21"
click at [515, 330] on div "x ​" at bounding box center [511, 344] width 232 height 39
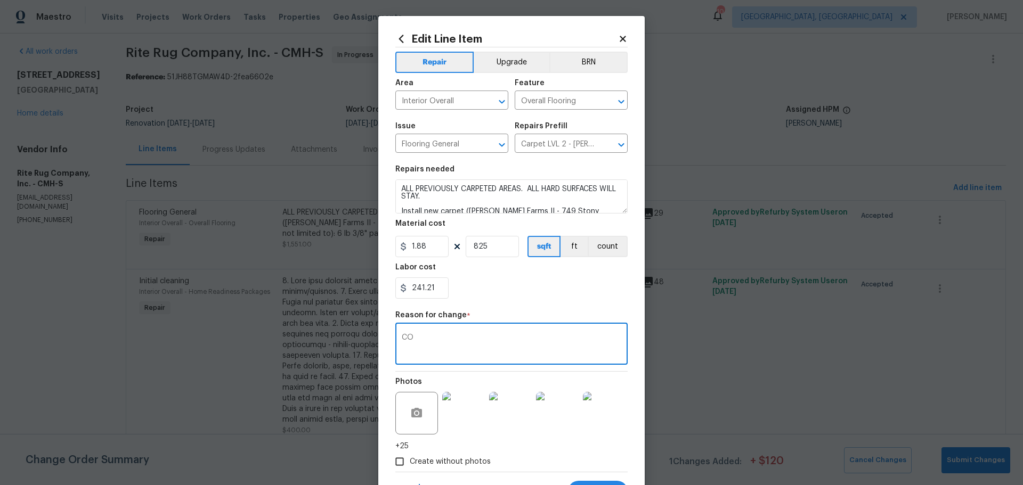
type textarea "CO"
click at [576, 288] on div "241.21" at bounding box center [511, 288] width 232 height 21
click at [418, 336] on textarea "CO" at bounding box center [511, 345] width 219 height 22
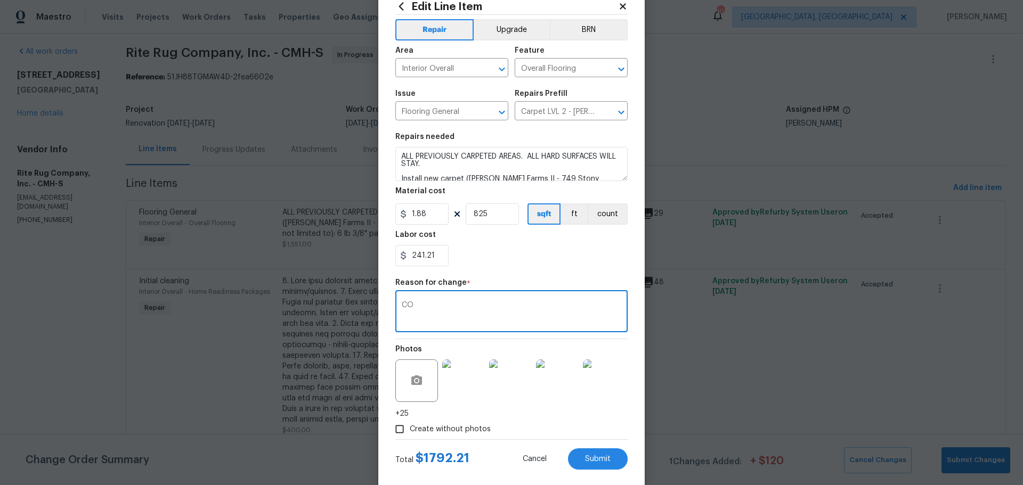
scroll to position [51, 0]
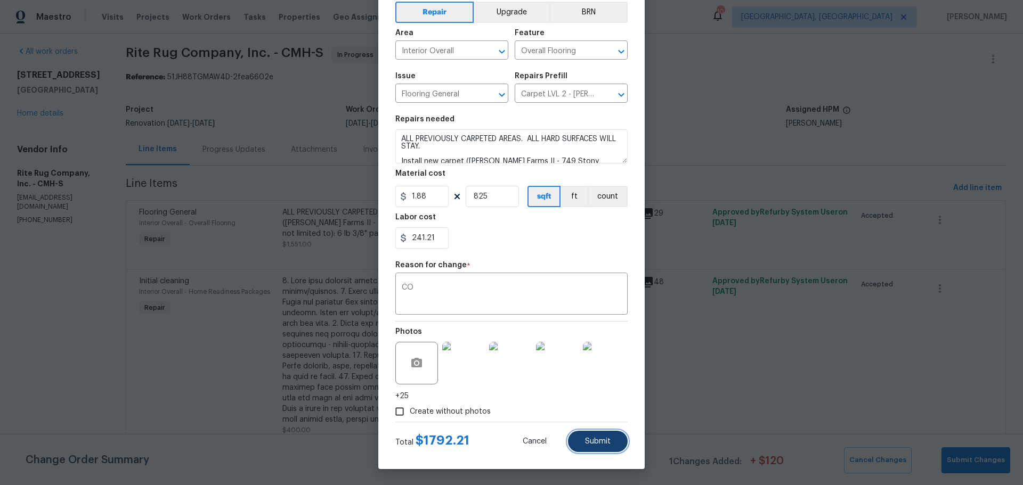
click at [579, 439] on button "Submit" at bounding box center [598, 441] width 60 height 21
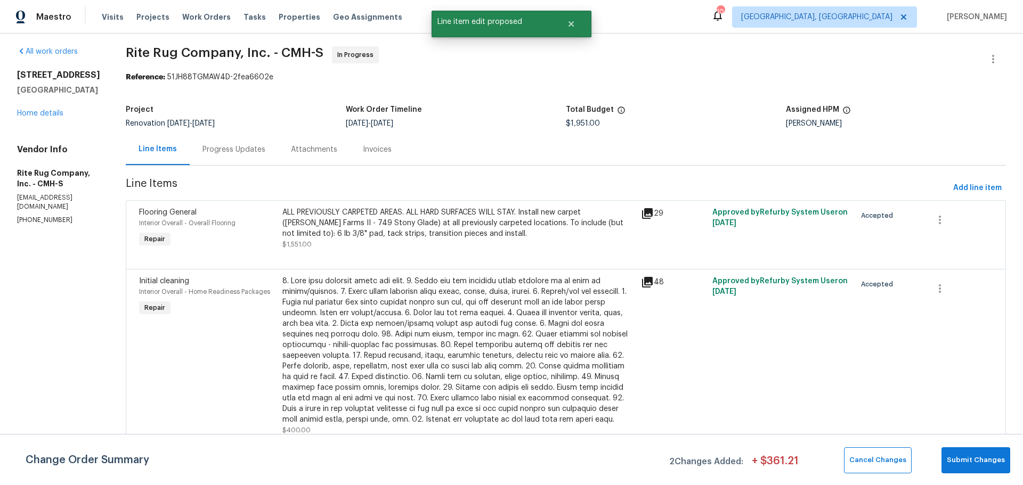
scroll to position [0, 0]
click at [1001, 453] on button "Submit Changes" at bounding box center [975, 460] width 69 height 26
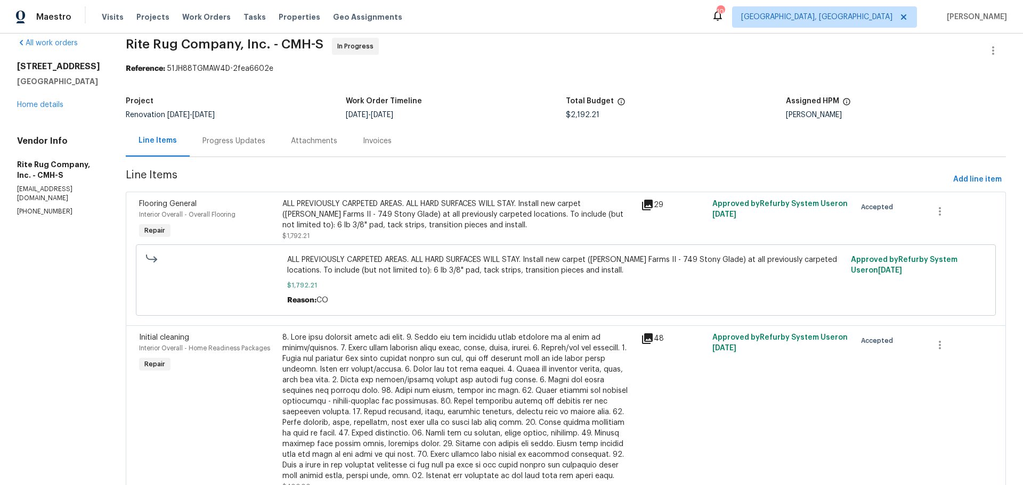
drag, startPoint x: 606, startPoint y: 118, endPoint x: 569, endPoint y: 124, distance: 37.3
click at [569, 124] on div "Project Renovation 8/28/2025 - 9/2/2025 Work Order Timeline 8/29/2025 - 9/2/202…" at bounding box center [566, 108] width 880 height 34
click at [265, 141] on div "Progress Updates" at bounding box center [233, 141] width 63 height 11
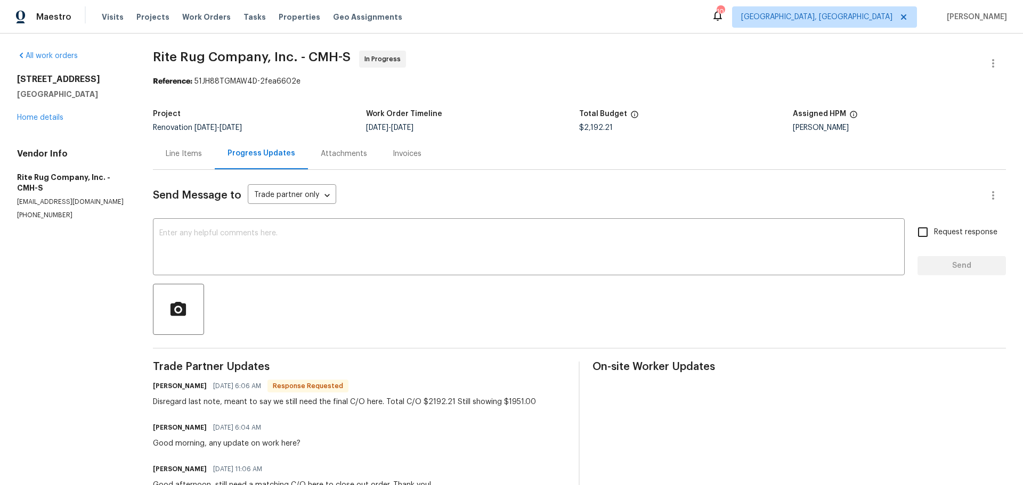
click at [431, 404] on div "Disregard last note, meant to say we still need the final C/O here. Total C/O $…" at bounding box center [344, 402] width 383 height 11
click at [432, 404] on div "Disregard last note, meant to say we still need the final C/O here. Total C/O $…" at bounding box center [344, 402] width 383 height 11
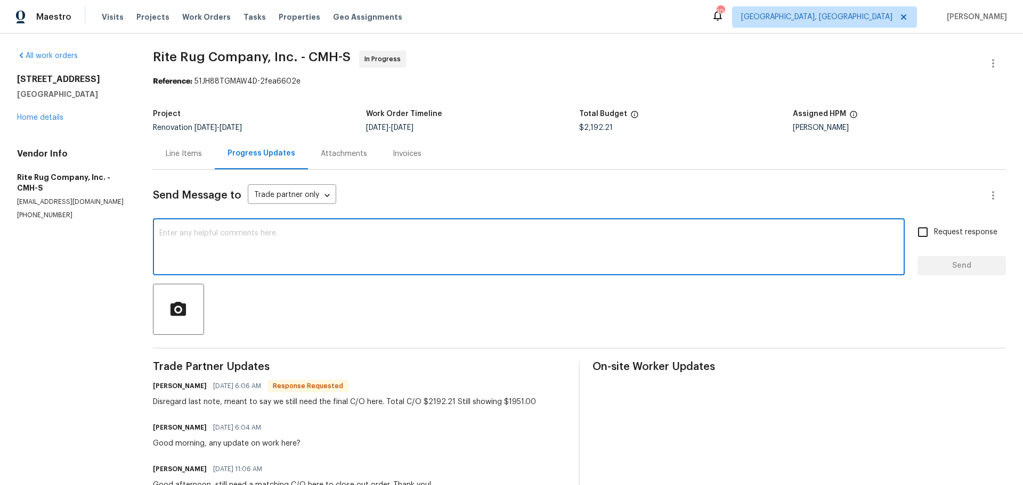
click at [274, 254] on textarea at bounding box center [528, 248] width 739 height 37
type textarea "CO submitted. Thank you!"
click at [915, 234] on input "Request response" at bounding box center [923, 232] width 22 height 22
checkbox input "true"
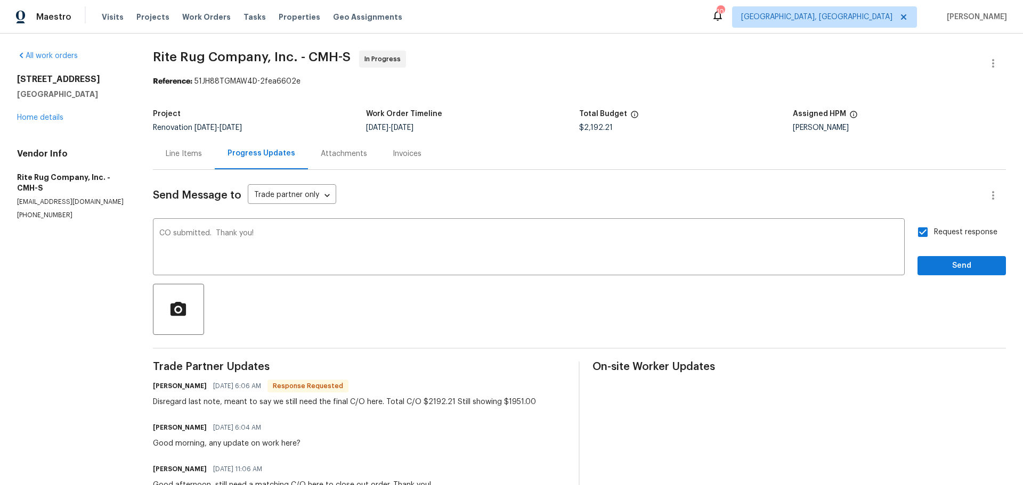
click at [328, 229] on div "CO submitted. Thank you! x ​" at bounding box center [529, 248] width 752 height 54
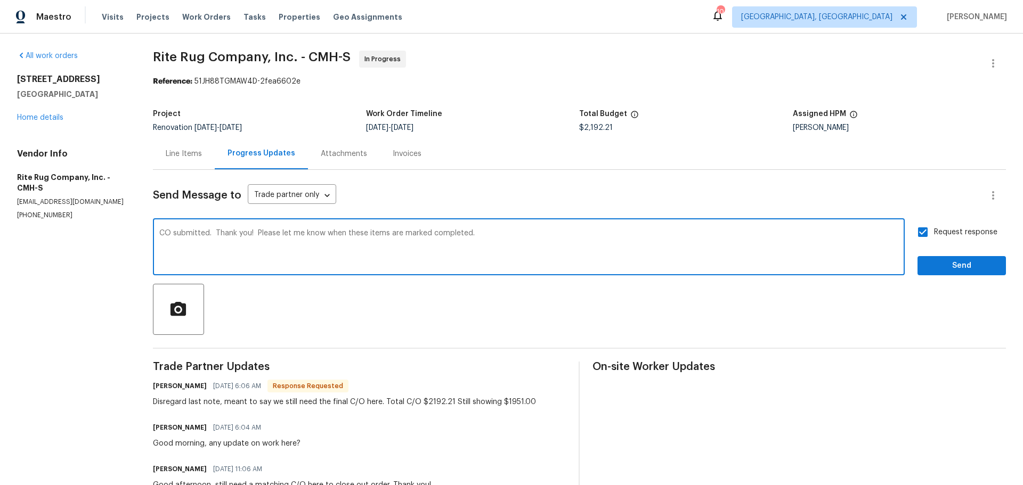
type textarea "CO submitted. Thank you! Please let me know when these items are marked complet…"
click at [931, 270] on span "Send" at bounding box center [961, 265] width 71 height 13
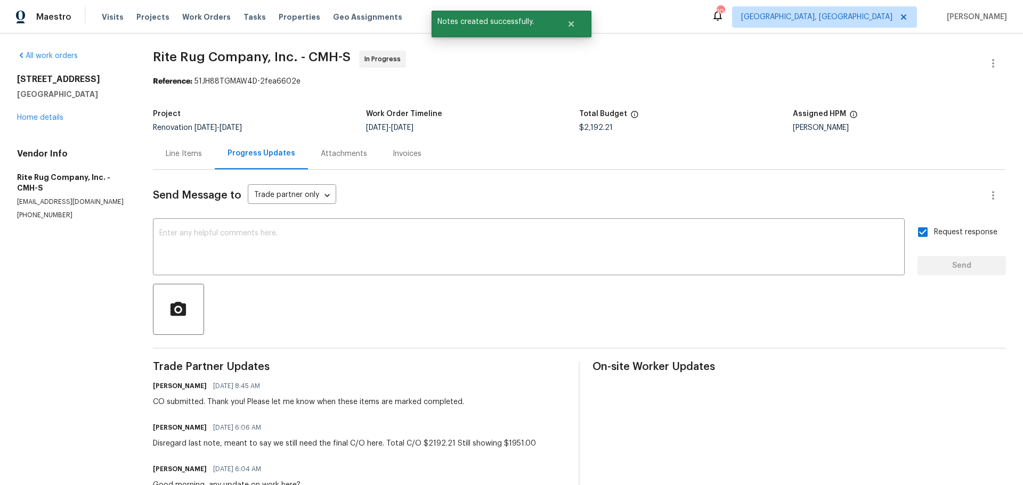
click at [55, 123] on div "All work orders 6403 Riverview Loop Grove City, OH 43123 Home details Vendor In…" at bounding box center [72, 135] width 110 height 169
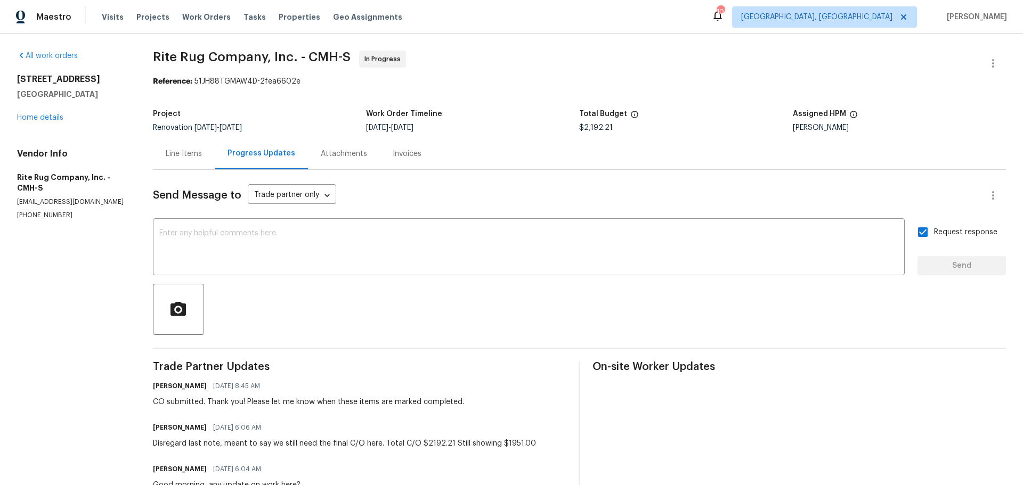
drag, startPoint x: 353, startPoint y: 408, endPoint x: 383, endPoint y: 408, distance: 29.3
click at [193, 150] on div "Line Items" at bounding box center [184, 154] width 36 height 11
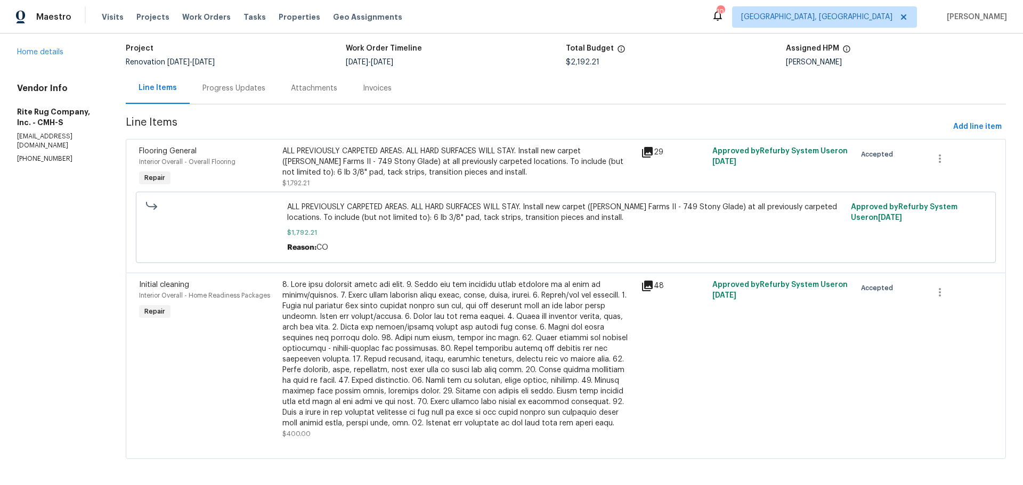
scroll to position [78, 0]
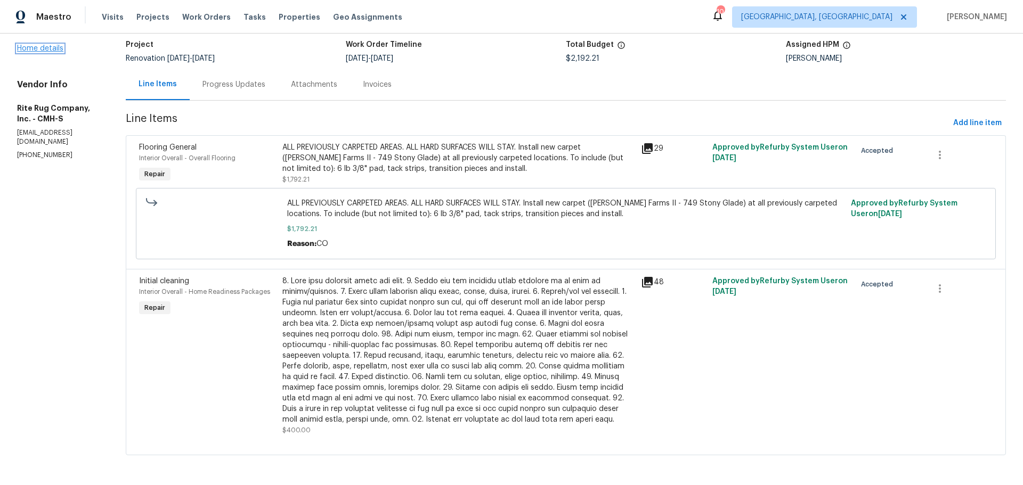
click at [54, 45] on link "Home details" at bounding box center [40, 48] width 46 height 7
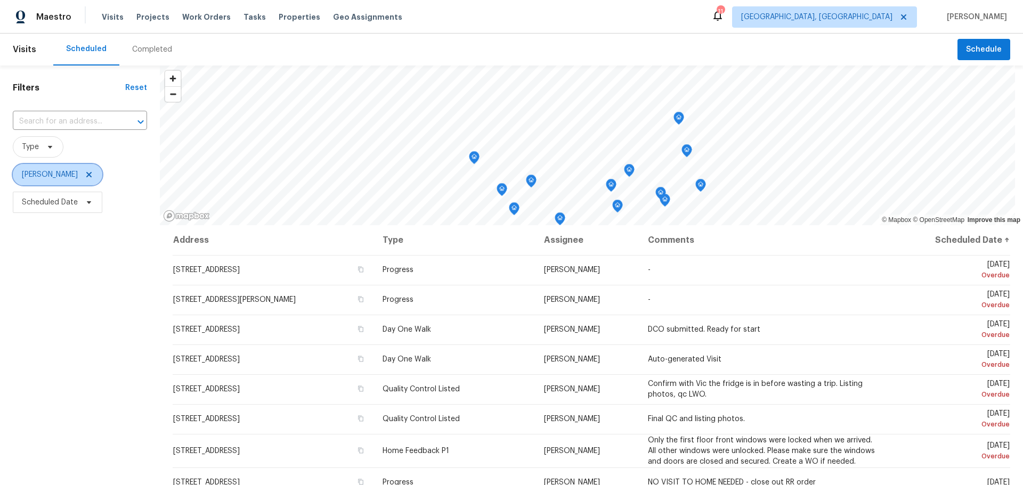
click at [92, 173] on icon at bounding box center [88, 174] width 5 height 5
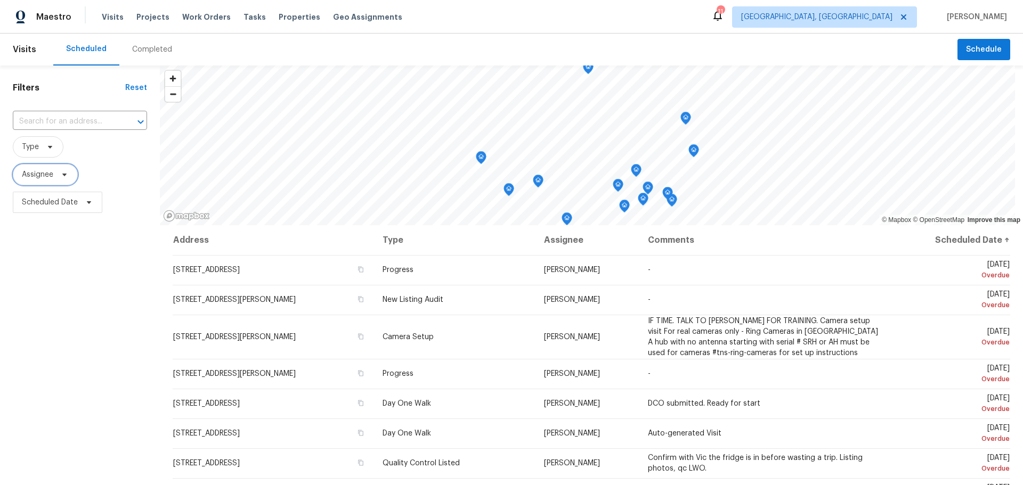
click at [40, 176] on span "Assignee" at bounding box center [37, 174] width 31 height 11
type input "[PERSON_NAME]"
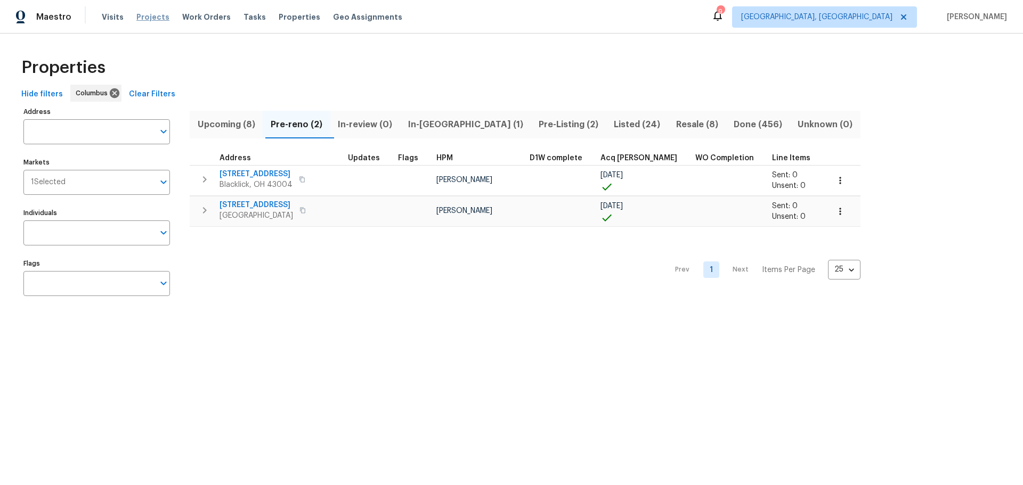
click at [154, 18] on span "Projects" at bounding box center [152, 17] width 33 height 11
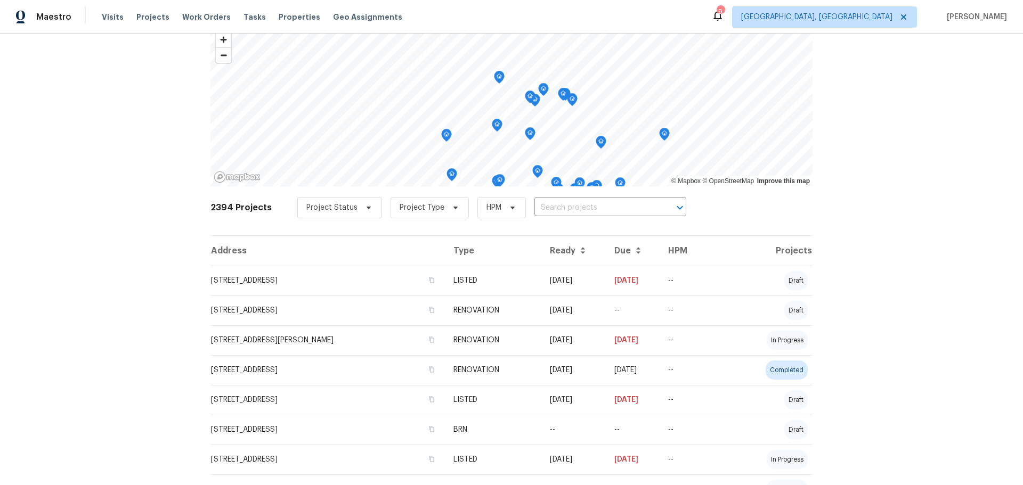
scroll to position [52, 0]
click at [361, 209] on span at bounding box center [367, 208] width 12 height 9
click at [296, 253] on span at bounding box center [300, 252] width 9 height 9
click at [296, 253] on input "Current" at bounding box center [299, 251] width 7 height 7
checkbox input "true"
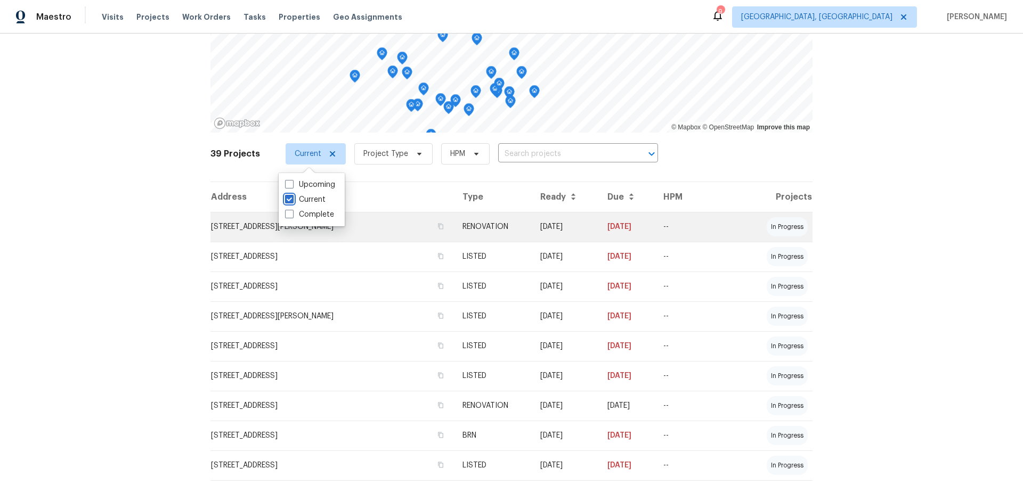
scroll to position [105, 0]
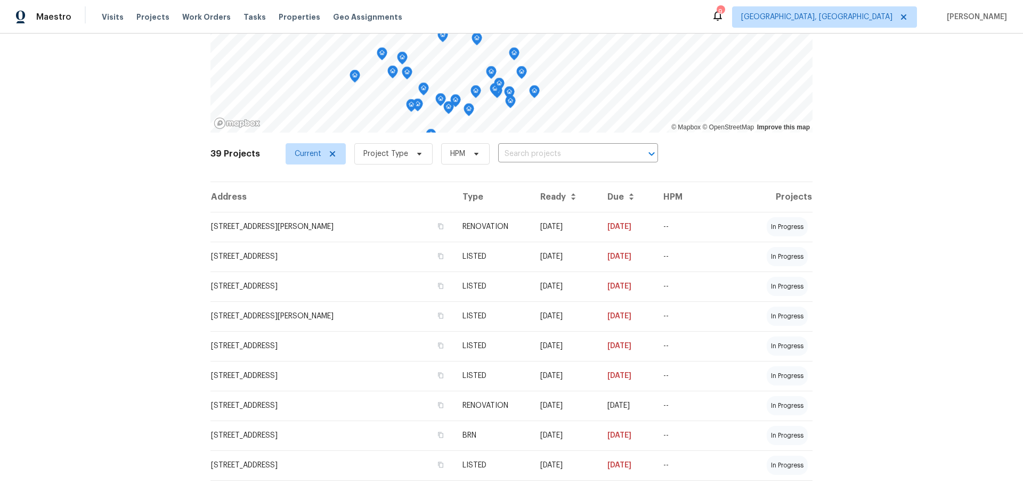
click at [170, 266] on div "Projects © Mapbox © OpenStreetMap Improve this map 39 Projects Current Project …" at bounding box center [511, 260] width 1023 height 452
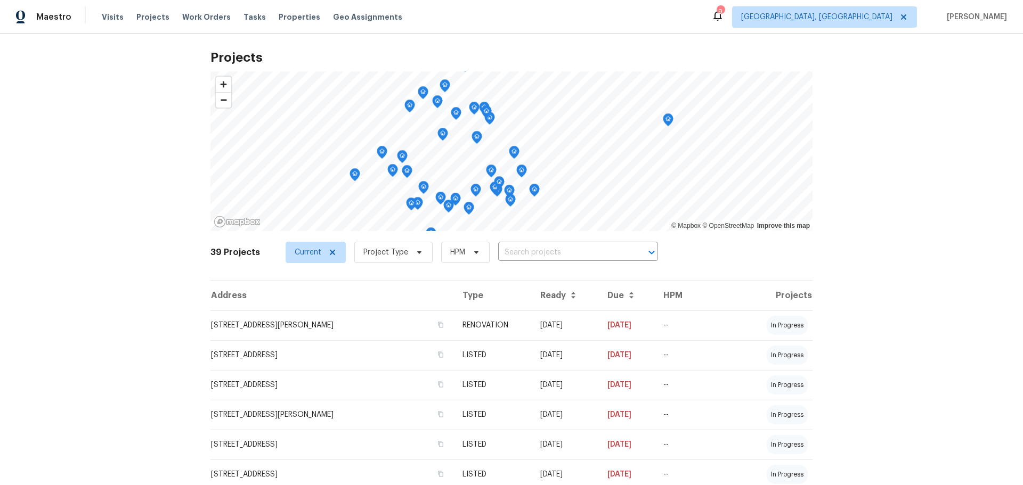
scroll to position [0, 0]
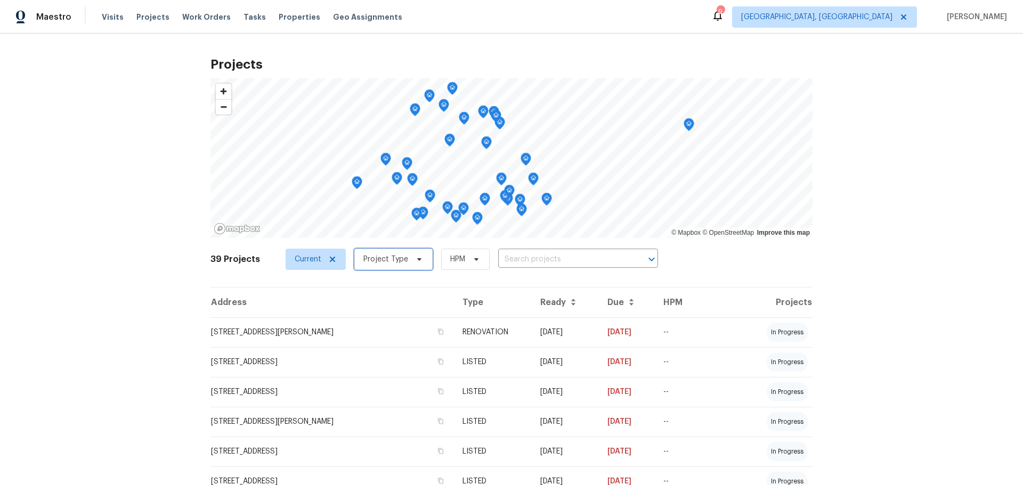
click at [390, 264] on span "Project Type" at bounding box center [385, 259] width 45 height 11
click at [144, 82] on div "Projects © Mapbox © OpenStreetMap Improve this map 39 Projects Current Project …" at bounding box center [511, 260] width 1023 height 452
click at [204, 17] on span "Work Orders" at bounding box center [206, 17] width 48 height 11
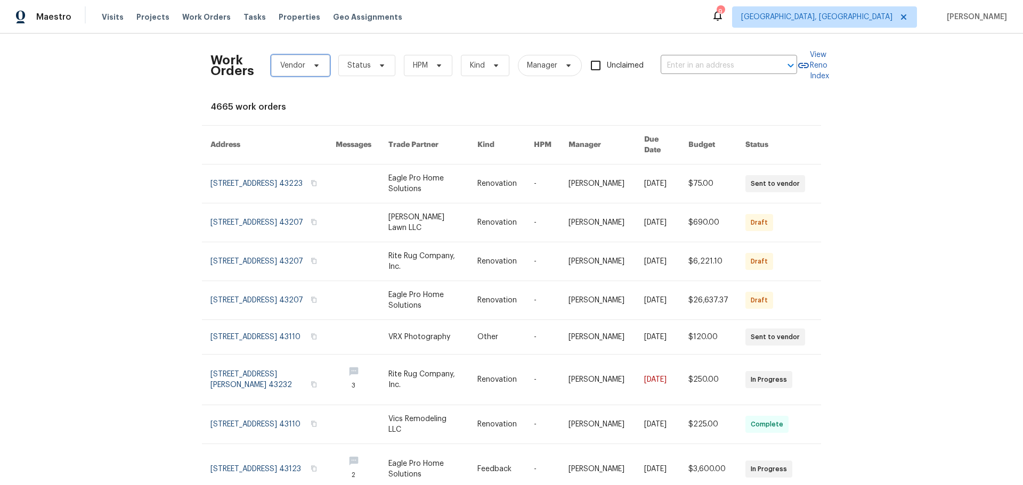
click at [303, 70] on span "Vendor" at bounding box center [300, 65] width 59 height 21
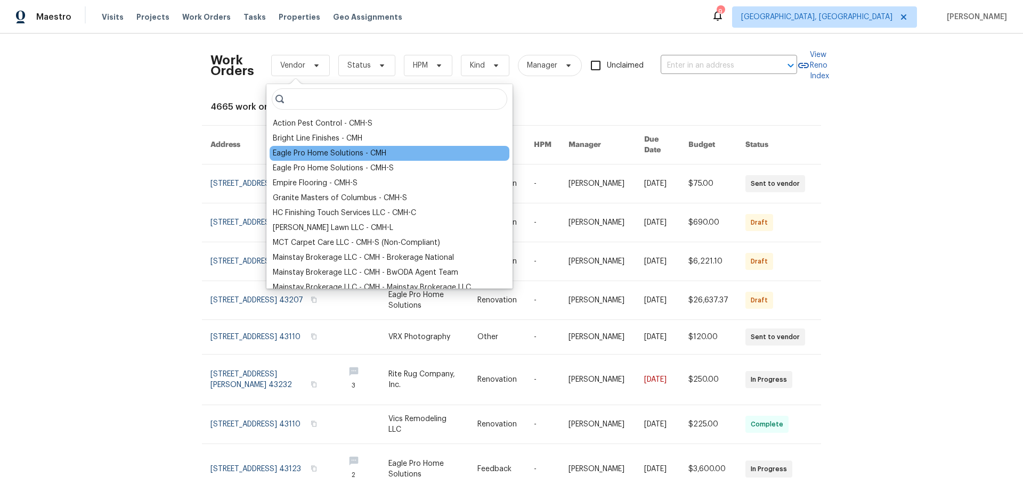
click at [336, 150] on div "Eagle Pro Home Solutions - CMH" at bounding box center [329, 153] width 113 height 11
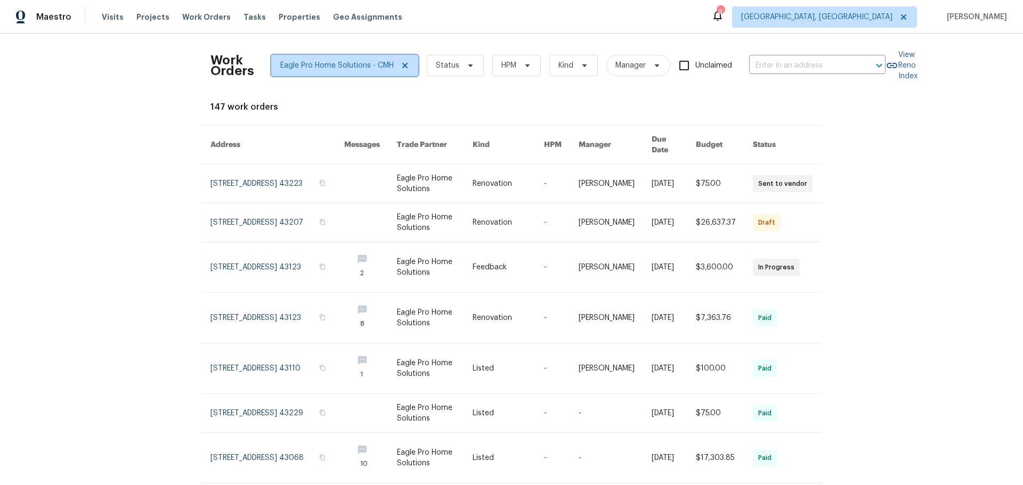
click at [402, 64] on icon at bounding box center [404, 65] width 5 height 5
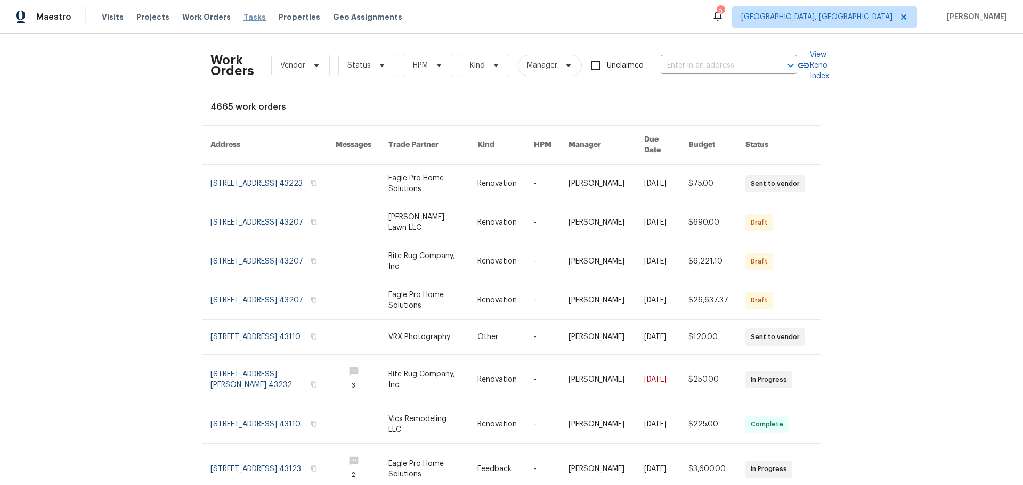
click at [243, 20] on span "Tasks" at bounding box center [254, 16] width 22 height 7
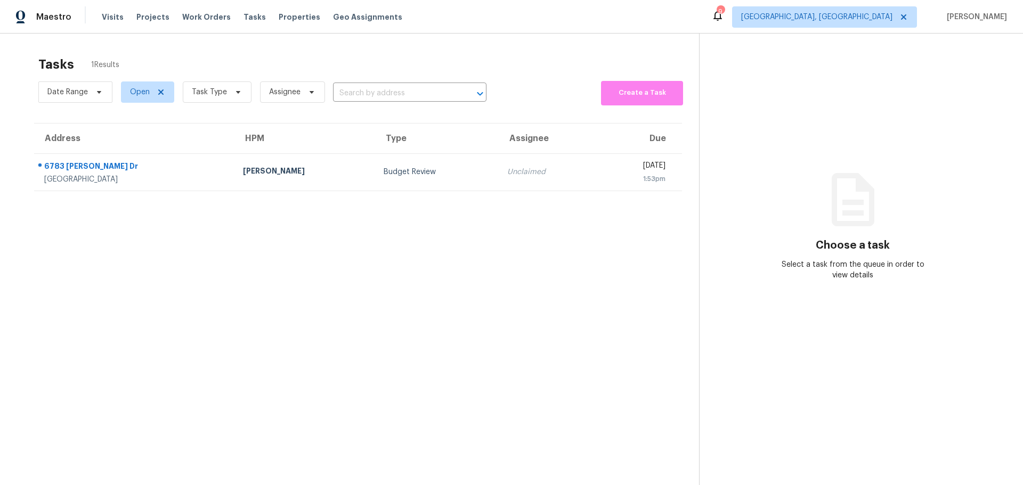
click at [262, 46] on div "Tasks 1 Results Date Range Open Task Type Assignee ​ Create a Task Address HPM …" at bounding box center [511, 276] width 1023 height 485
click at [291, 13] on span "Properties" at bounding box center [300, 17] width 42 height 11
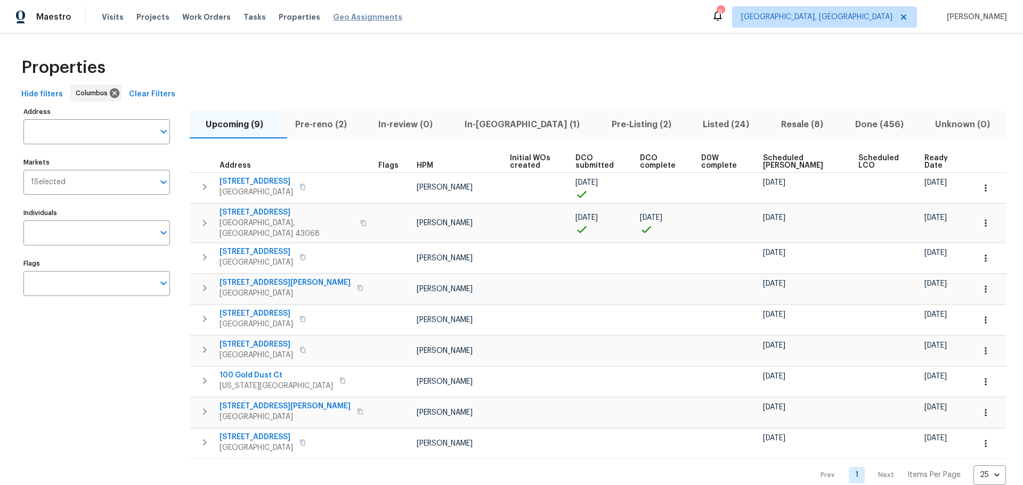
click at [352, 19] on span "Geo Assignments" at bounding box center [367, 17] width 69 height 11
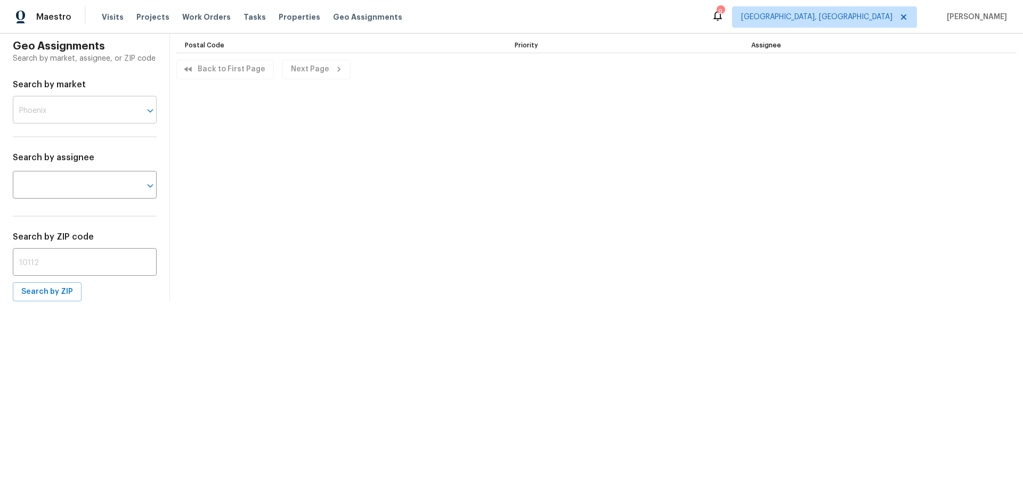
click at [105, 124] on input "text" at bounding box center [70, 111] width 114 height 25
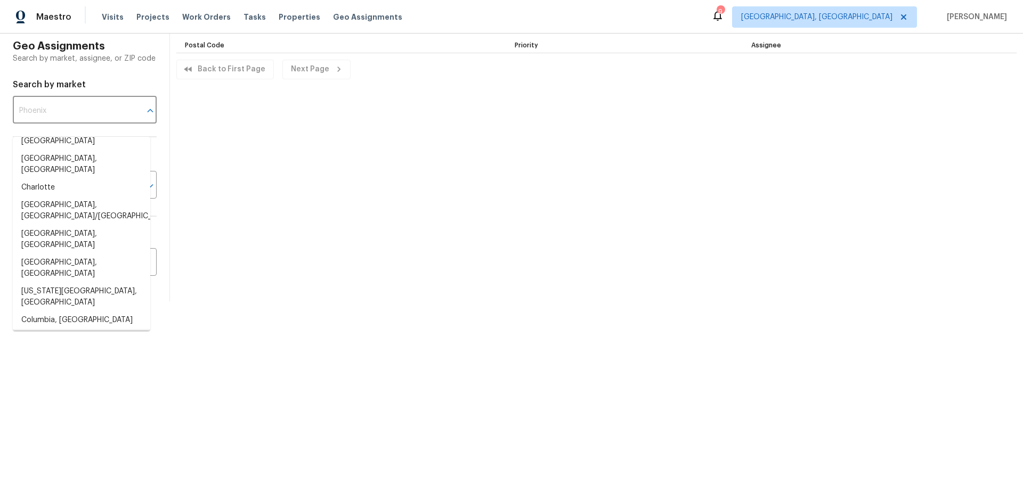
scroll to position [159, 0]
click at [60, 329] on li "Columbus" at bounding box center [81, 338] width 137 height 18
type input "Columbus"
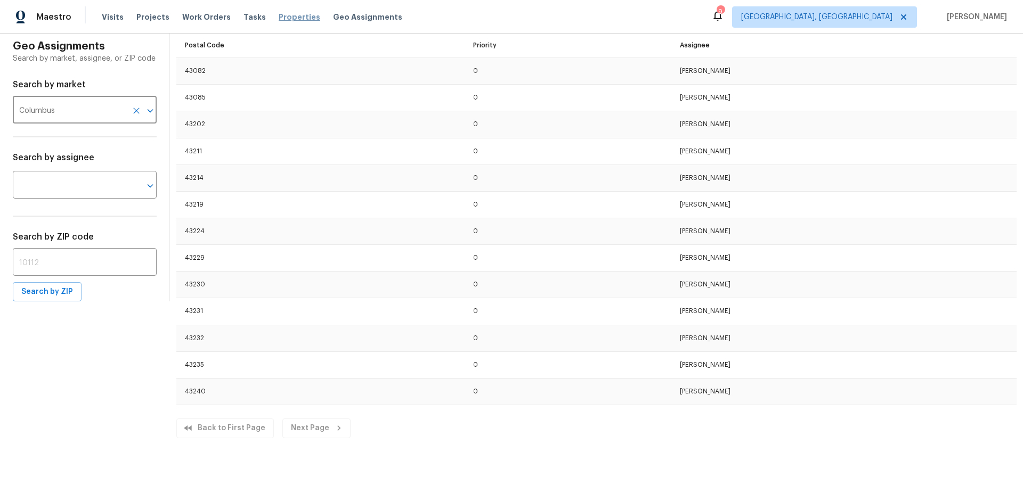
scroll to position [690, 0]
click at [284, 17] on span "Properties" at bounding box center [300, 17] width 42 height 11
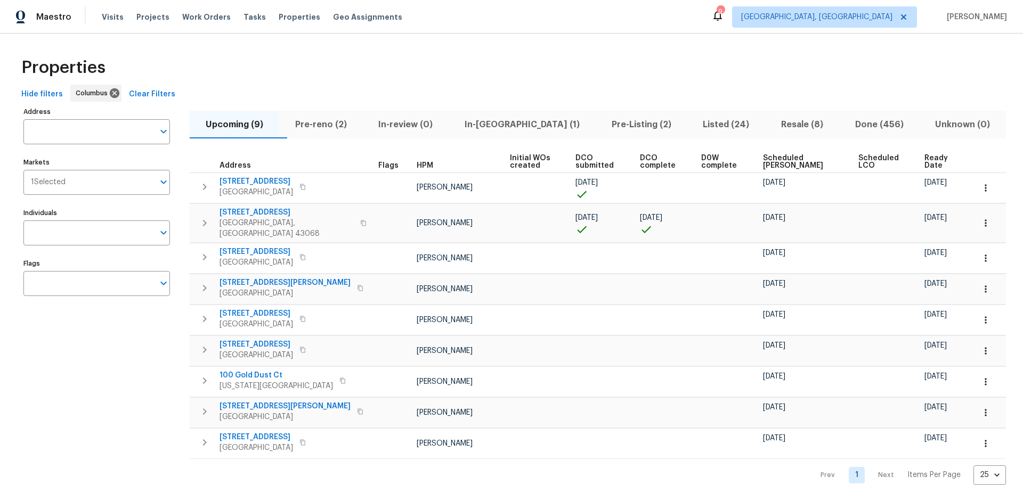
click at [592, 60] on div "Properties" at bounding box center [511, 68] width 989 height 34
click at [383, 75] on div "Properties" at bounding box center [511, 68] width 989 height 34
click at [445, 50] on div "Properties Hide filters Columbus Clear Filters Address Address Markets 1 Select…" at bounding box center [511, 268] width 1023 height 469
click at [394, 88] on div "Hide filters Columbus Clear Filters" at bounding box center [511, 95] width 989 height 20
click at [396, 66] on div "Properties" at bounding box center [511, 68] width 989 height 34
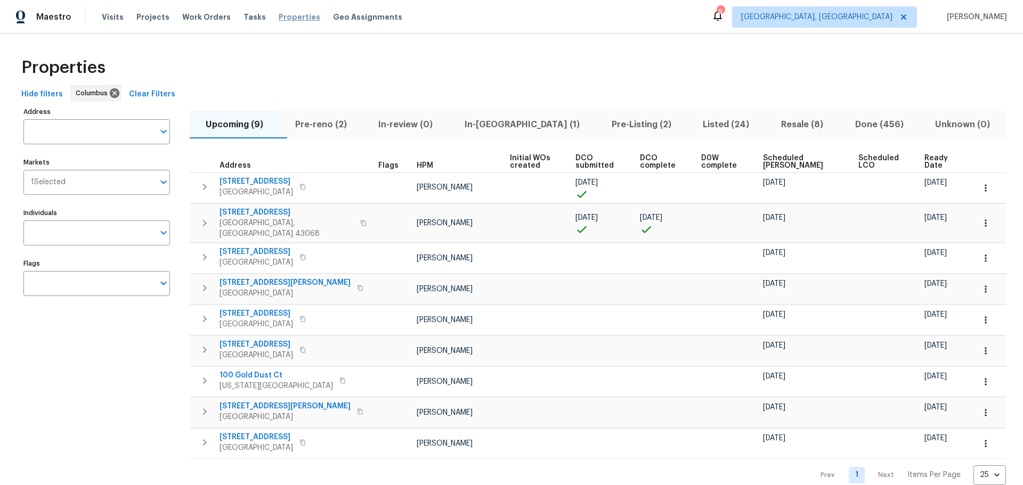
click at [279, 17] on span "Properties" at bounding box center [300, 17] width 42 height 11
click at [483, 56] on div "Properties" at bounding box center [511, 68] width 989 height 34
click at [279, 15] on span "Properties" at bounding box center [300, 17] width 42 height 11
click at [355, 125] on span "Pre-reno (2)" at bounding box center [321, 124] width 71 height 15
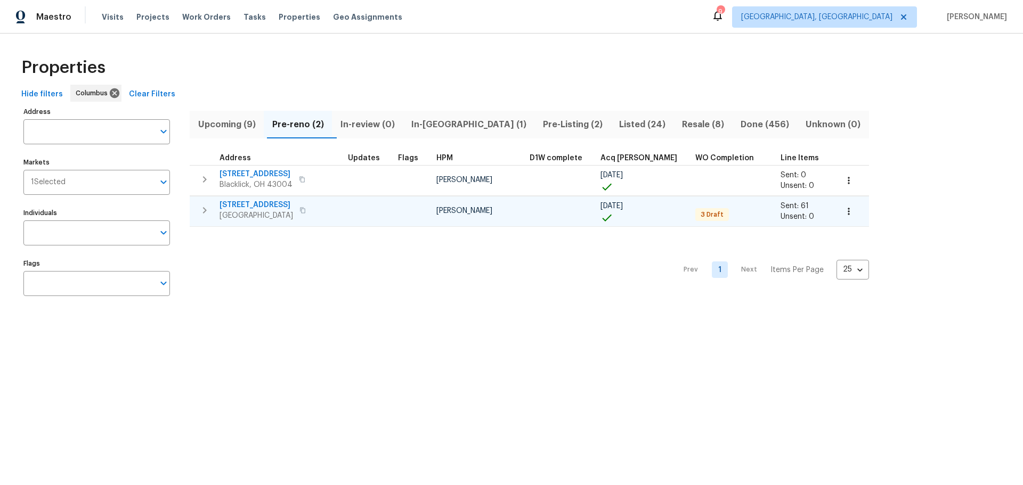
click at [200, 213] on icon "button" at bounding box center [204, 210] width 13 height 13
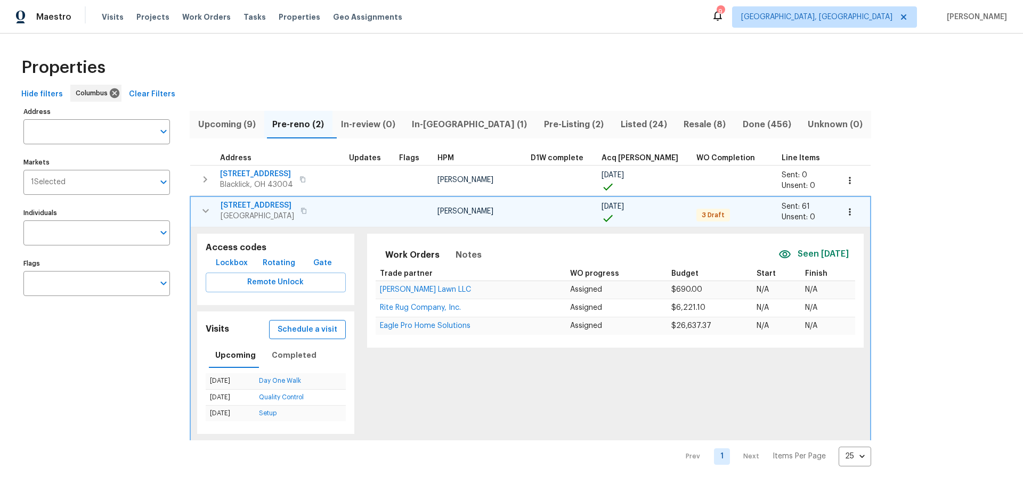
click at [284, 330] on span "Schedule a visit" at bounding box center [308, 329] width 60 height 13
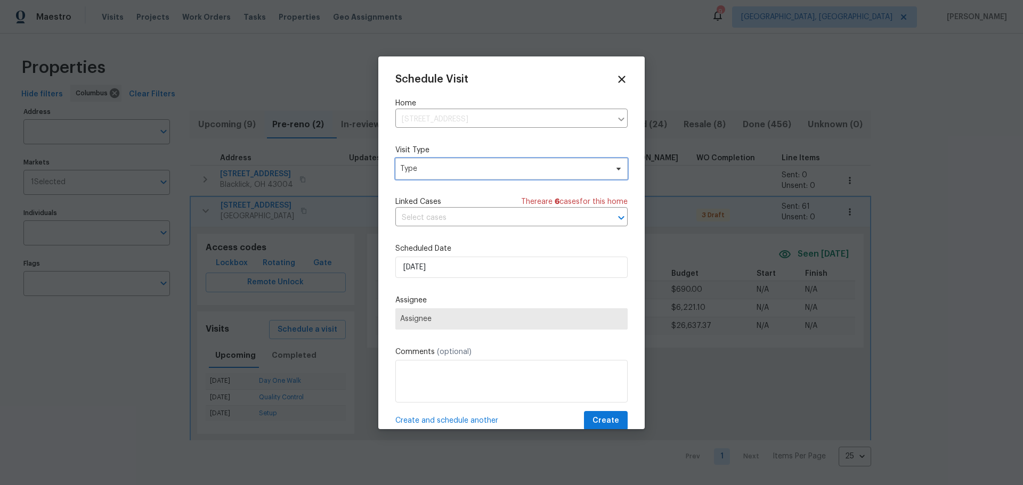
click at [446, 173] on span "Type" at bounding box center [503, 169] width 207 height 11
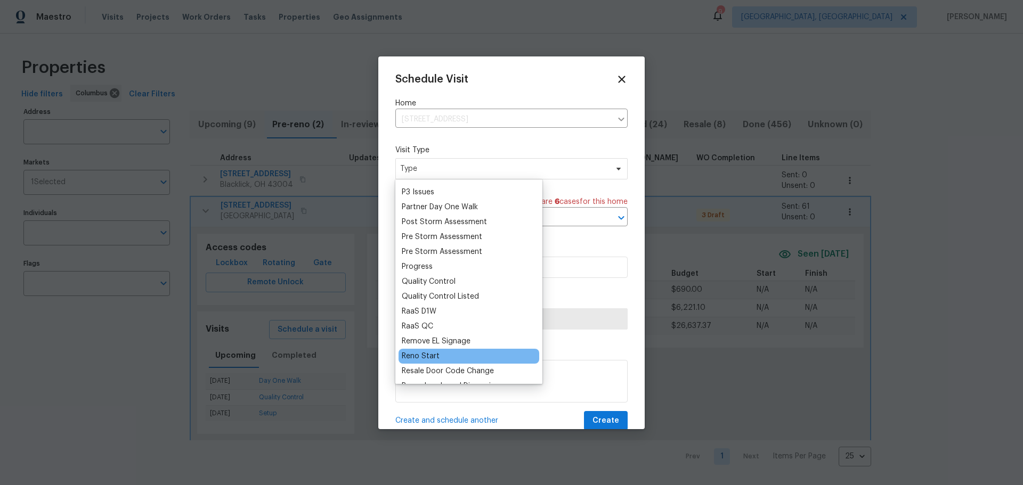
click at [429, 351] on div "Reno Start" at bounding box center [421, 356] width 38 height 11
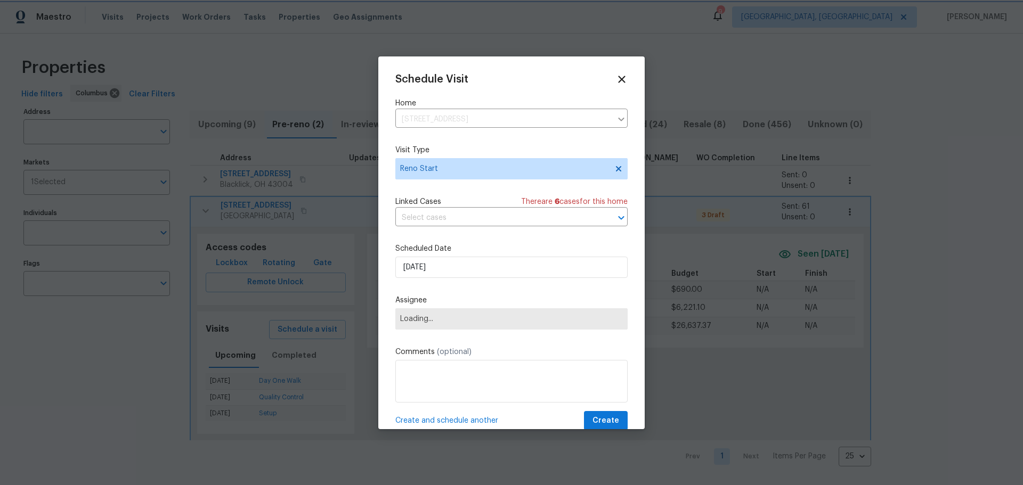
scroll to position [639, 0]
click at [463, 327] on span "Assignee" at bounding box center [511, 318] width 232 height 21
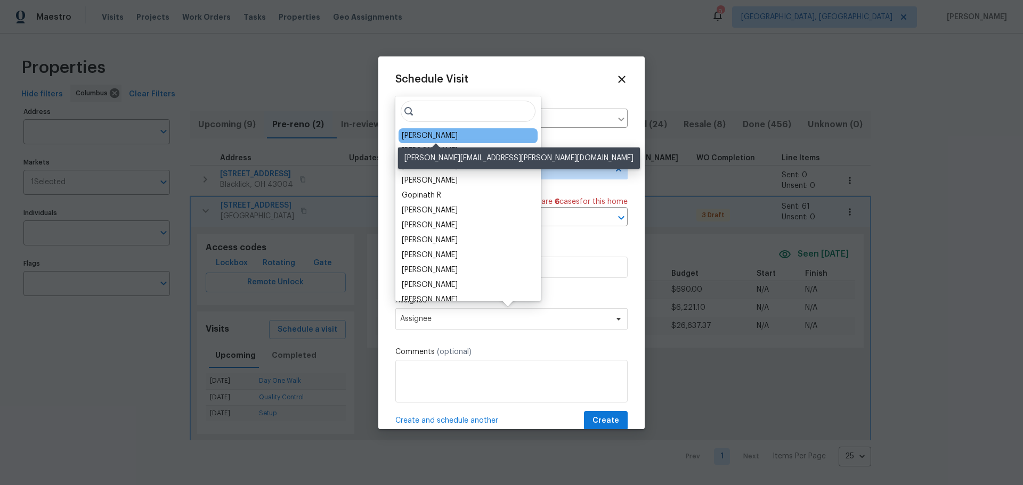
click at [444, 138] on div "[PERSON_NAME]" at bounding box center [430, 136] width 56 height 11
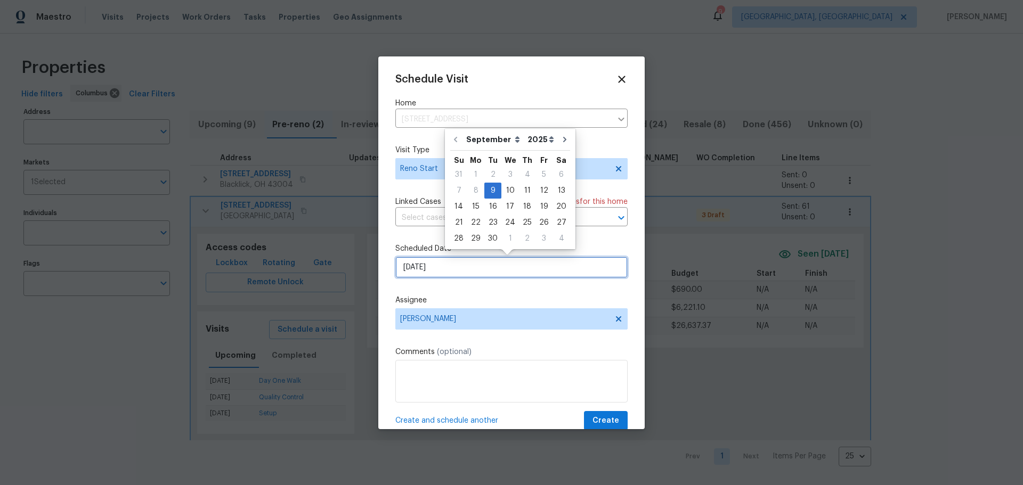
click at [489, 268] on input "[DATE]" at bounding box center [511, 267] width 232 height 21
click at [510, 298] on label "Assignee" at bounding box center [511, 300] width 232 height 11
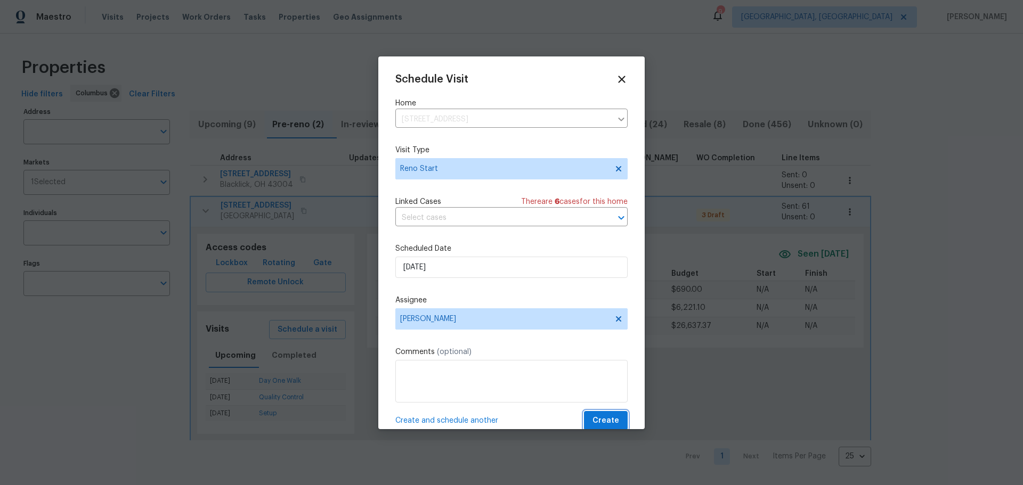
click at [595, 417] on span "Create" at bounding box center [605, 420] width 27 height 13
